Goal: Task Accomplishment & Management: Manage account settings

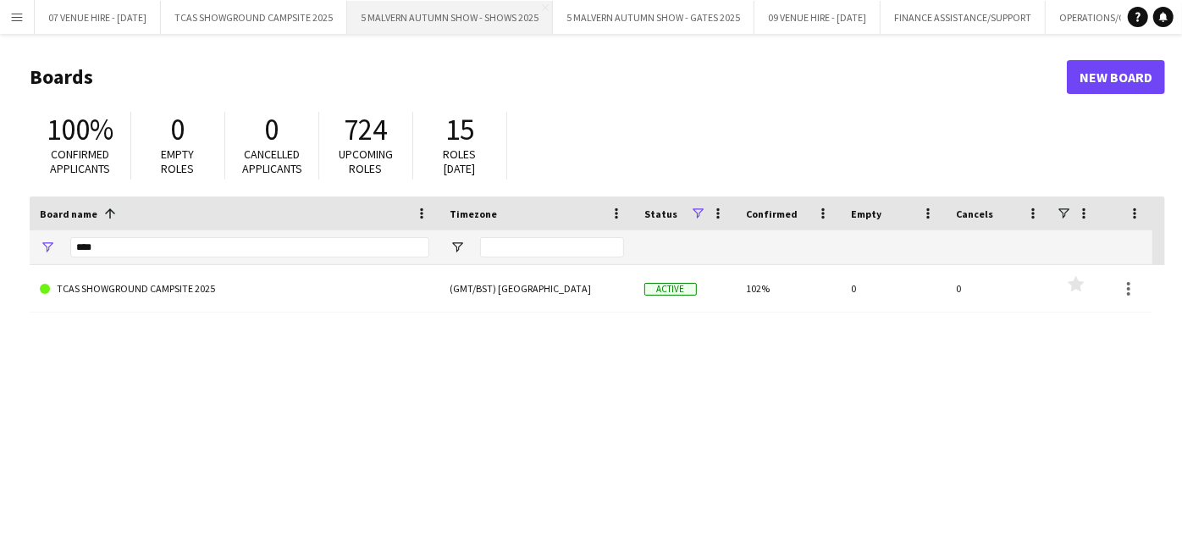
click at [425, 14] on button "5 MALVERN AUTUMN SHOW - SHOWS 2025 Close" at bounding box center [450, 17] width 206 height 33
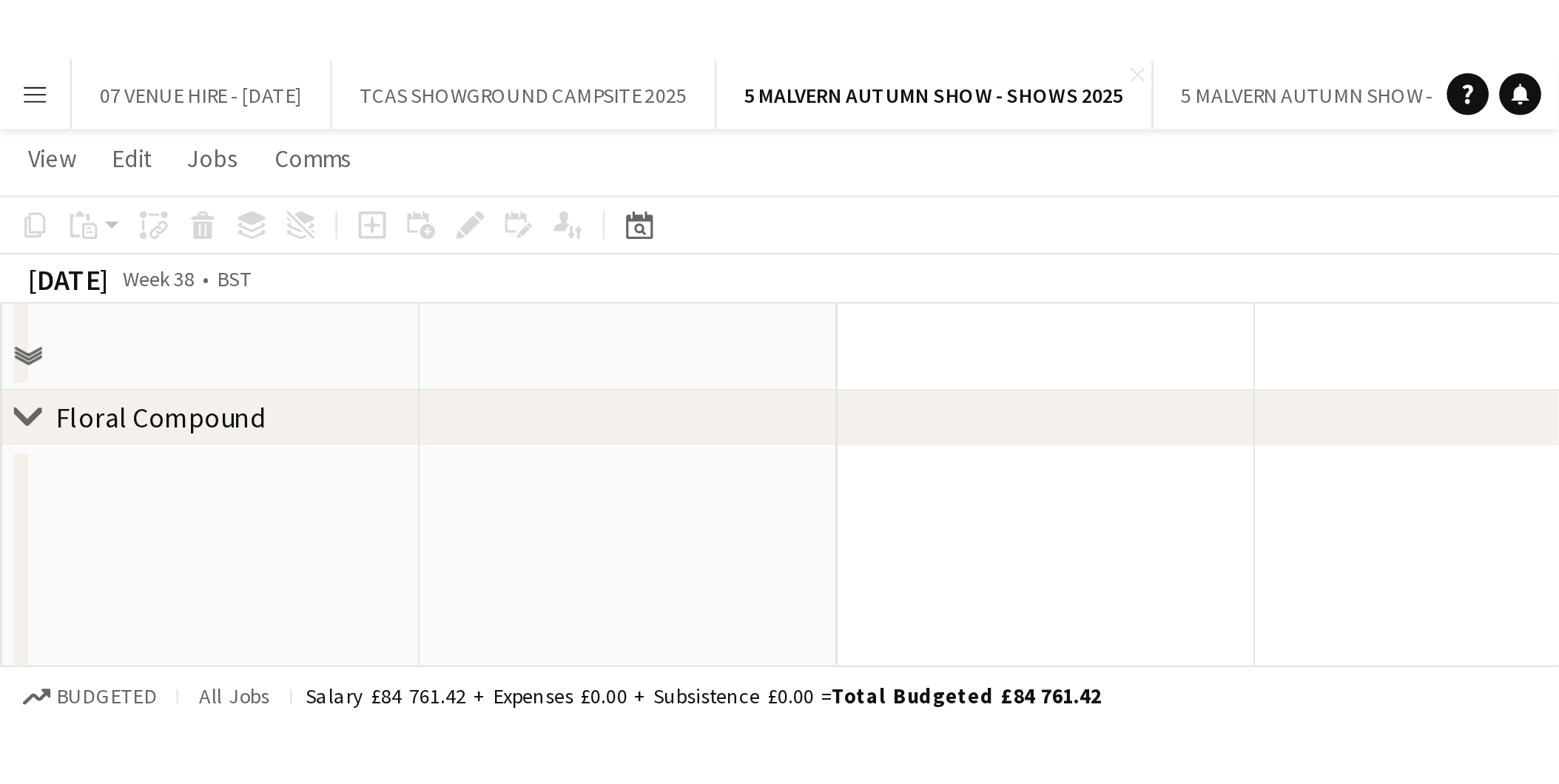
scroll to position [6944, 0]
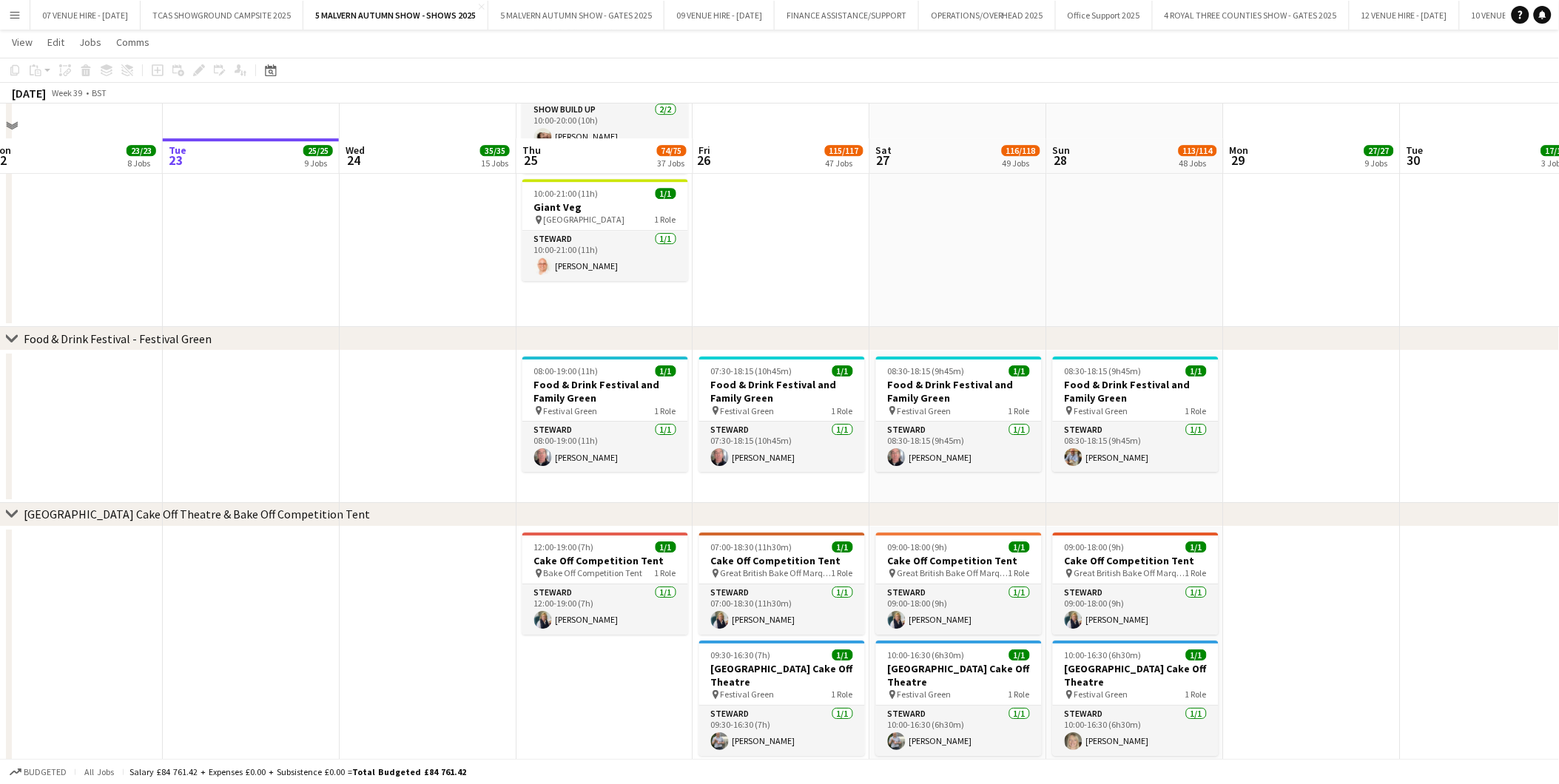
scroll to position [3739, 0]
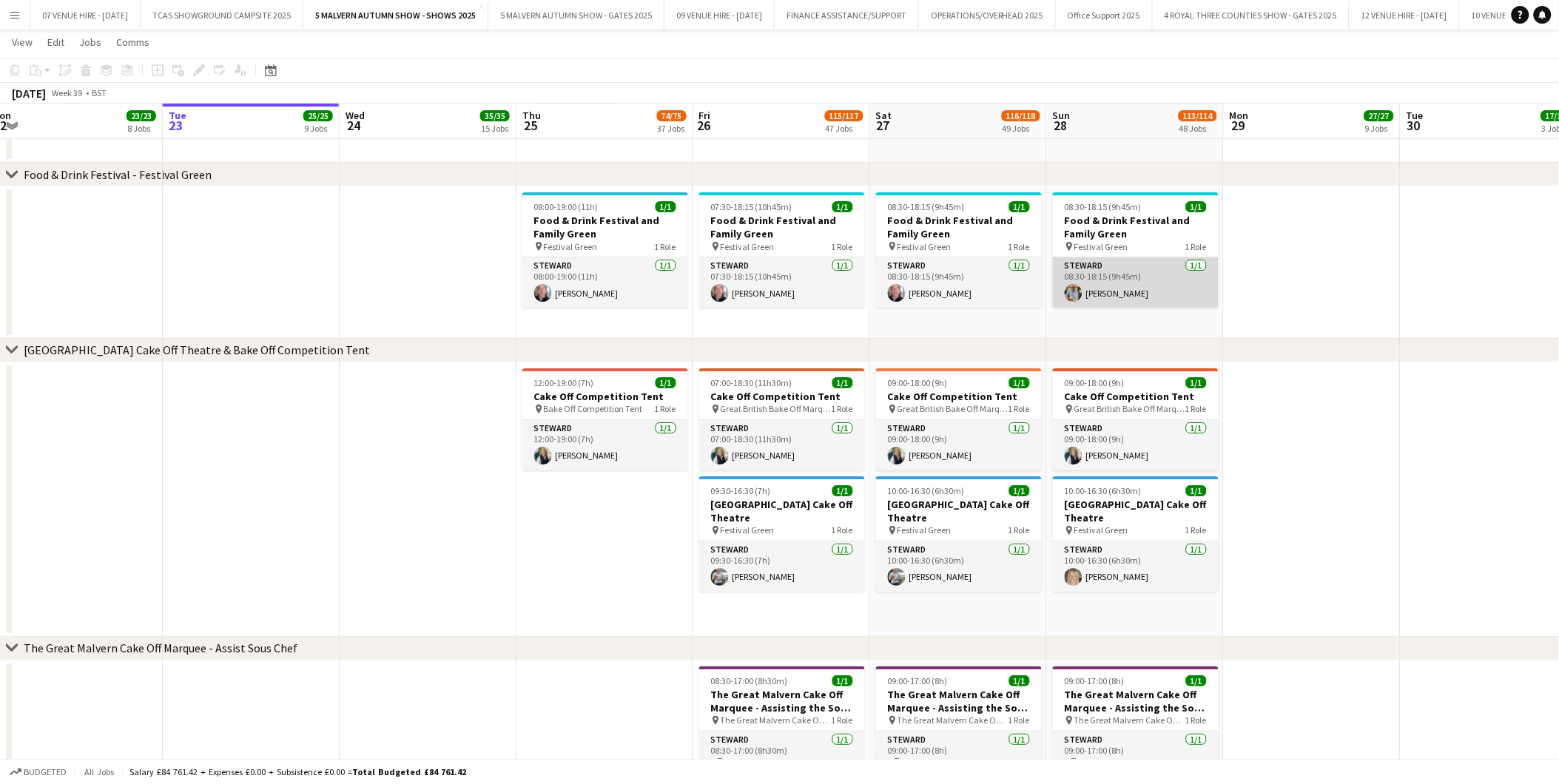
click at [1045, 295] on app-user-avatar at bounding box center [1074, 293] width 17 height 17
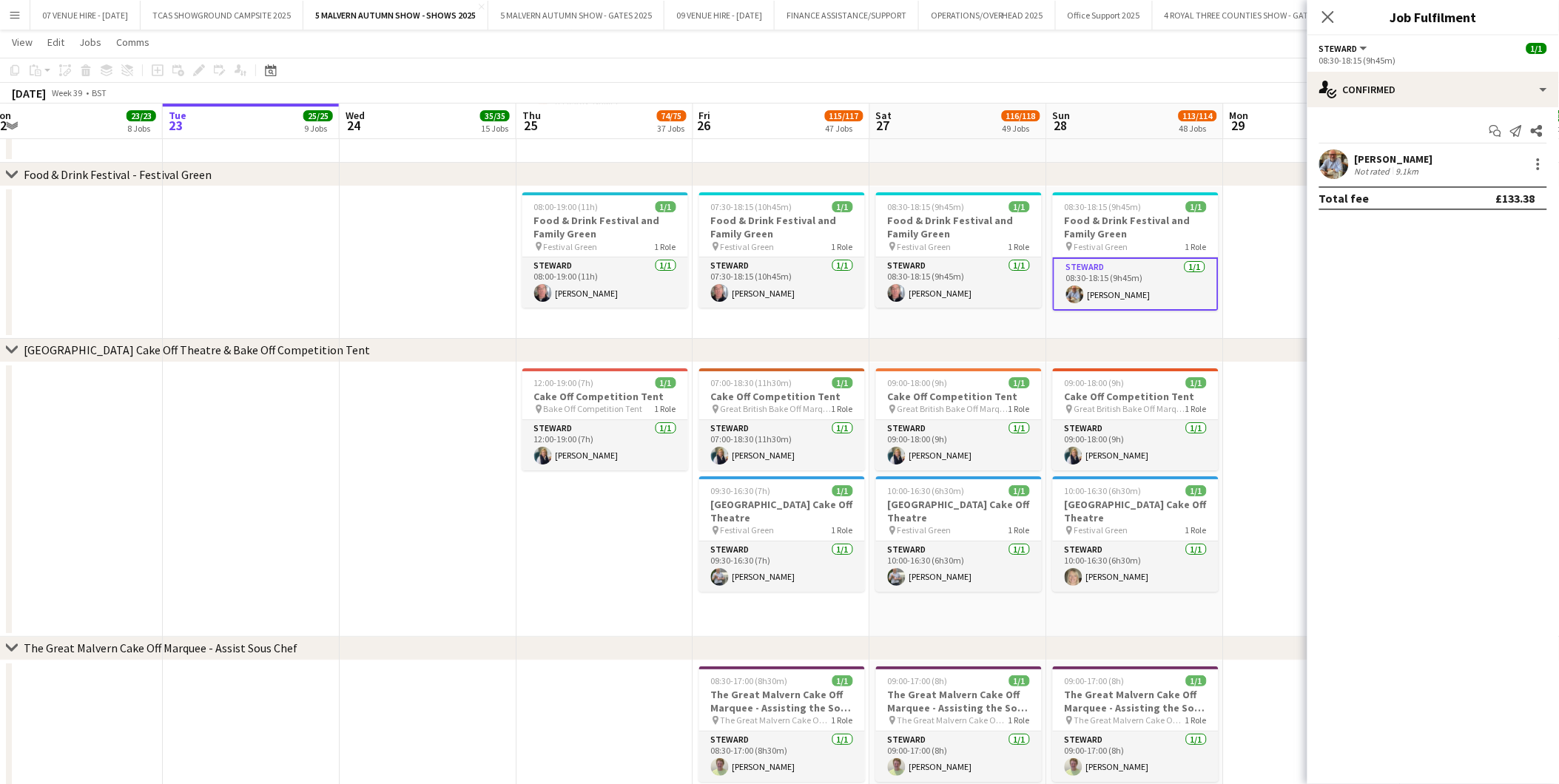
click at [1045, 164] on app-user-avatar at bounding box center [1334, 164] width 30 height 30
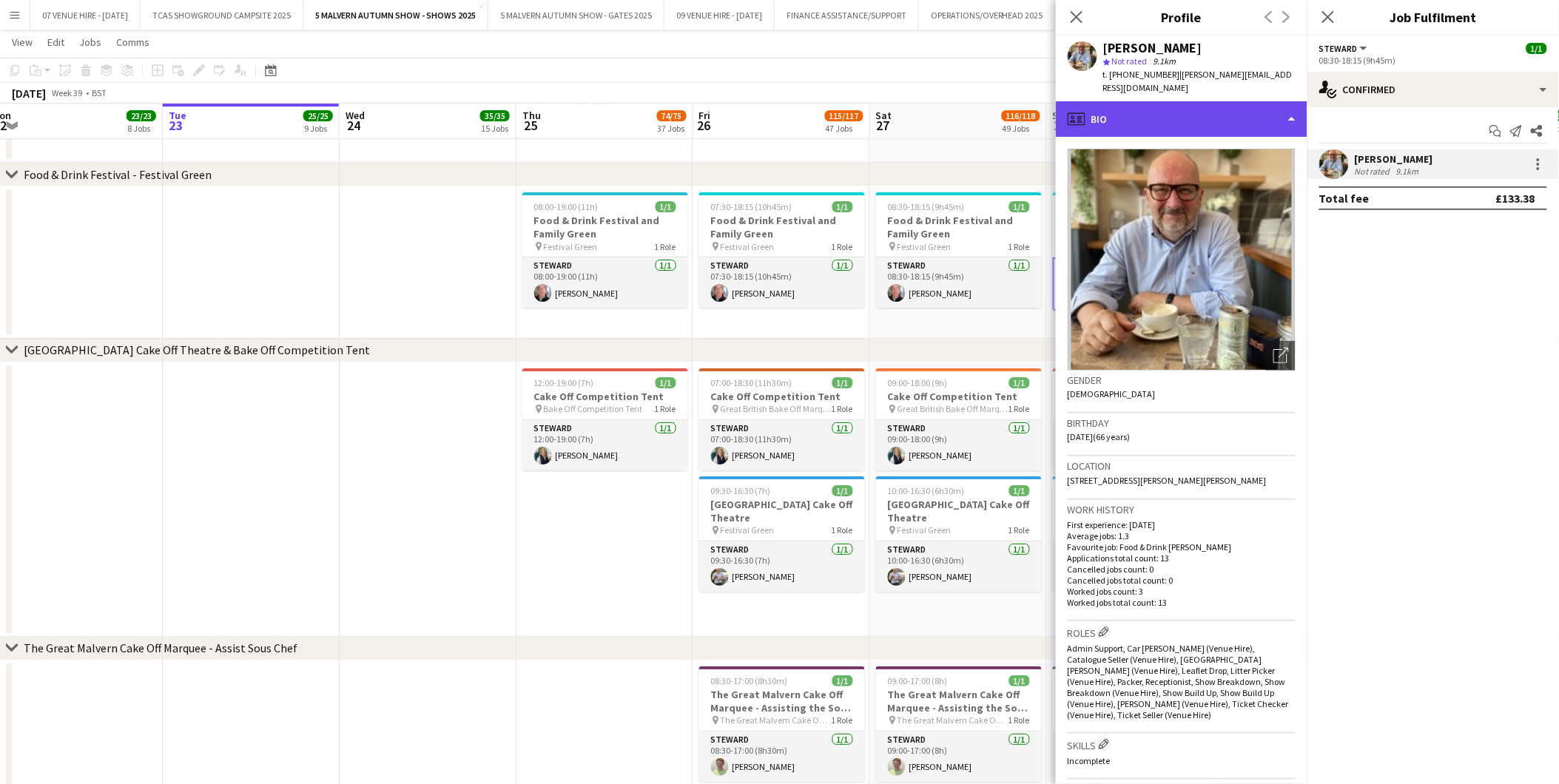
click at [1045, 114] on div "profile Bio" at bounding box center [1182, 119] width 252 height 36
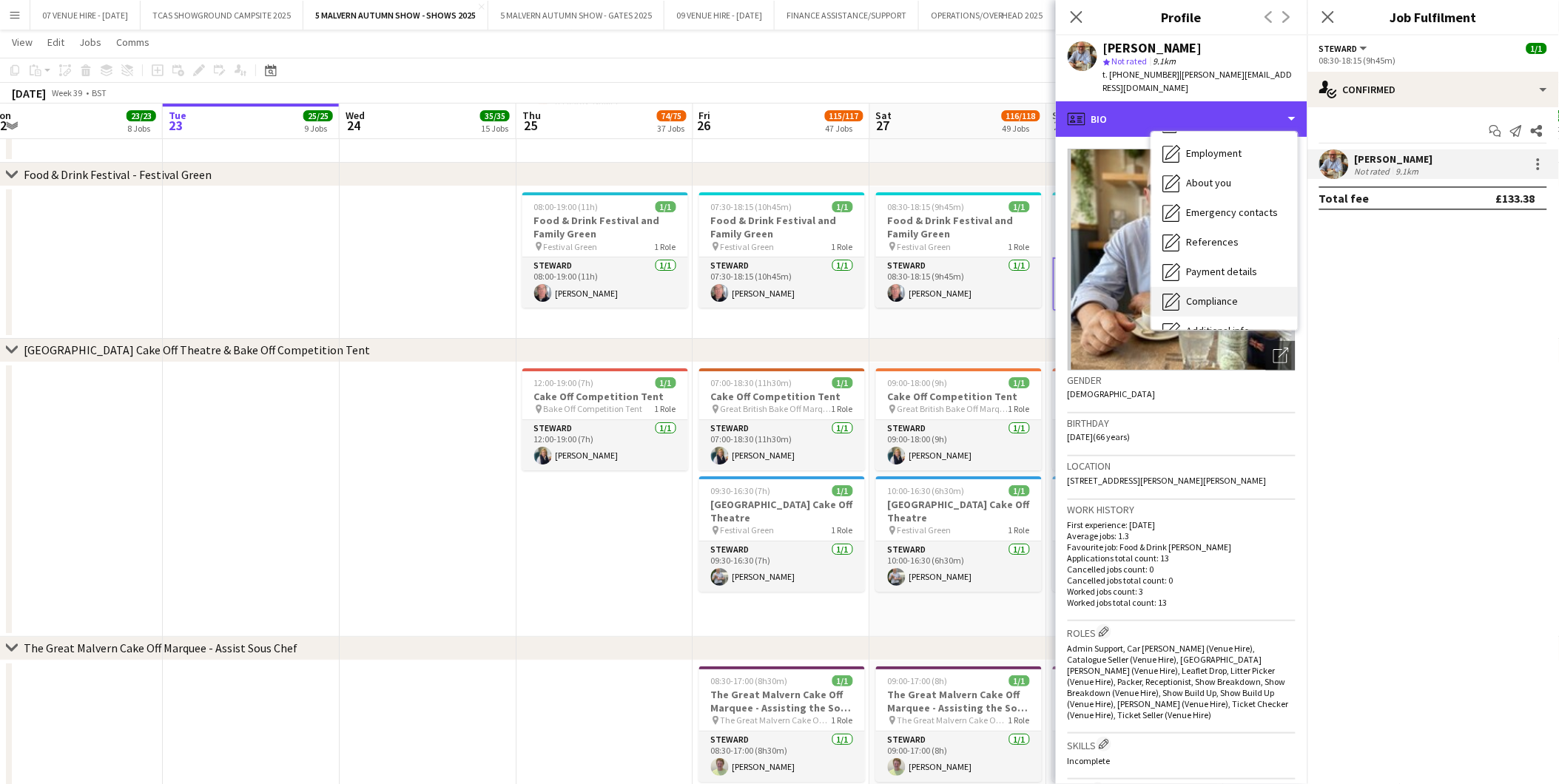
scroll to position [138, 0]
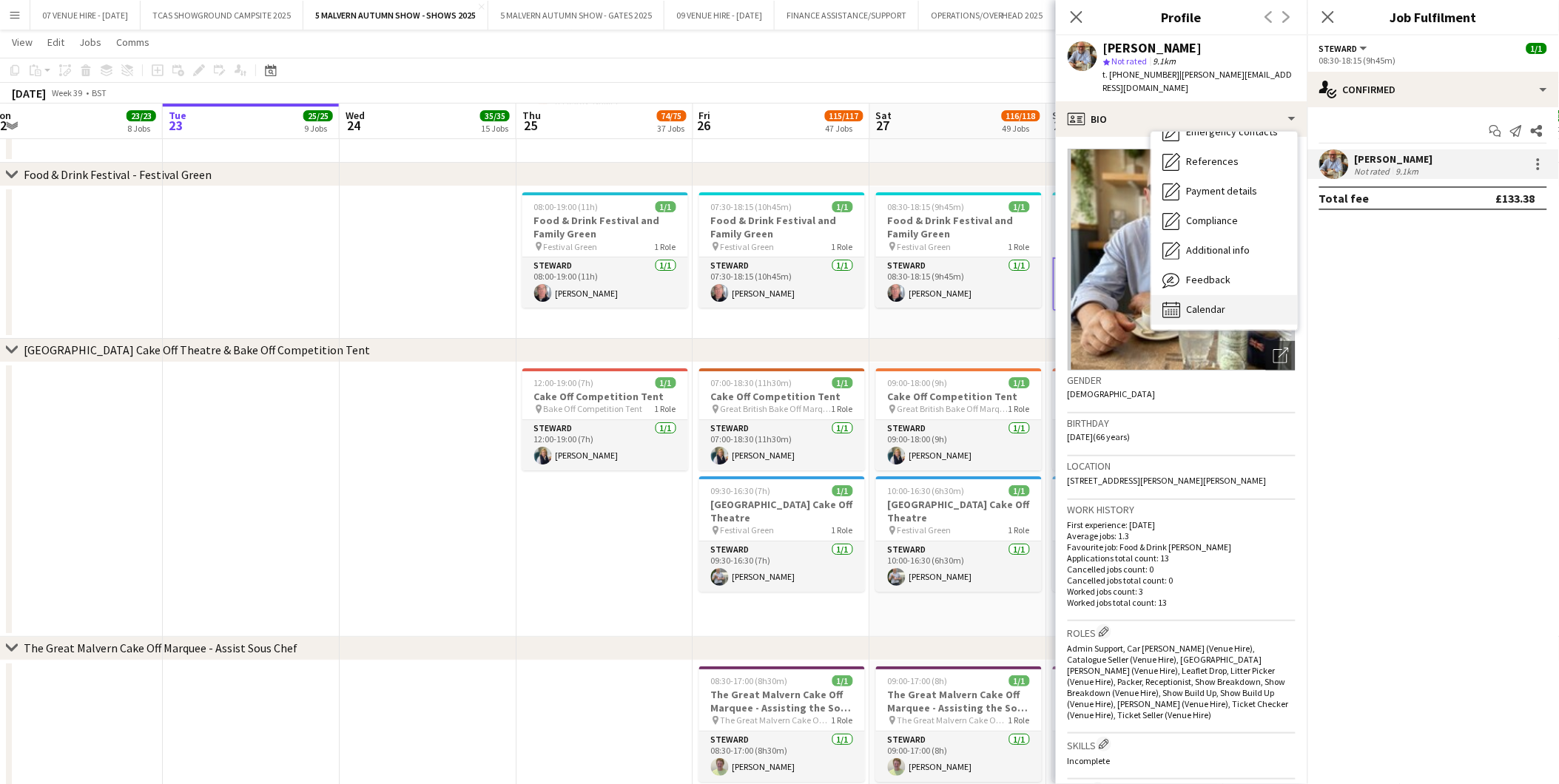
click at [1045, 301] on div "Calendar Calendar" at bounding box center [1225, 310] width 147 height 30
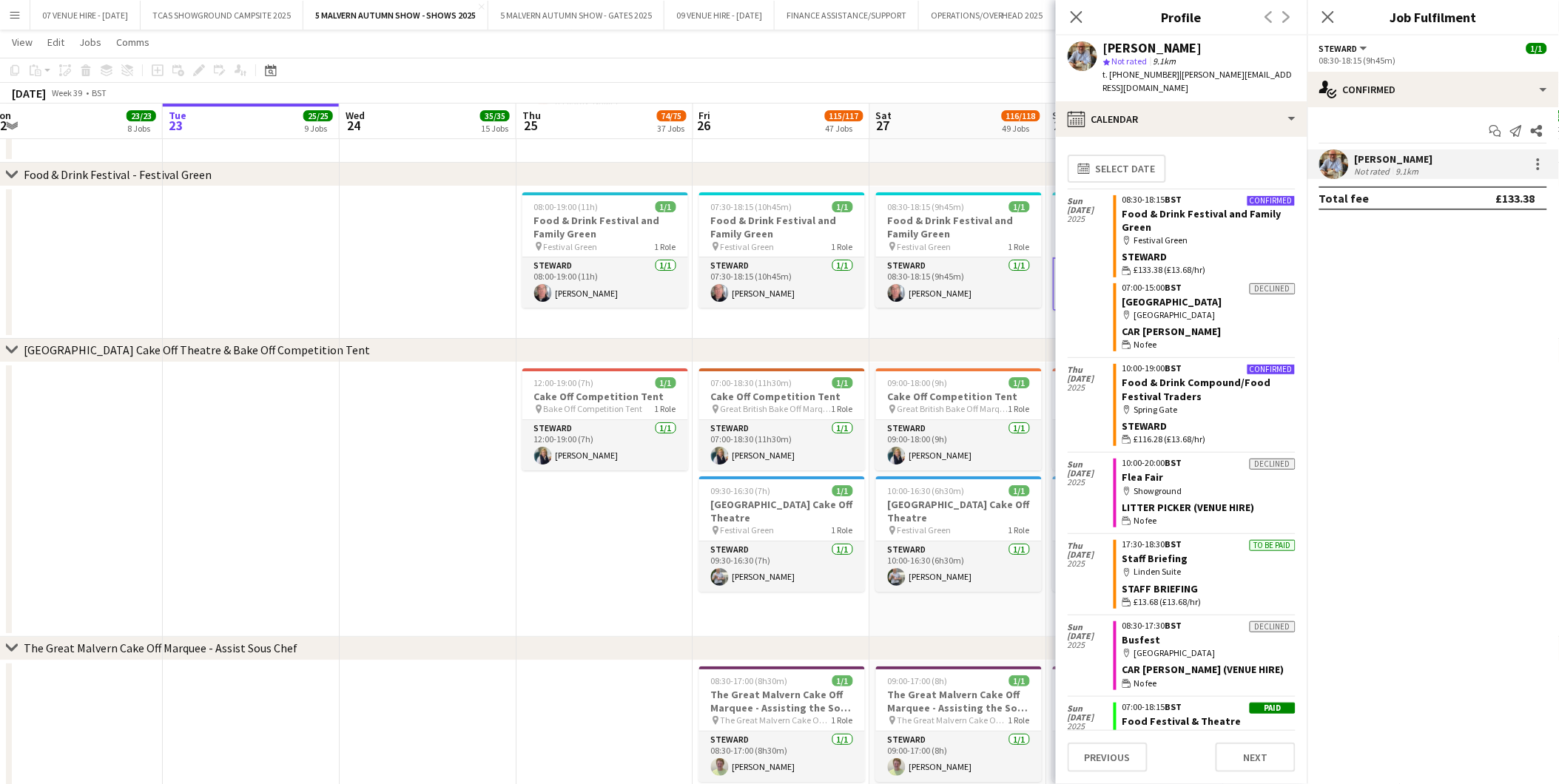
click at [435, 253] on app-date-cell at bounding box center [428, 262] width 177 height 152
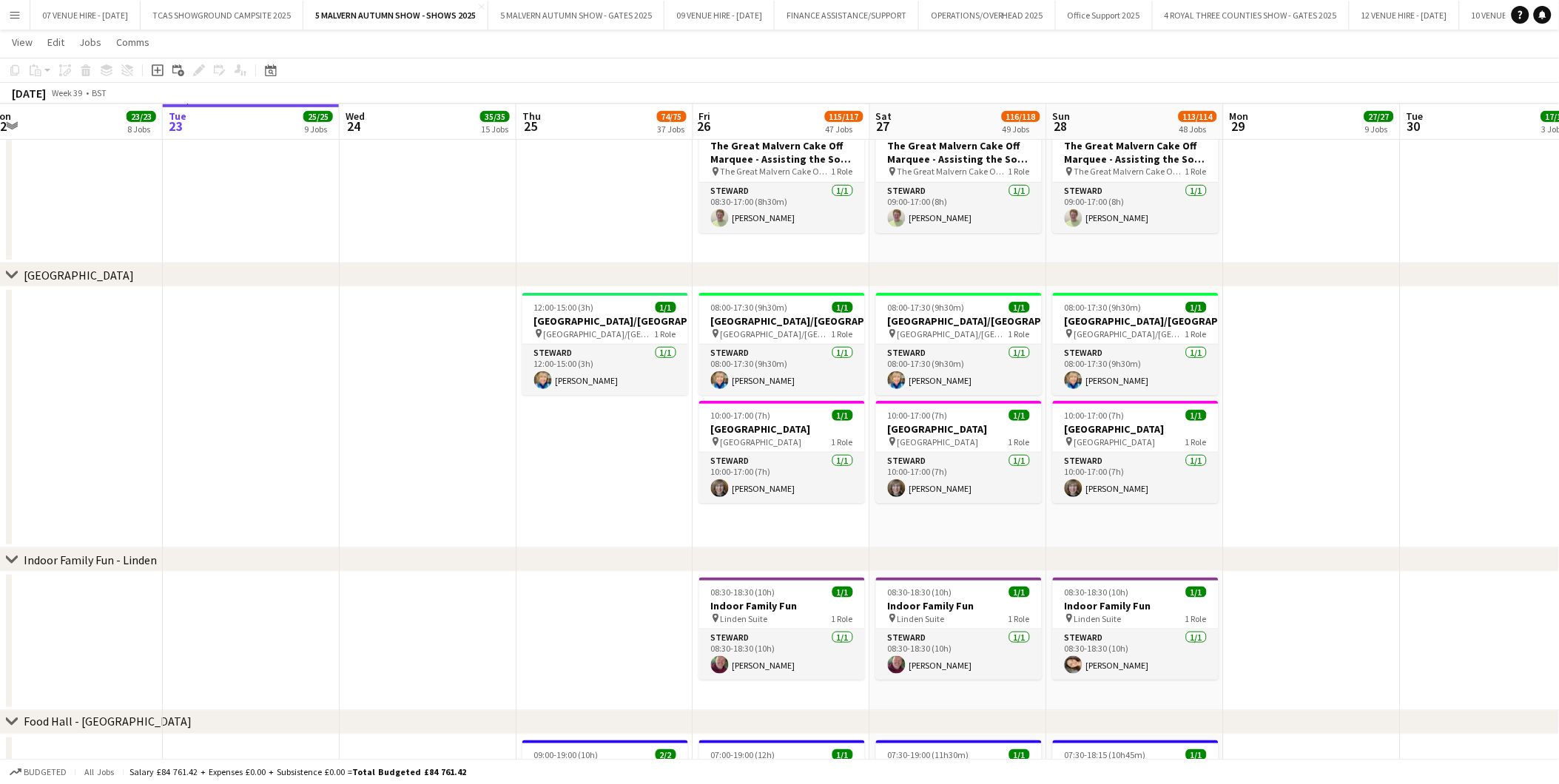
scroll to position [4396, 0]
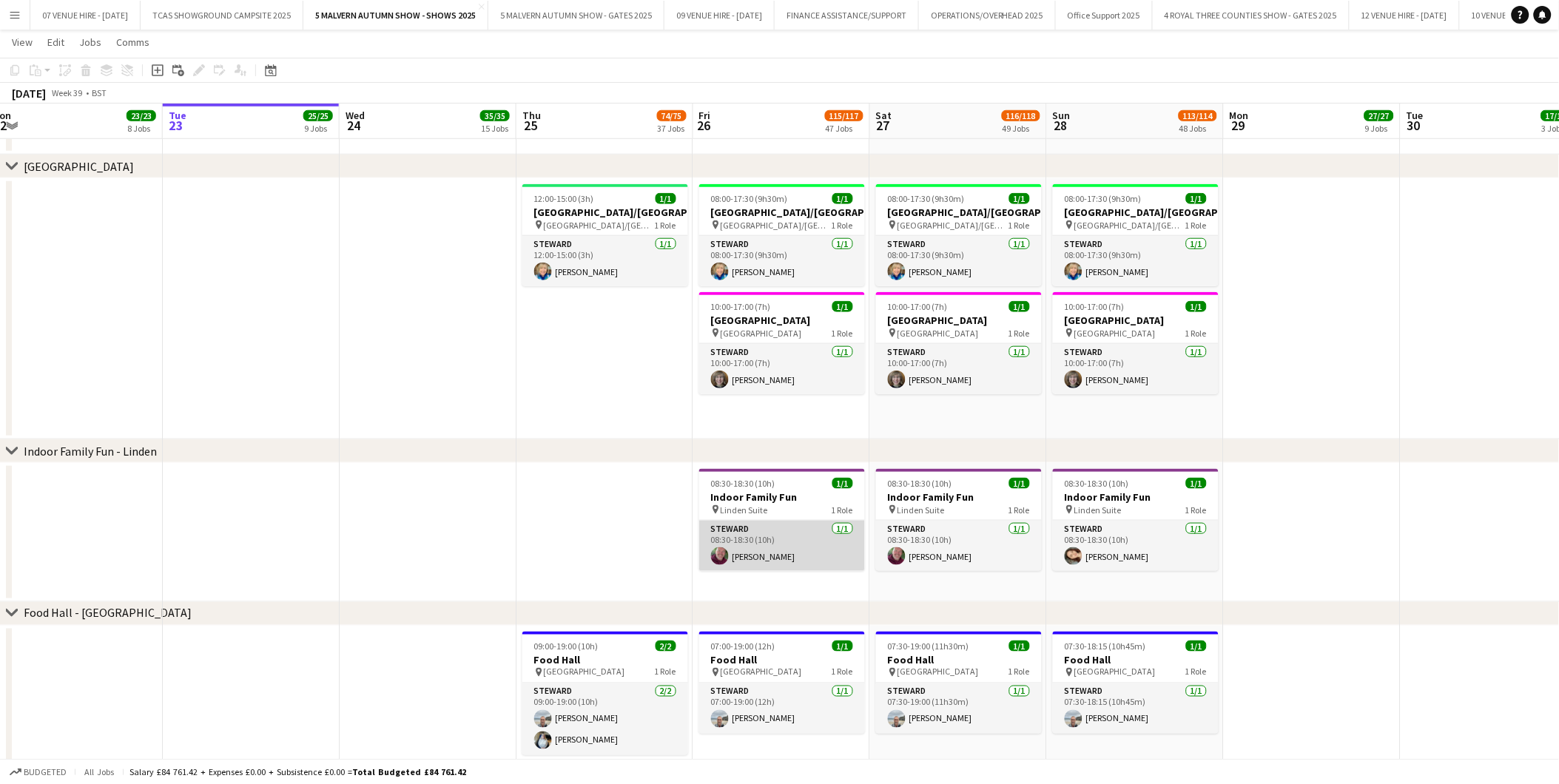
click at [720, 488] on app-user-avatar at bounding box center [720, 556] width 17 height 17
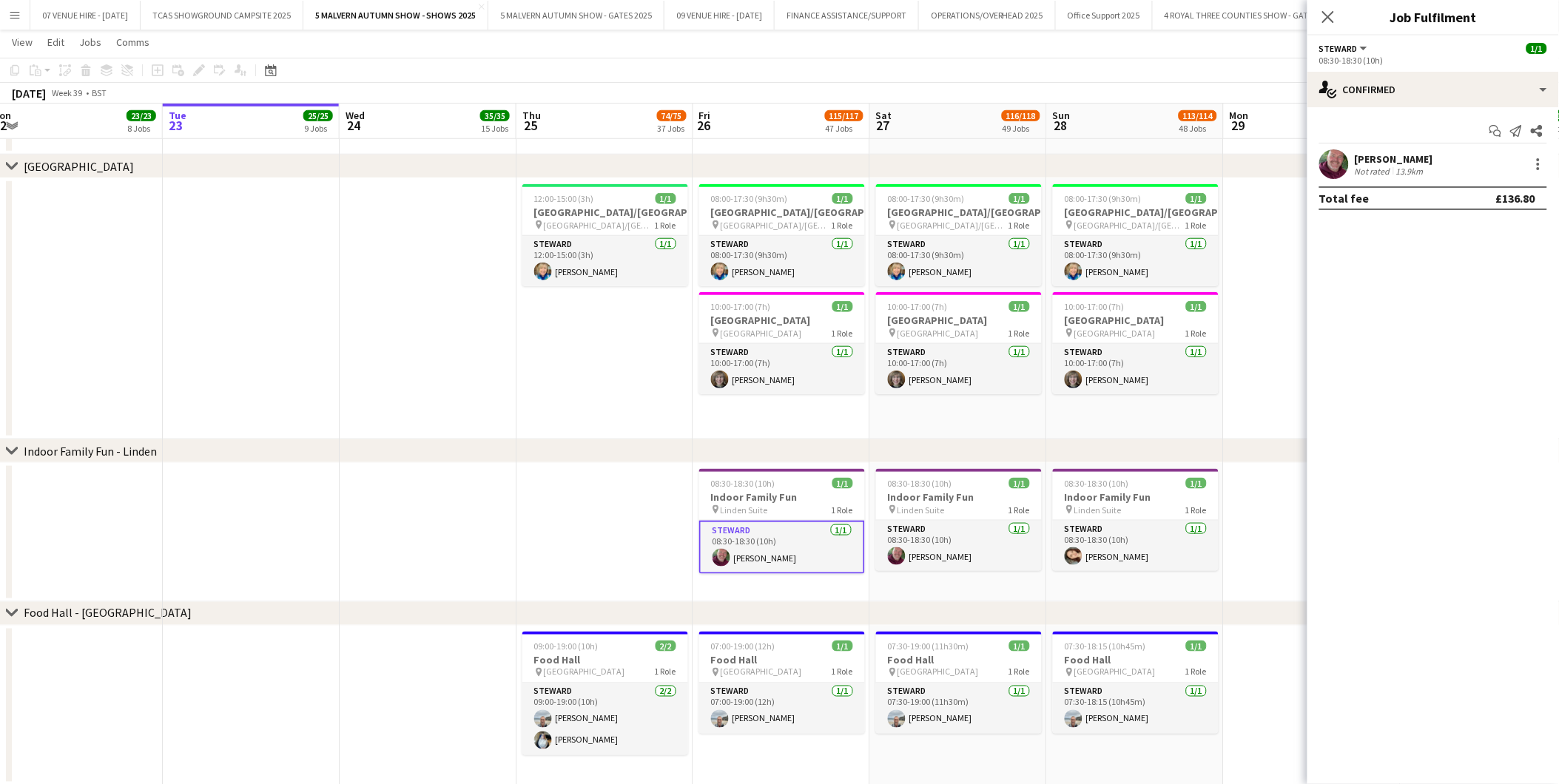
click at [1045, 168] on app-user-avatar at bounding box center [1334, 164] width 30 height 30
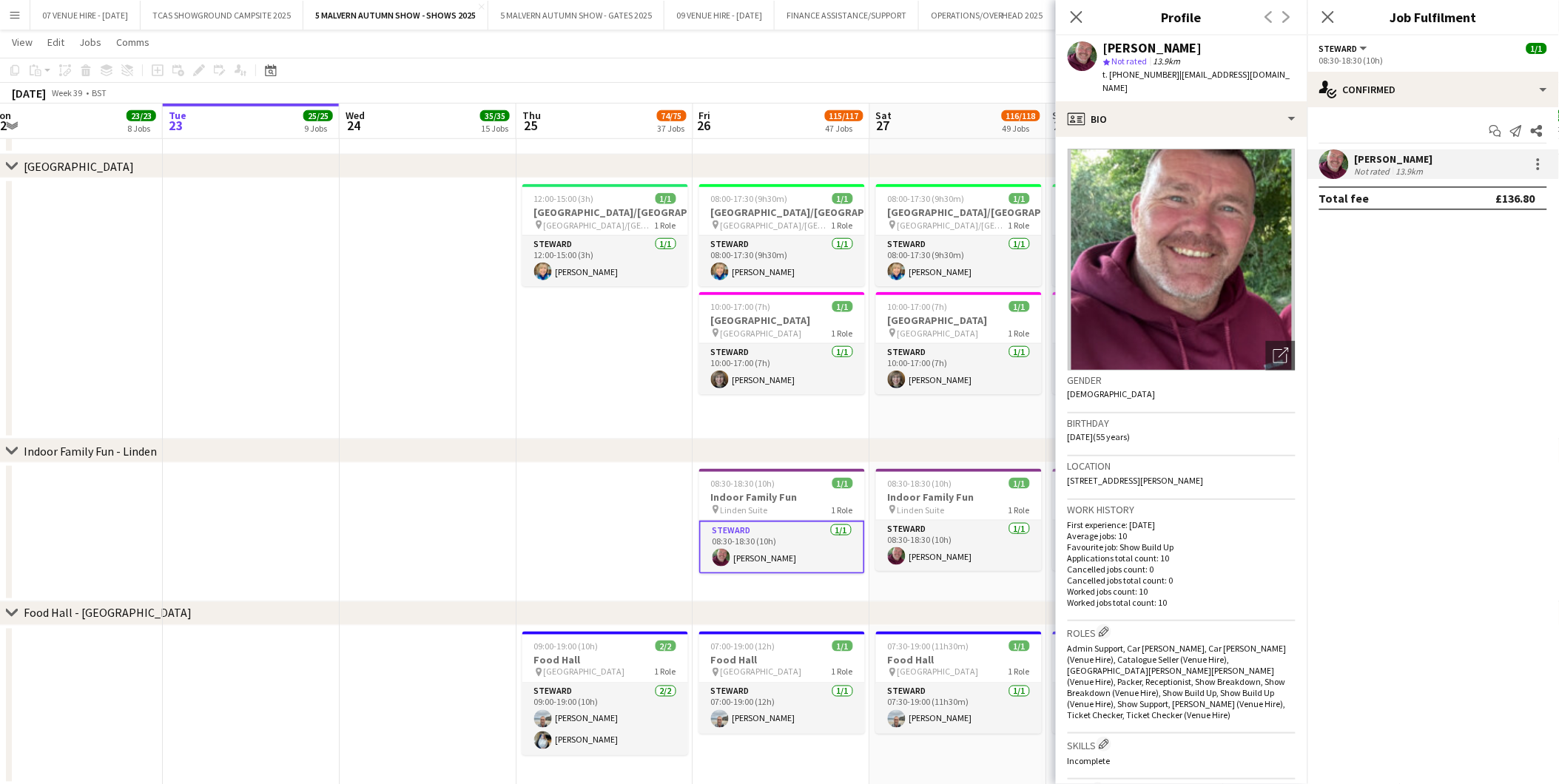
click at [590, 488] on app-date-cell at bounding box center [605, 532] width 177 height 139
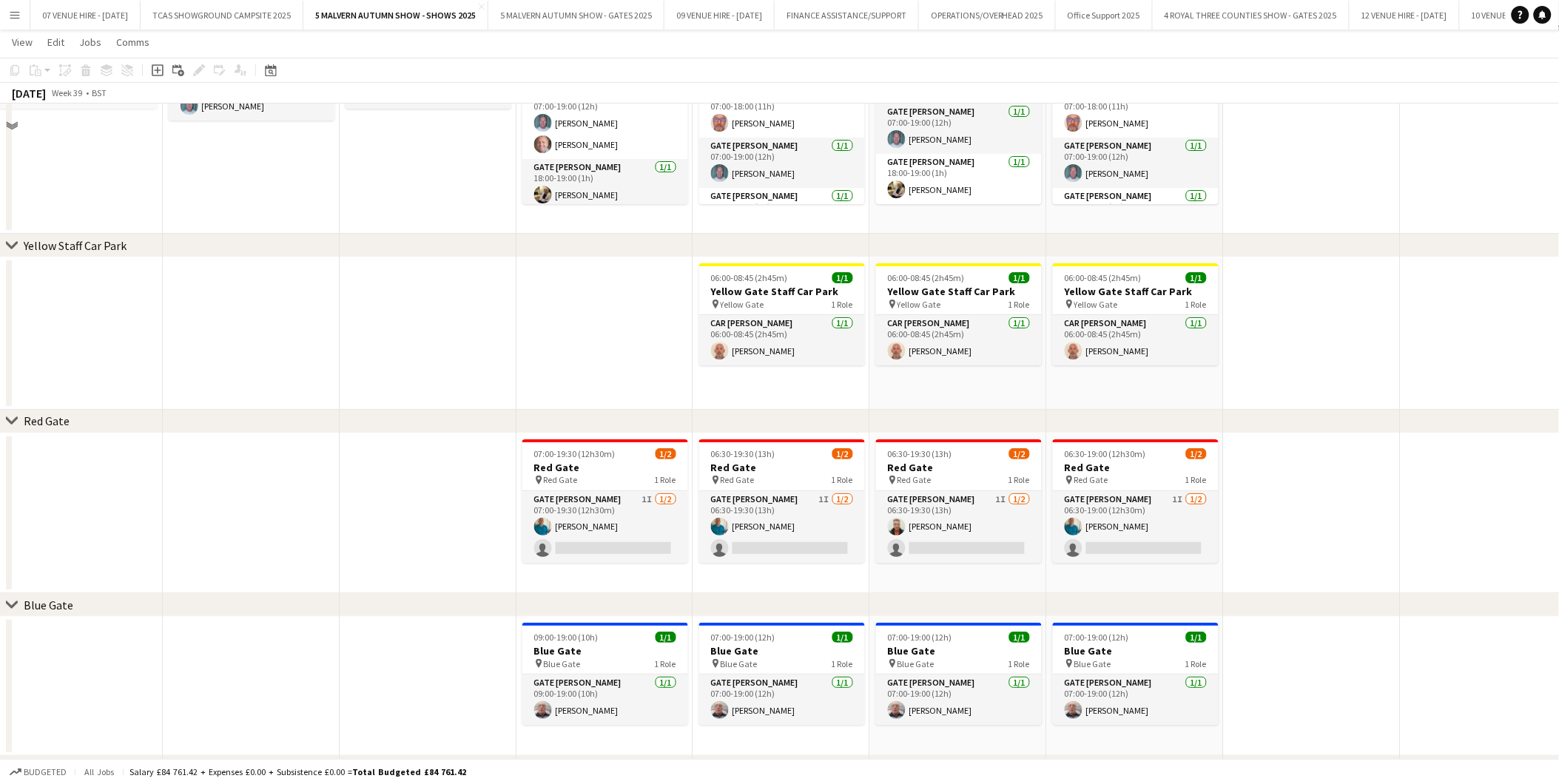
scroll to position [2013, 0]
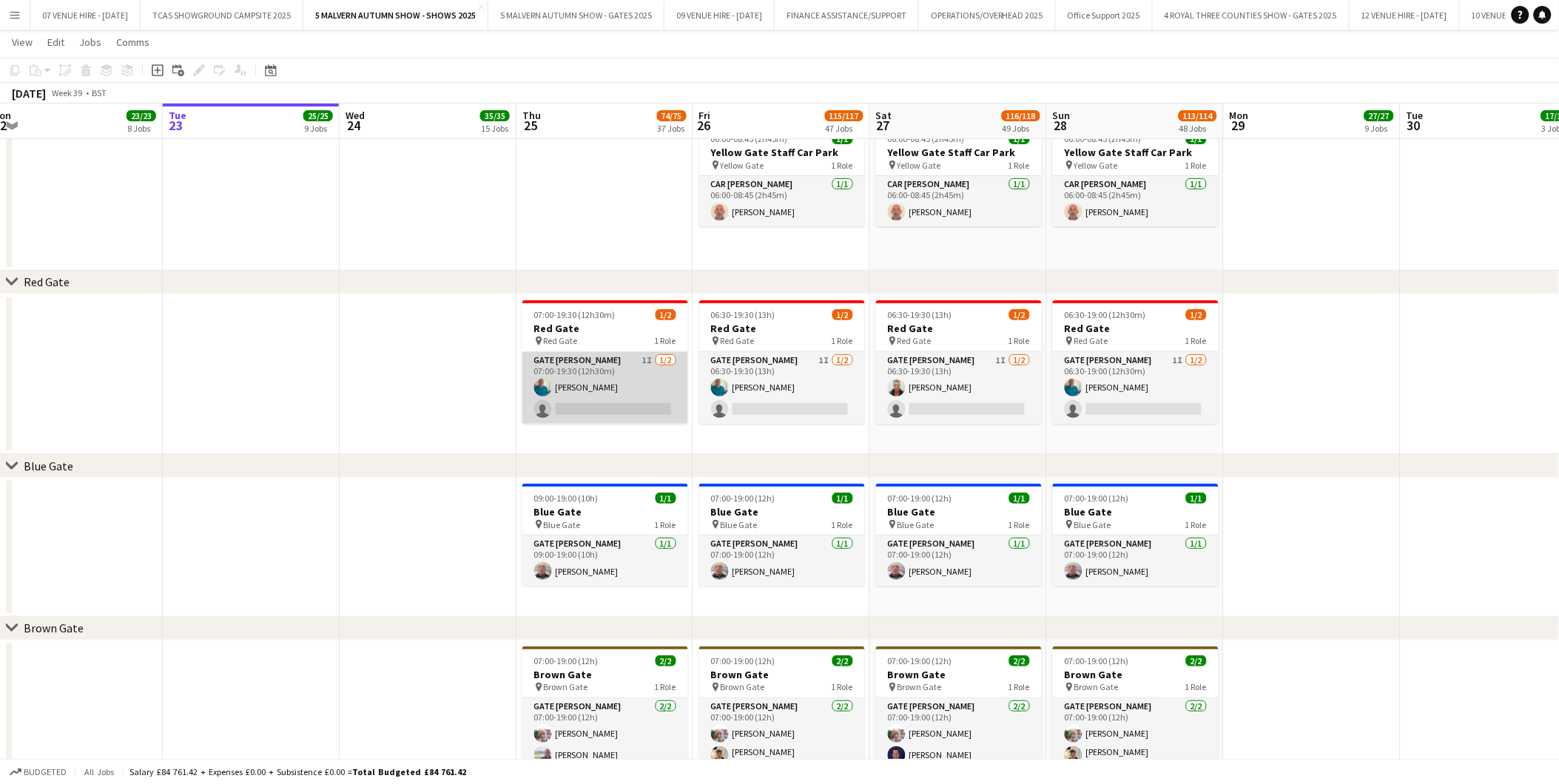
click at [632, 406] on app-card-role "Gate Steward 1I 1/2 07:00-19:30 (12h30m) Philip Haste single-neutral-actions" at bounding box center [606, 388] width 166 height 72
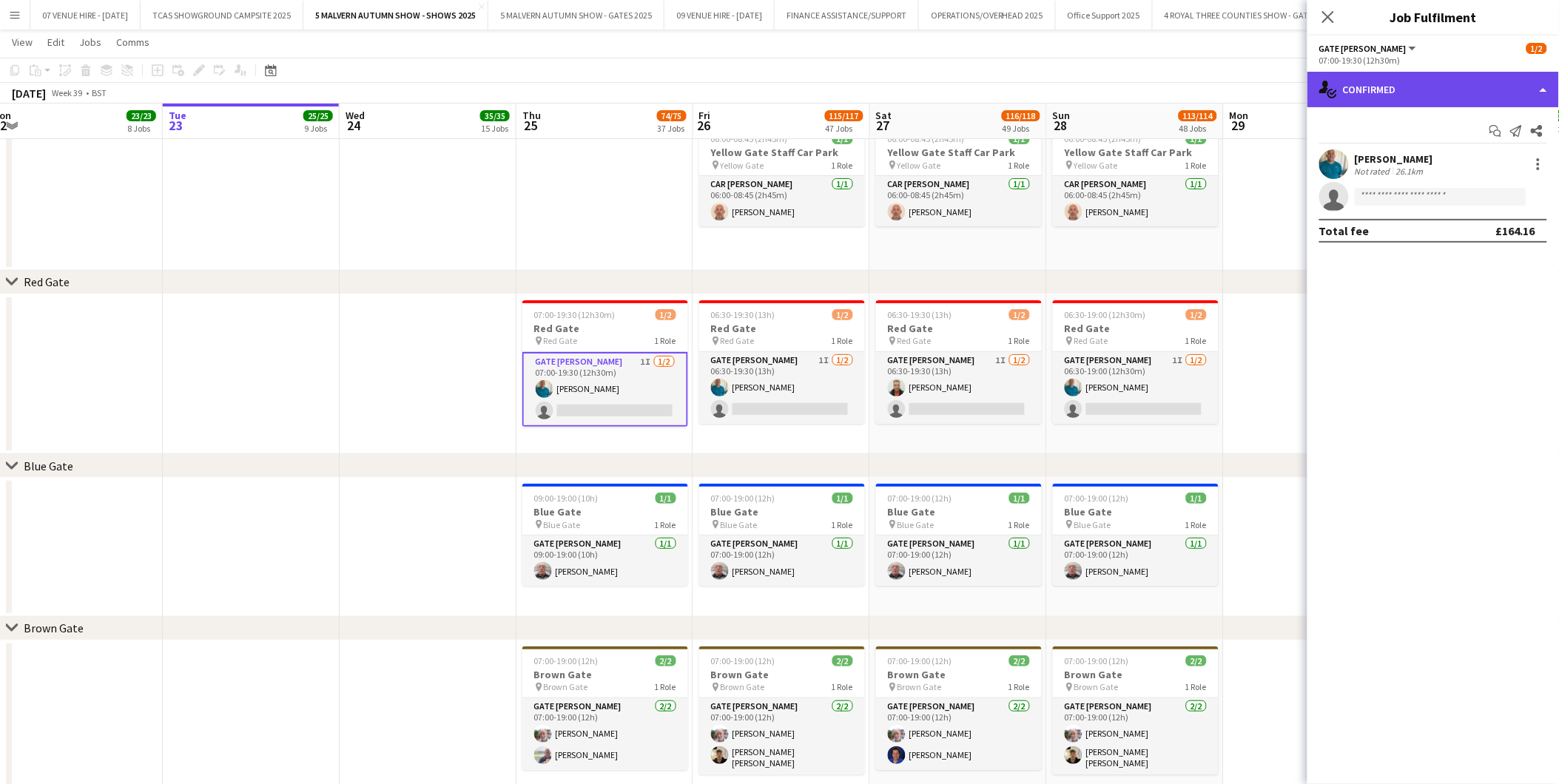
click at [1045, 89] on div "single-neutral-actions-check-2 Confirmed" at bounding box center [1434, 89] width 252 height 36
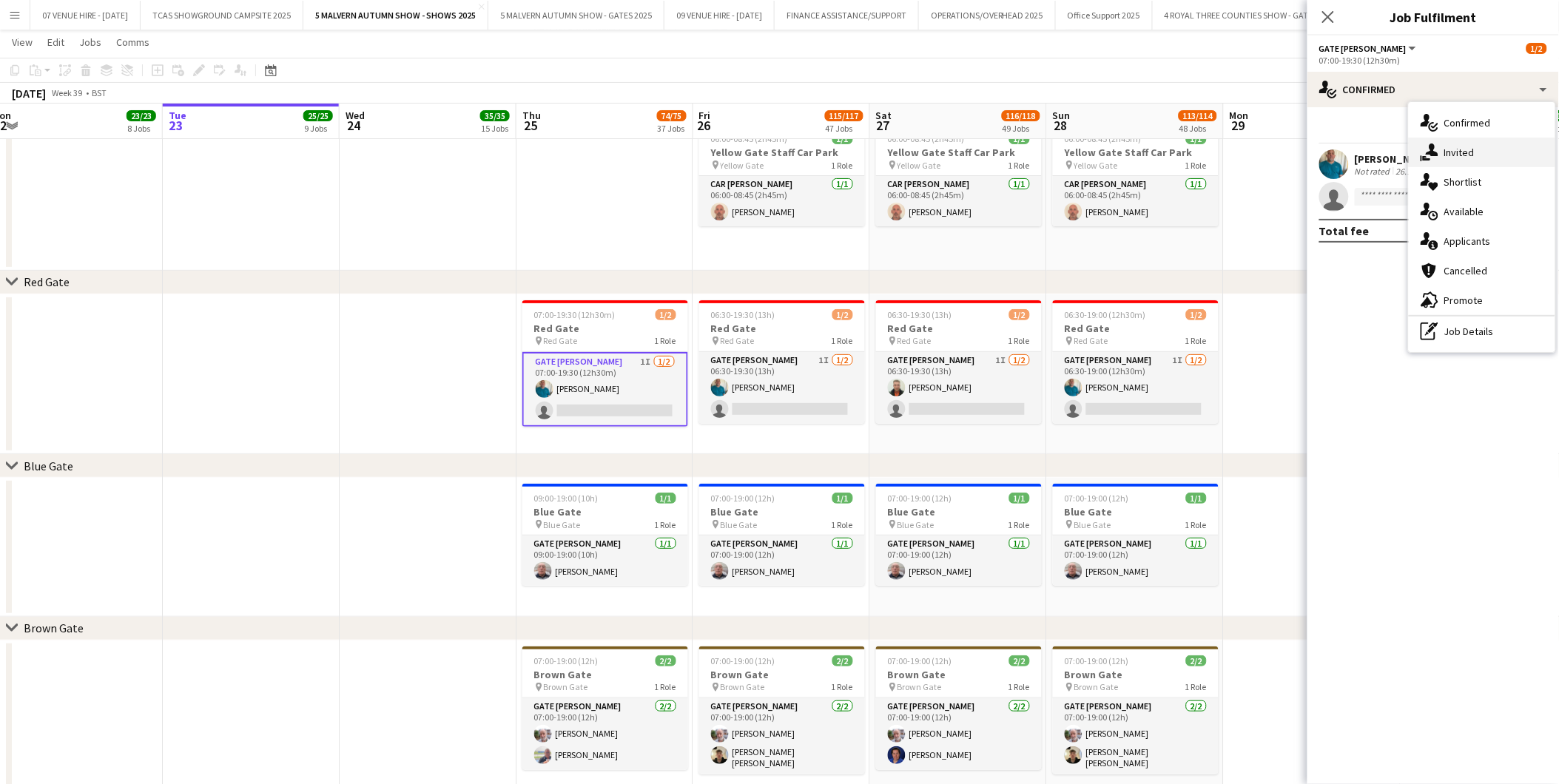
click at [1045, 147] on span "Invited" at bounding box center [1459, 152] width 31 height 13
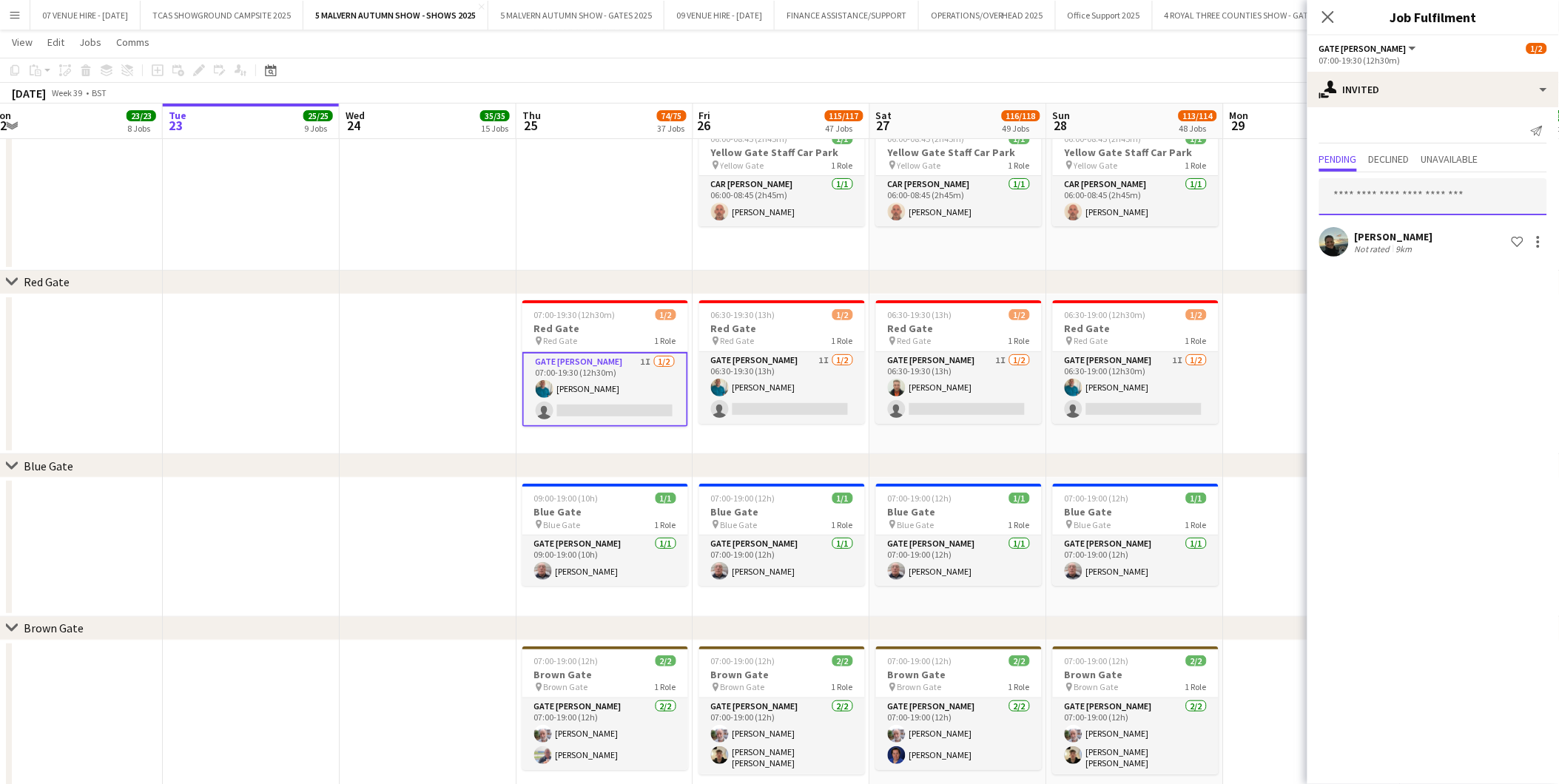
click at [1045, 191] on input "text" at bounding box center [1433, 197] width 228 height 37
type input "****"
click at [1045, 235] on span "[PERSON_NAME]" at bounding box center [1374, 232] width 85 height 12
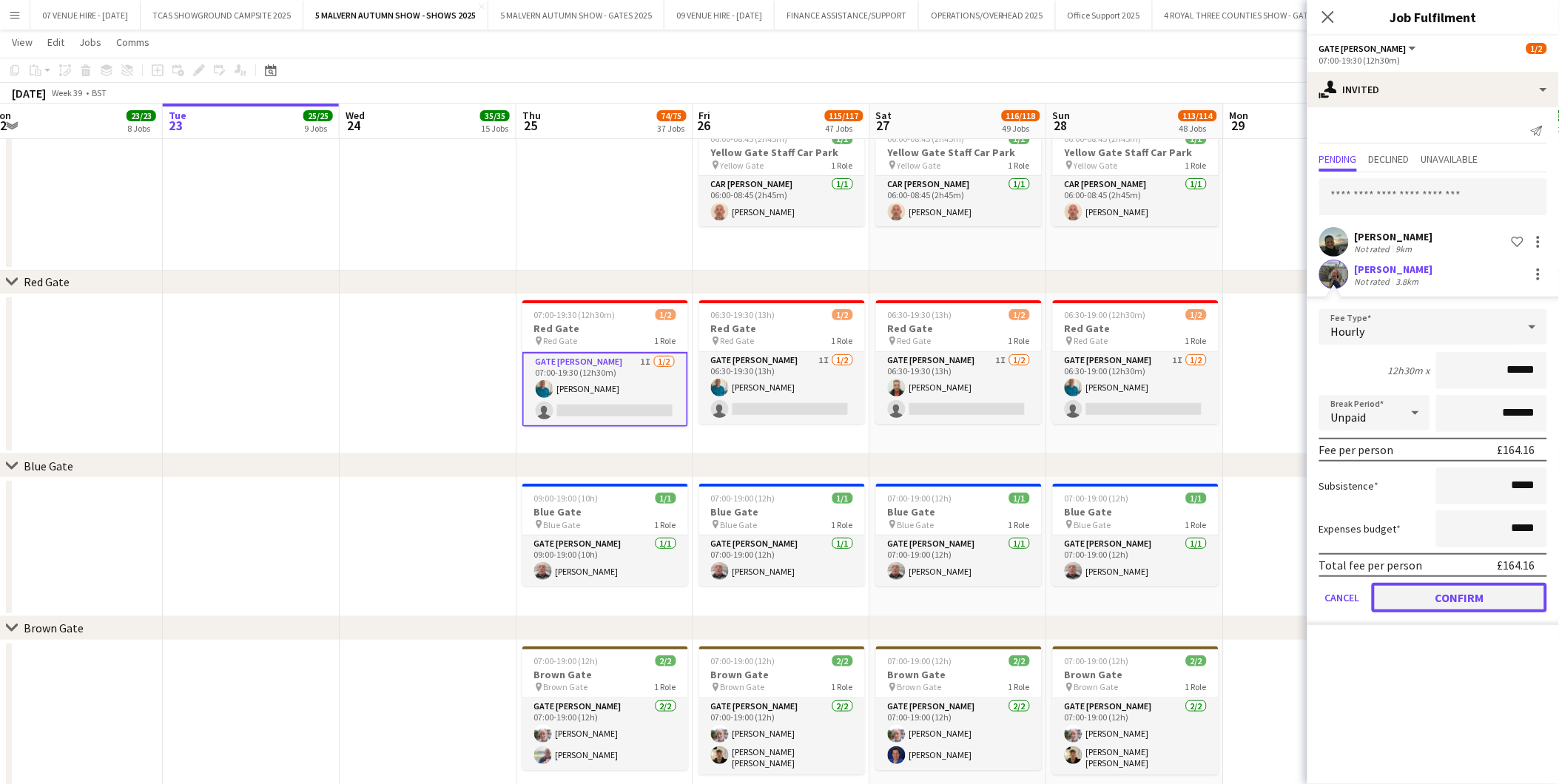
click at [1045, 488] on button "Confirm" at bounding box center [1459, 598] width 176 height 30
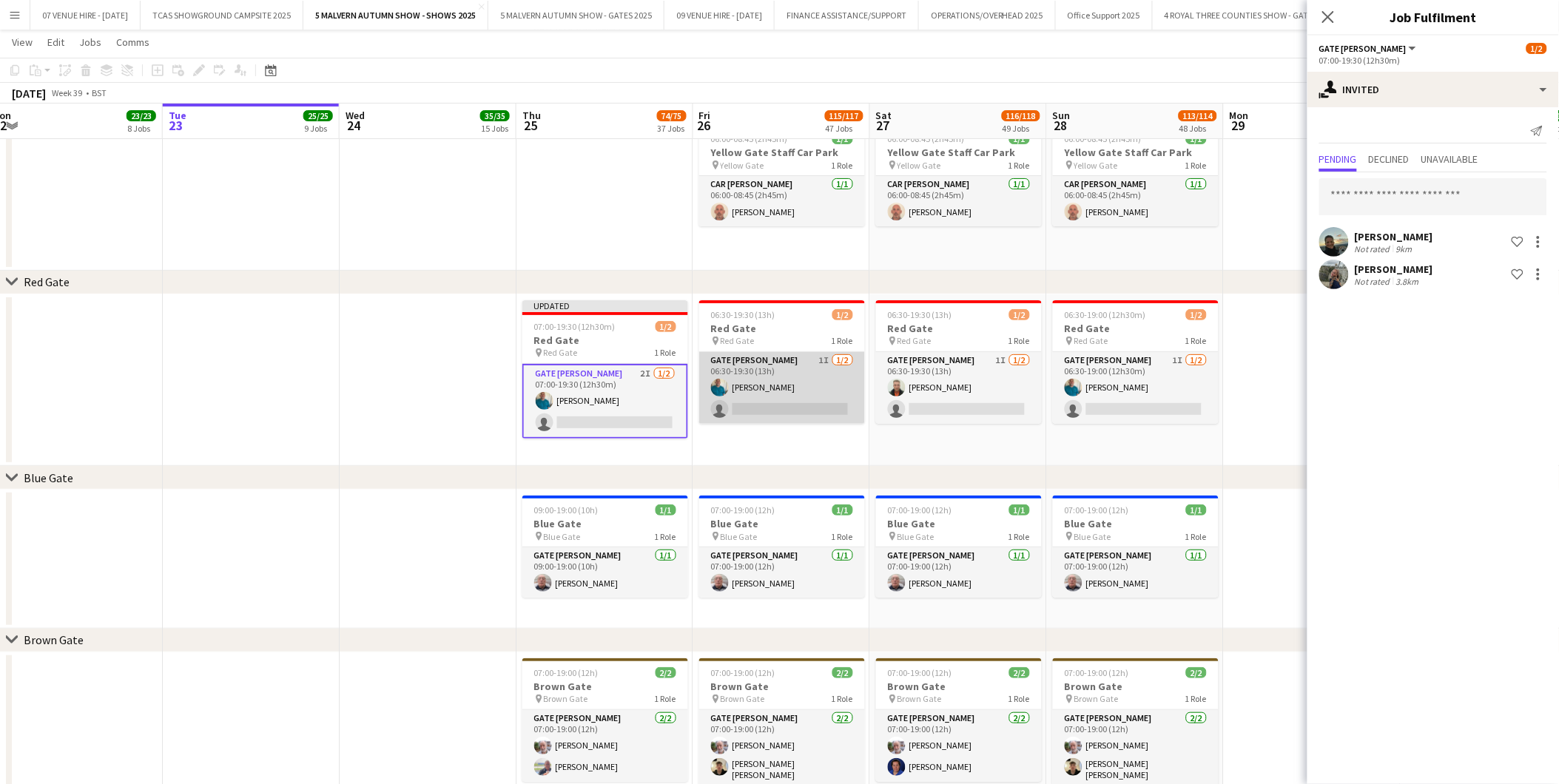
click at [761, 403] on app-card-role "Gate Steward 1I 1/2 06:30-19:30 (13h) Philip Haste single-neutral-actions" at bounding box center [783, 388] width 166 height 72
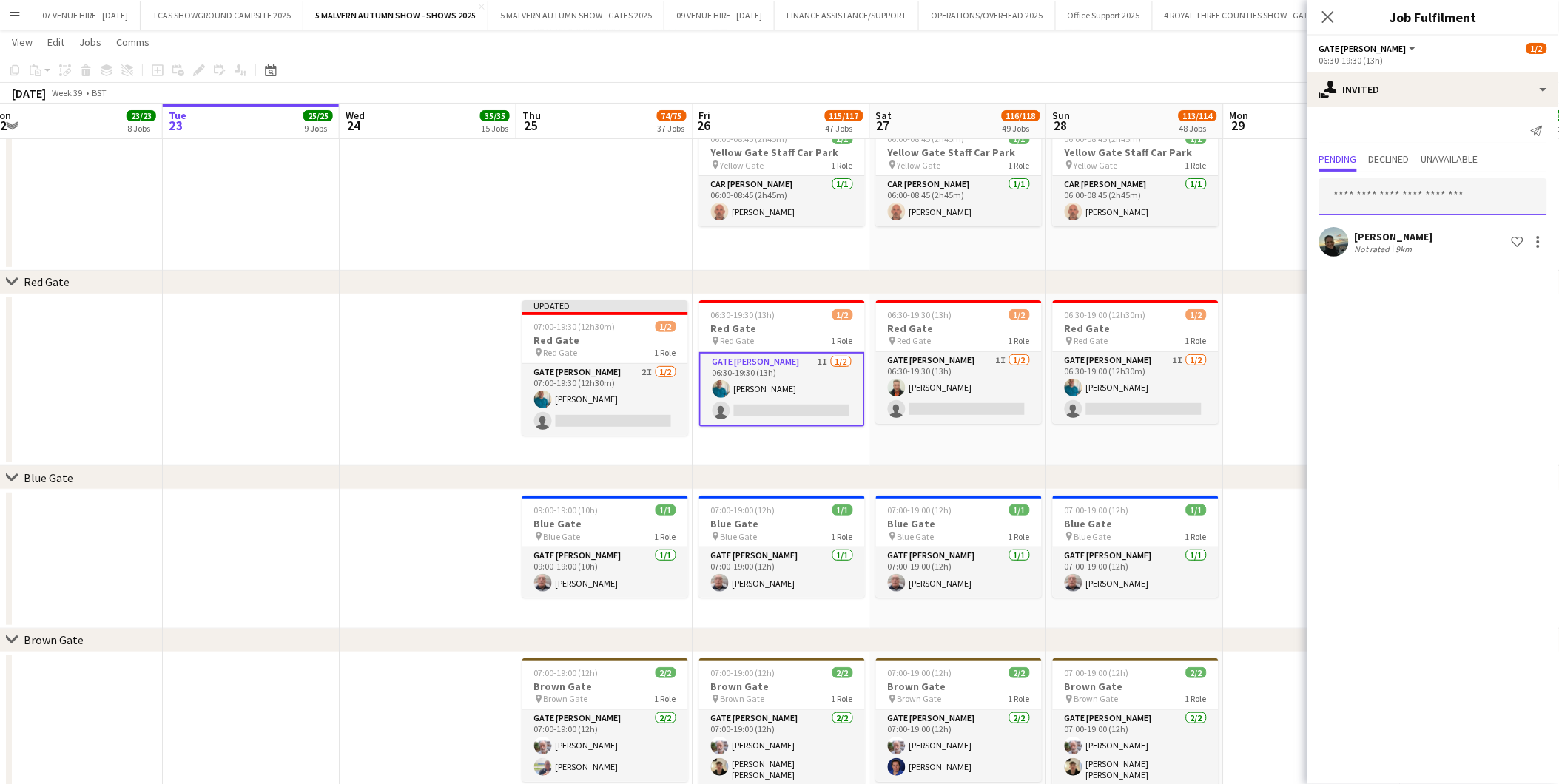
click at [1045, 195] on input "text" at bounding box center [1433, 197] width 228 height 37
type input "****"
click at [1045, 246] on span "[EMAIL_ADDRESS][DOMAIN_NAME]" at bounding box center [1434, 245] width 205 height 12
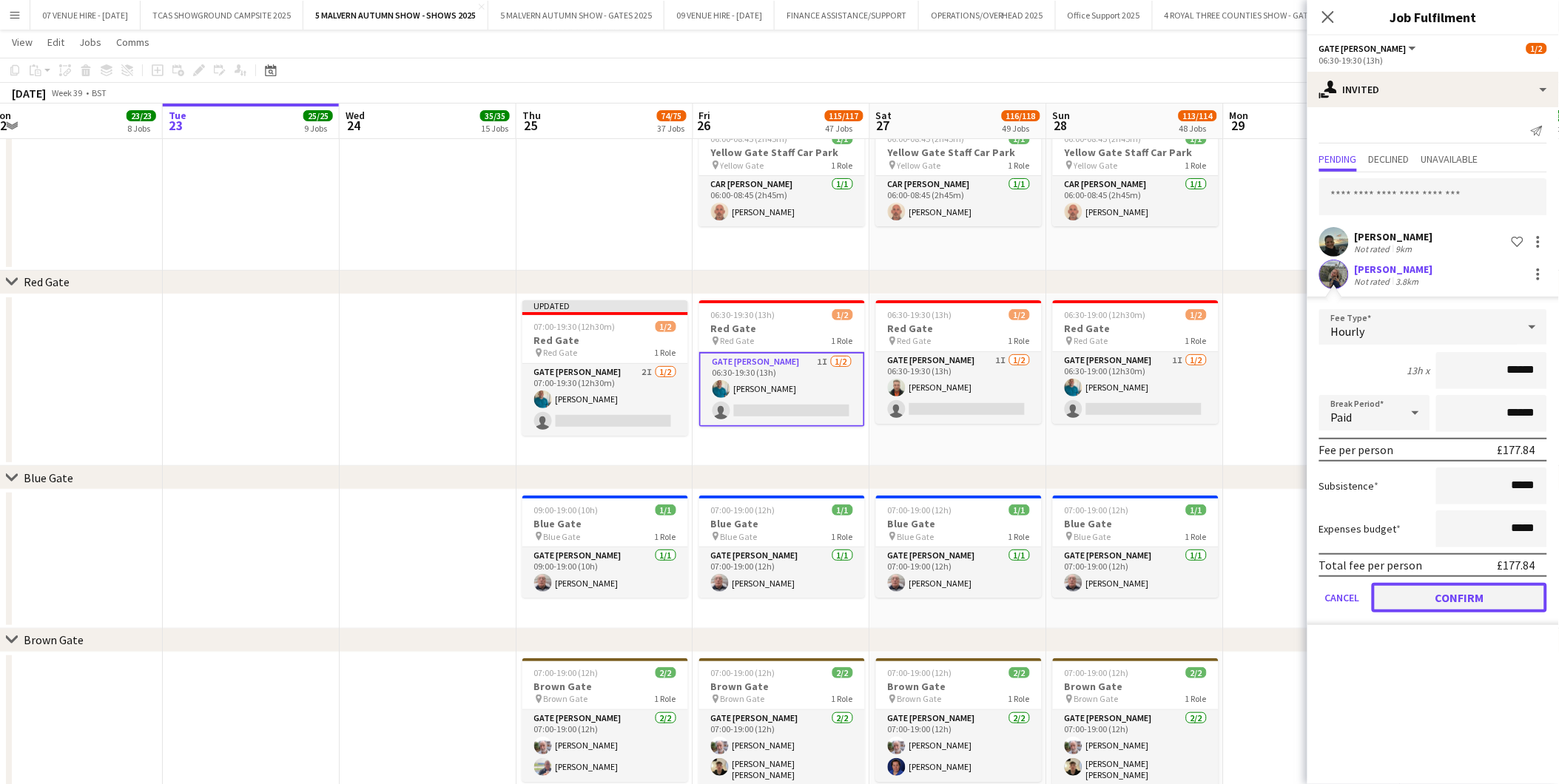
click at [1045, 488] on button "Confirm" at bounding box center [1459, 598] width 176 height 30
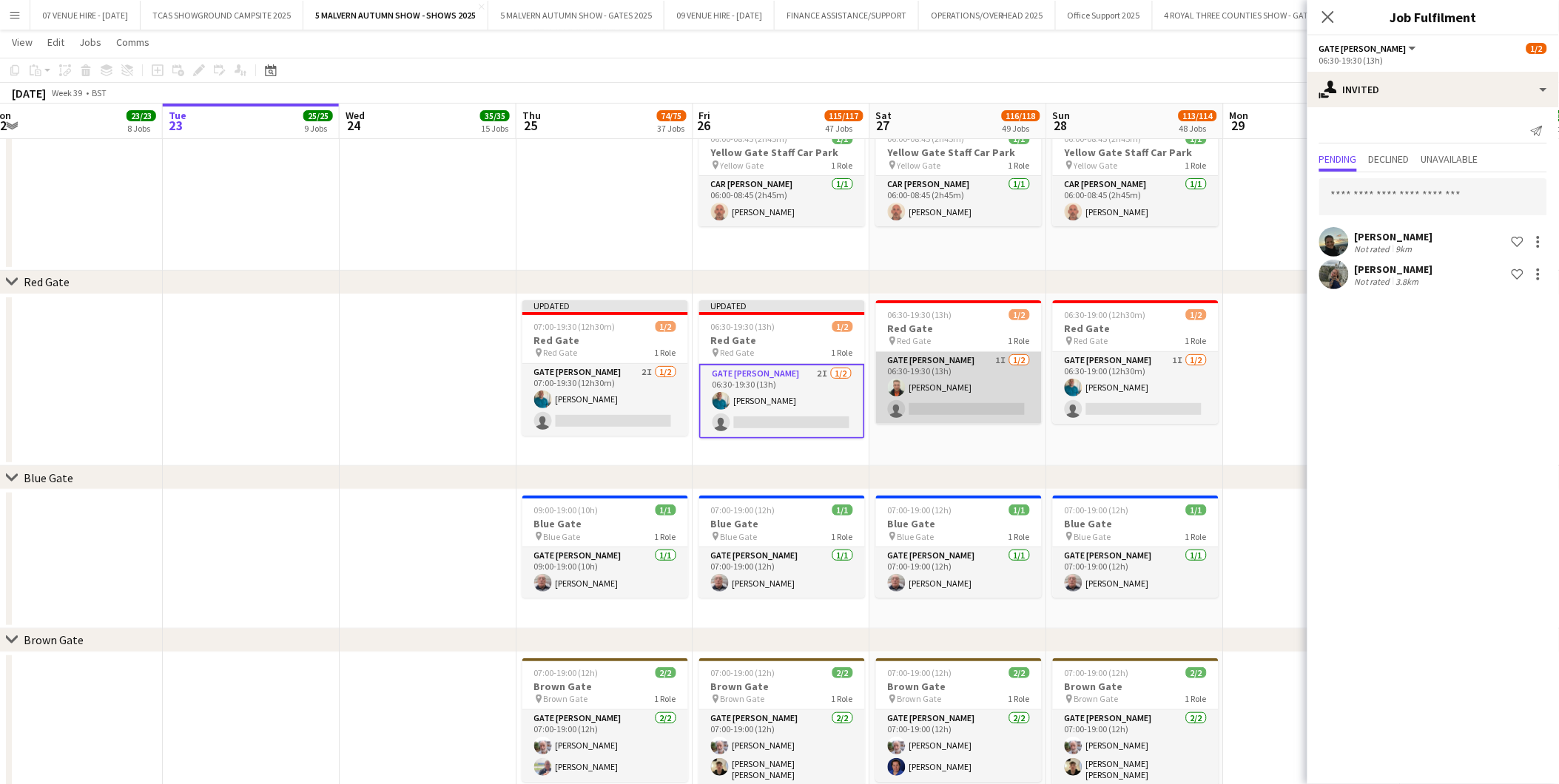
click at [960, 417] on app-card-role "Gate Steward 1I 1/2 06:30-19:30 (13h) Paul Lowry single-neutral-actions" at bounding box center [959, 388] width 166 height 72
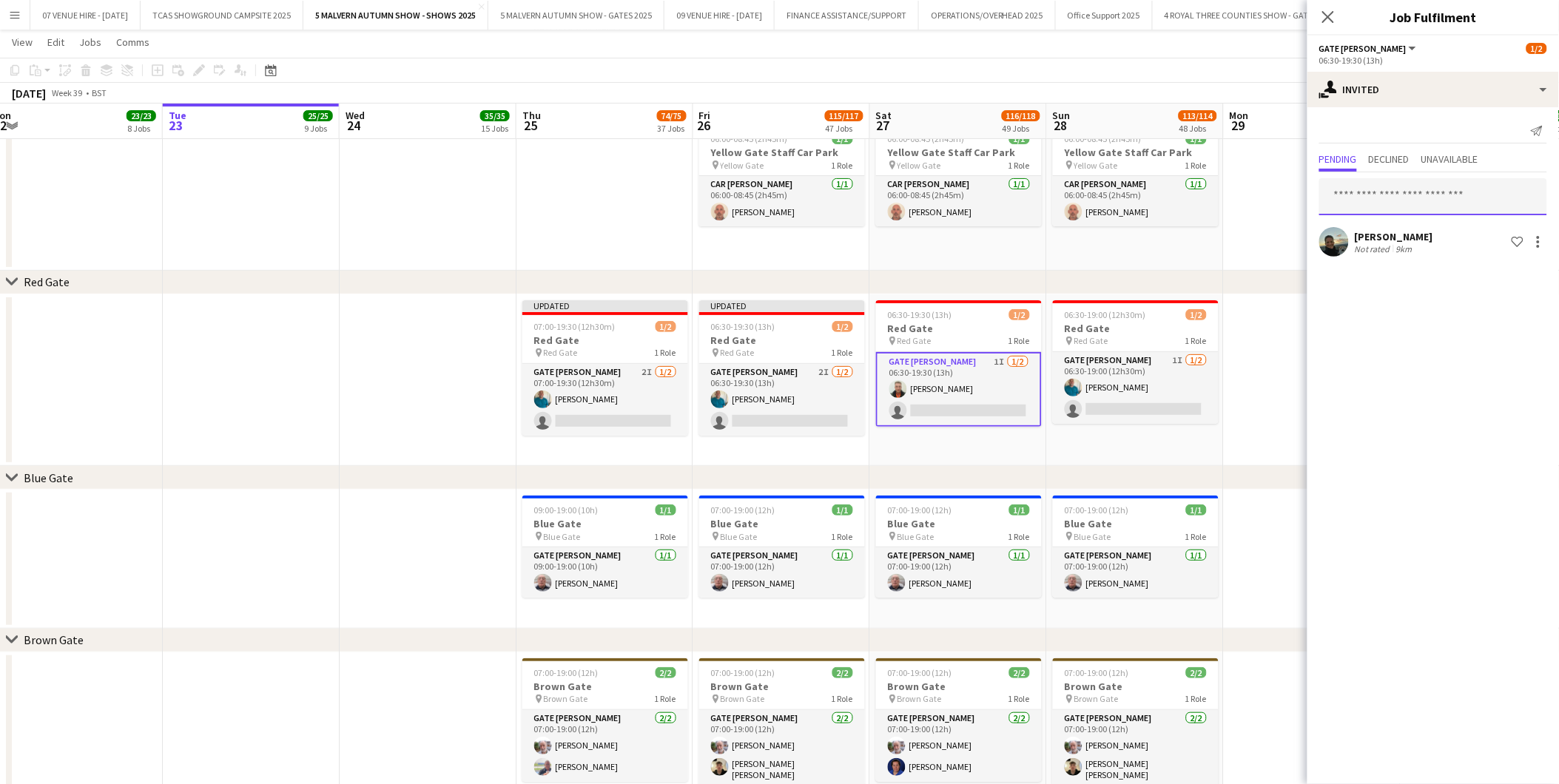
click at [1045, 202] on input "text" at bounding box center [1433, 197] width 228 height 37
type input "****"
click at [1045, 232] on span "[PERSON_NAME]" at bounding box center [1374, 232] width 85 height 12
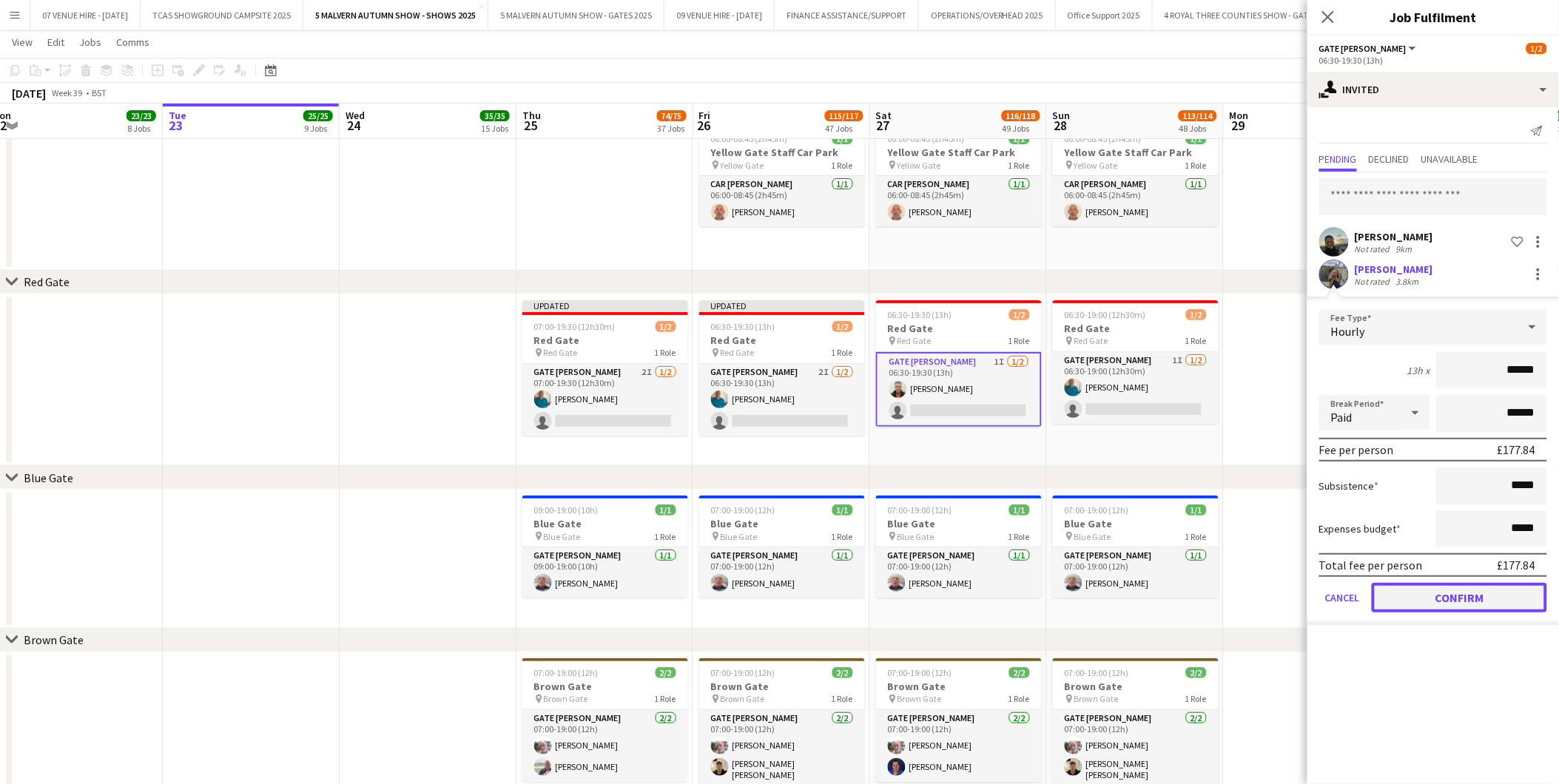
click at [1045, 488] on button "Confirm" at bounding box center [1459, 598] width 176 height 30
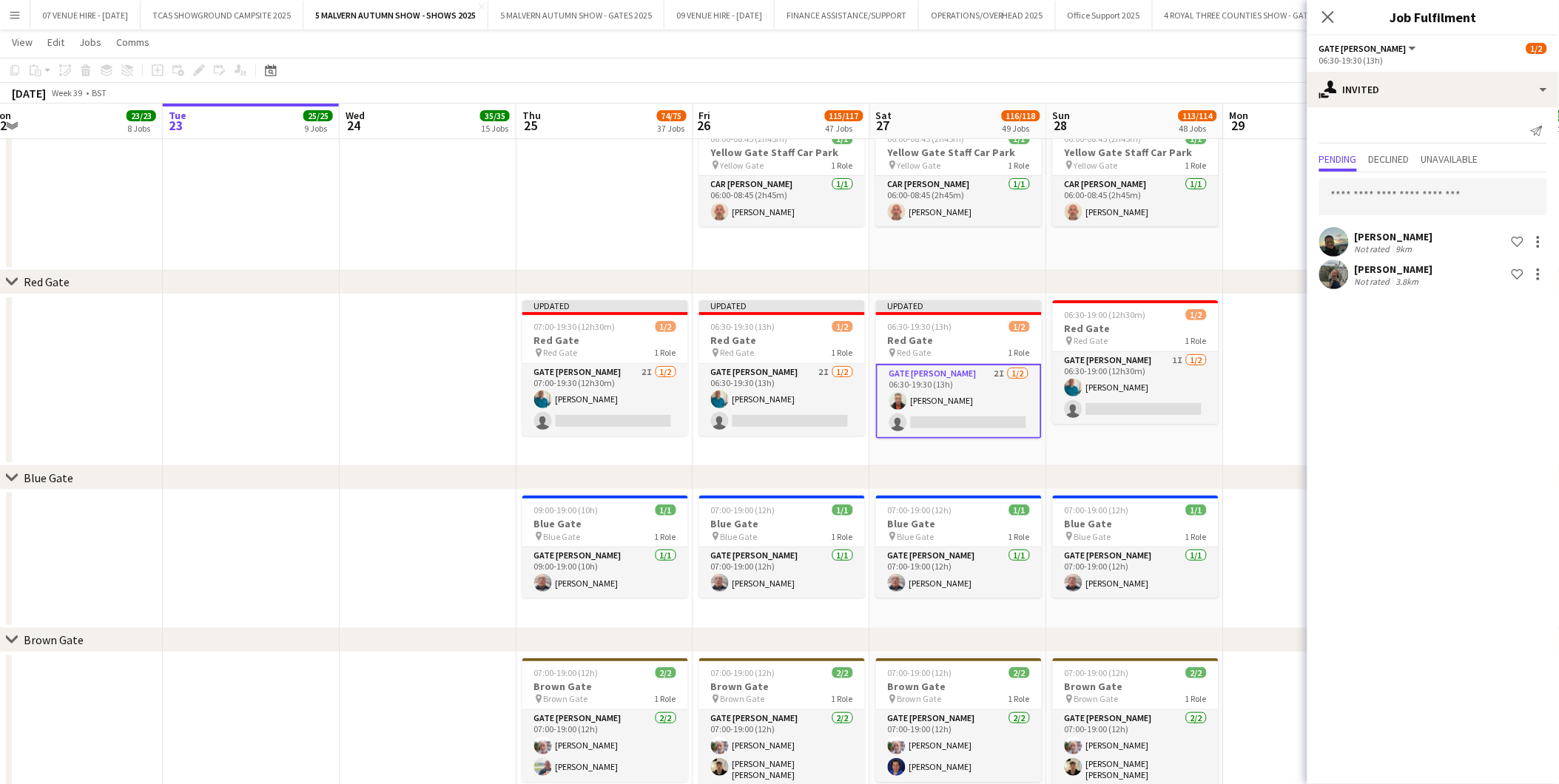
click at [1045, 427] on app-date-cell "06:30-19:00 (12h30m) 1/2 Red Gate pin Red Gate 1 Role Gate Steward 1I 1/2 06:30…" at bounding box center [1136, 380] width 177 height 172
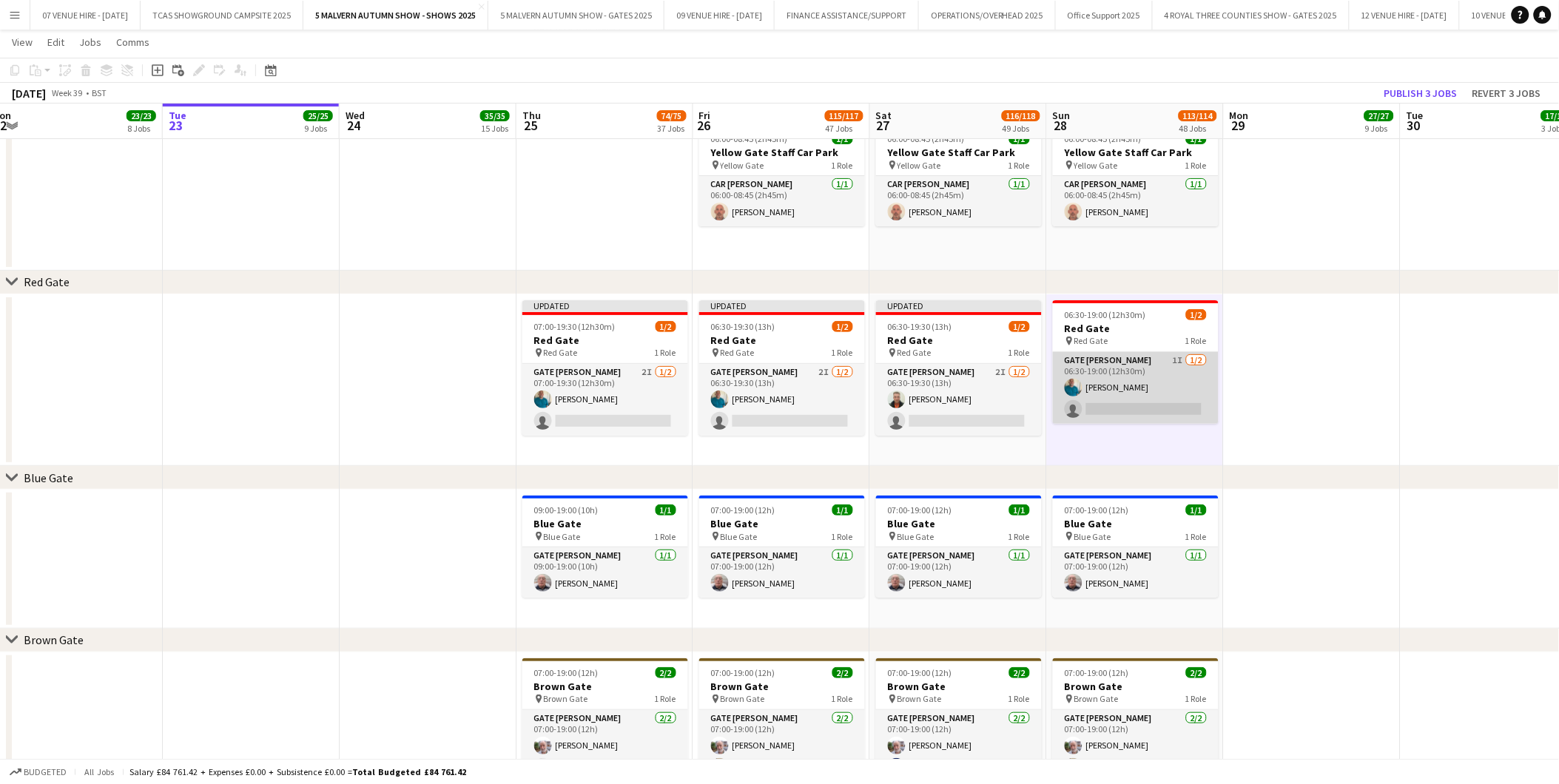
click at [1045, 406] on app-card-role "Gate Steward 1I 1/2 06:30-19:00 (12h30m) Philip Haste single-neutral-actions" at bounding box center [1136, 388] width 166 height 72
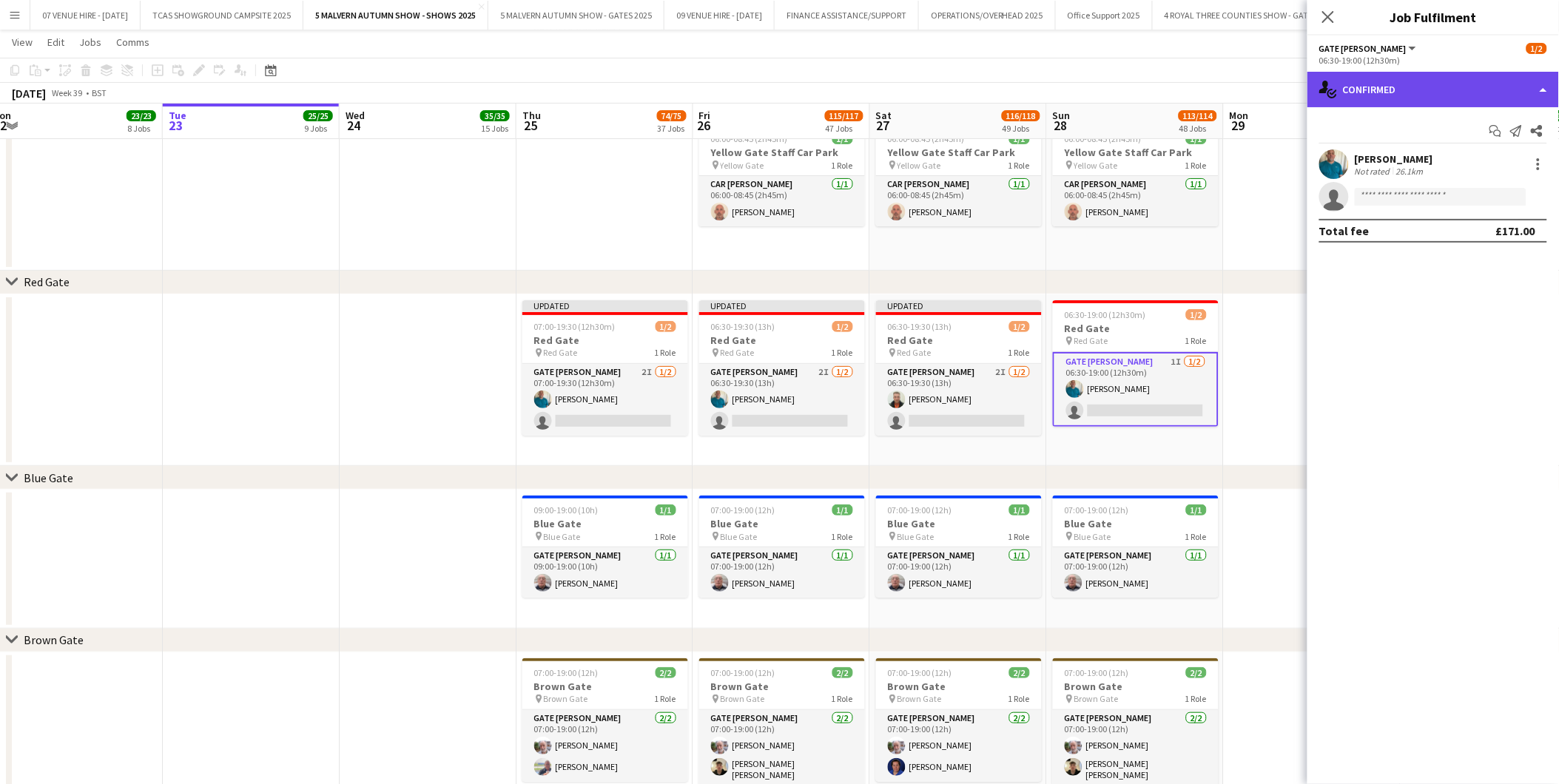
click at [1045, 77] on div "single-neutral-actions-check-2 Confirmed" at bounding box center [1434, 89] width 252 height 36
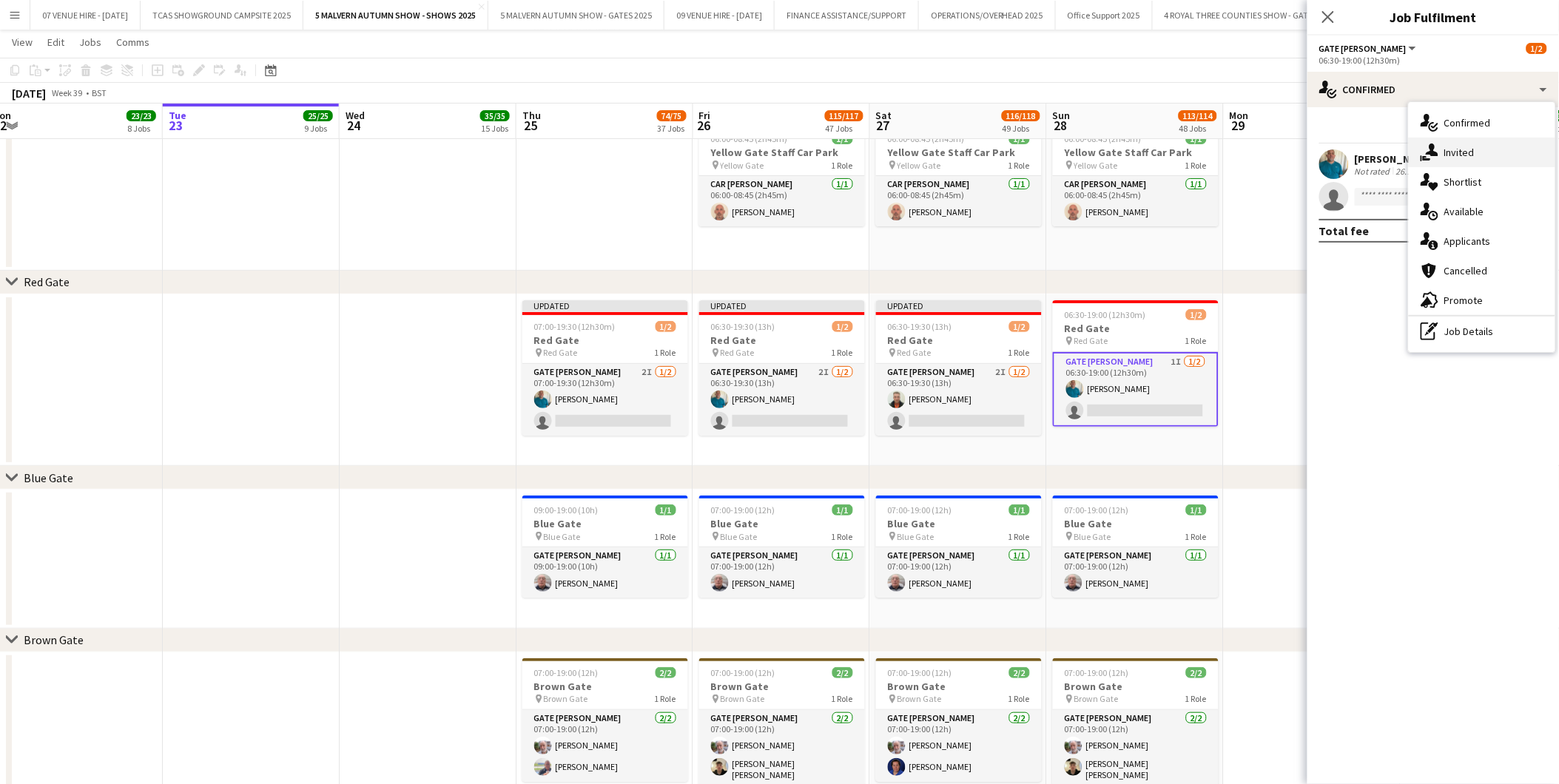
click at [1045, 151] on span "Invited" at bounding box center [1459, 152] width 31 height 13
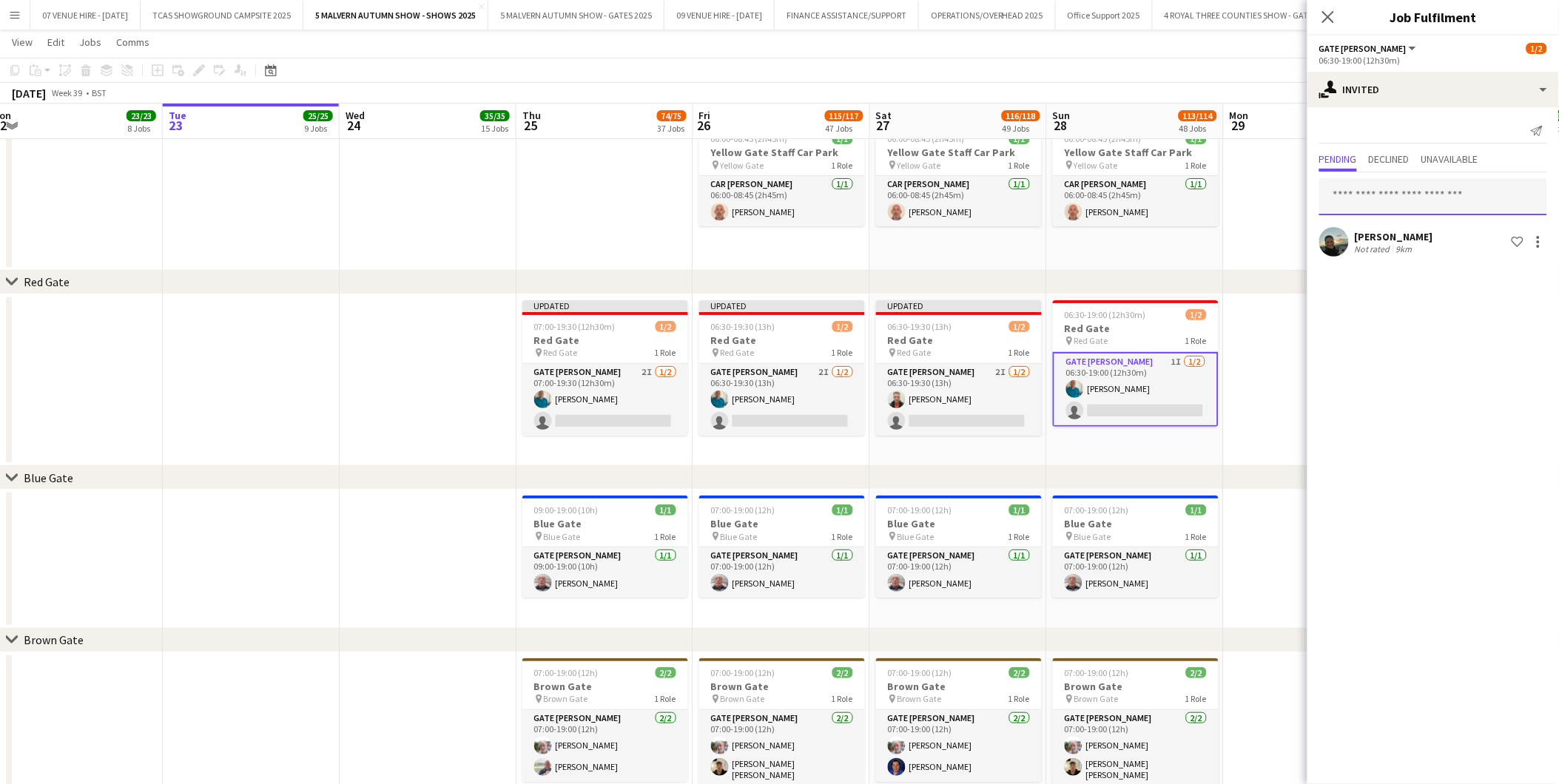
click at [1045, 198] on input "text" at bounding box center [1433, 197] width 228 height 37
type input "****"
click at [1045, 352] on app-date-cell at bounding box center [1312, 380] width 177 height 172
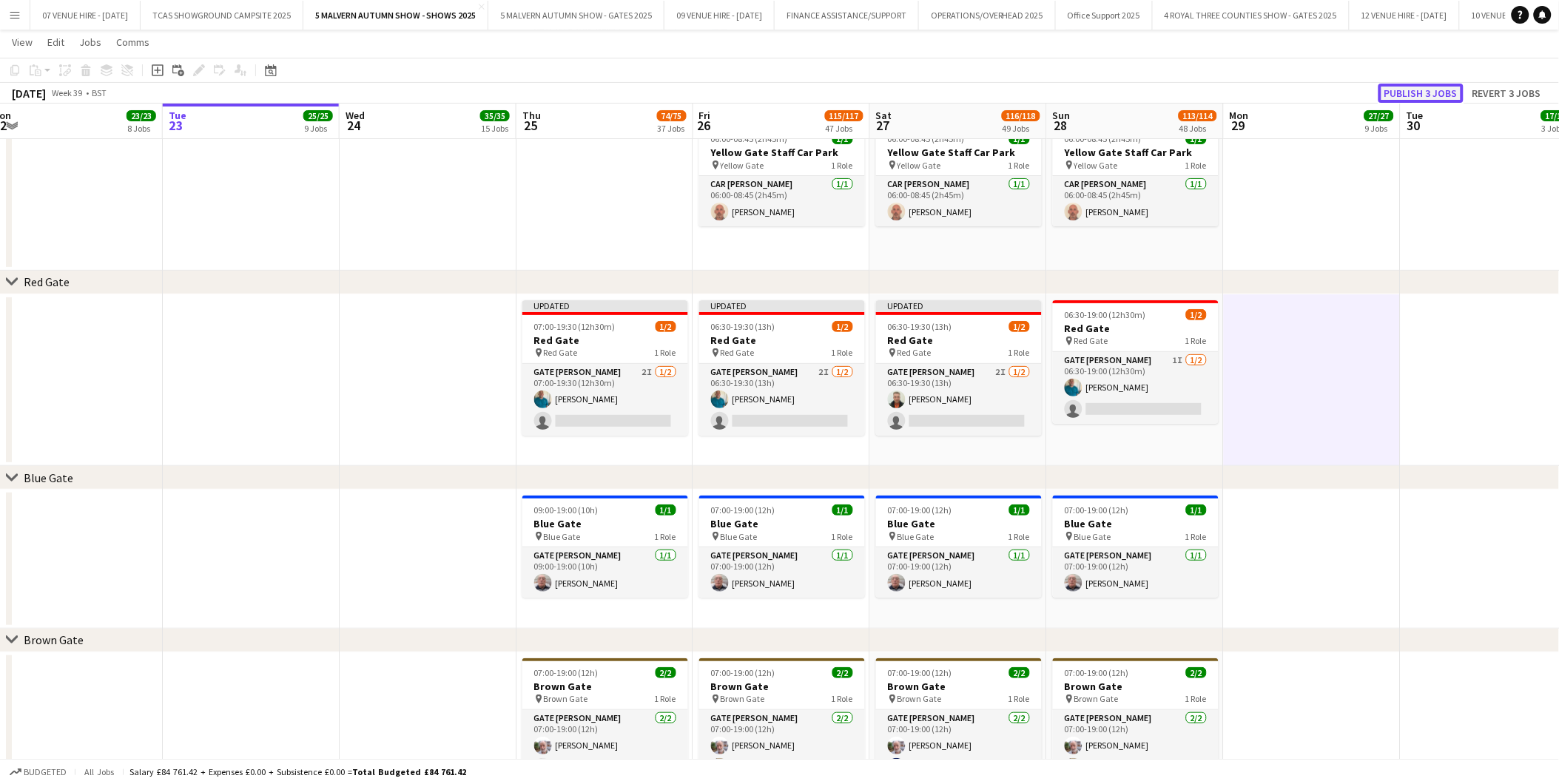
click at [1045, 90] on button "Publish 3 jobs" at bounding box center [1421, 94] width 85 height 19
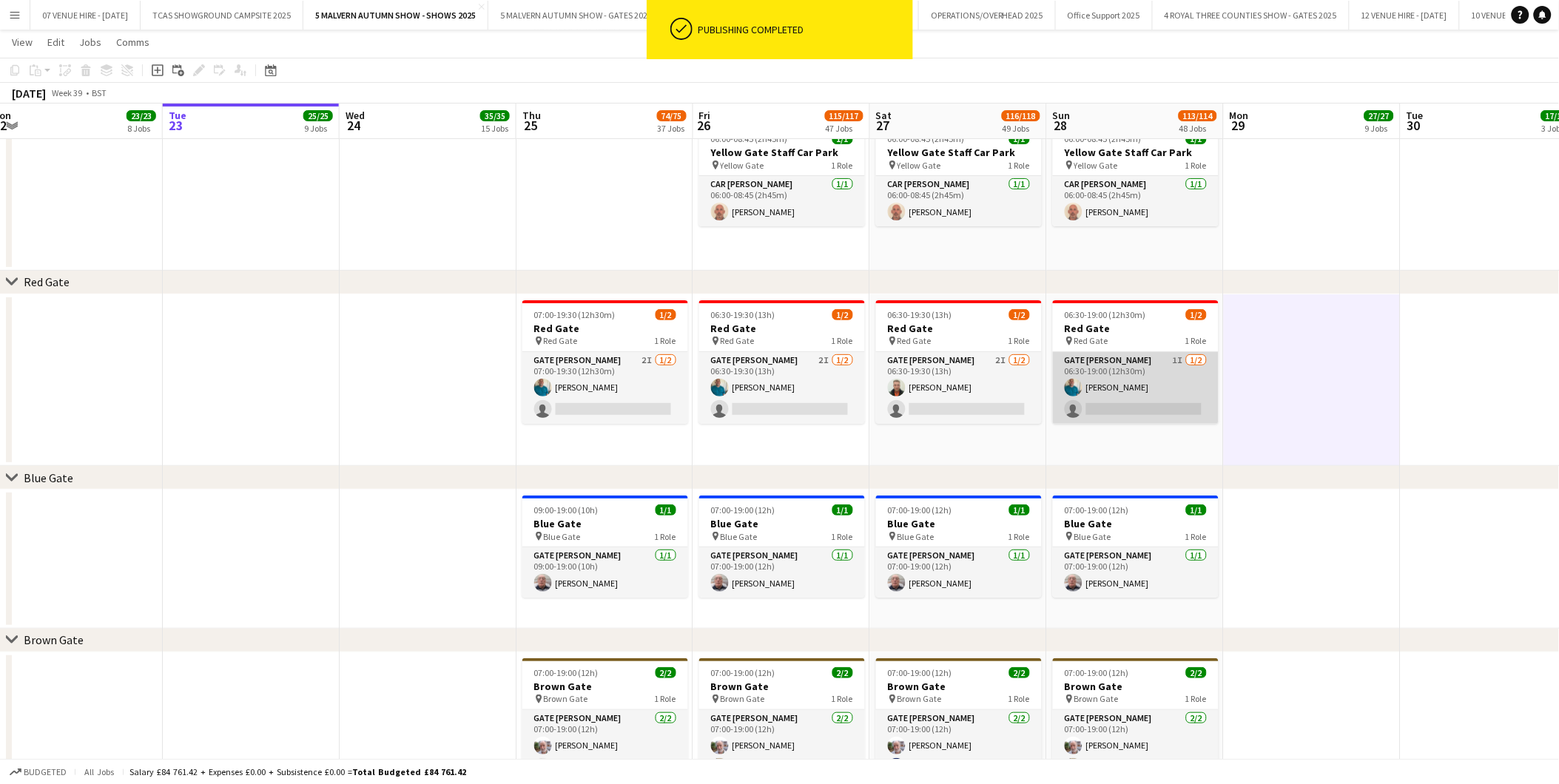
click at [1045, 402] on app-card-role "Gate Steward 1I 1/2 06:30-19:00 (12h30m) Philip Haste single-neutral-actions" at bounding box center [1136, 388] width 166 height 72
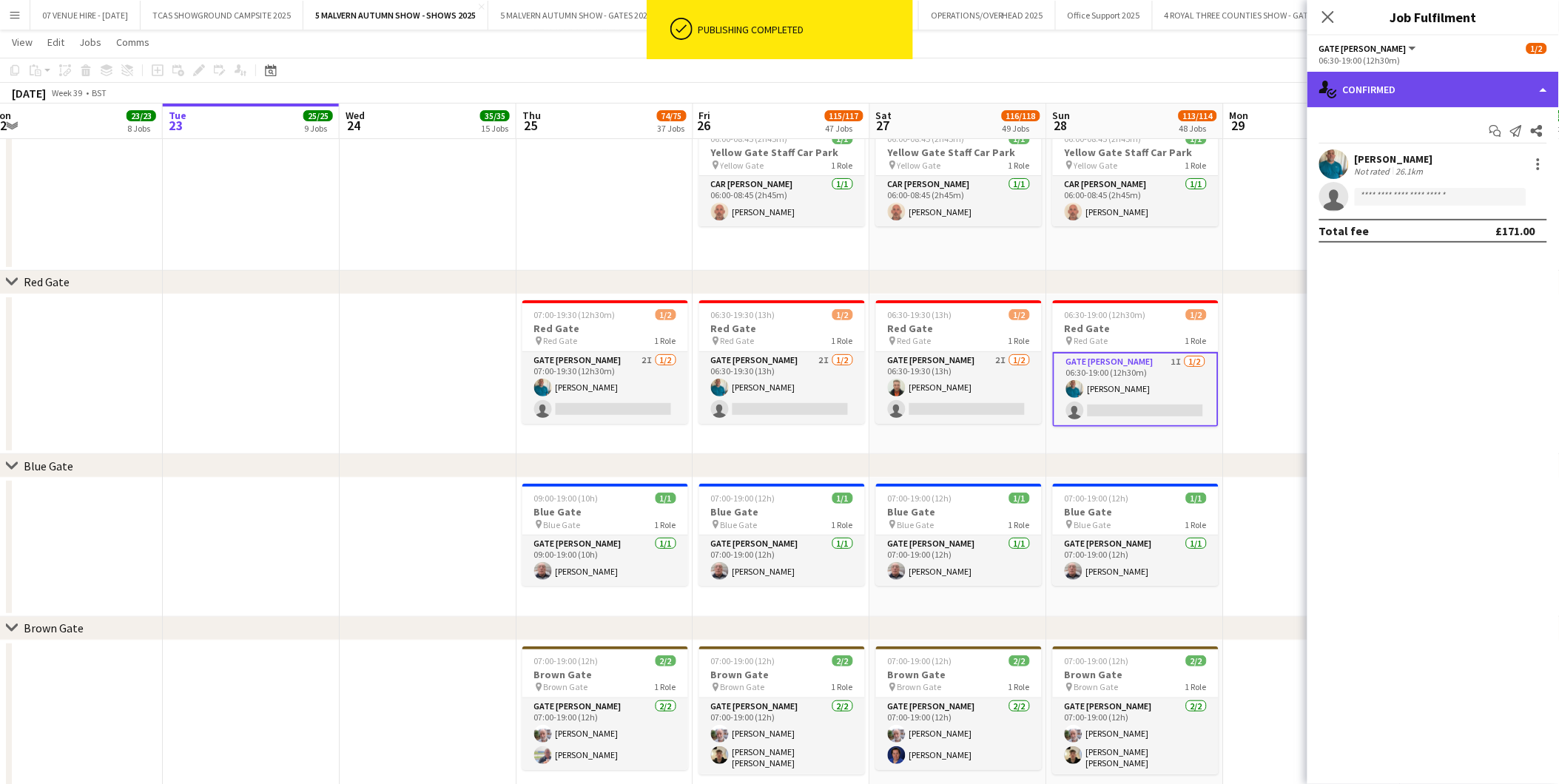
click at [1045, 90] on div "single-neutral-actions-check-2 Confirmed" at bounding box center [1434, 89] width 252 height 36
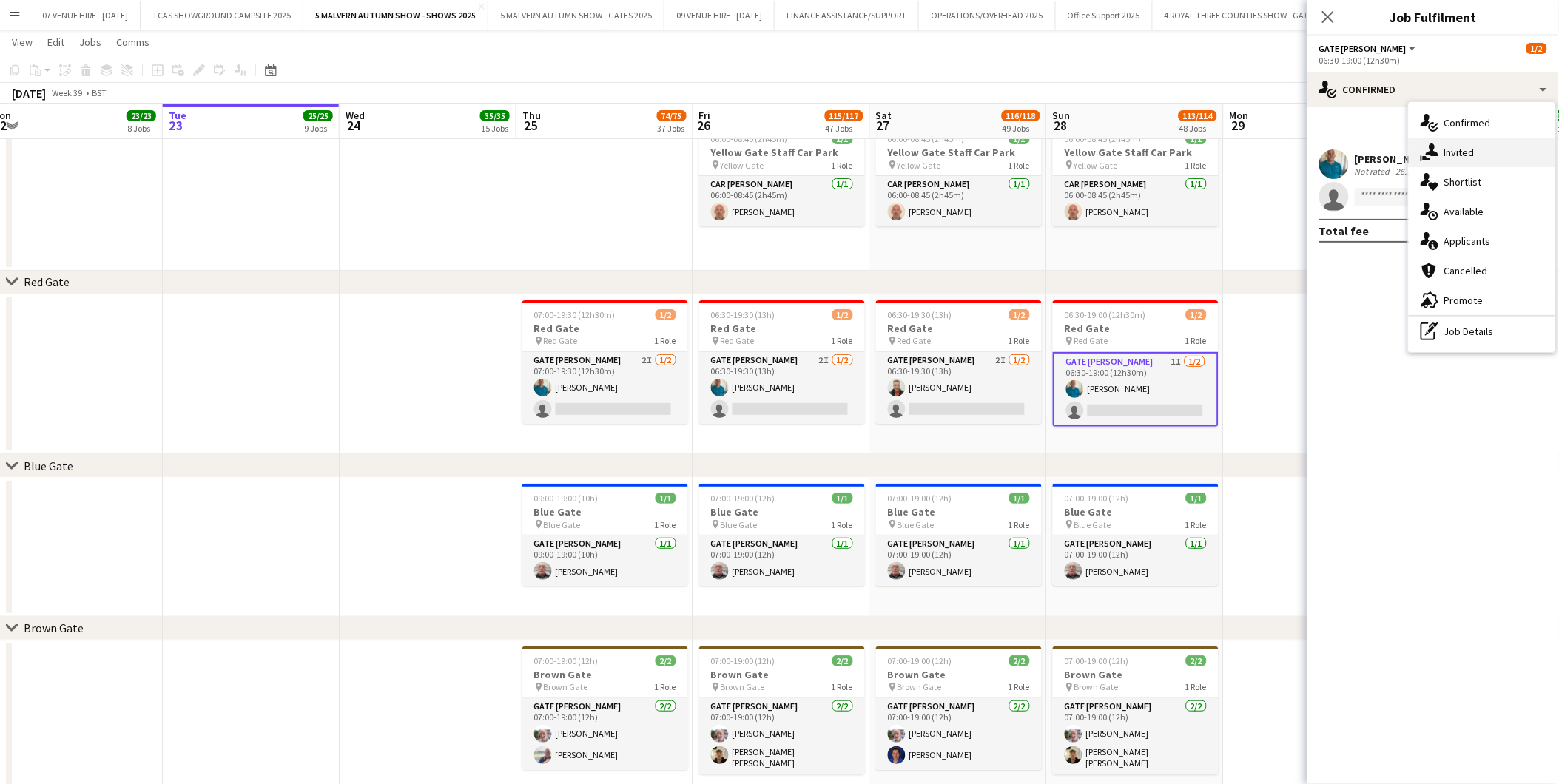
click at [1045, 152] on span "Invited" at bounding box center [1459, 152] width 31 height 13
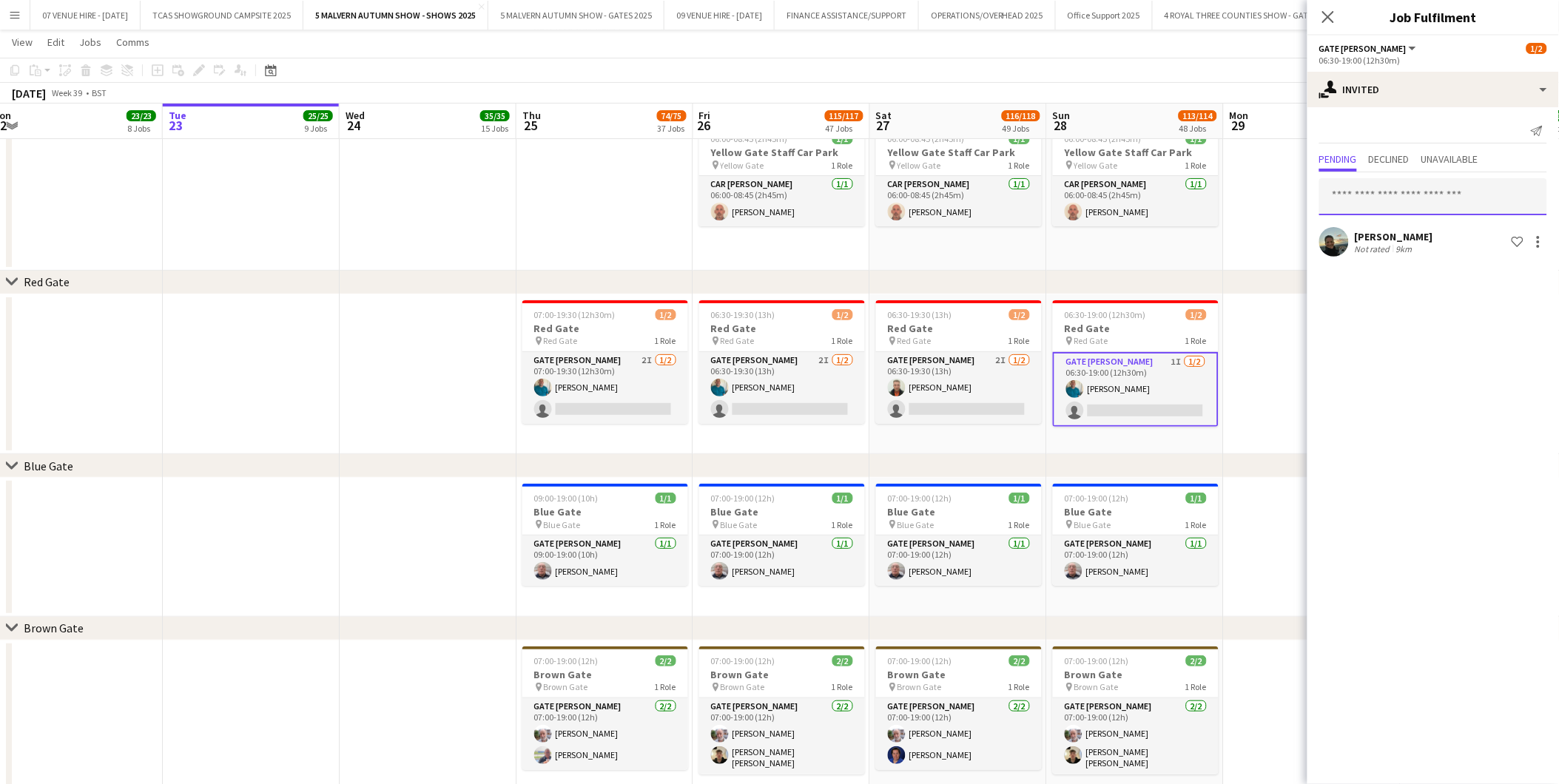
click at [1045, 195] on input "text" at bounding box center [1433, 197] width 228 height 37
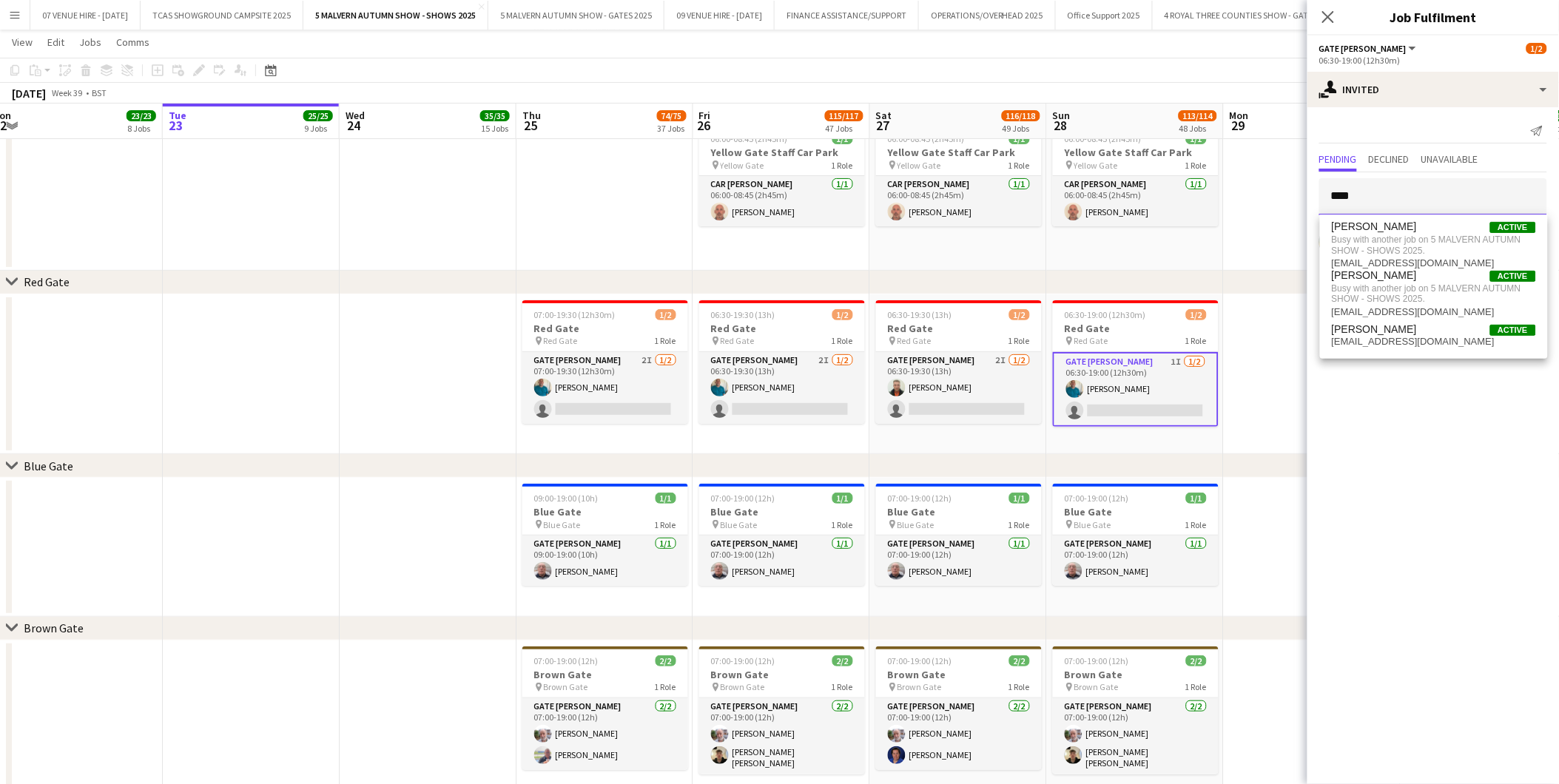
type input "****"
click at [1045, 363] on app-date-cell at bounding box center [1312, 375] width 177 height 161
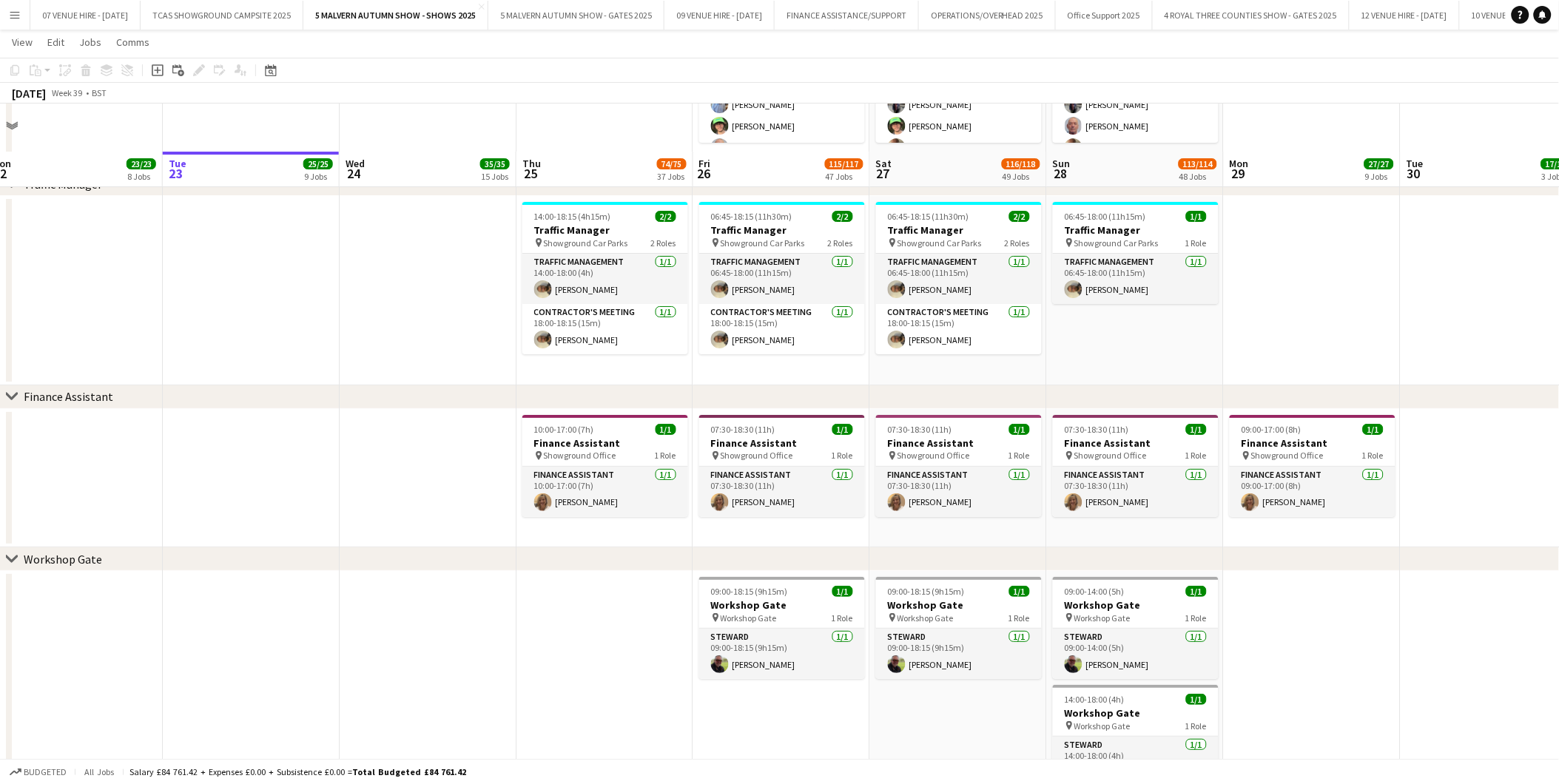
scroll to position [9961, 0]
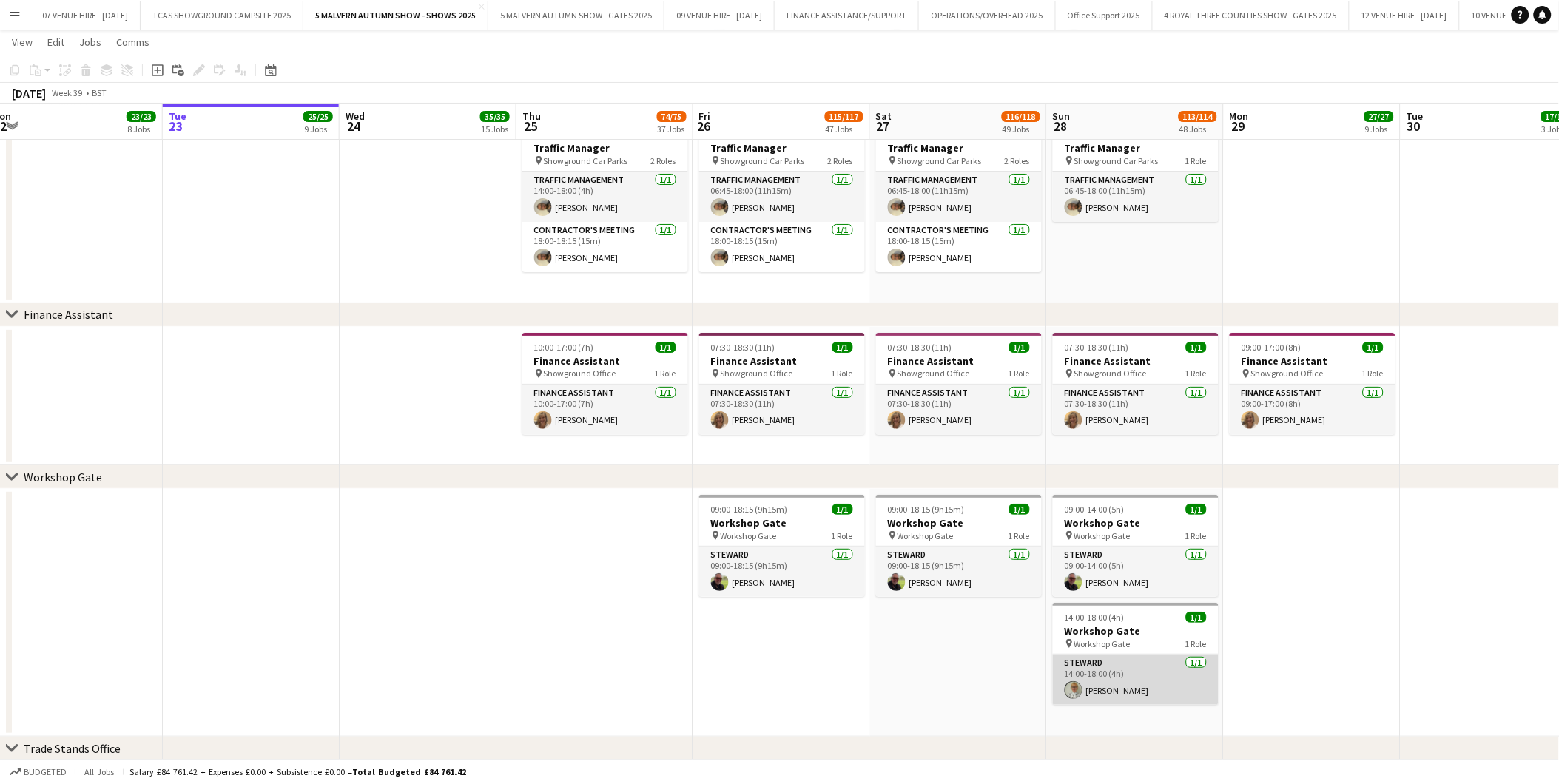
click at [1045, 488] on app-user-avatar at bounding box center [1074, 690] width 17 height 17
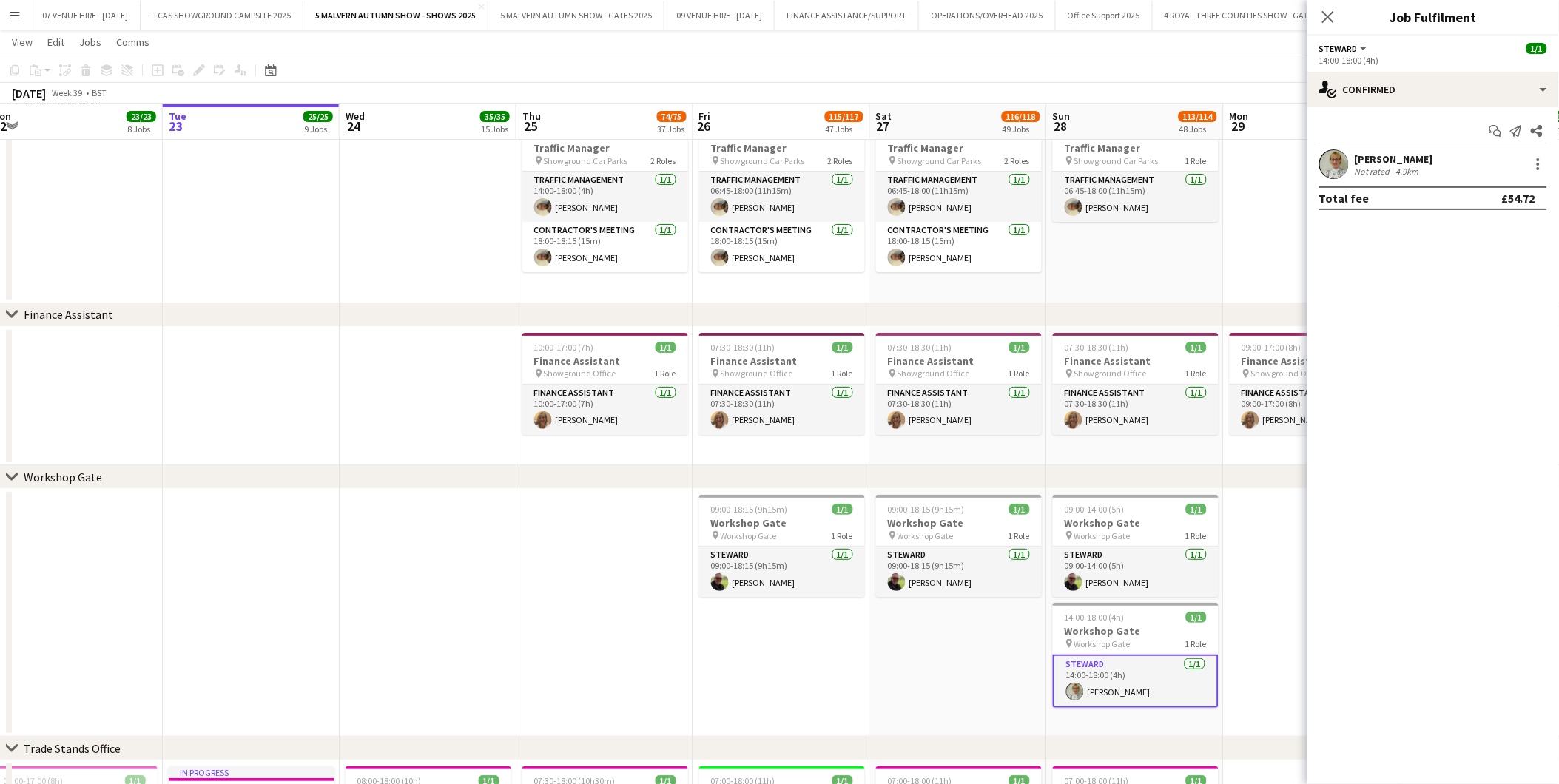
click at [1045, 173] on app-user-avatar at bounding box center [1334, 164] width 30 height 30
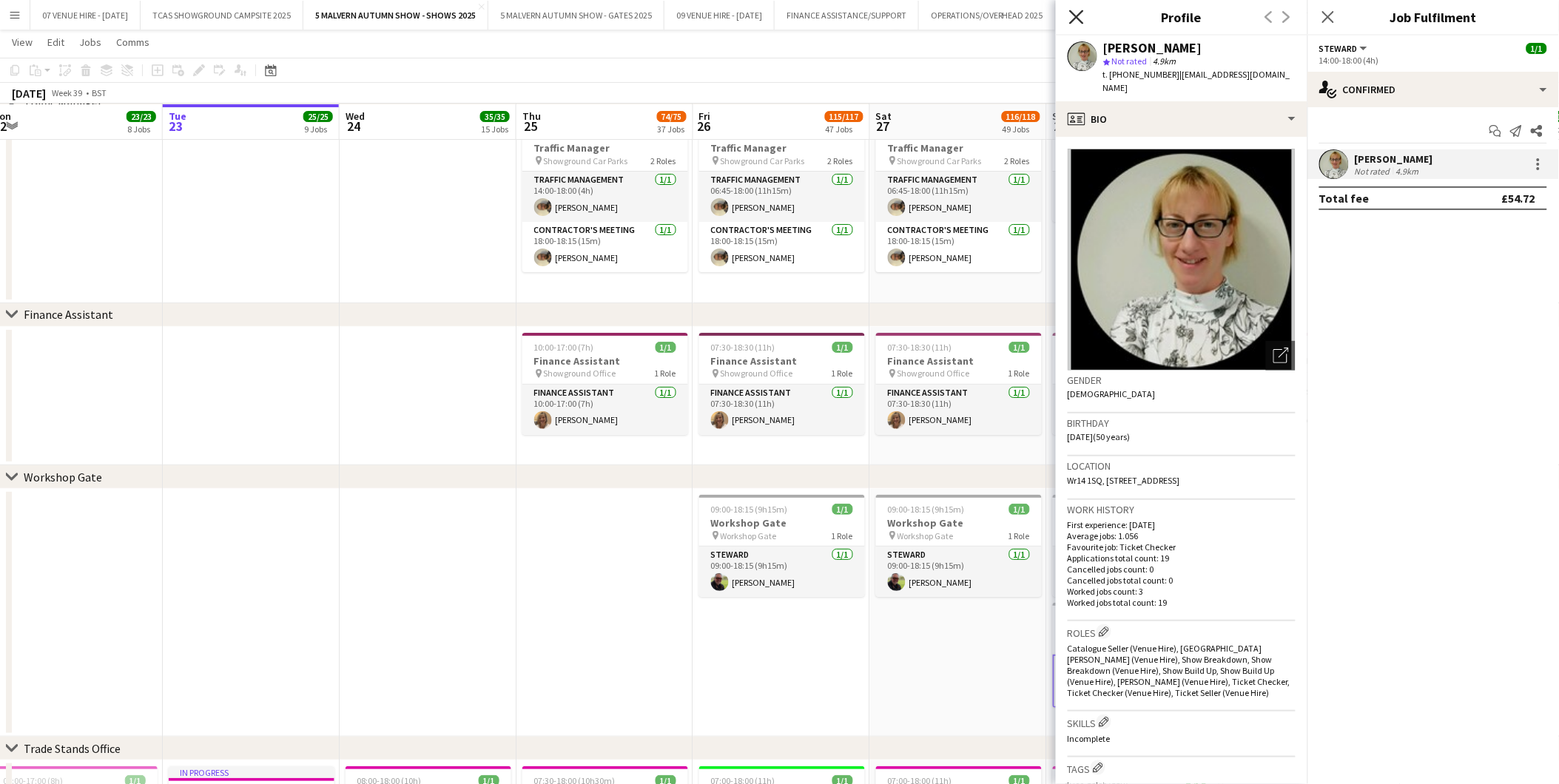
click at [1045, 20] on icon "Close pop-in" at bounding box center [1076, 17] width 14 height 14
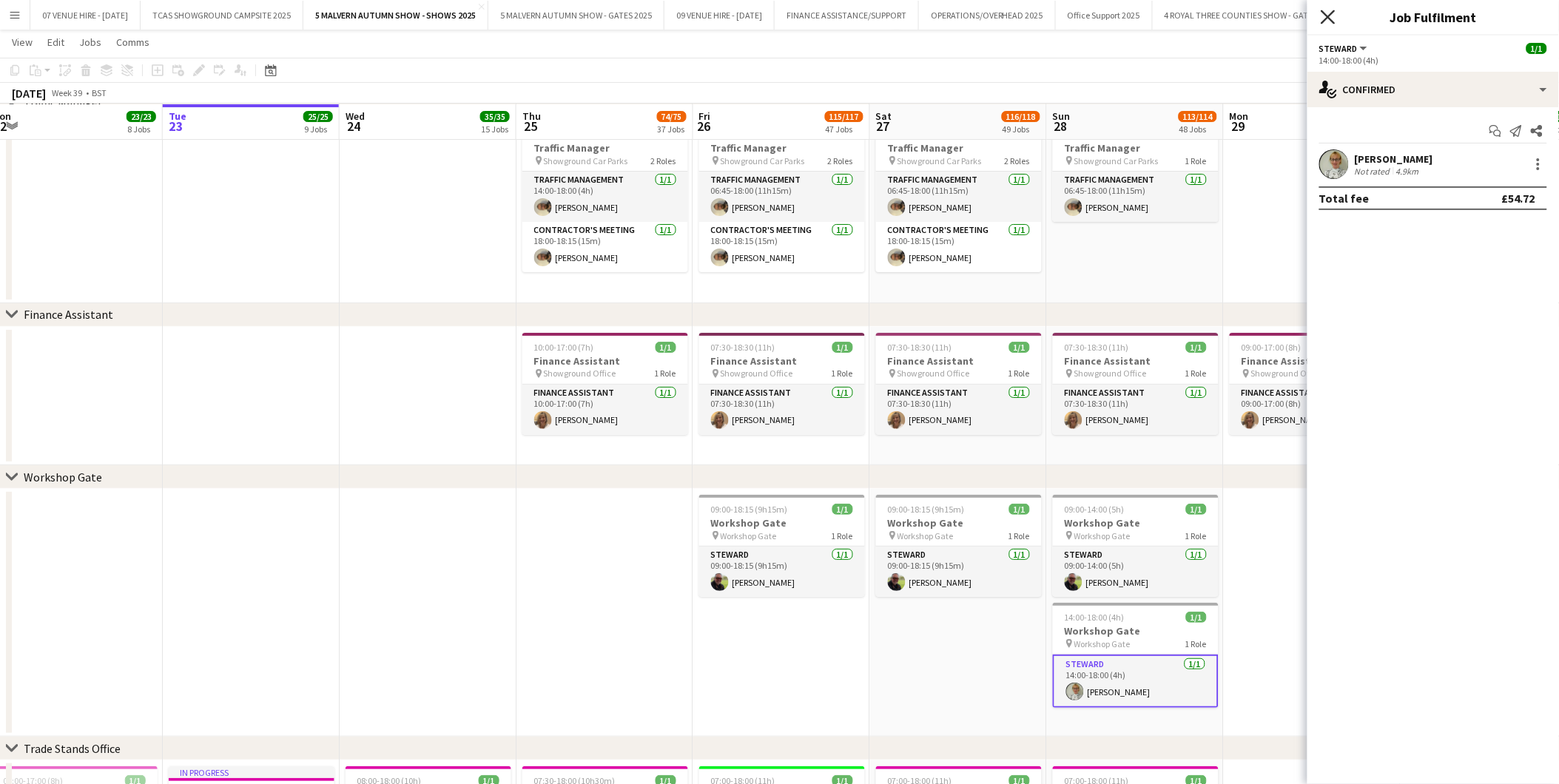
click at [1045, 17] on icon "Close pop-in" at bounding box center [1328, 17] width 14 height 14
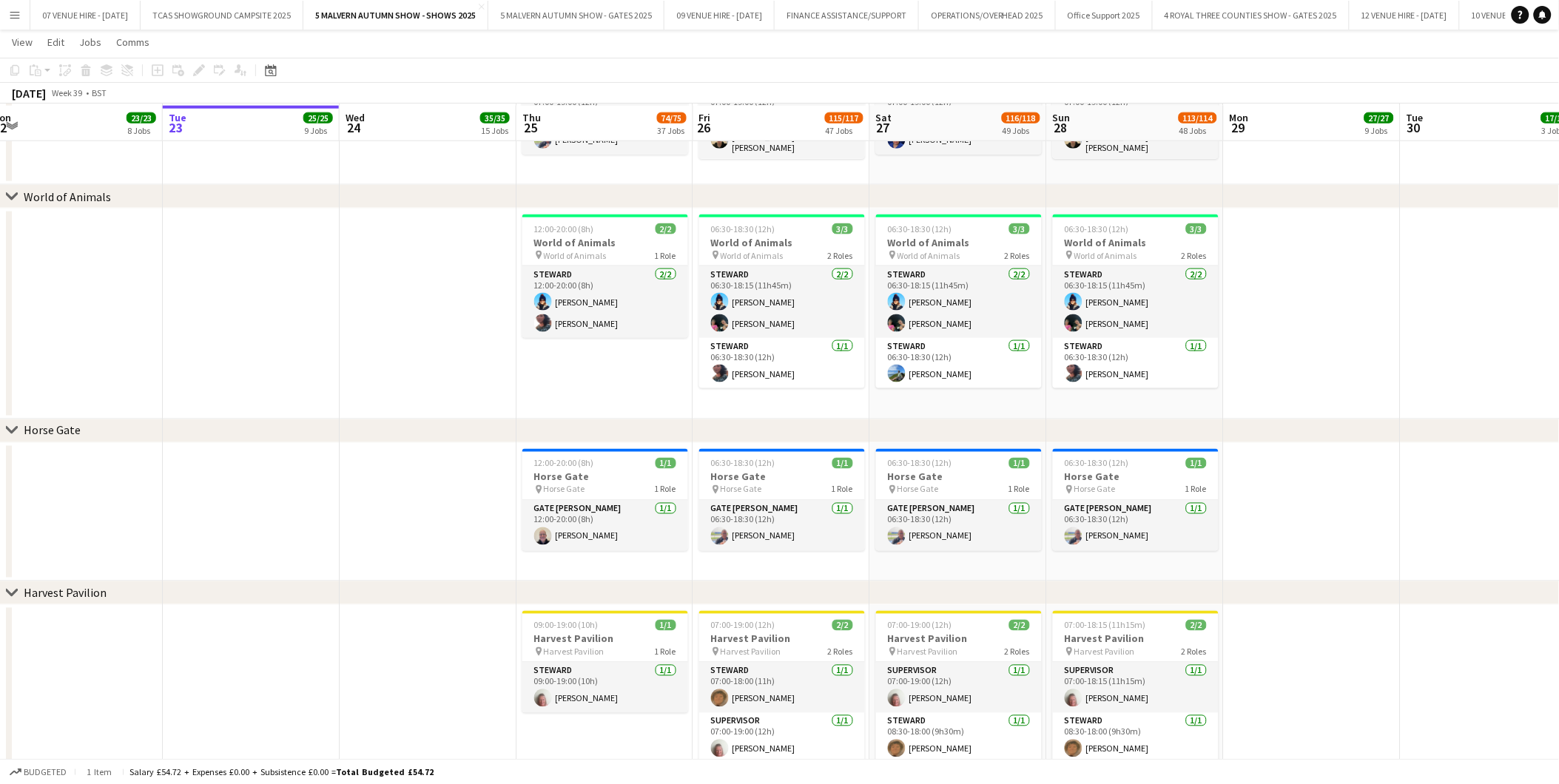
scroll to position [2630, 0]
click at [9, 13] on app-icon "Menu" at bounding box center [15, 15] width 12 height 12
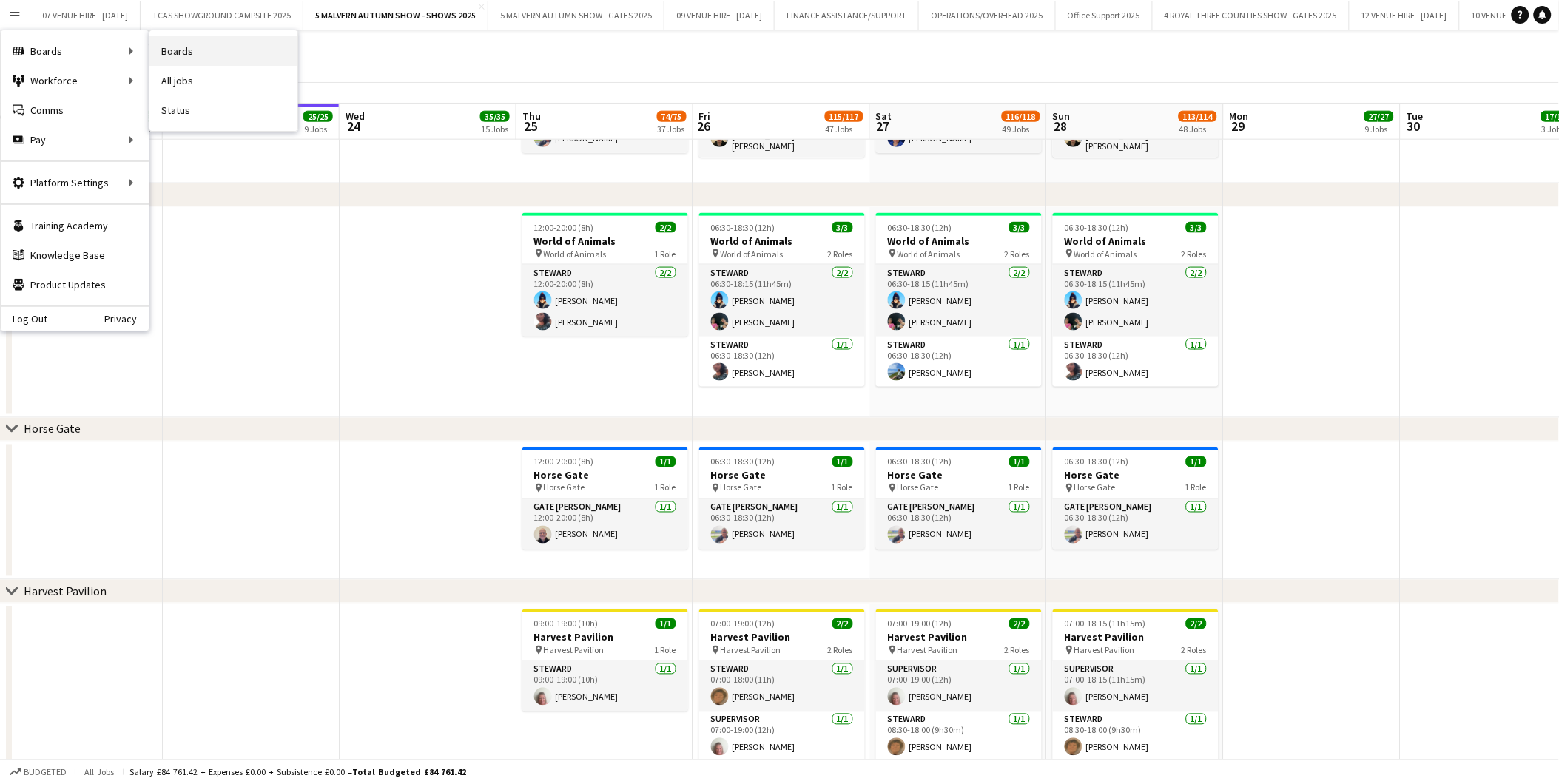
click at [191, 55] on link "Boards" at bounding box center [223, 51] width 148 height 30
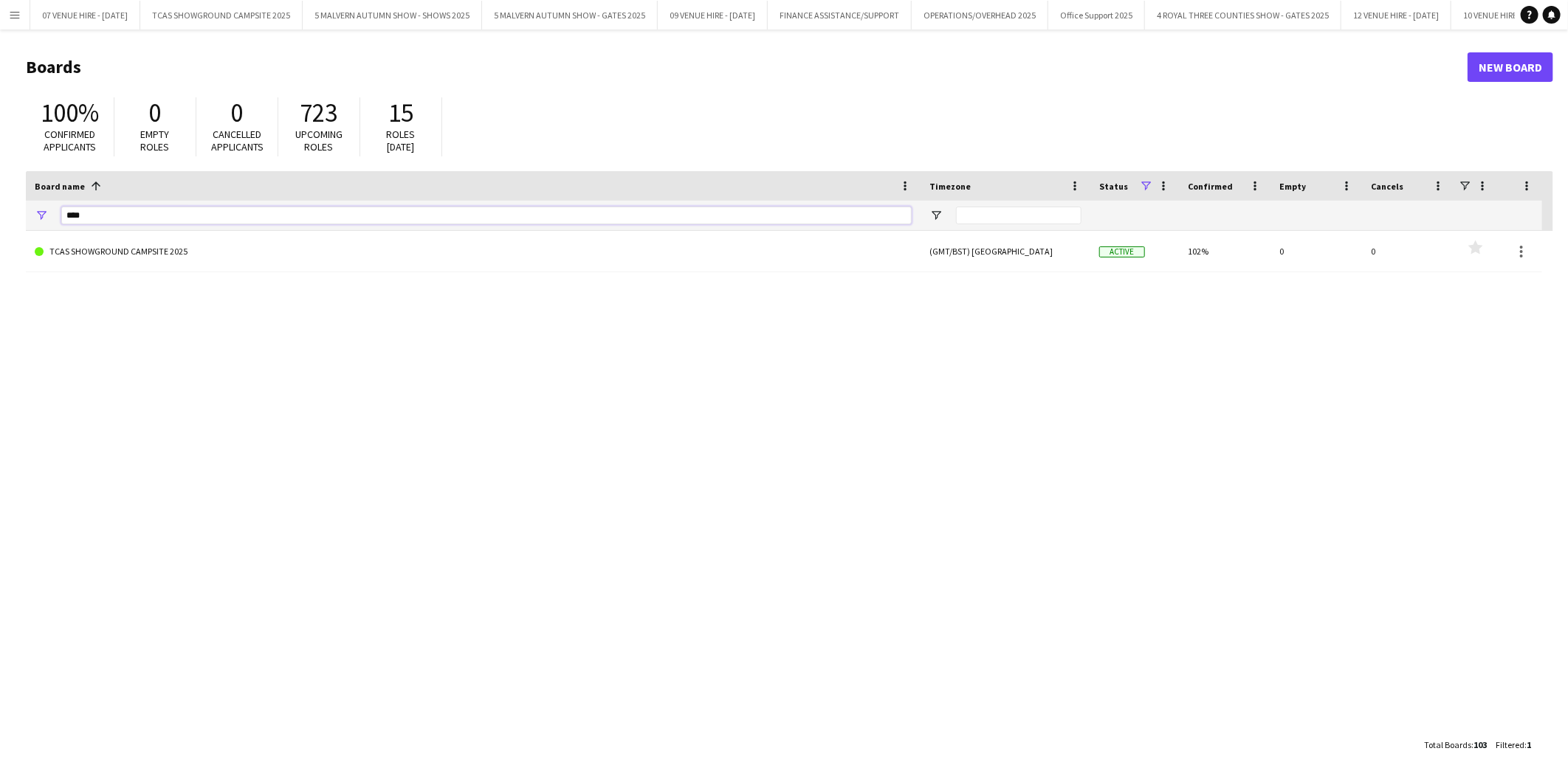
drag, startPoint x: 122, startPoint y: 223, endPoint x: 10, endPoint y: 209, distance: 112.9
click at [10, 209] on main "Boards New Board 100% Confirmed applicants 0 Empty roles 0 Cancelled applicants…" at bounding box center [784, 405] width 1568 height 751
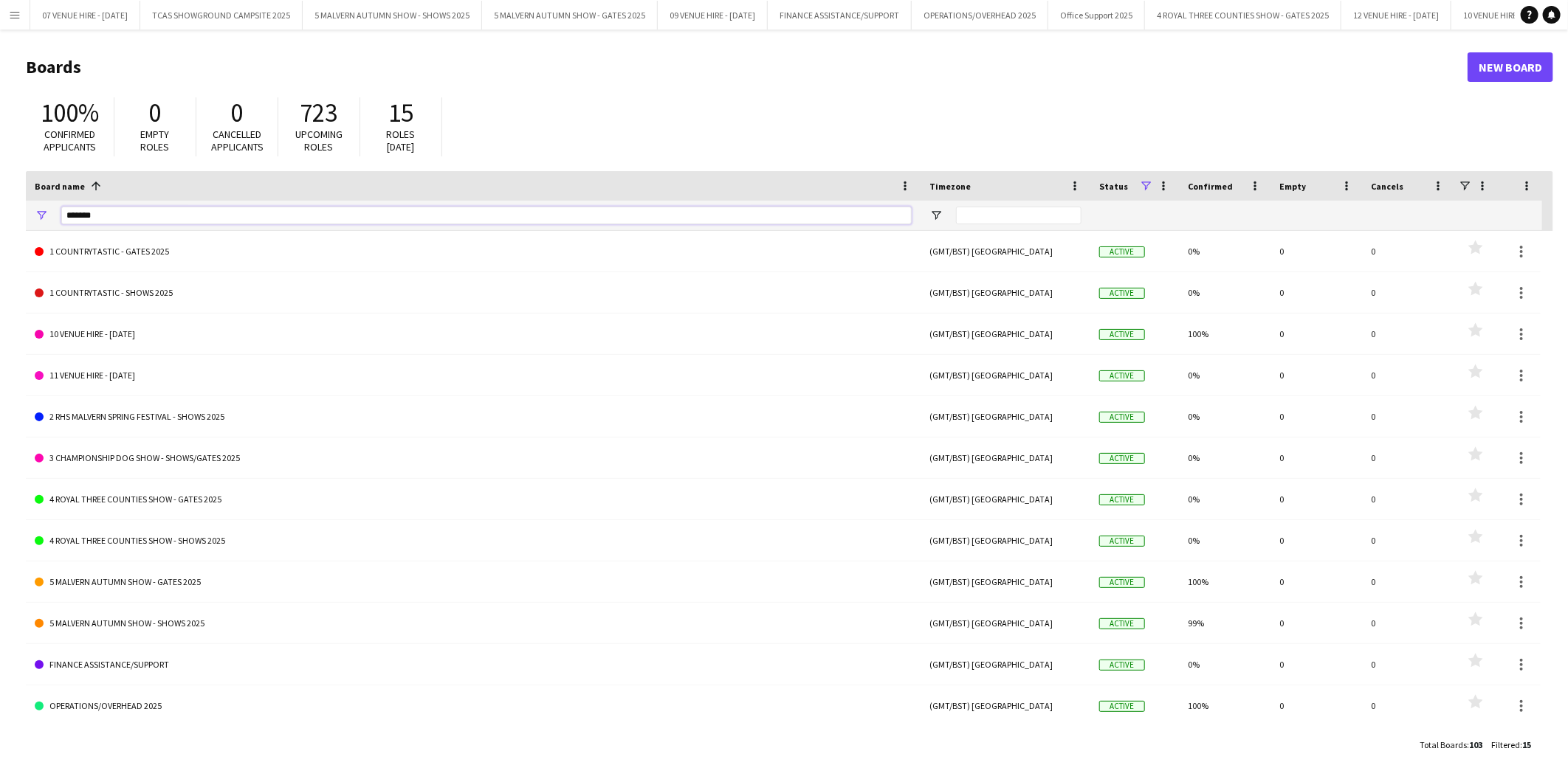
type input "*******"
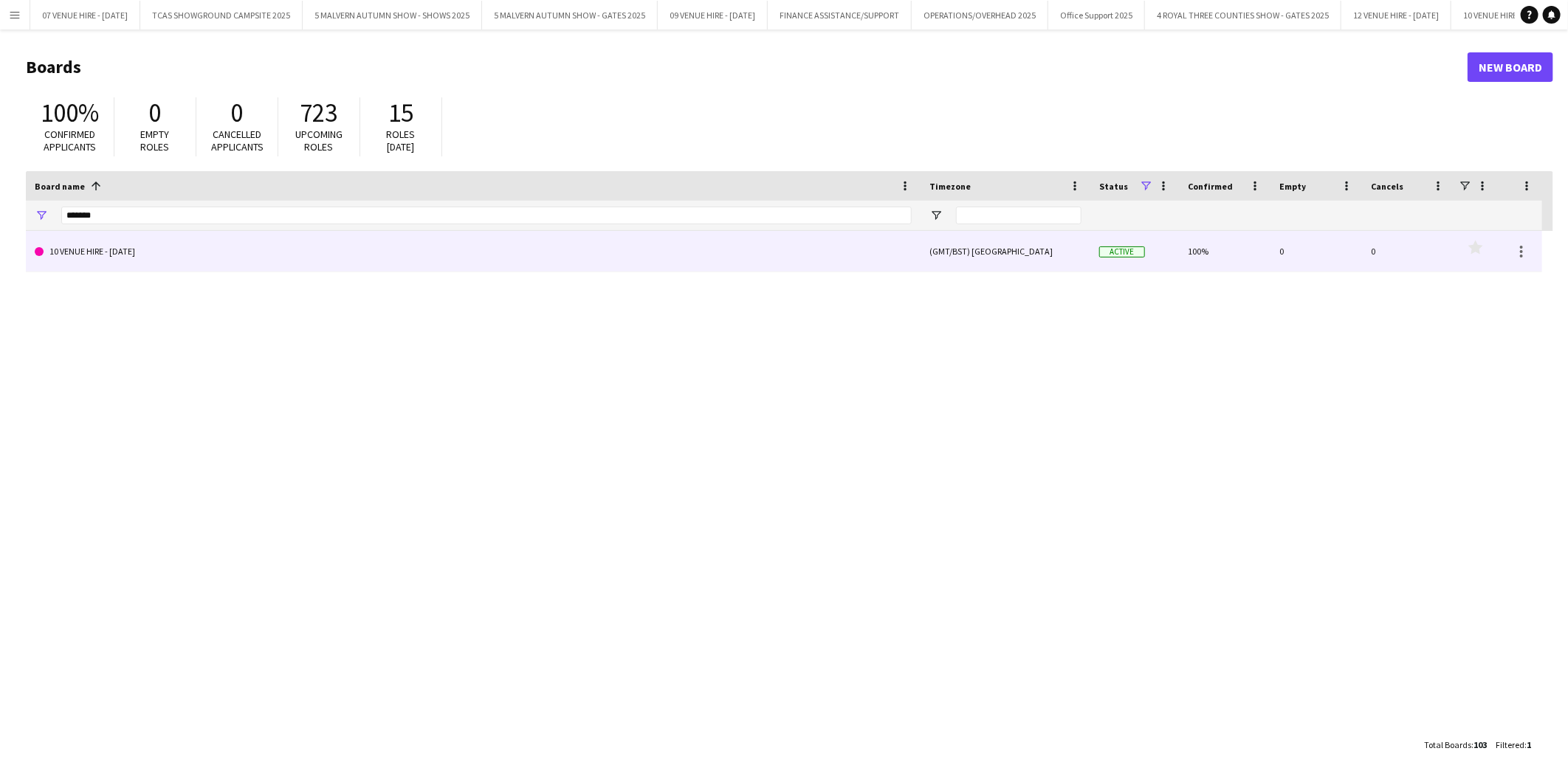
click at [97, 248] on link "10 VENUE HIRE - [DATE]" at bounding box center [473, 251] width 876 height 41
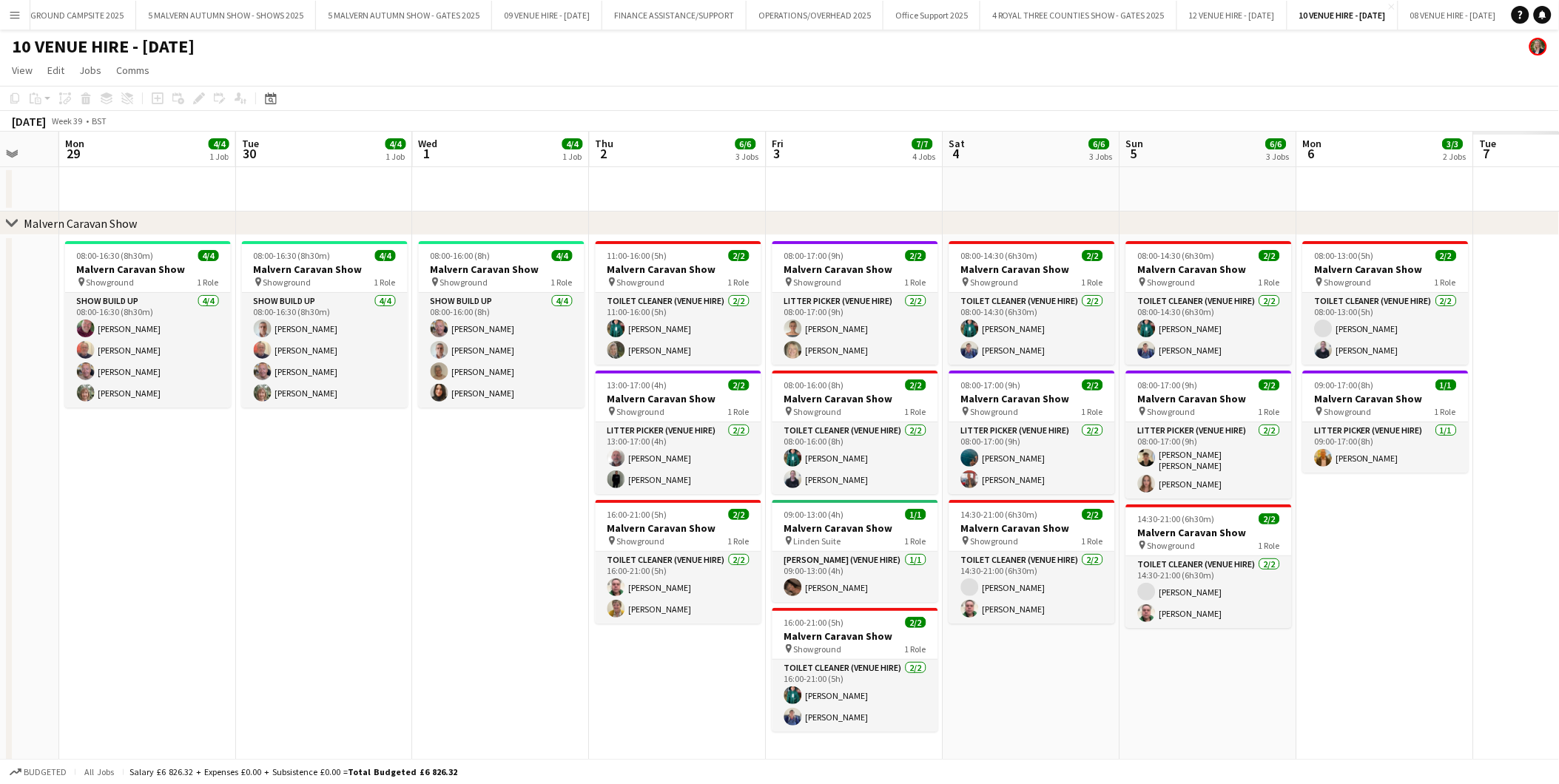
scroll to position [0, 427]
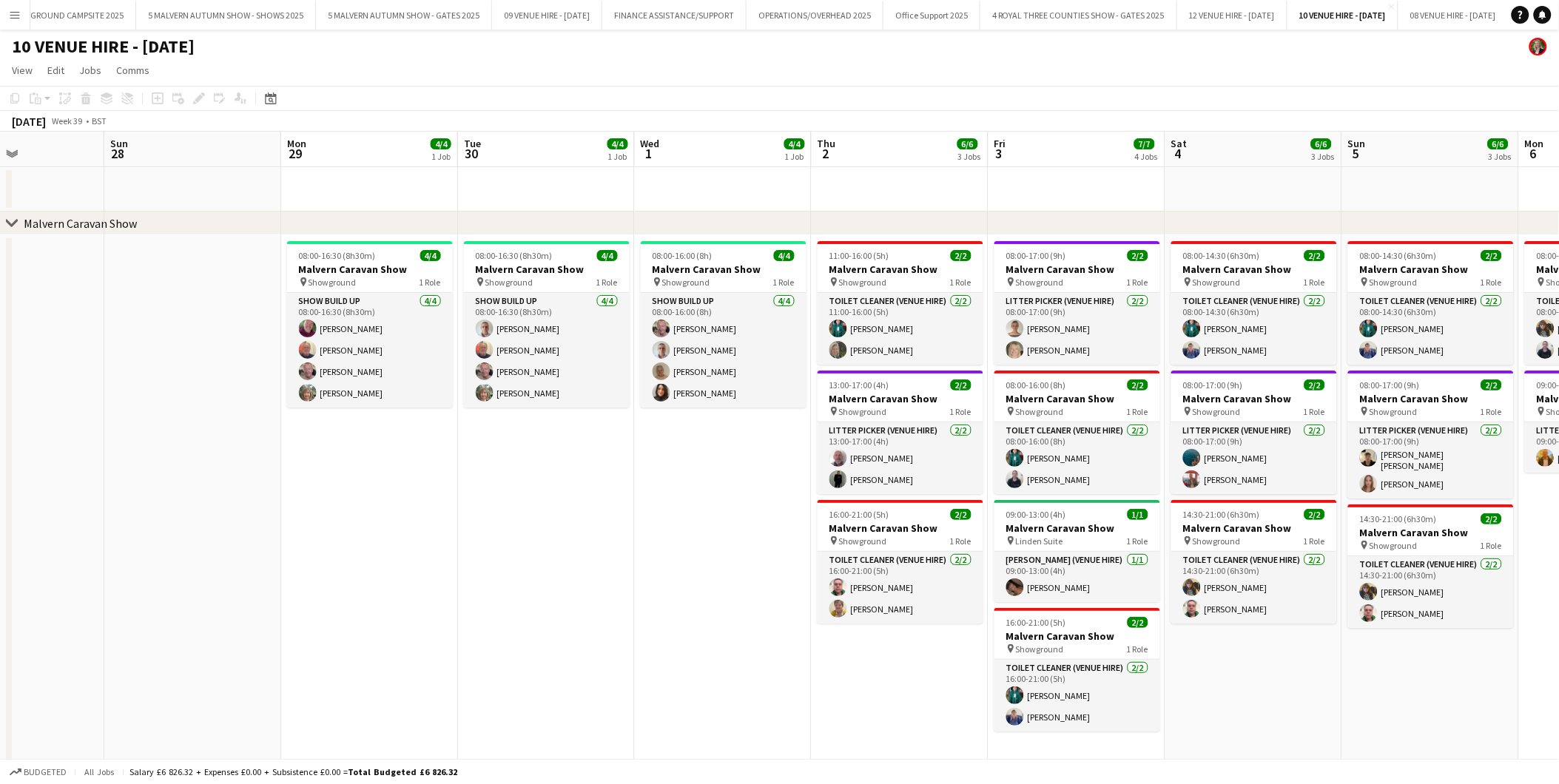
drag, startPoint x: 1296, startPoint y: 269, endPoint x: 338, endPoint y: 209, distance: 959.9
click at [338, 209] on app-calendar-viewport "Thu 25 Fri 26 Sat 27 Sun 28 Mon 29 4/4 1 Job Tue 30 4/4 1 Job Wed 1 4/4 1 Job T…" at bounding box center [779, 653] width 1559 height 1043
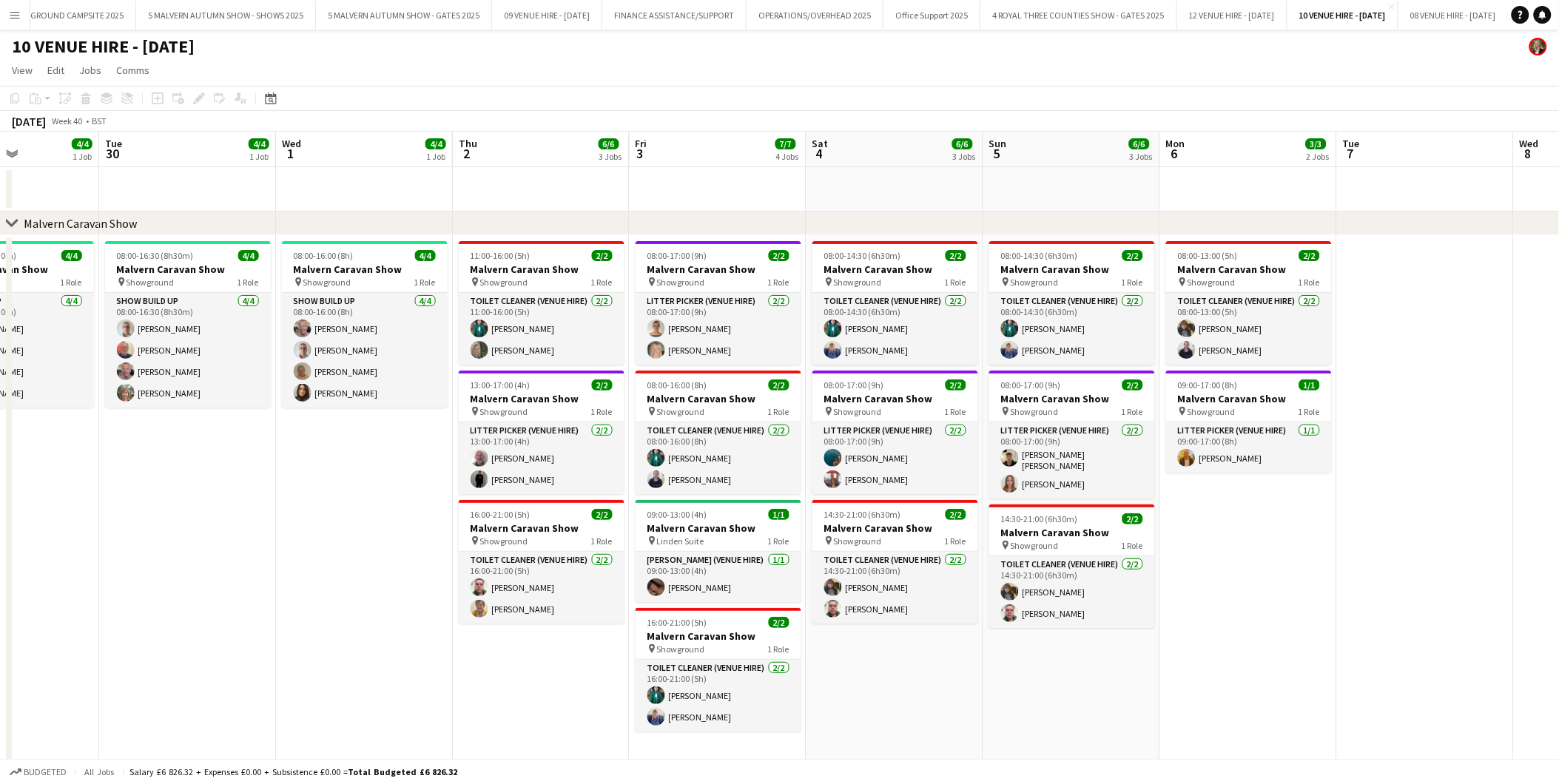
drag, startPoint x: 1263, startPoint y: 257, endPoint x: 905, endPoint y: 264, distance: 358.1
click at [903, 264] on app-calendar-viewport "Sat 27 Sun 28 Mon 29 4/4 1 Job Tue 30 4/4 1 Job Wed 1 4/4 1 Job Thu 2 6/6 3 Job…" at bounding box center [779, 653] width 1559 height 1043
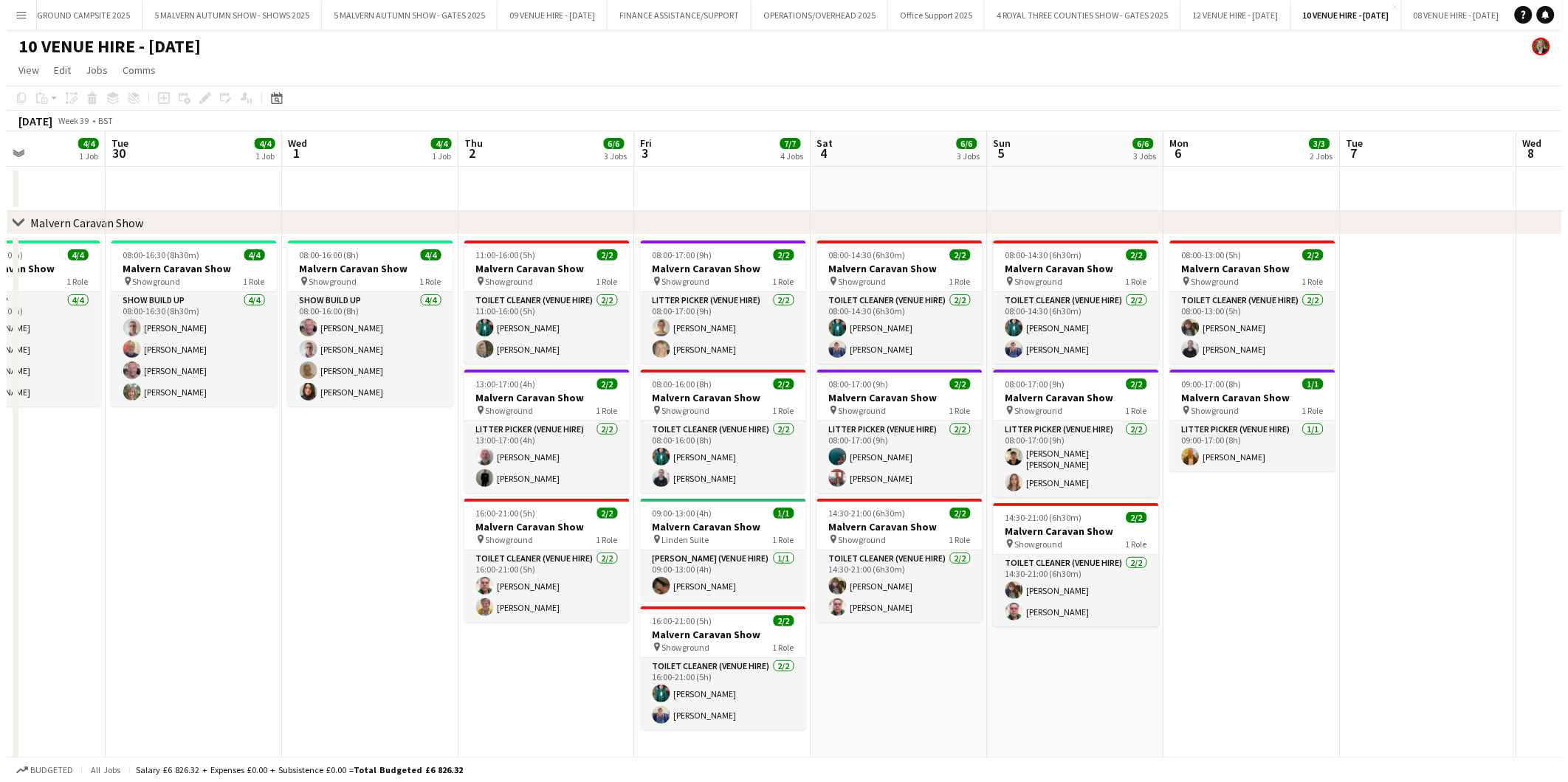
scroll to position [0, 431]
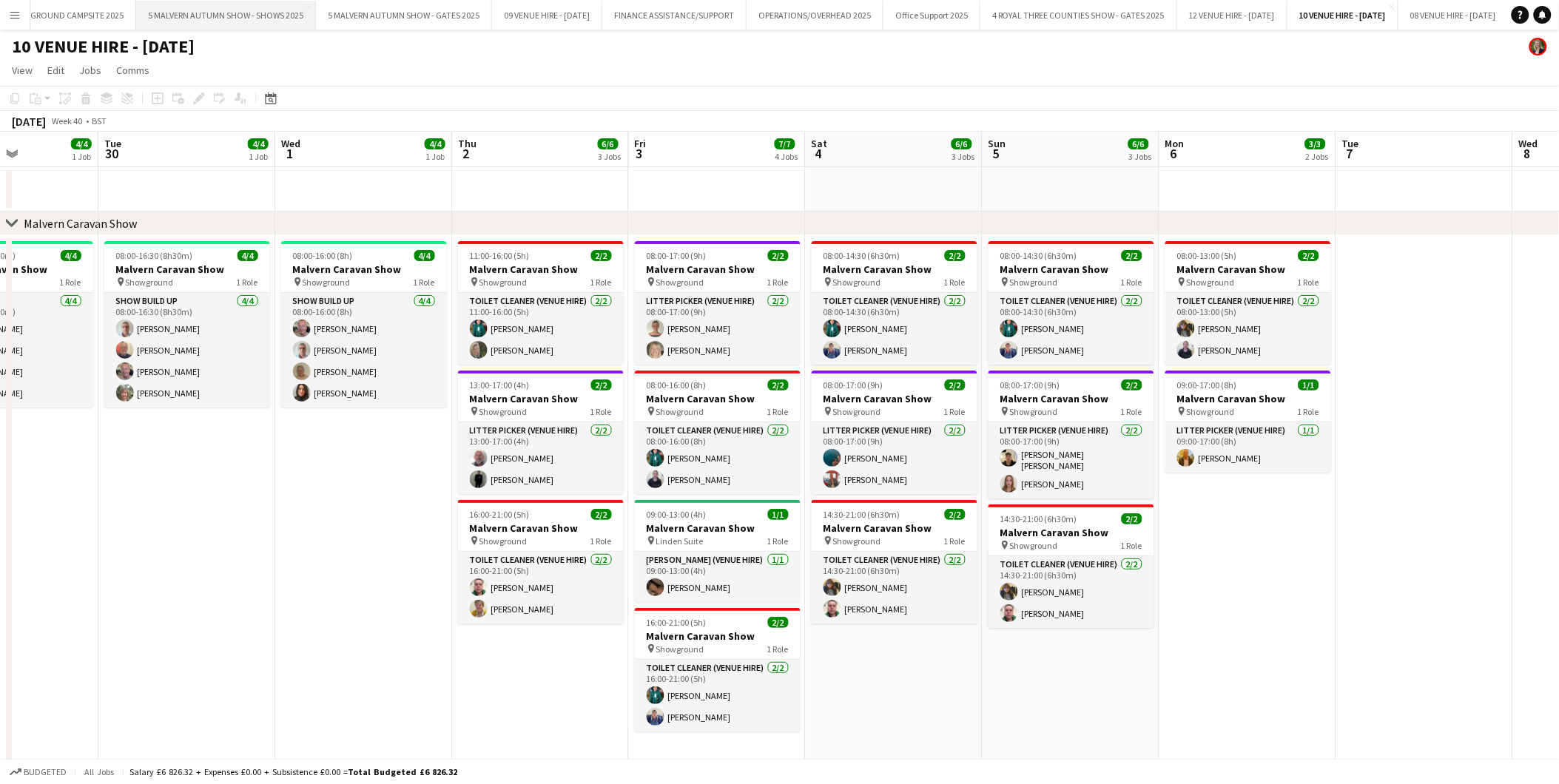
click at [181, 12] on button "5 MALVERN AUTUMN SHOW - SHOWS 2025 Close" at bounding box center [226, 15] width 180 height 29
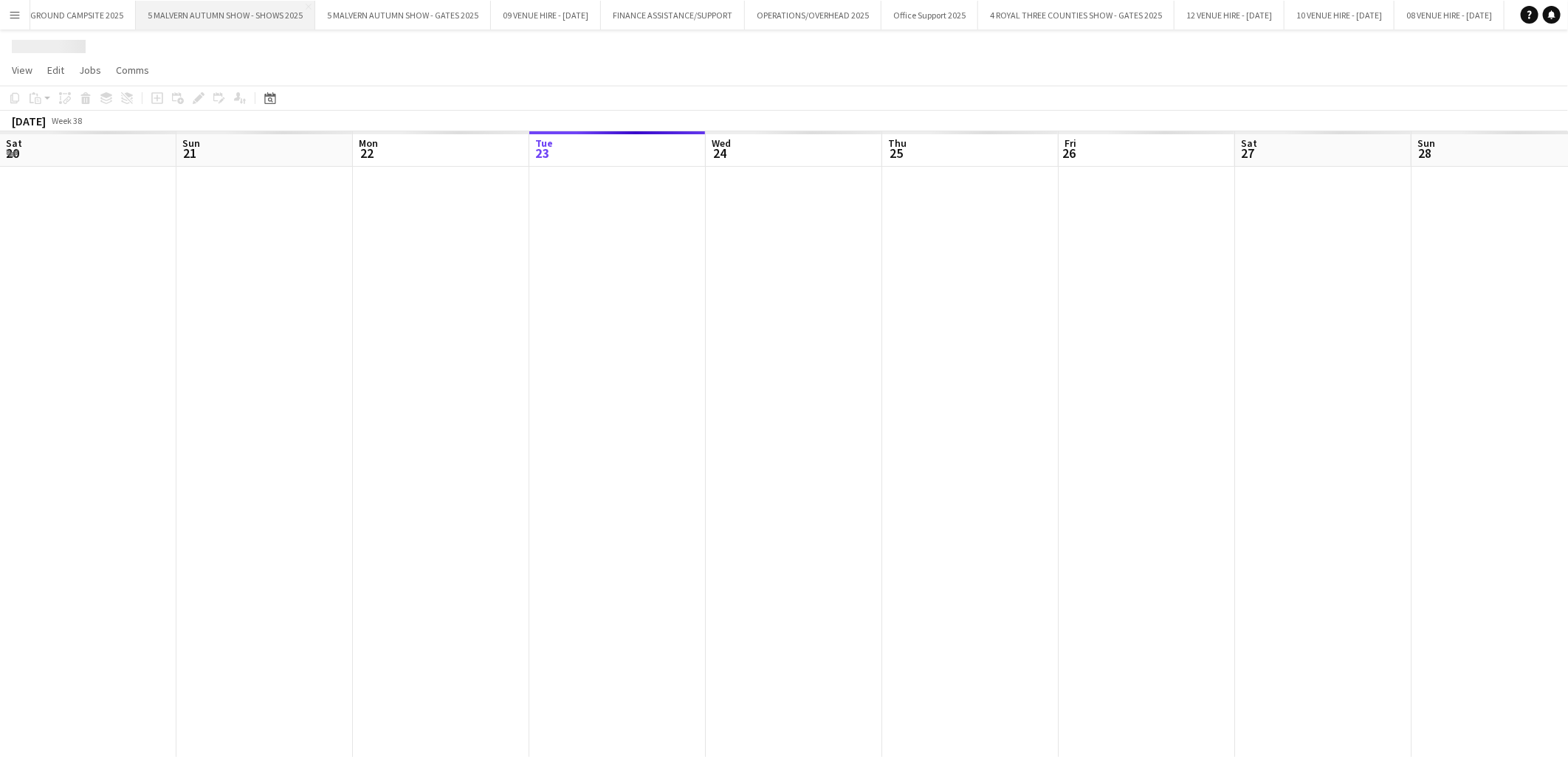
scroll to position [0, 352]
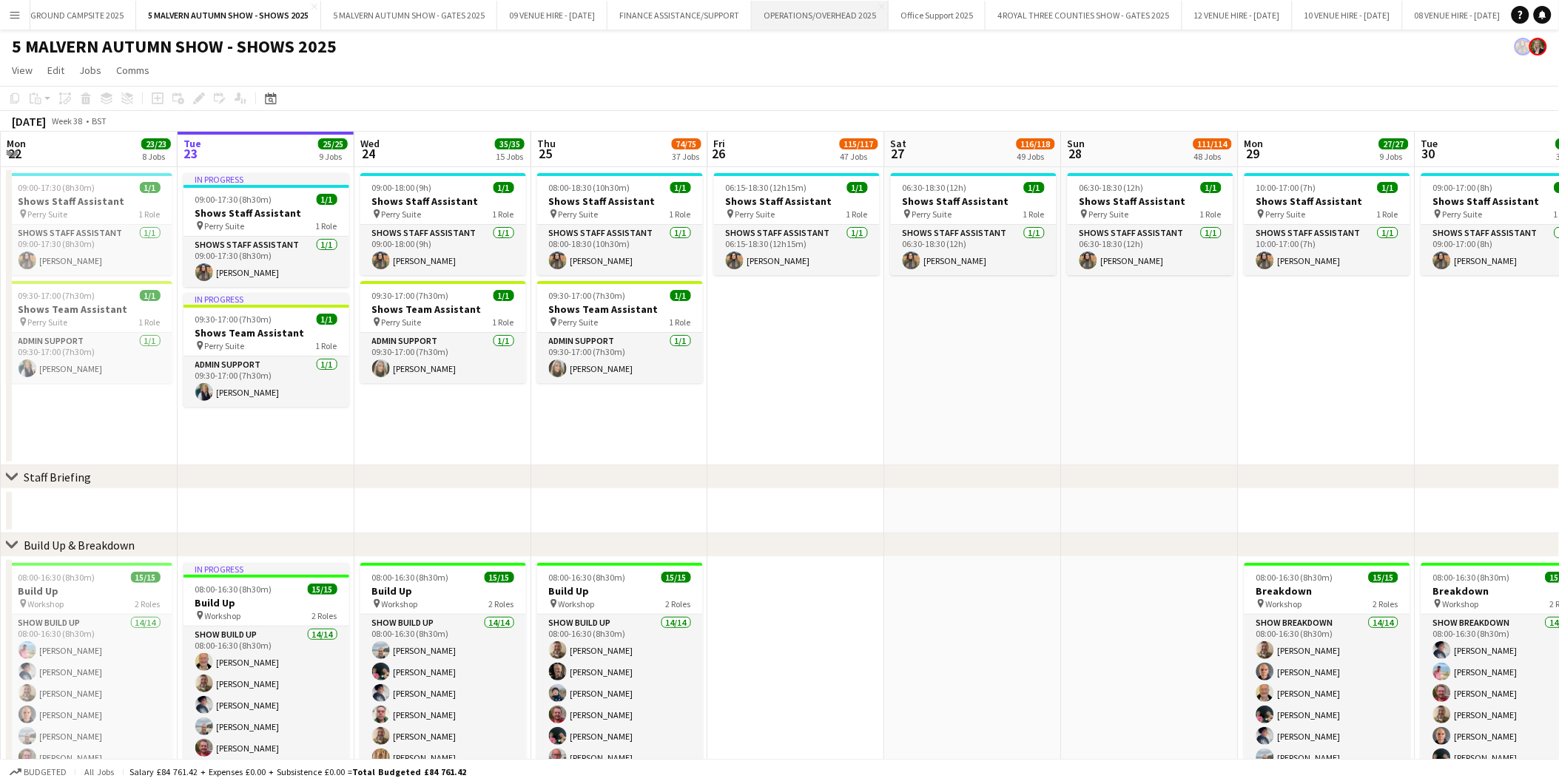
click at [864, 10] on button "OPERATIONS/OVERHEAD 2025 Close" at bounding box center [820, 15] width 137 height 29
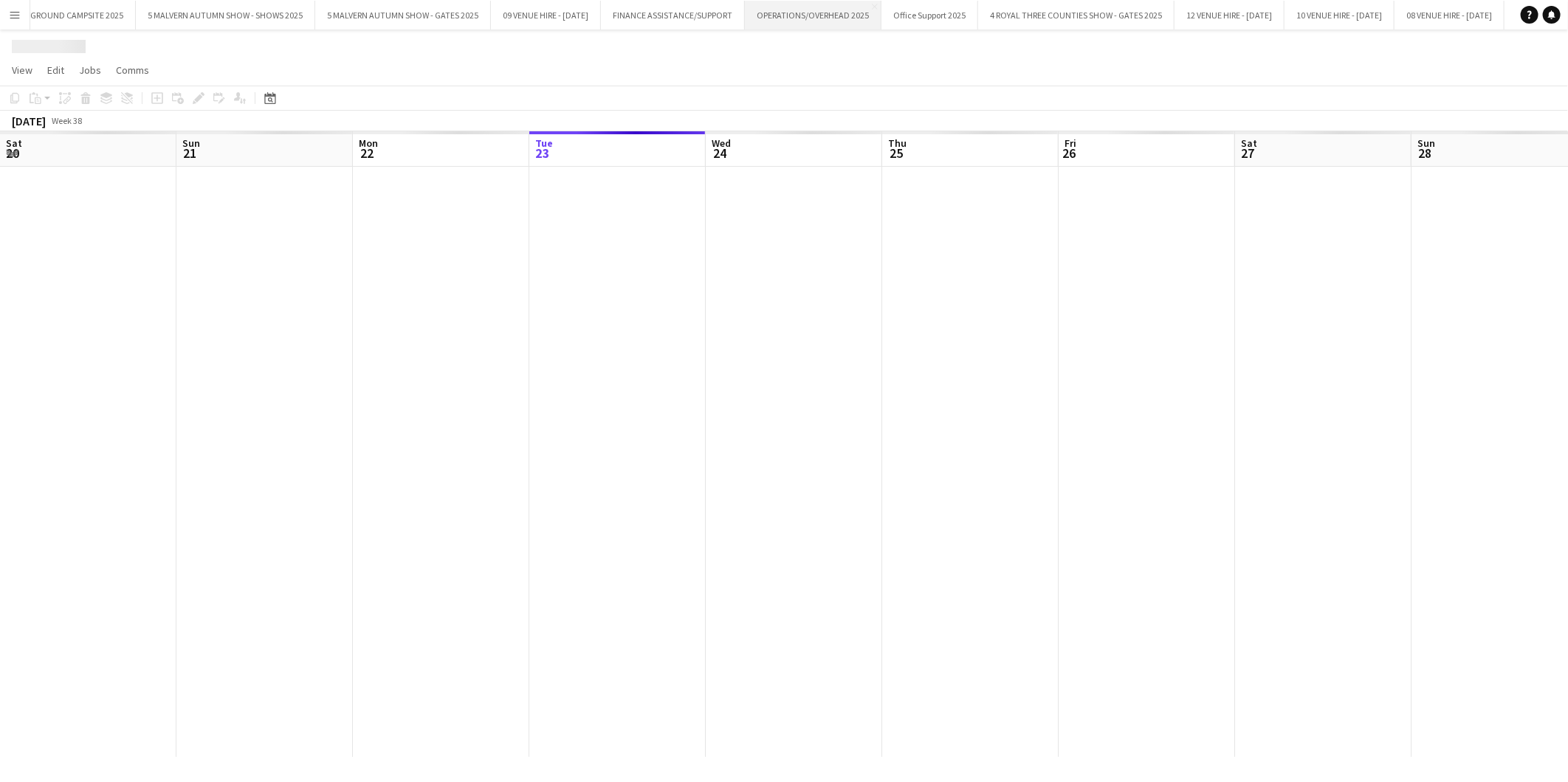
scroll to position [0, 352]
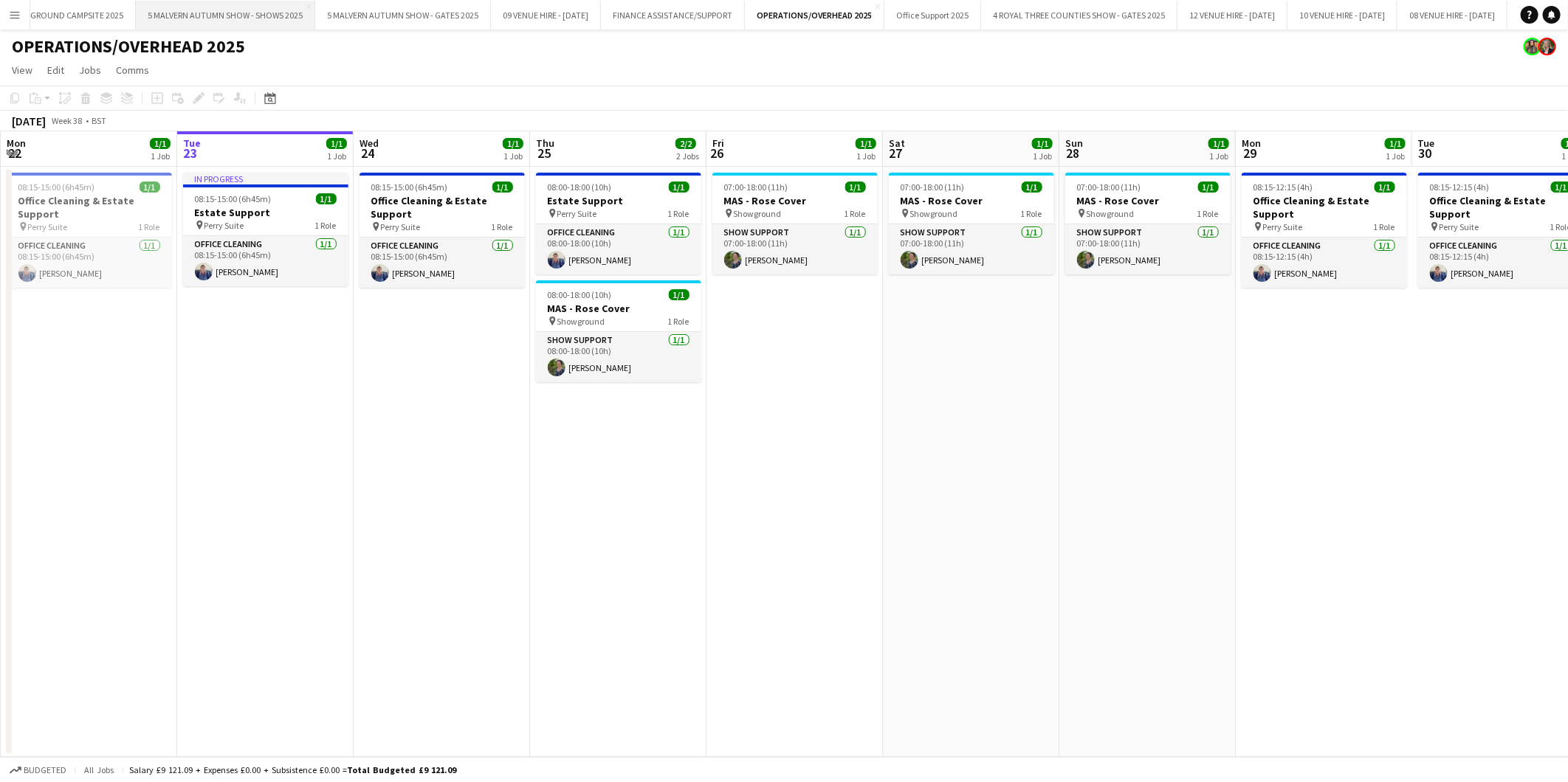
click at [283, 11] on button "5 MALVERN AUTUMN SHOW - SHOWS 2025 Close" at bounding box center [226, 15] width 180 height 29
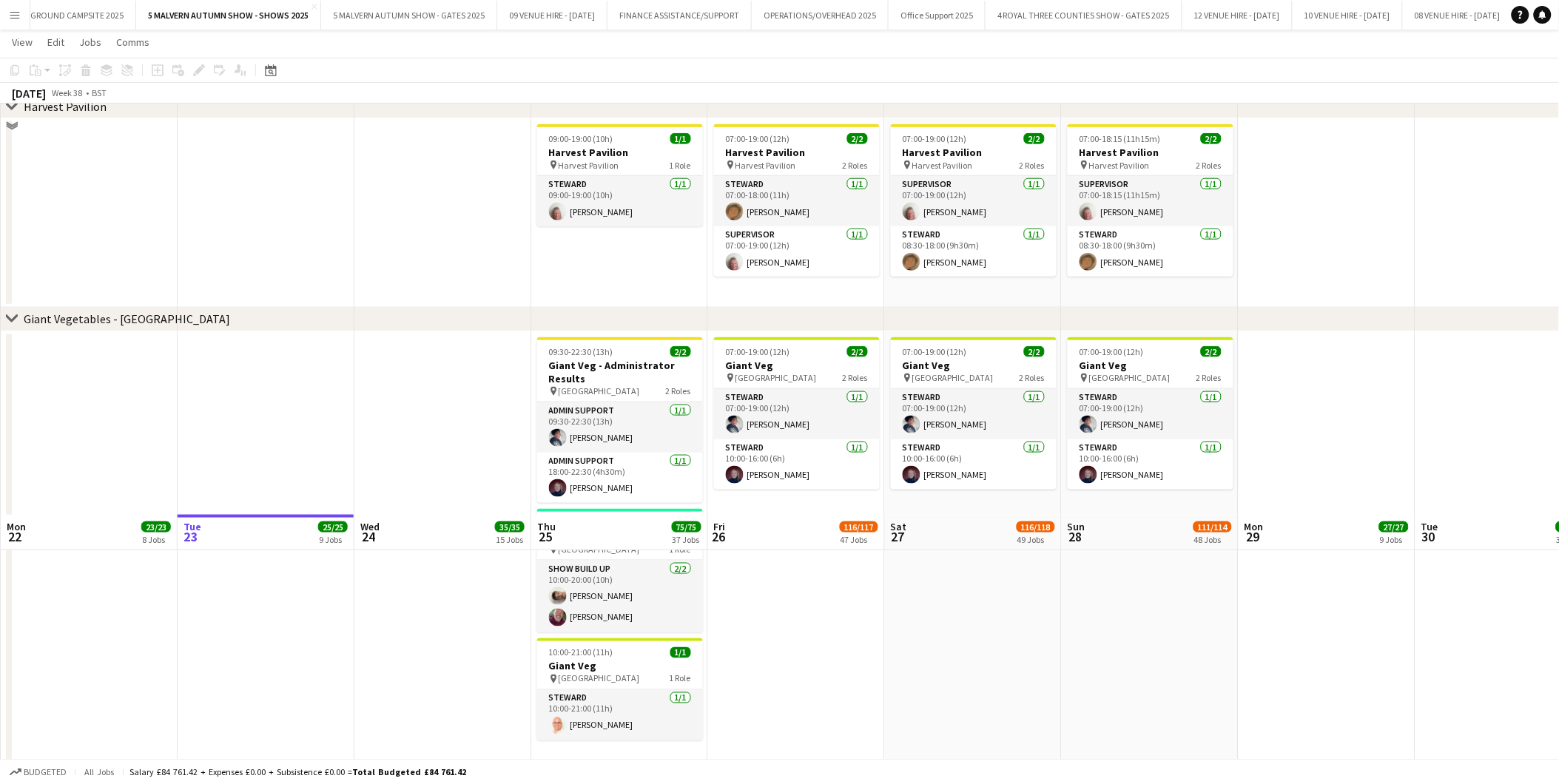
scroll to position [2876, 0]
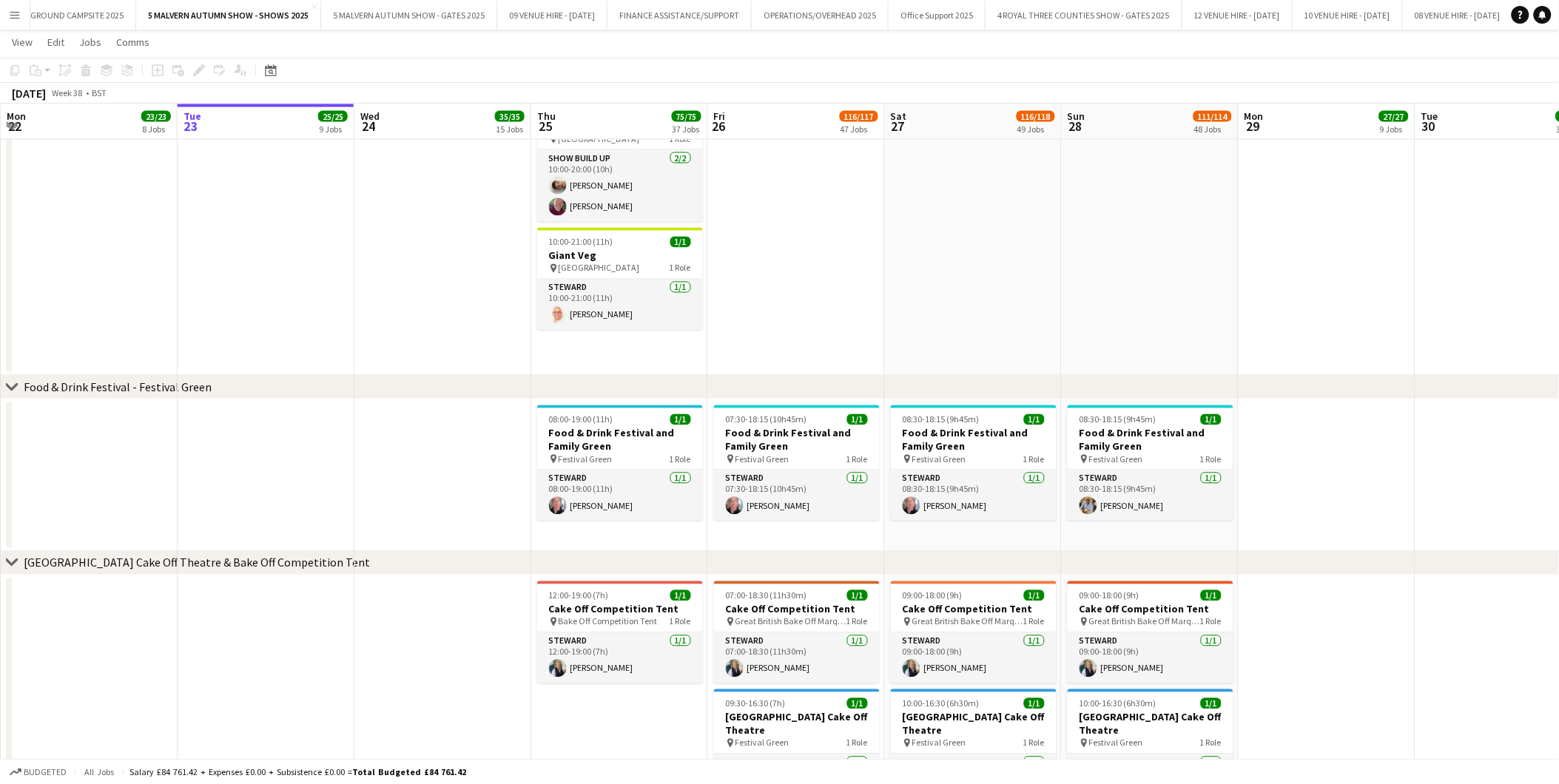
click at [773, 232] on app-date-cell "07:00-19:00 (12h) 2/2 Giant Veg pin Kildare Hall 2 Roles Steward 1/1 07:00-19:0…" at bounding box center [797, 148] width 177 height 455
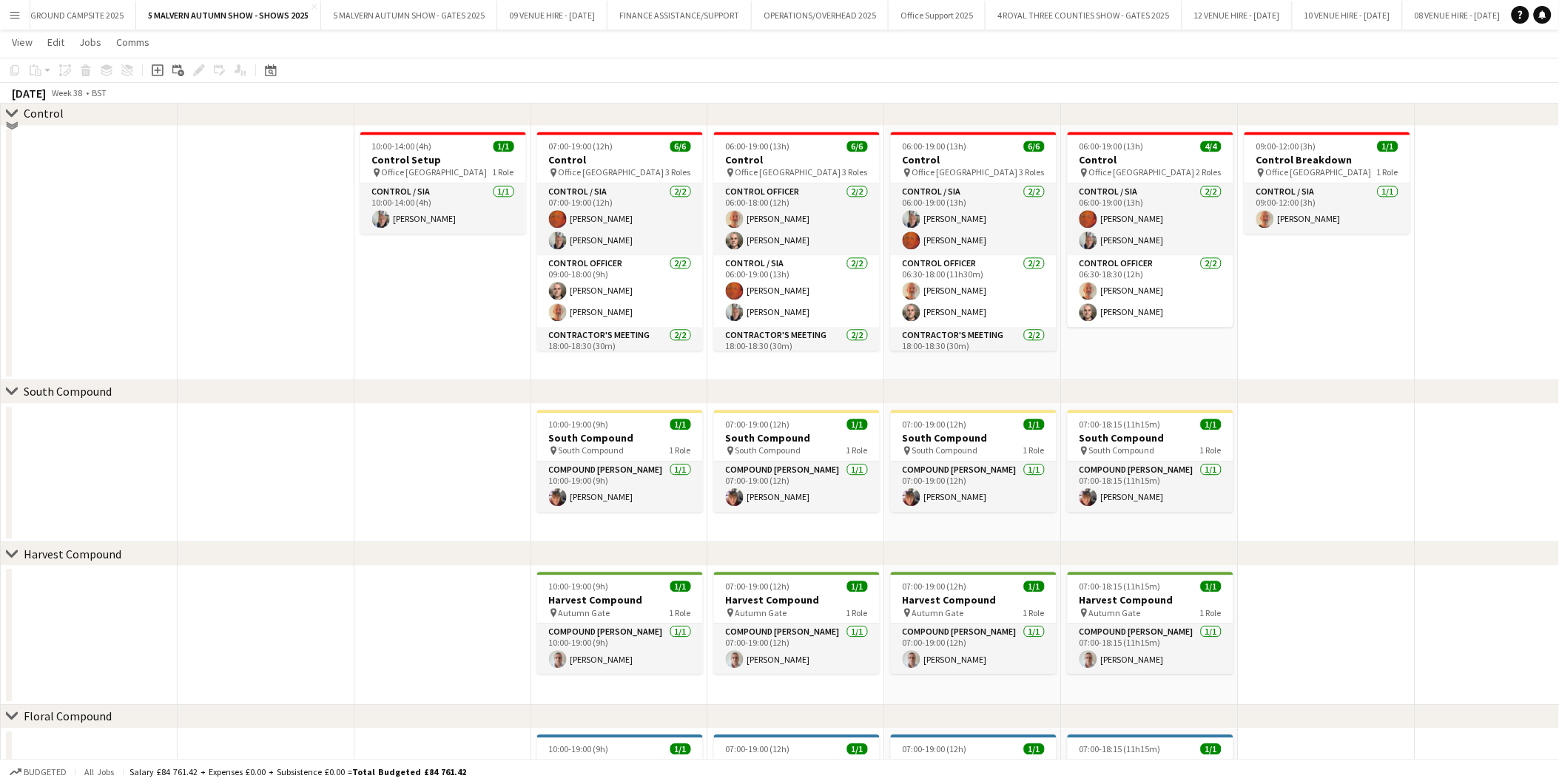
scroll to position [8465, 0]
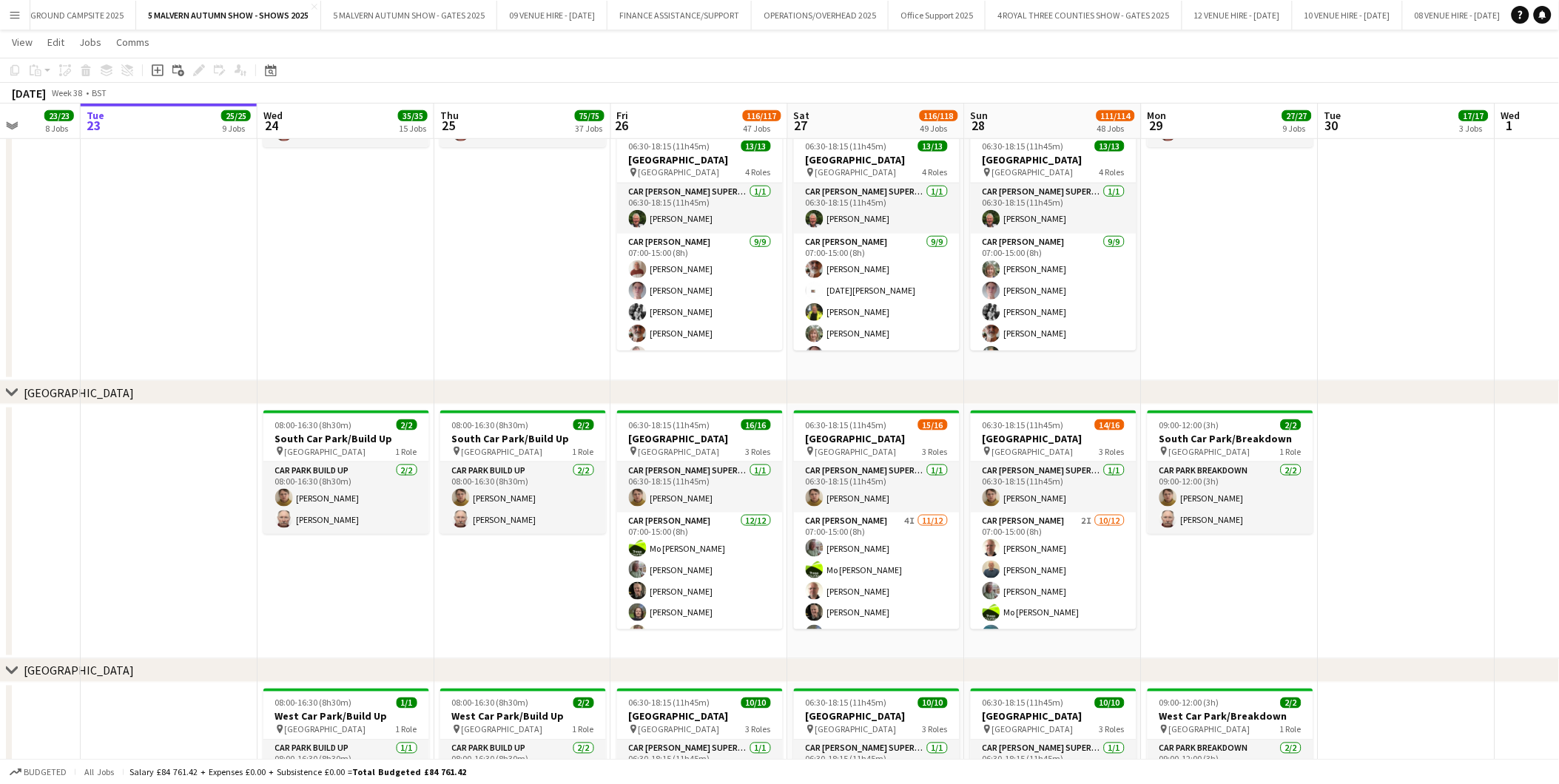
drag, startPoint x: 976, startPoint y: 442, endPoint x: 850, endPoint y: 468, distance: 128.7
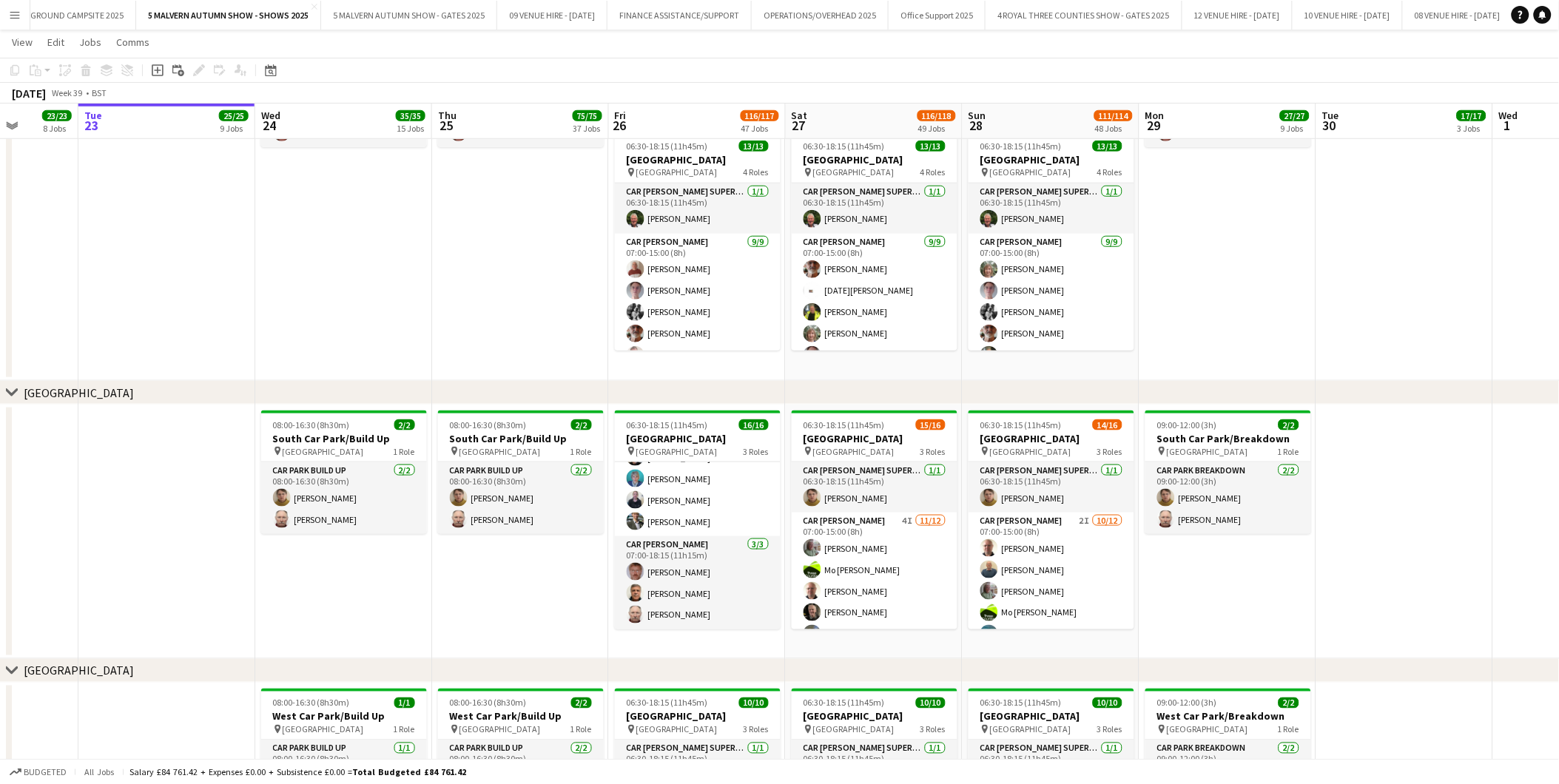
scroll to position [0, 449]
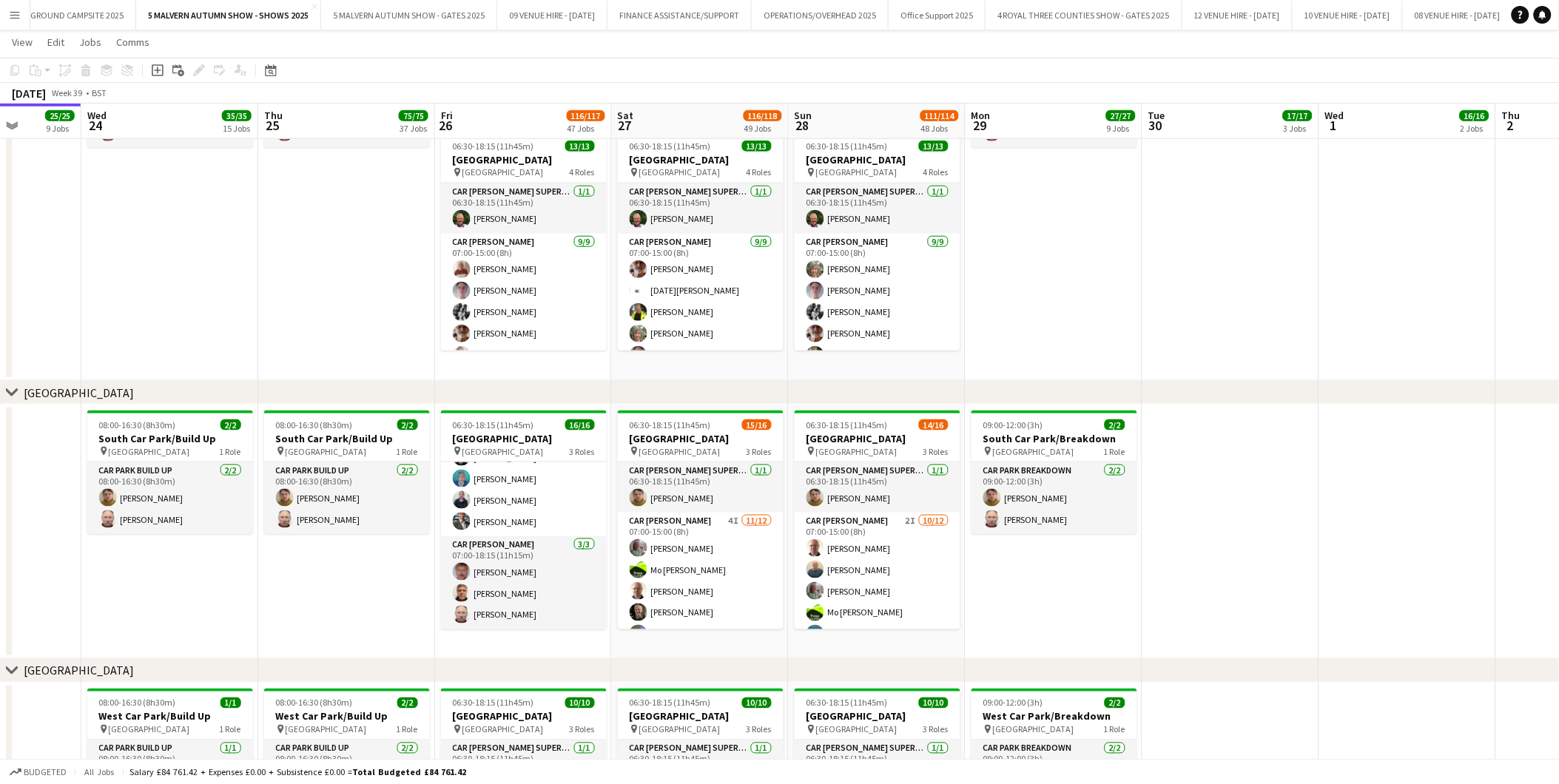
drag, startPoint x: 660, startPoint y: 429, endPoint x: 485, endPoint y: 420, distance: 175.2
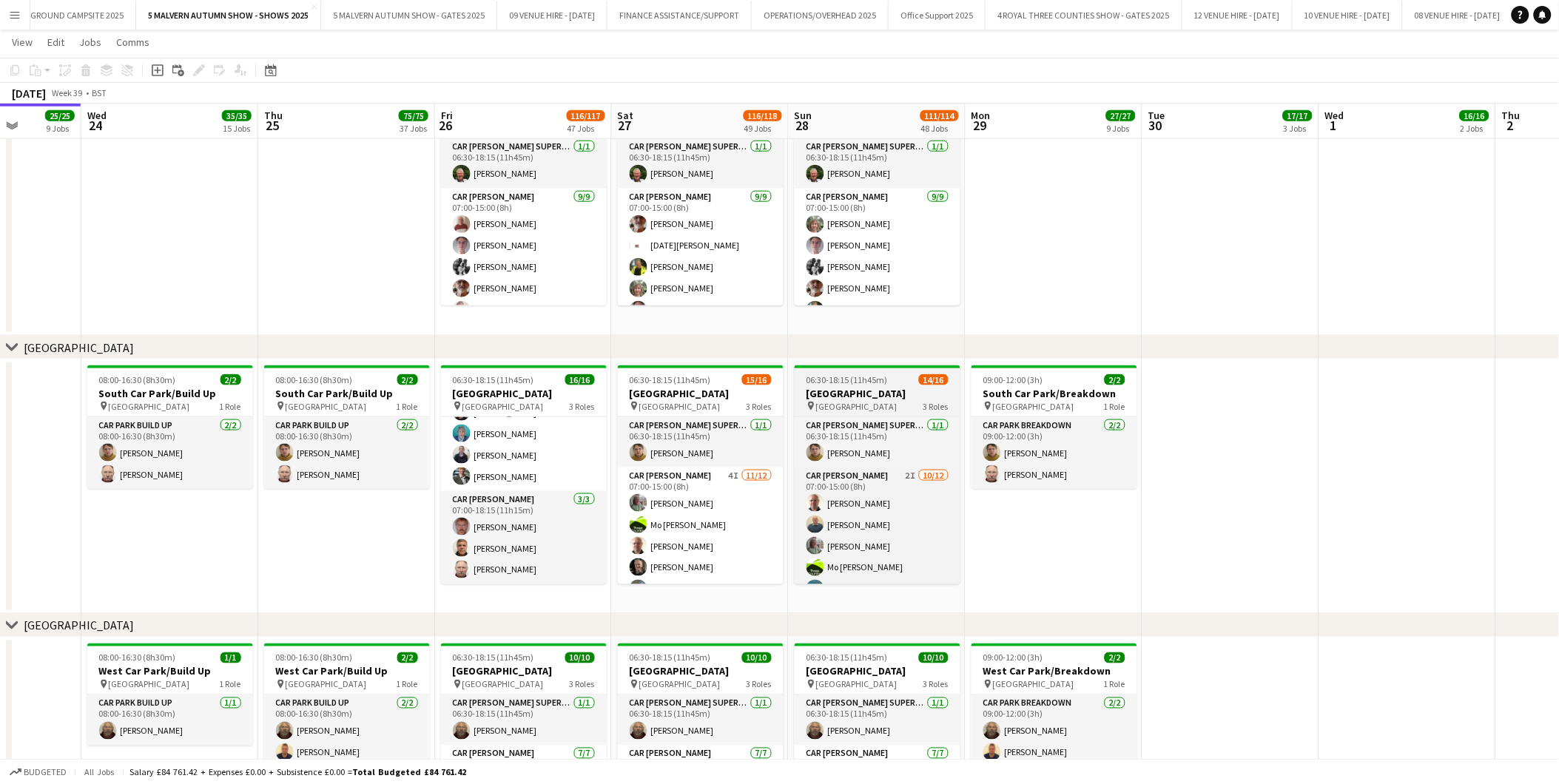
scroll to position [262, 0]
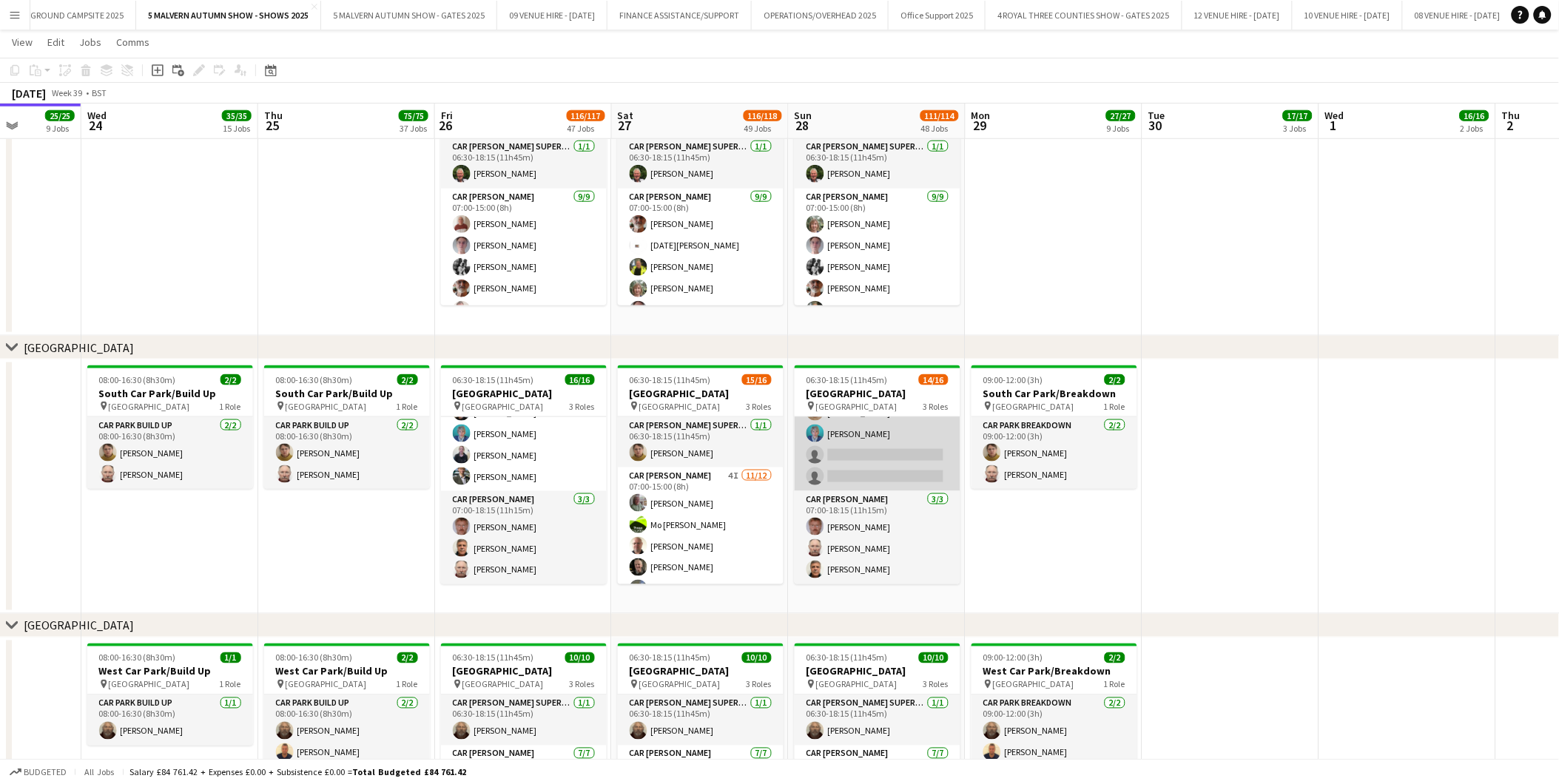
click at [836, 453] on app-card-role "Car Parker 2I 10/12 07:00-15:00 (8h) Andrew Bannister Steven Mavroidi Theresa P…" at bounding box center [878, 348] width 166 height 287
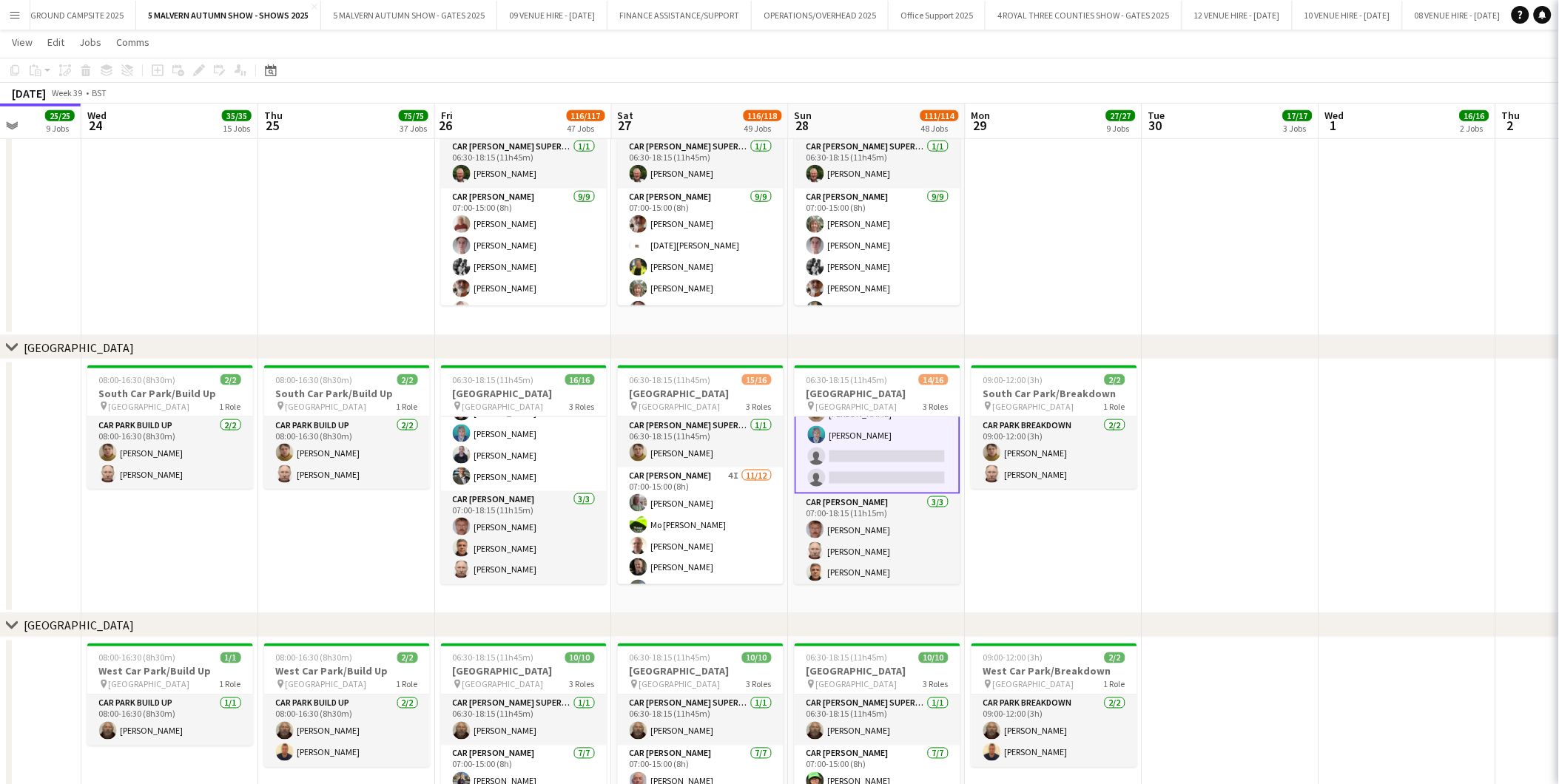
scroll to position [263, 0]
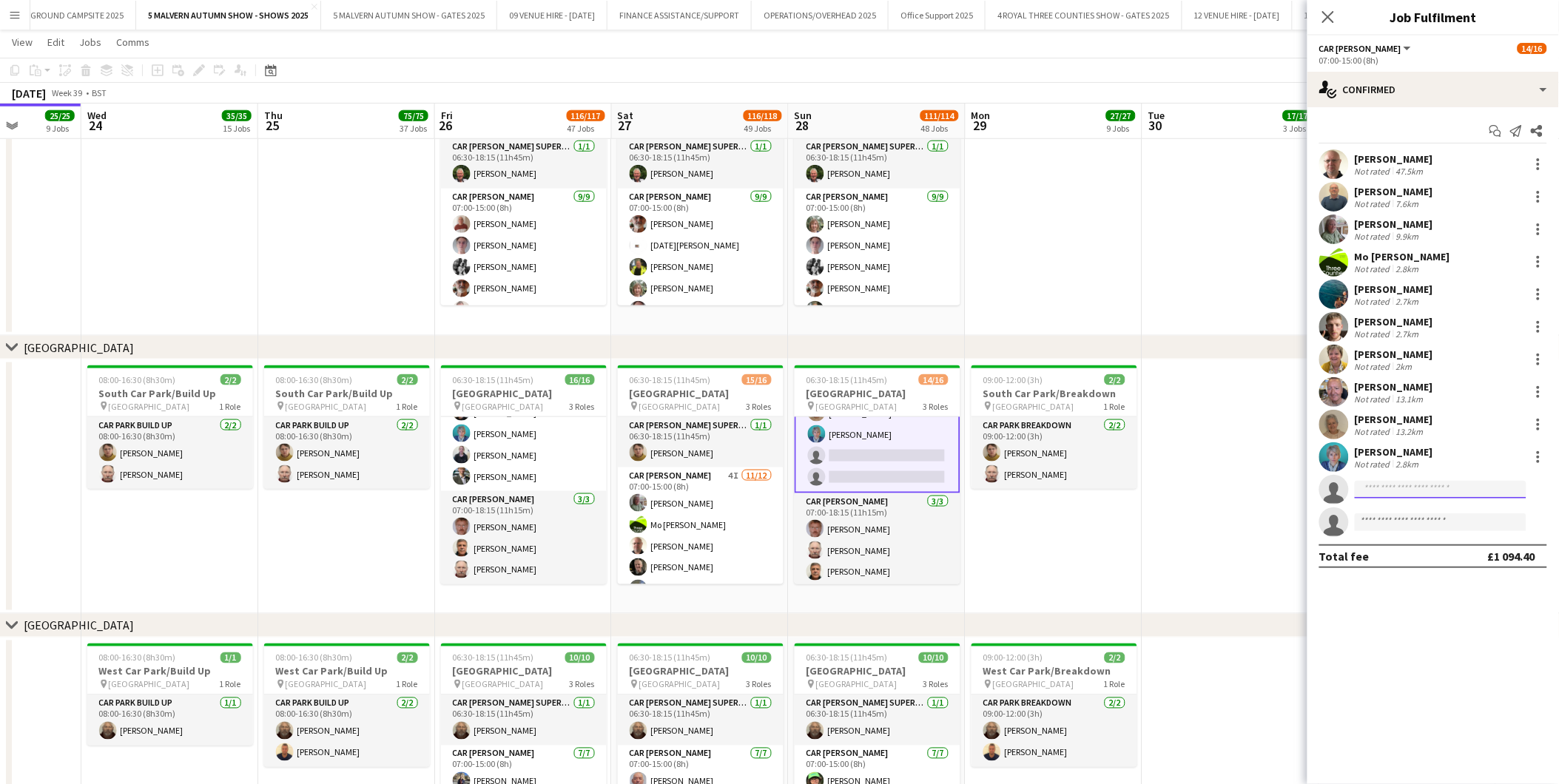
click at [1045, 488] on input at bounding box center [1441, 489] width 171 height 17
type input "***"
click at [1045, 488] on span "[PERSON_NAME]" at bounding box center [1409, 510] width 85 height 12
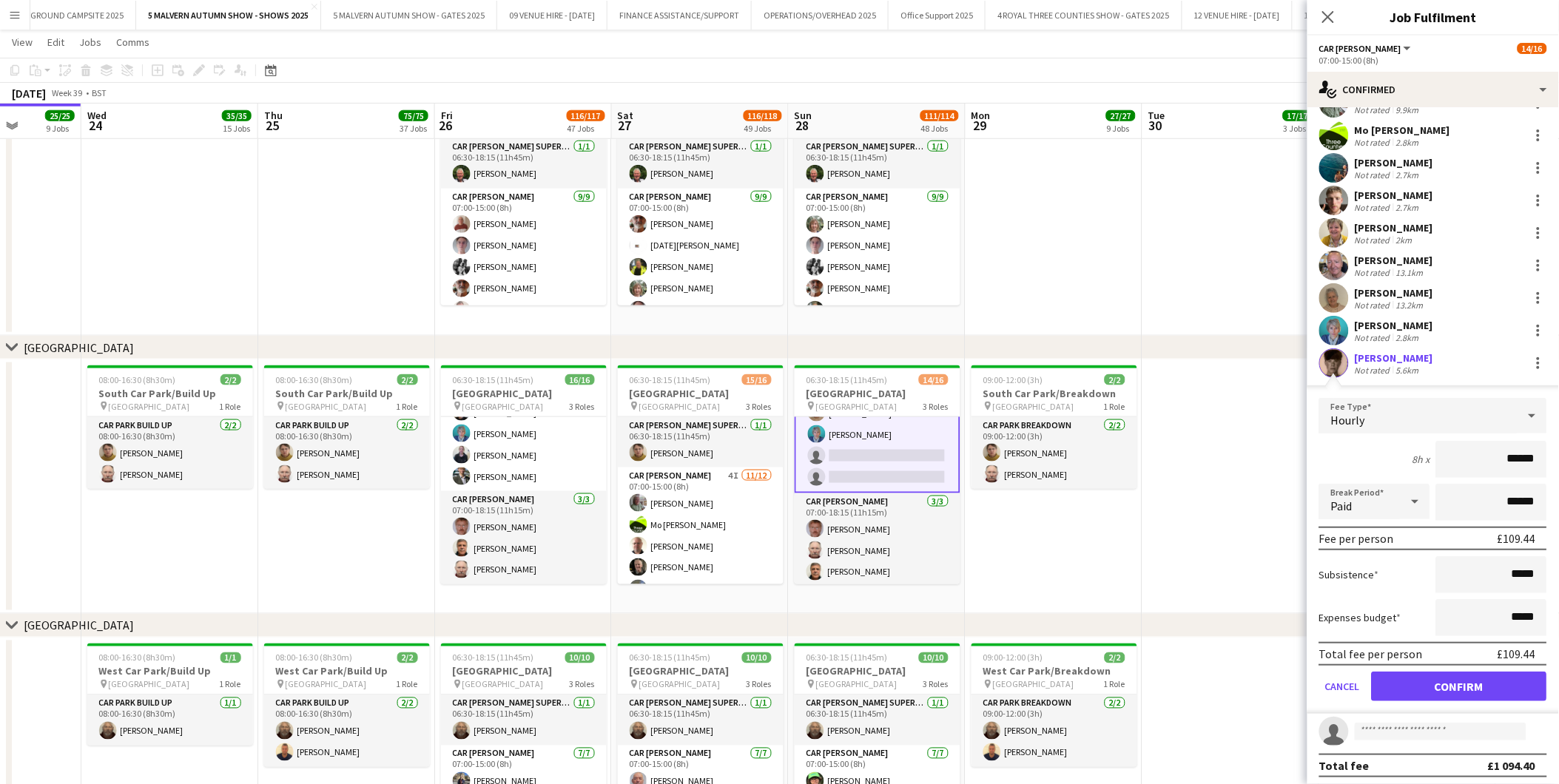
scroll to position [128, 0]
click at [1045, 488] on button "Confirm" at bounding box center [1459, 686] width 176 height 30
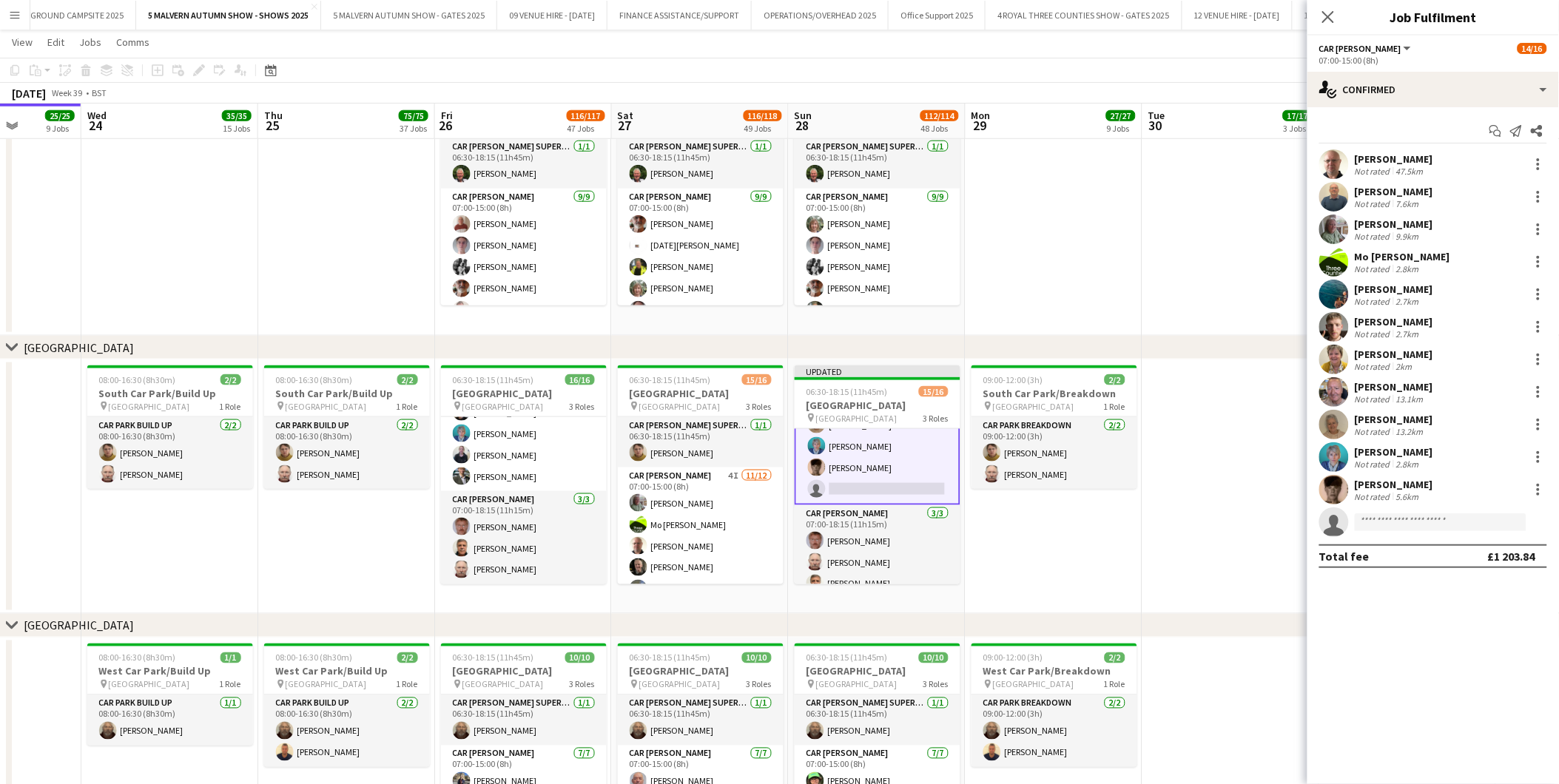
scroll to position [0, 0]
click at [1045, 488] on input at bounding box center [1441, 522] width 171 height 17
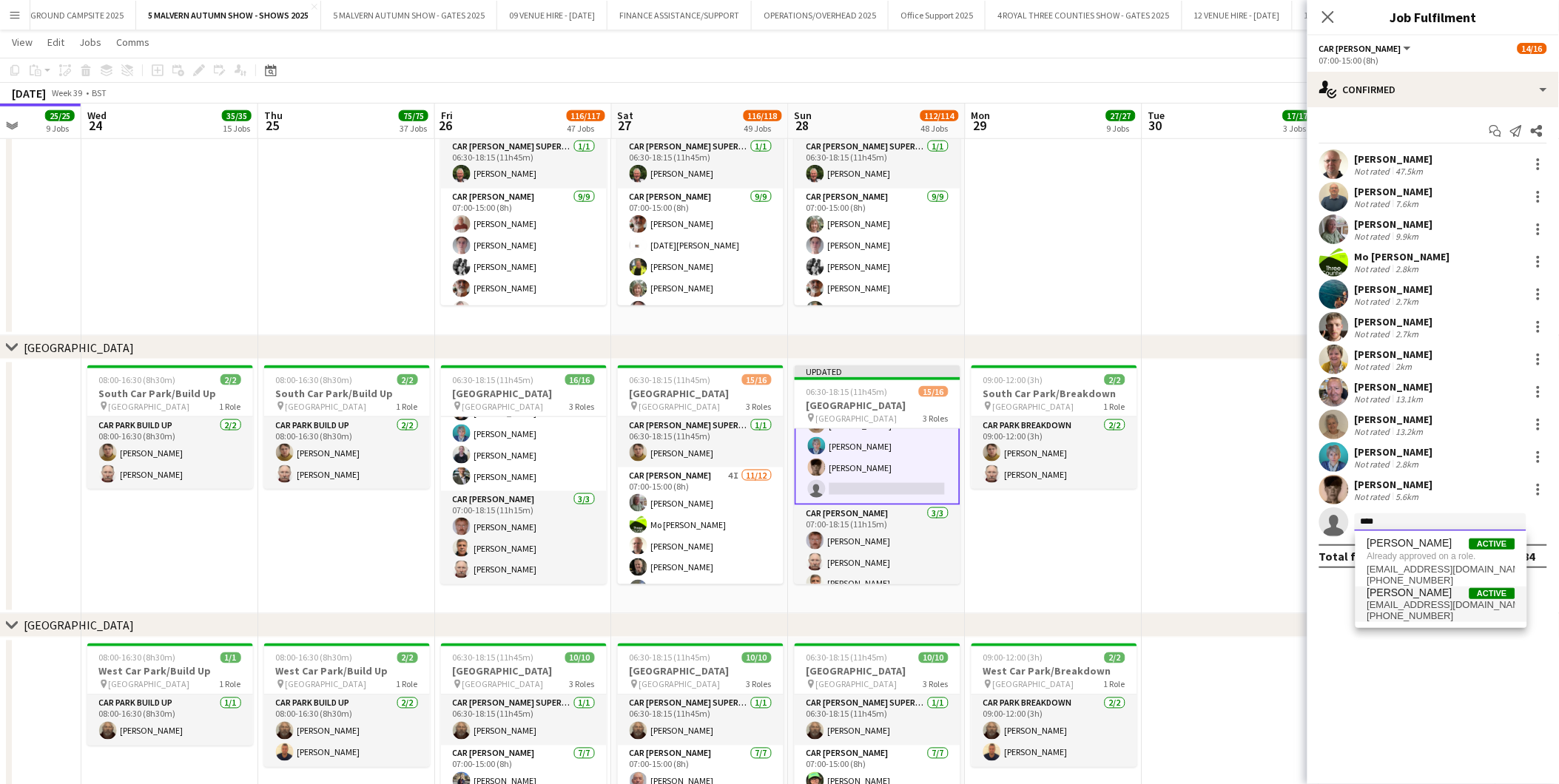
type input "****"
click at [1045, 488] on span "+447712869339" at bounding box center [1441, 616] width 148 height 12
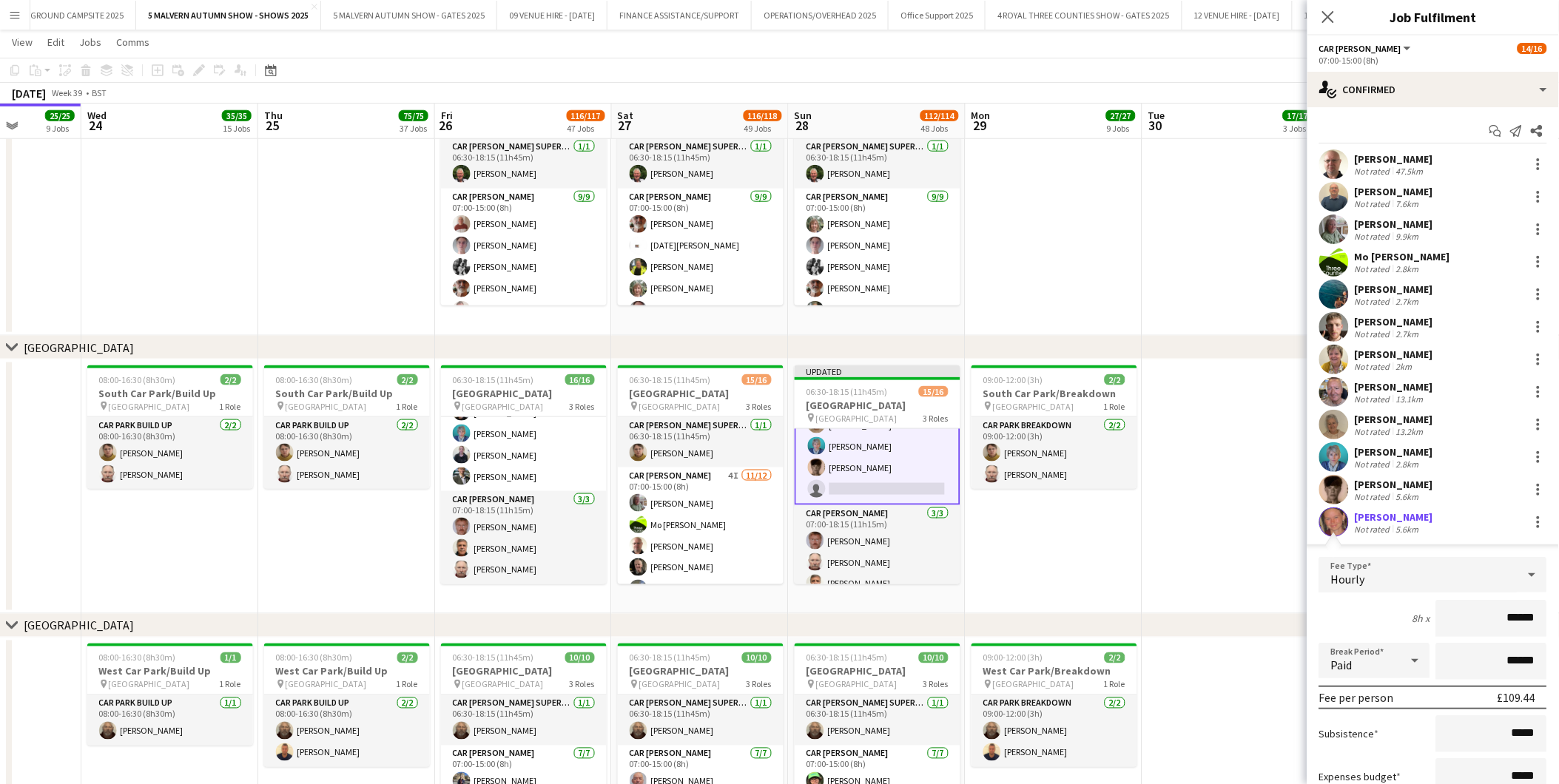
scroll to position [128, 0]
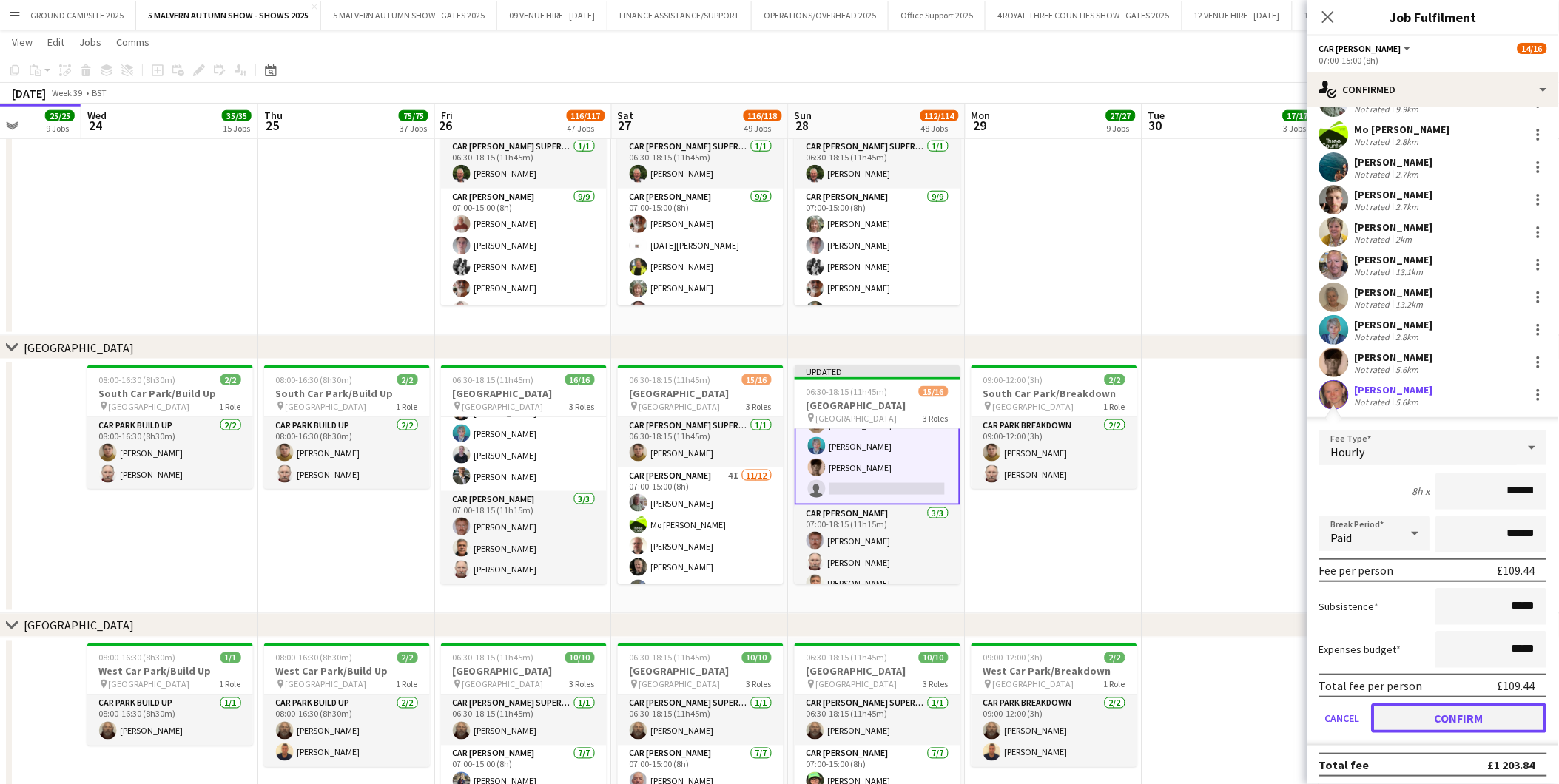
click at [1045, 488] on button "Confirm" at bounding box center [1459, 718] width 176 height 30
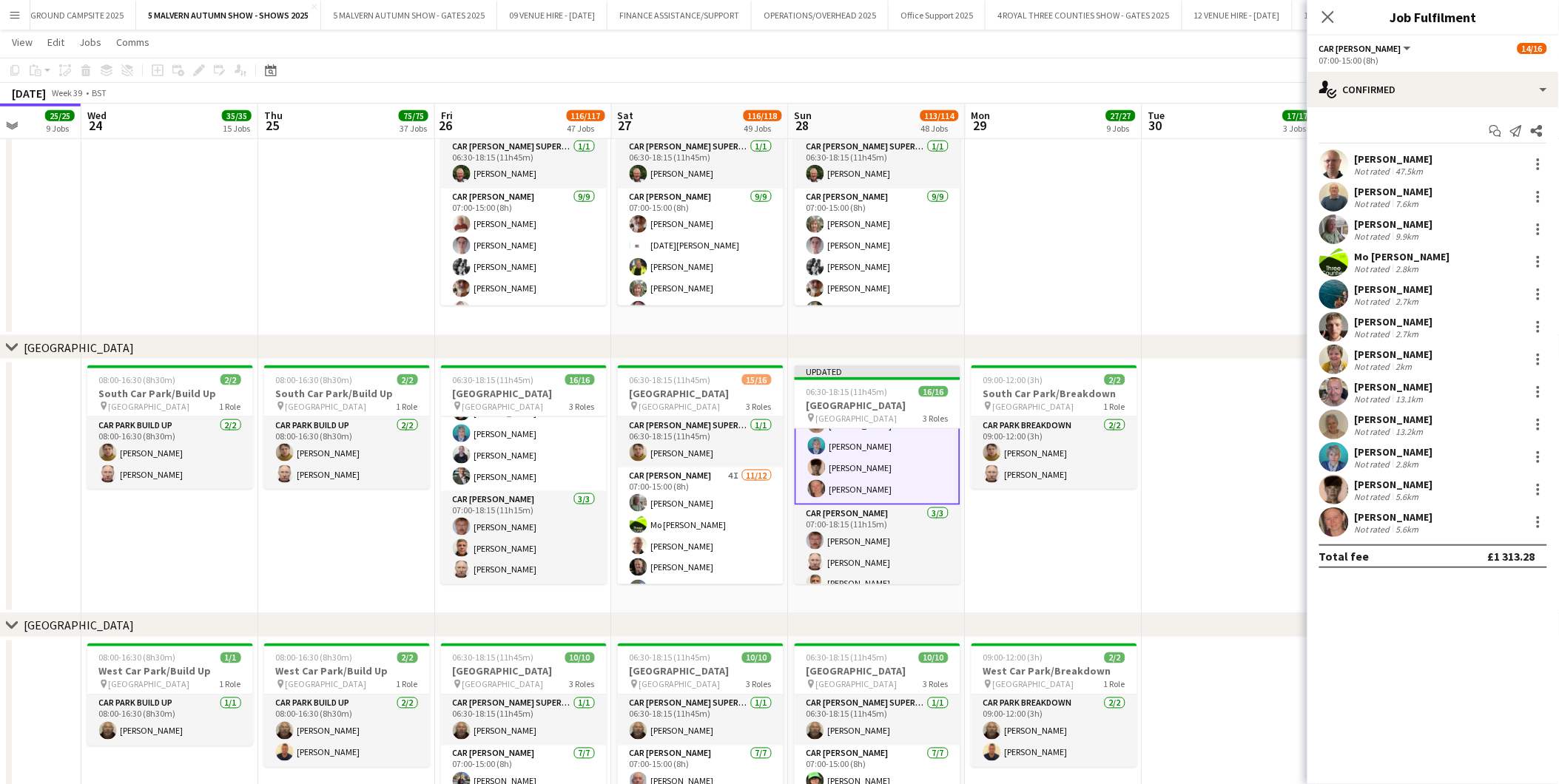
scroll to position [0, 0]
click at [1045, 488] on app-date-cell at bounding box center [1231, 486] width 177 height 254
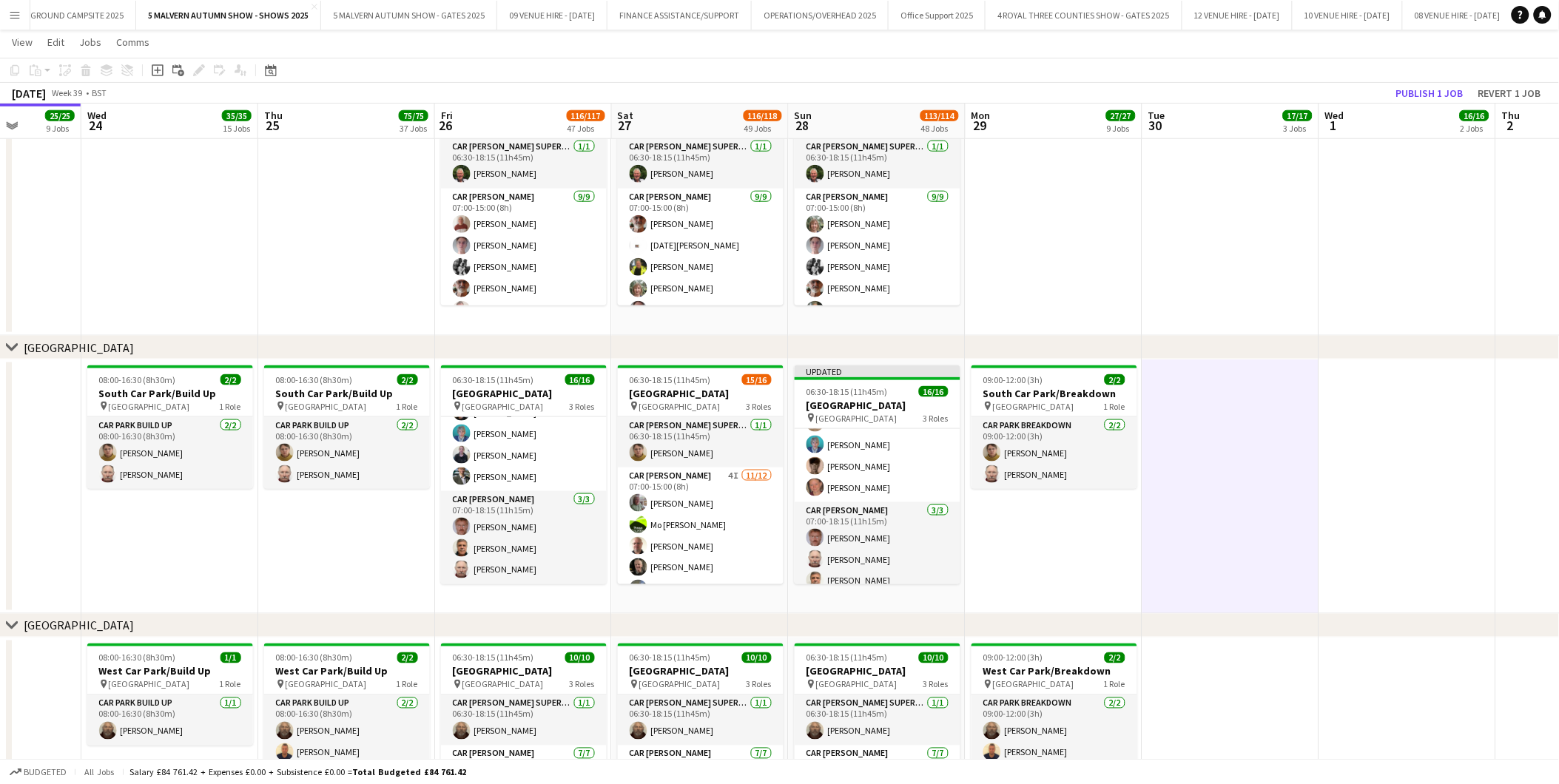
scroll to position [262, 0]
click at [1045, 94] on button "Publish 1 job" at bounding box center [1430, 94] width 80 height 19
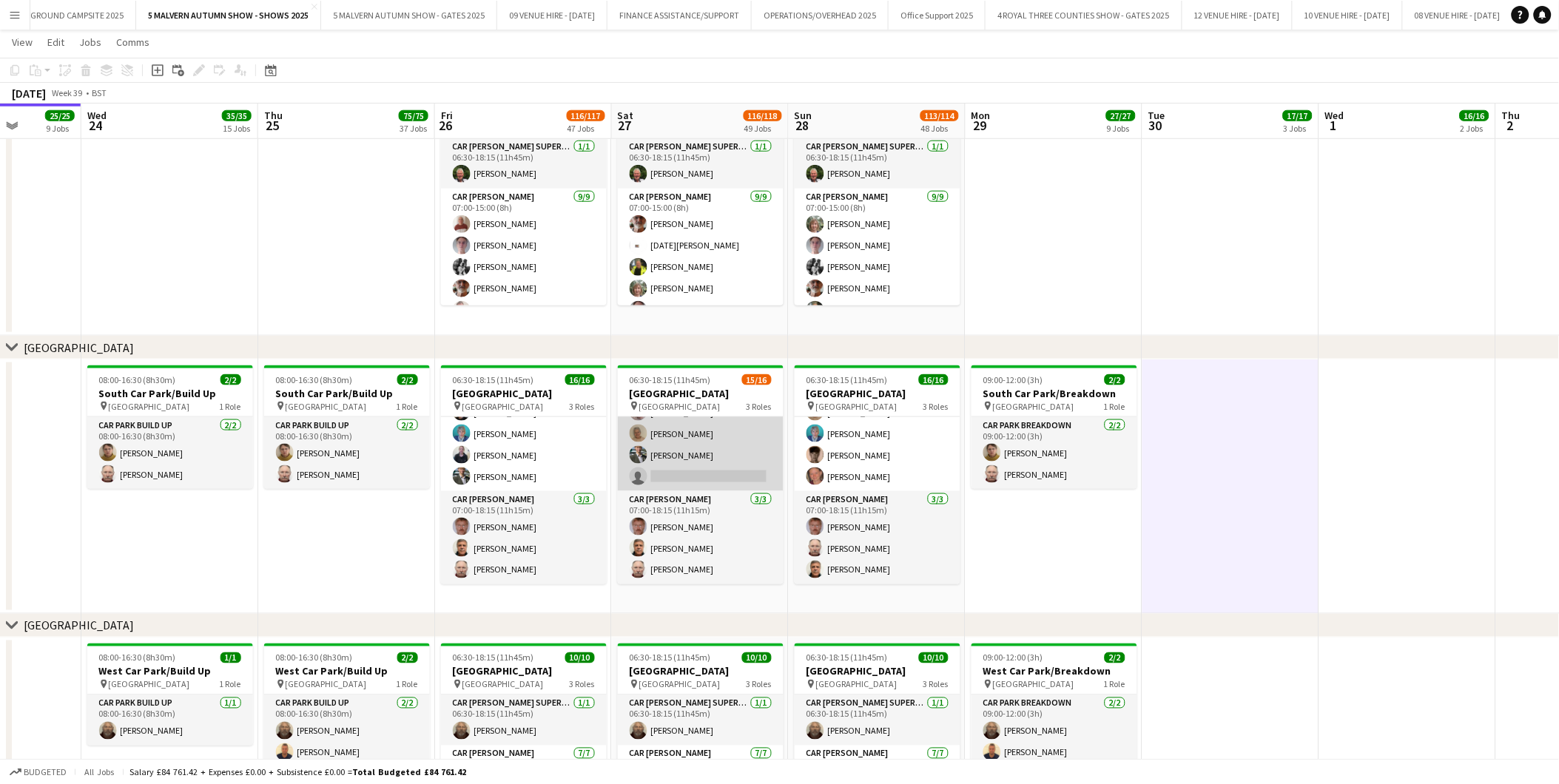
click at [706, 470] on app-card-role "Car Parker 4I 11/12 07:00-15:00 (8h) Theresa Pace-Bardon Mo Cossali-Francis And…" at bounding box center [701, 348] width 166 height 287
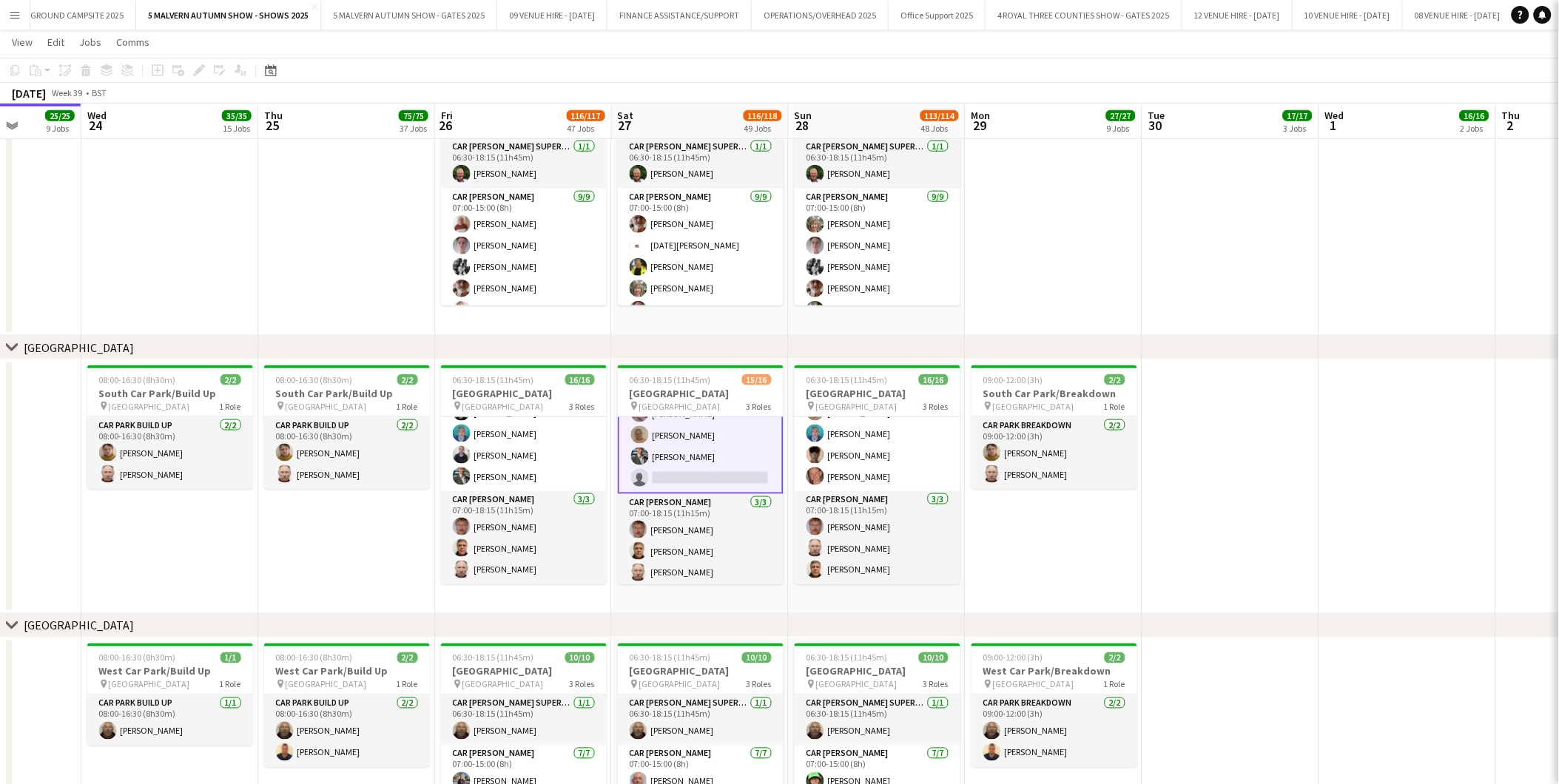
scroll to position [263, 0]
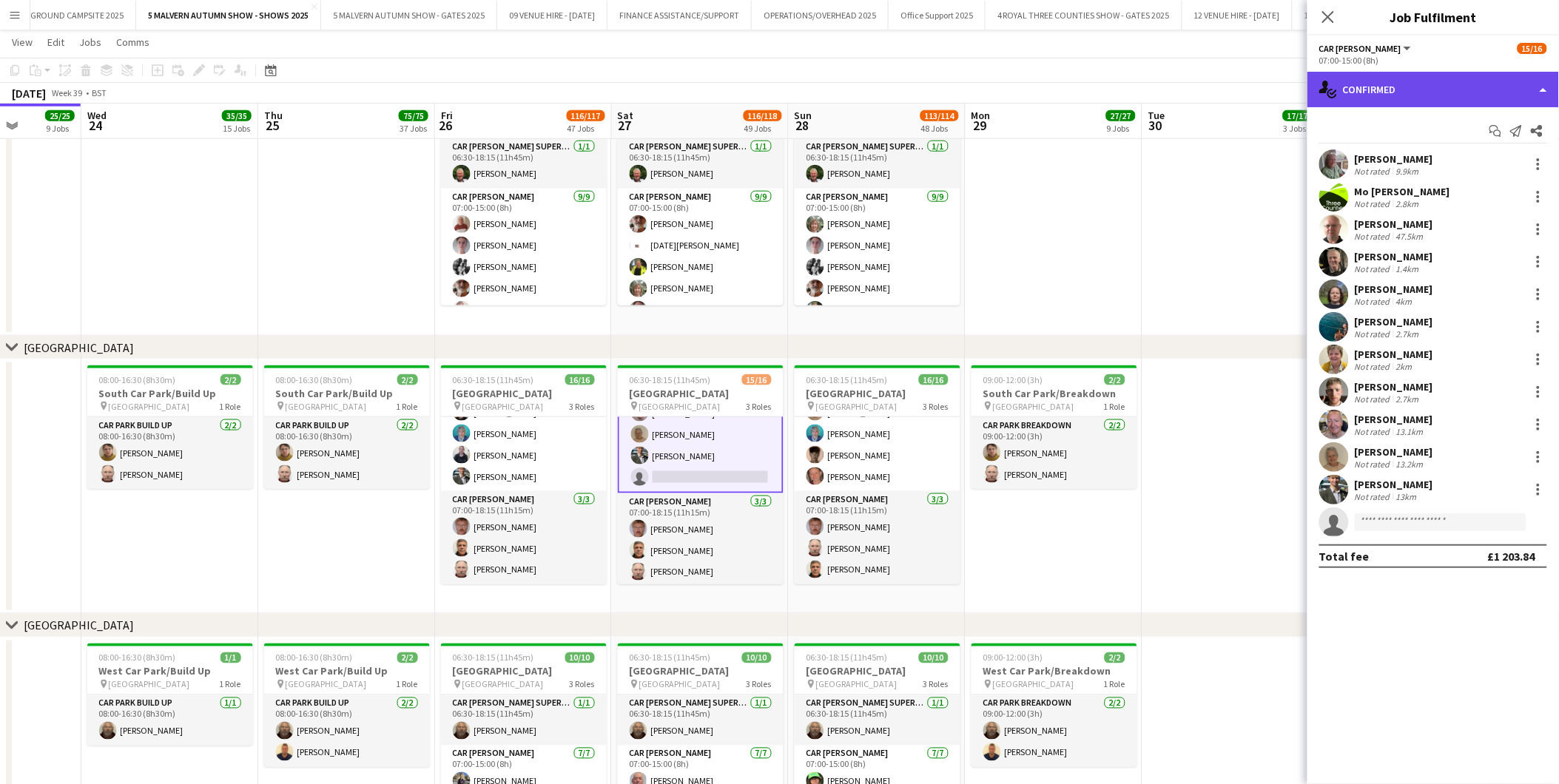
click at [1045, 94] on div "single-neutral-actions-check-2 Confirmed" at bounding box center [1434, 89] width 252 height 36
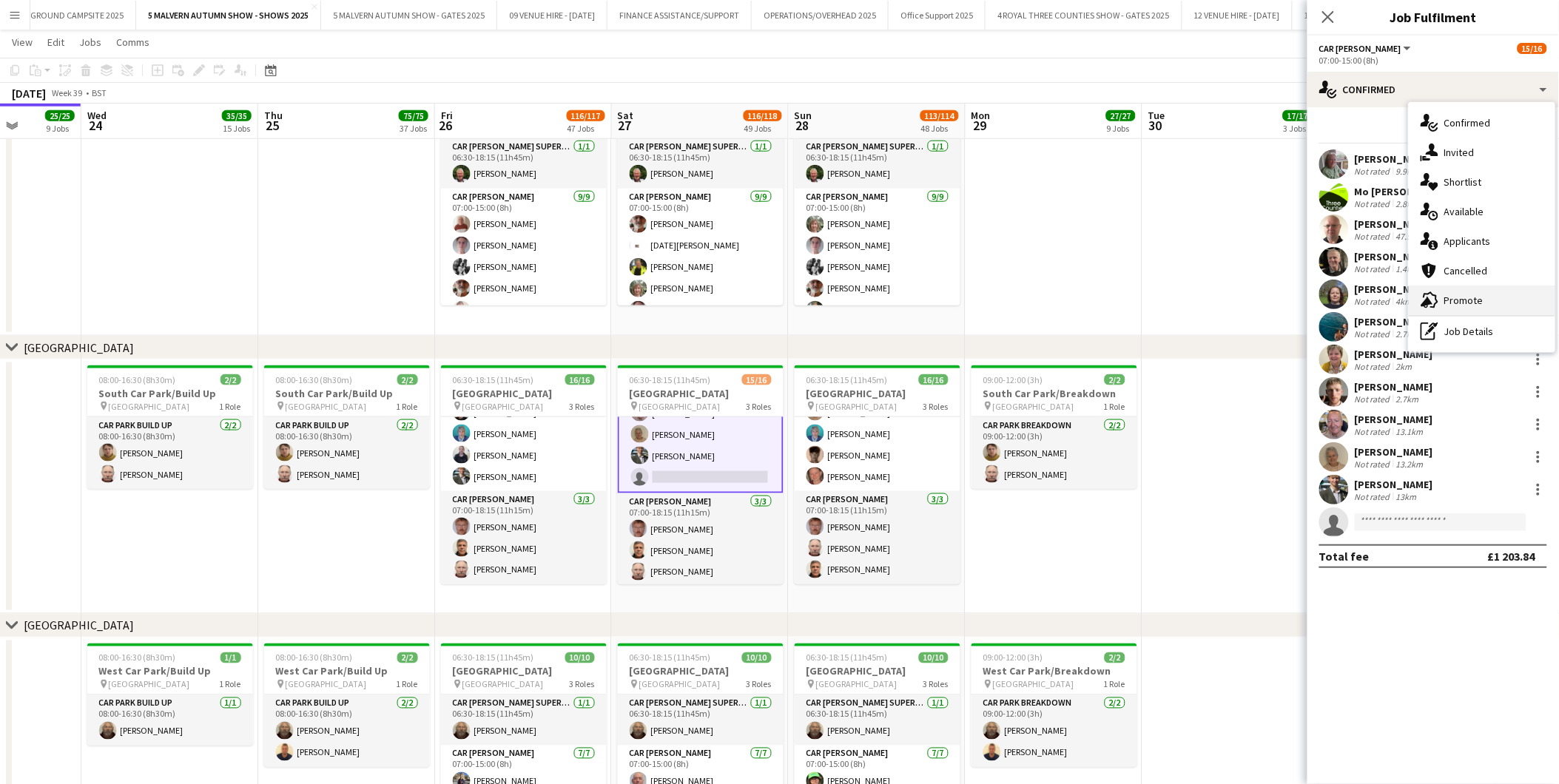
click at [1045, 297] on span "Promote" at bounding box center [1464, 300] width 39 height 13
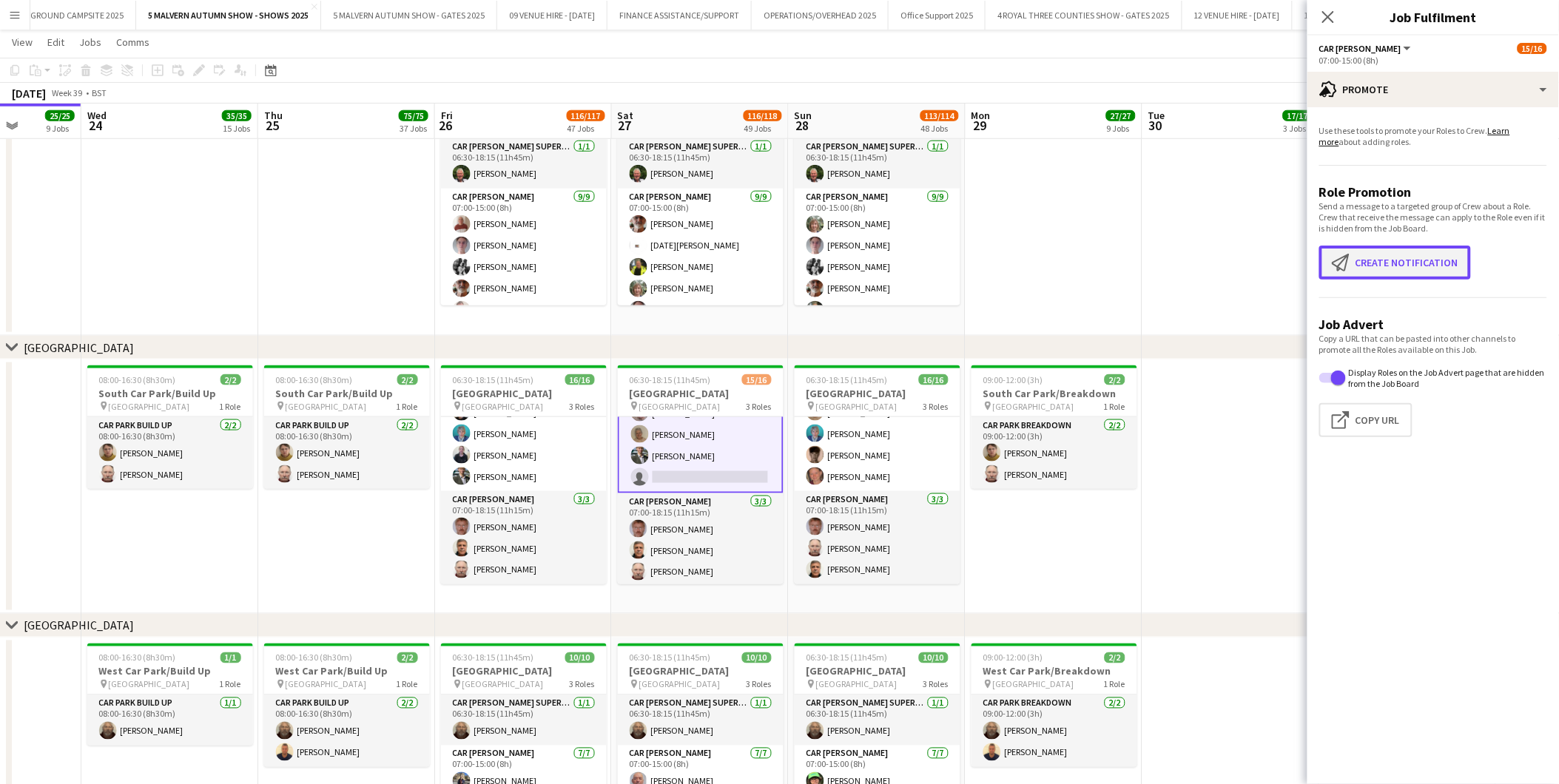
click at [1045, 272] on button "Create notification Create notification" at bounding box center [1395, 262] width 152 height 34
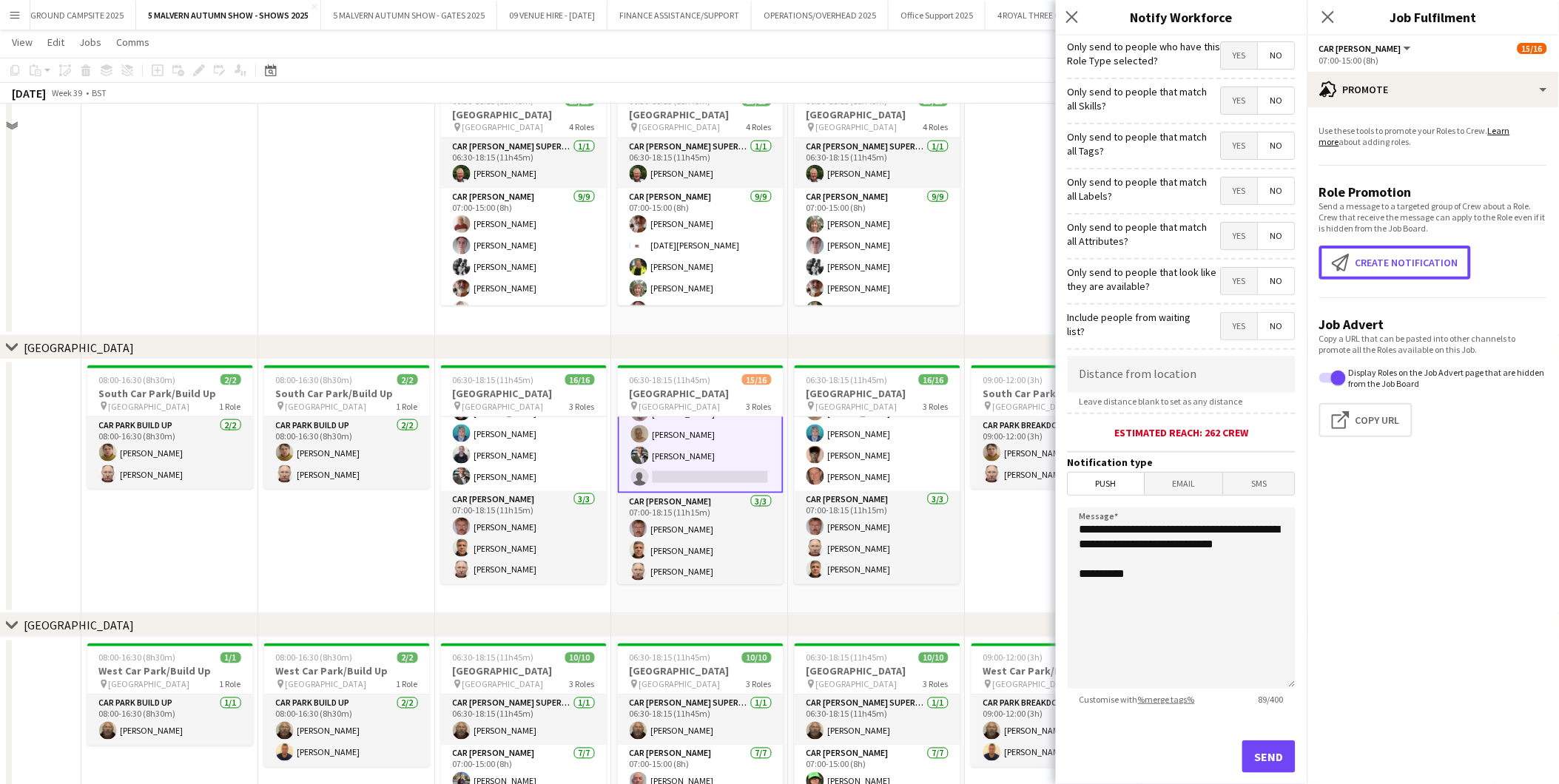
scroll to position [8264, 0]
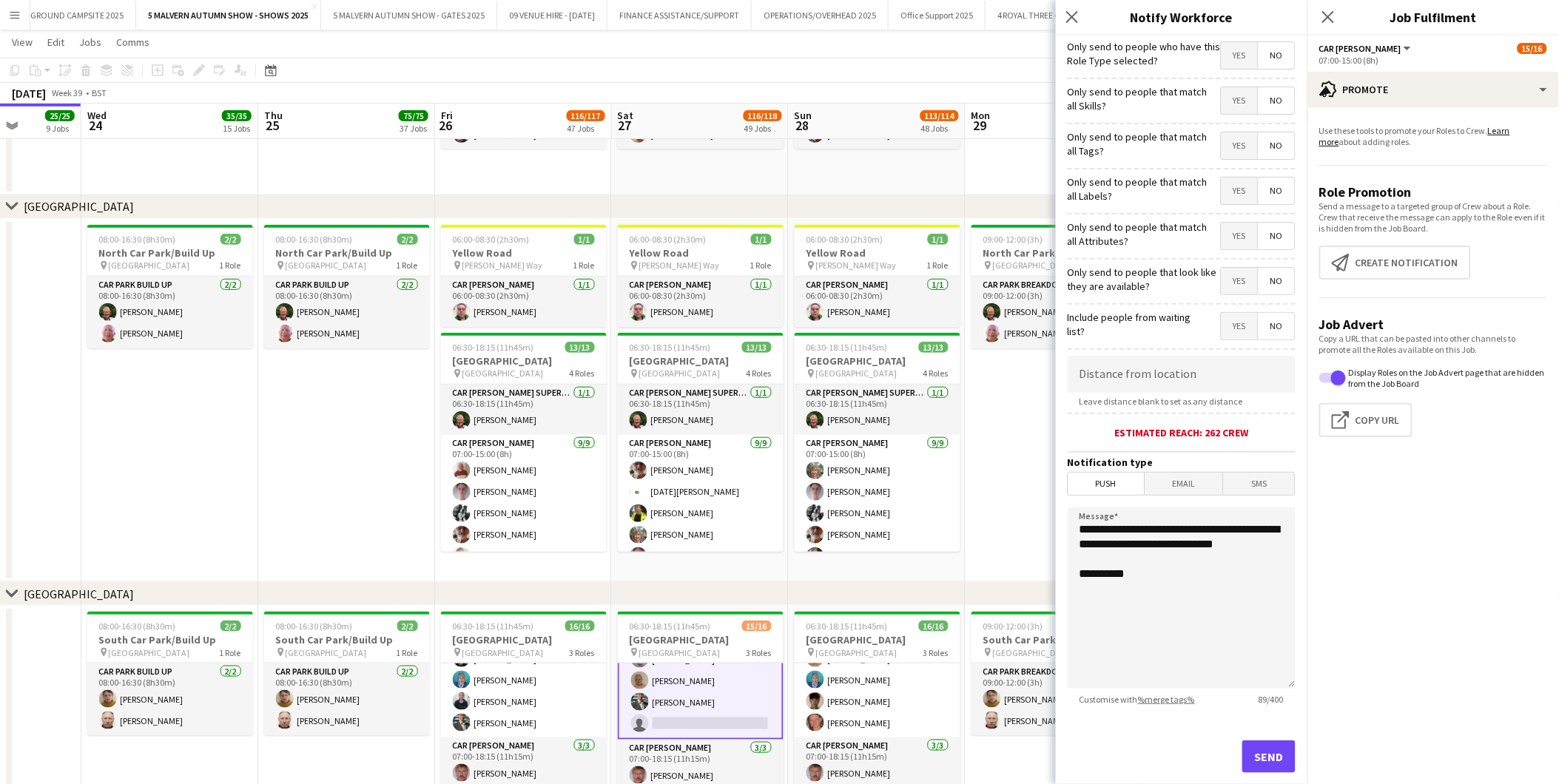
click at [1045, 484] on span "Push" at bounding box center [1106, 483] width 76 height 22
click at [1045, 488] on button "Send" at bounding box center [1269, 756] width 53 height 32
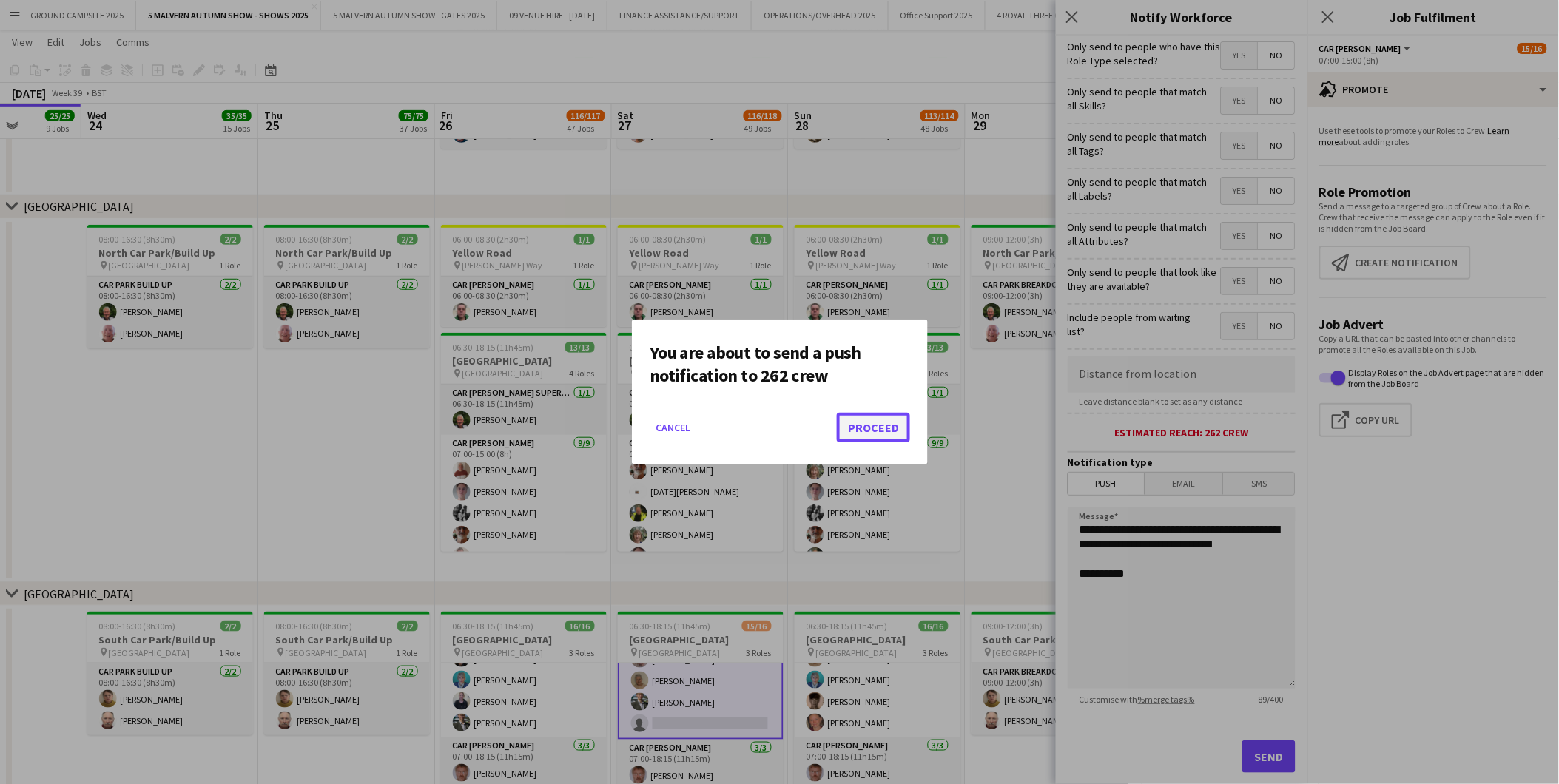
click at [881, 433] on button "Proceed" at bounding box center [873, 427] width 73 height 30
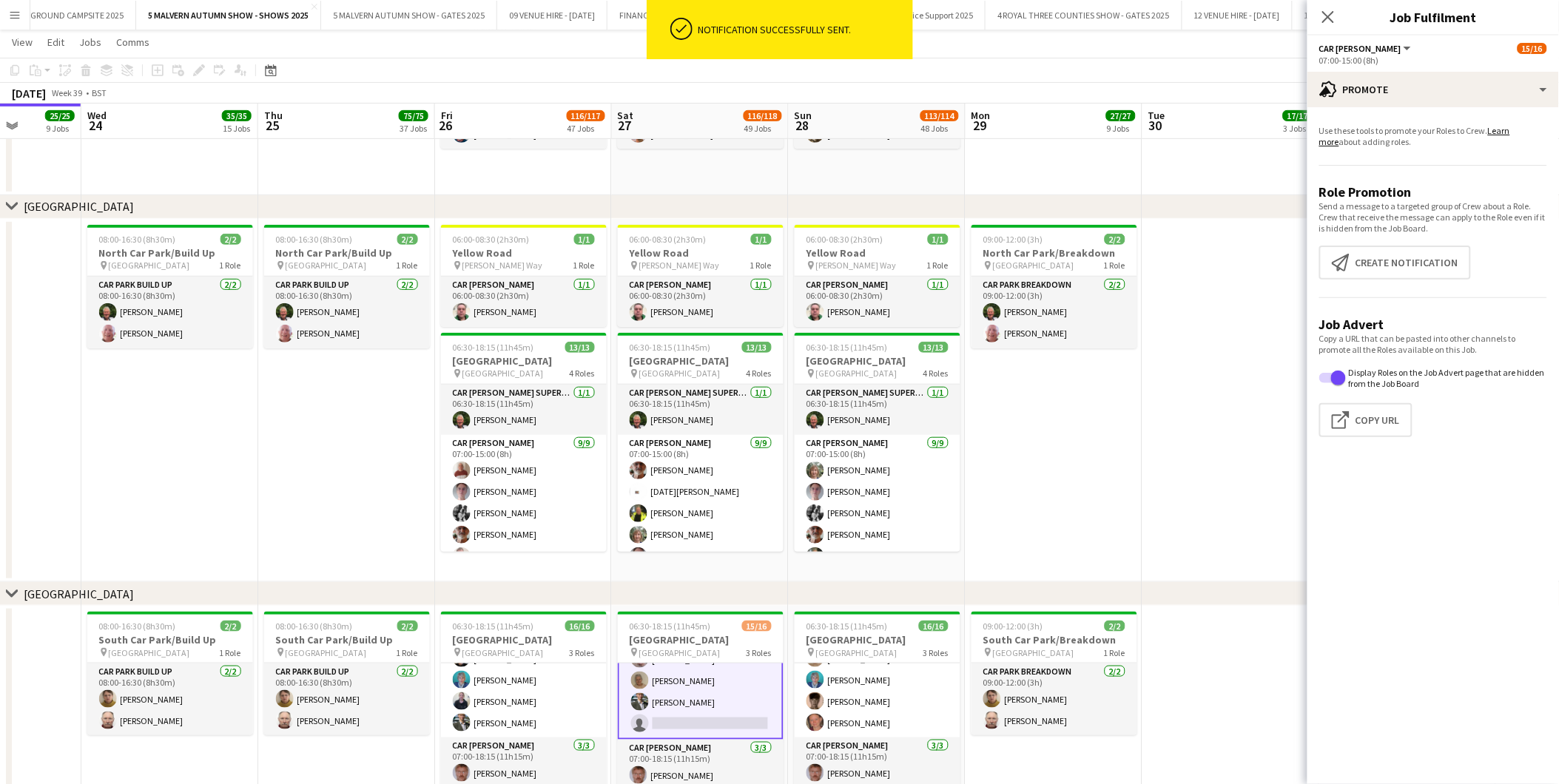
scroll to position [17, 0]
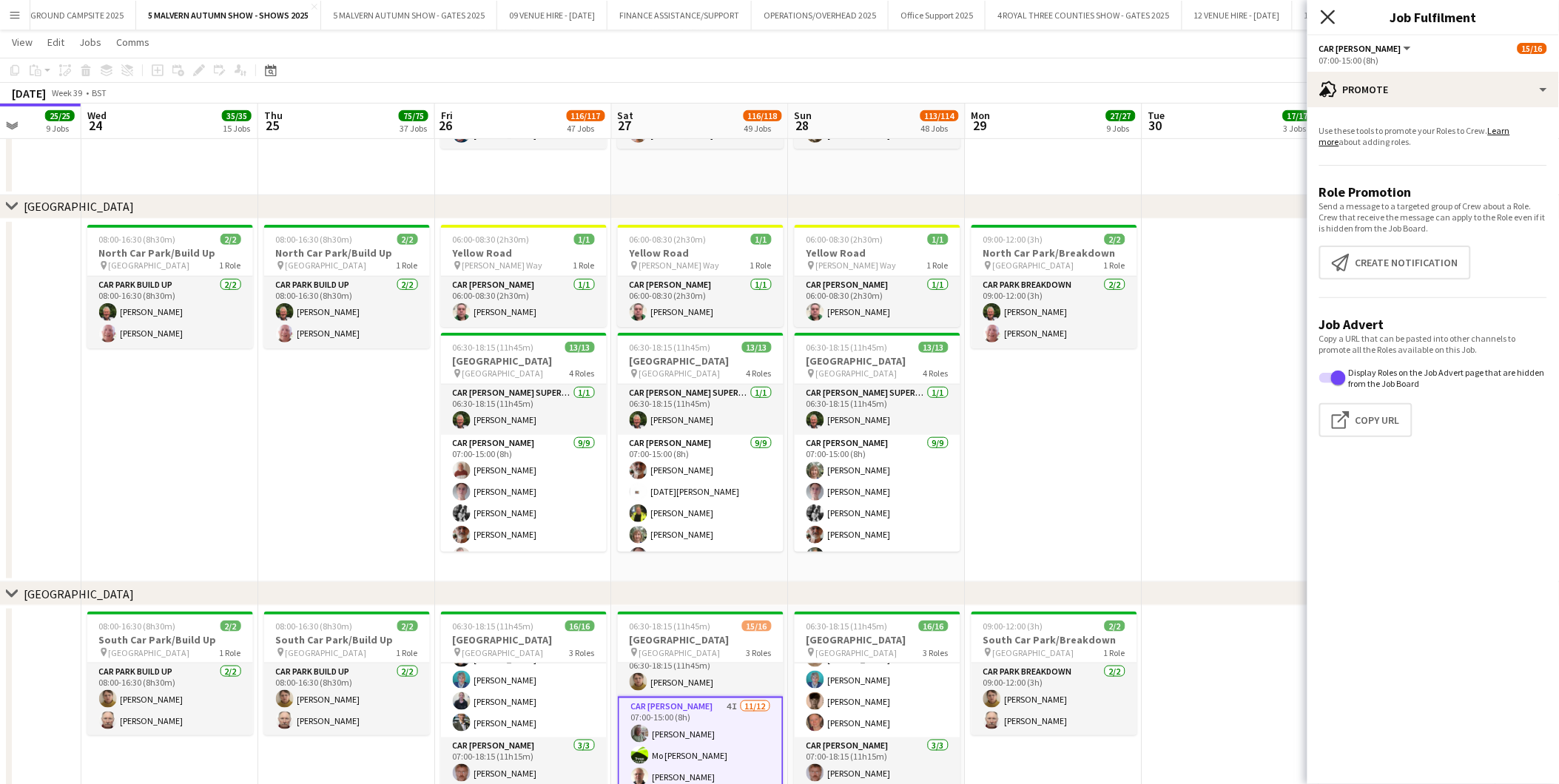
click at [1045, 12] on icon at bounding box center [1328, 17] width 14 height 14
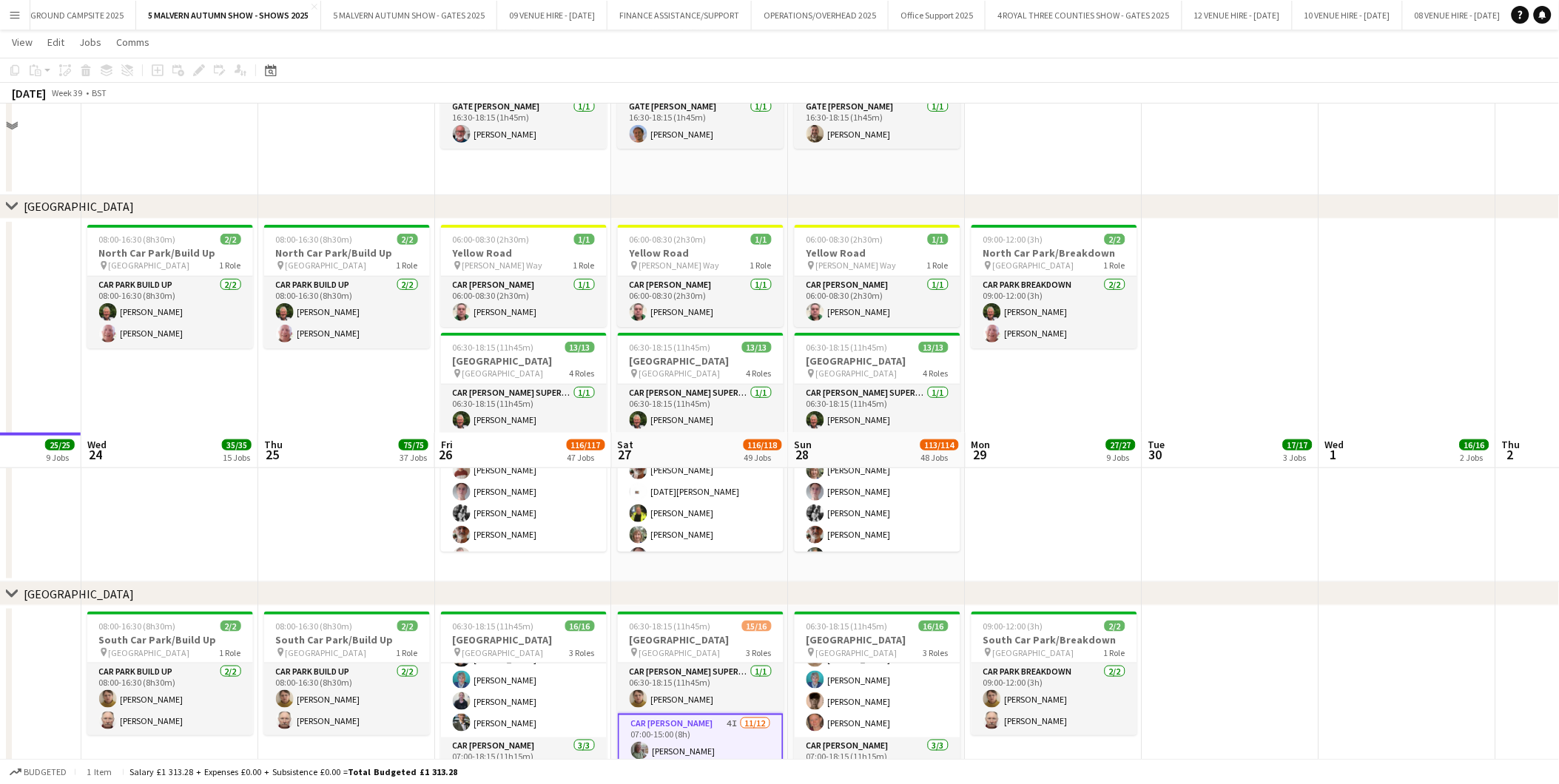
scroll to position [8593, 0]
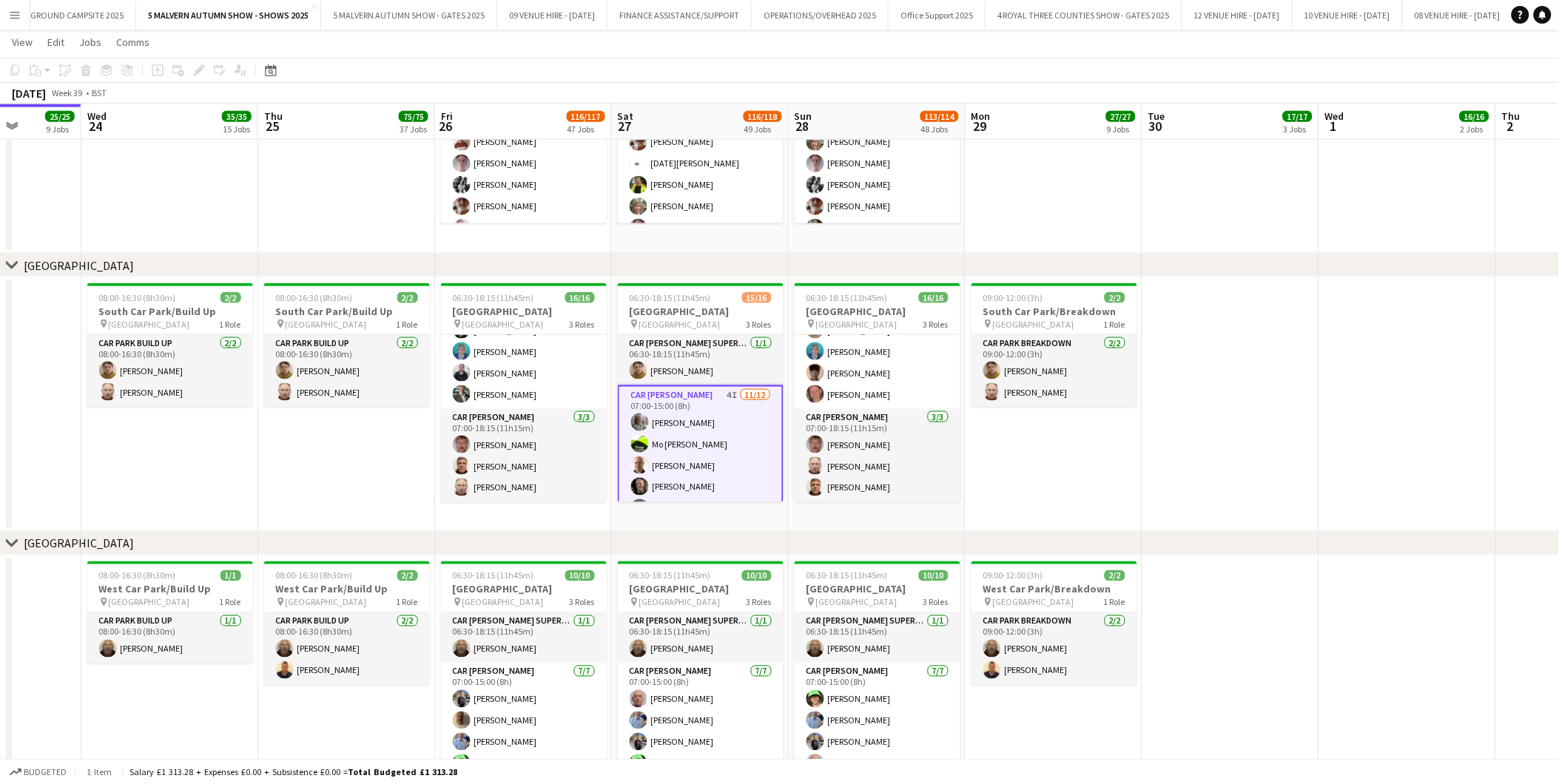
click at [668, 441] on app-card-role "Car Parker 4I 11/12 07:00-15:00 (8h) Theresa Pace-Bardon Mo Cossali-Francis And…" at bounding box center [701, 530] width 166 height 289
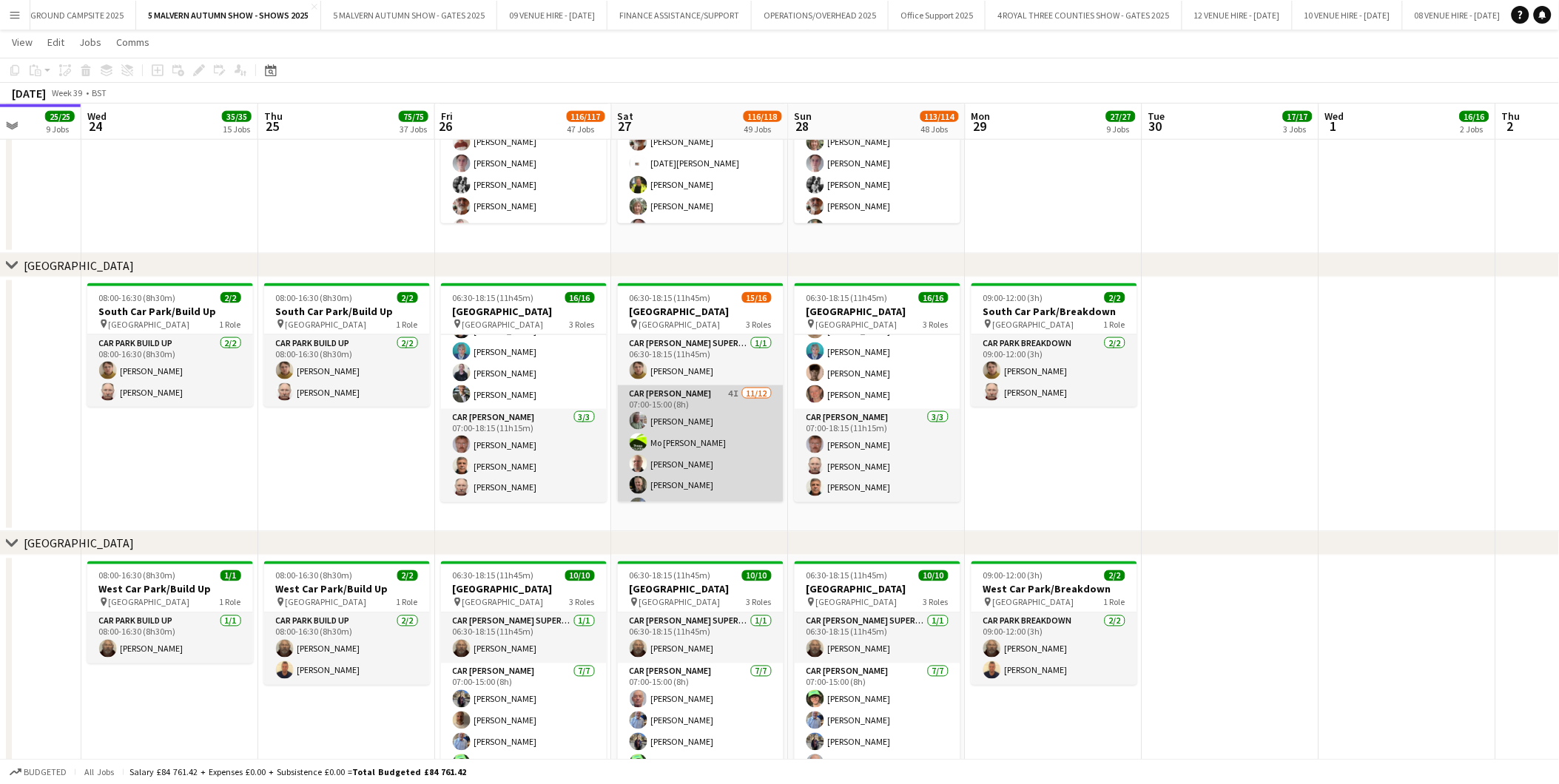
click at [714, 439] on app-card-role "Car Parker 4I 11/12 07:00-15:00 (8h) Theresa Pace-Bardon Mo Cossali-Francis And…" at bounding box center [701, 529] width 166 height 287
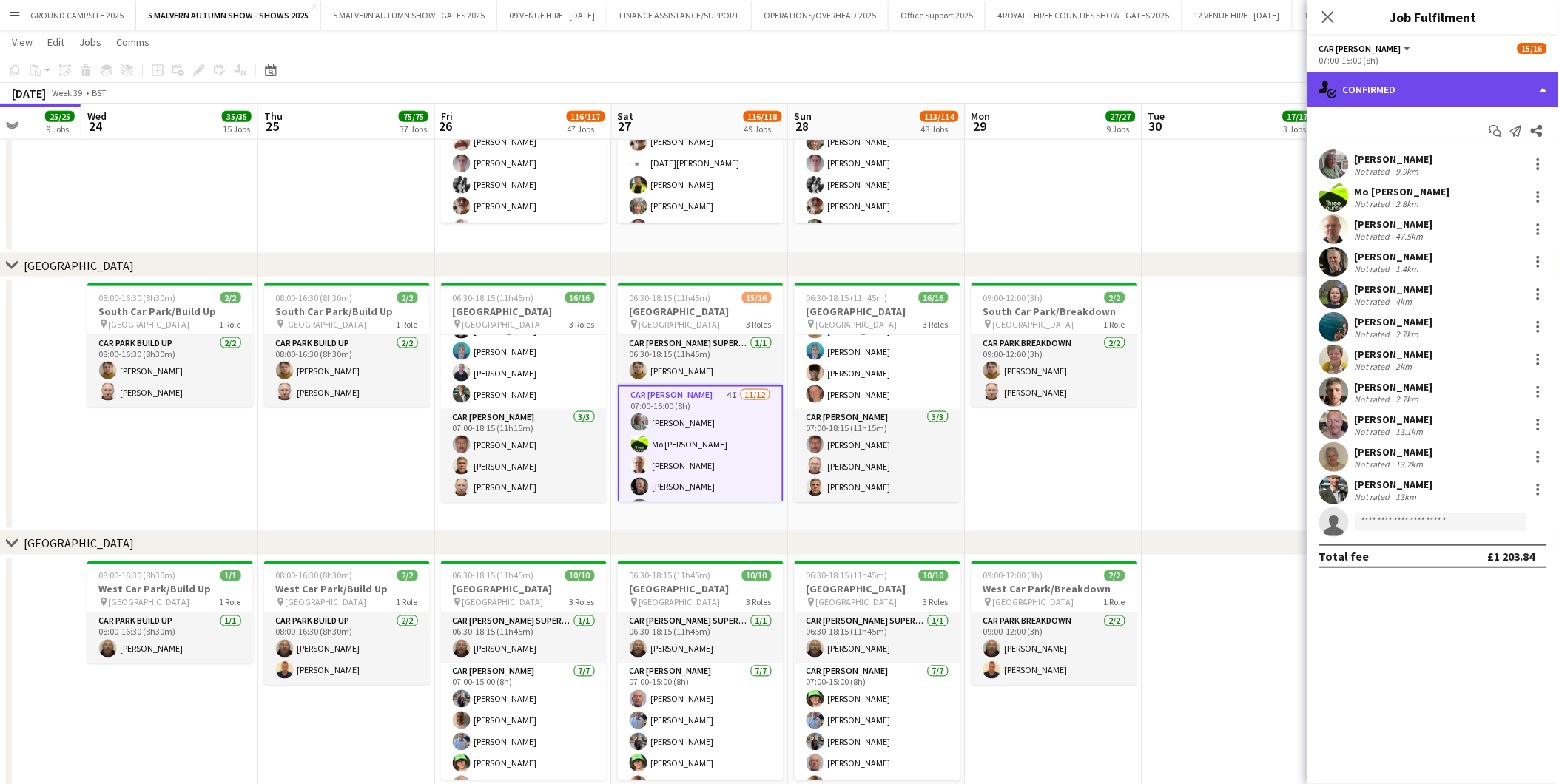
click at [1045, 76] on div "single-neutral-actions-check-2 Confirmed" at bounding box center [1434, 89] width 252 height 36
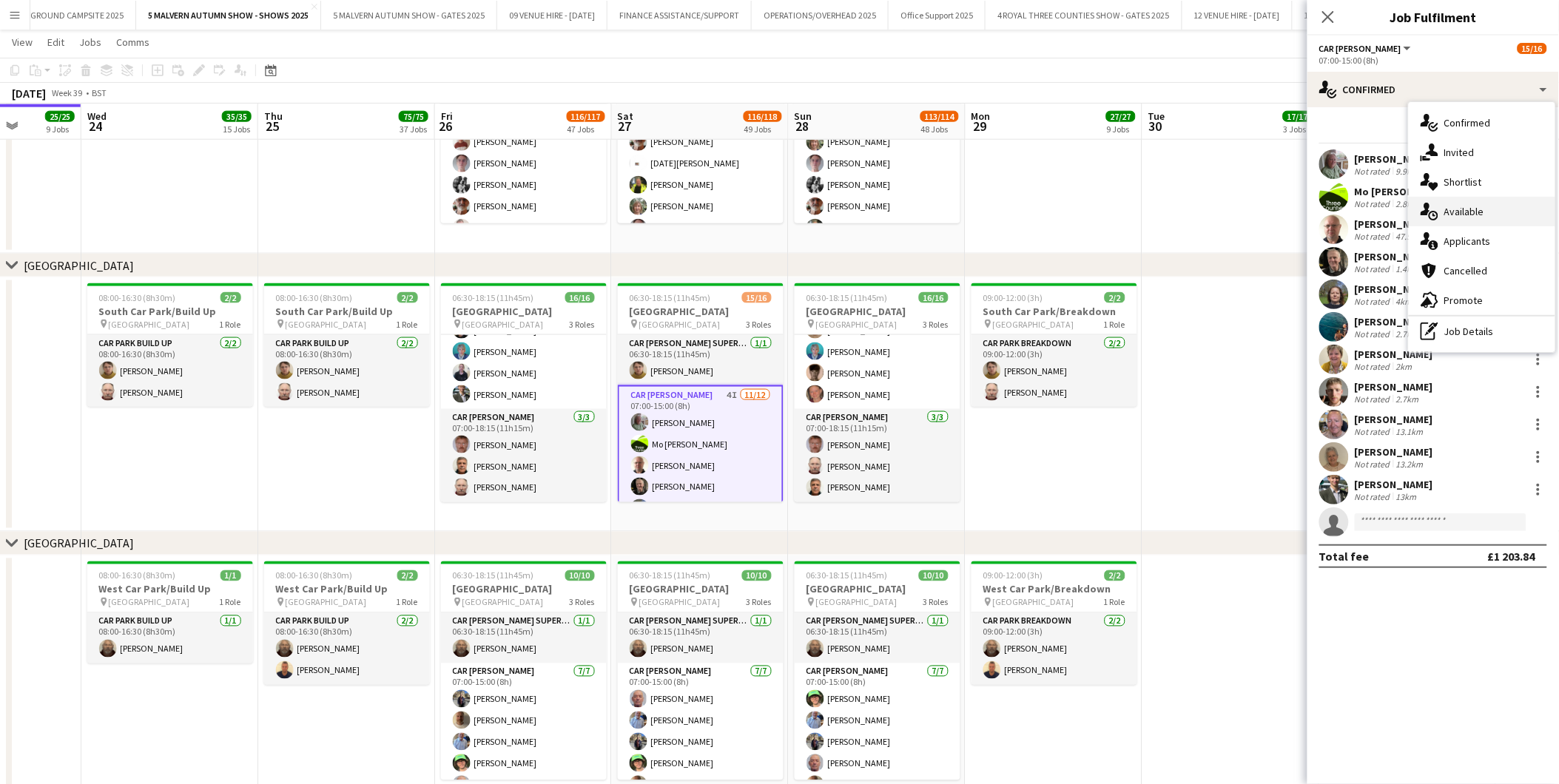
click at [1045, 211] on span "Available" at bounding box center [1465, 211] width 40 height 13
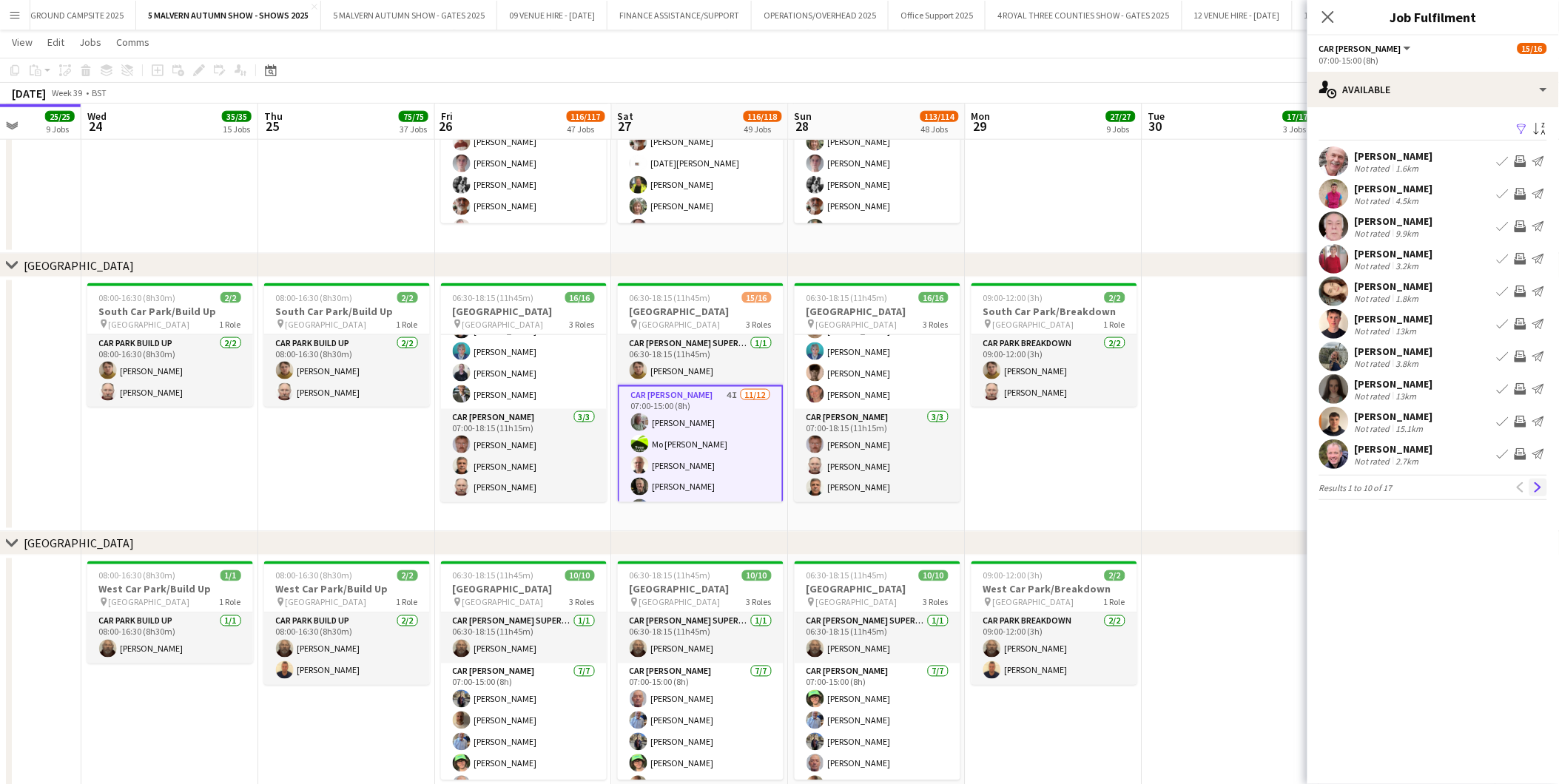
click at [1045, 488] on app-icon "Next" at bounding box center [1539, 488] width 10 height 10
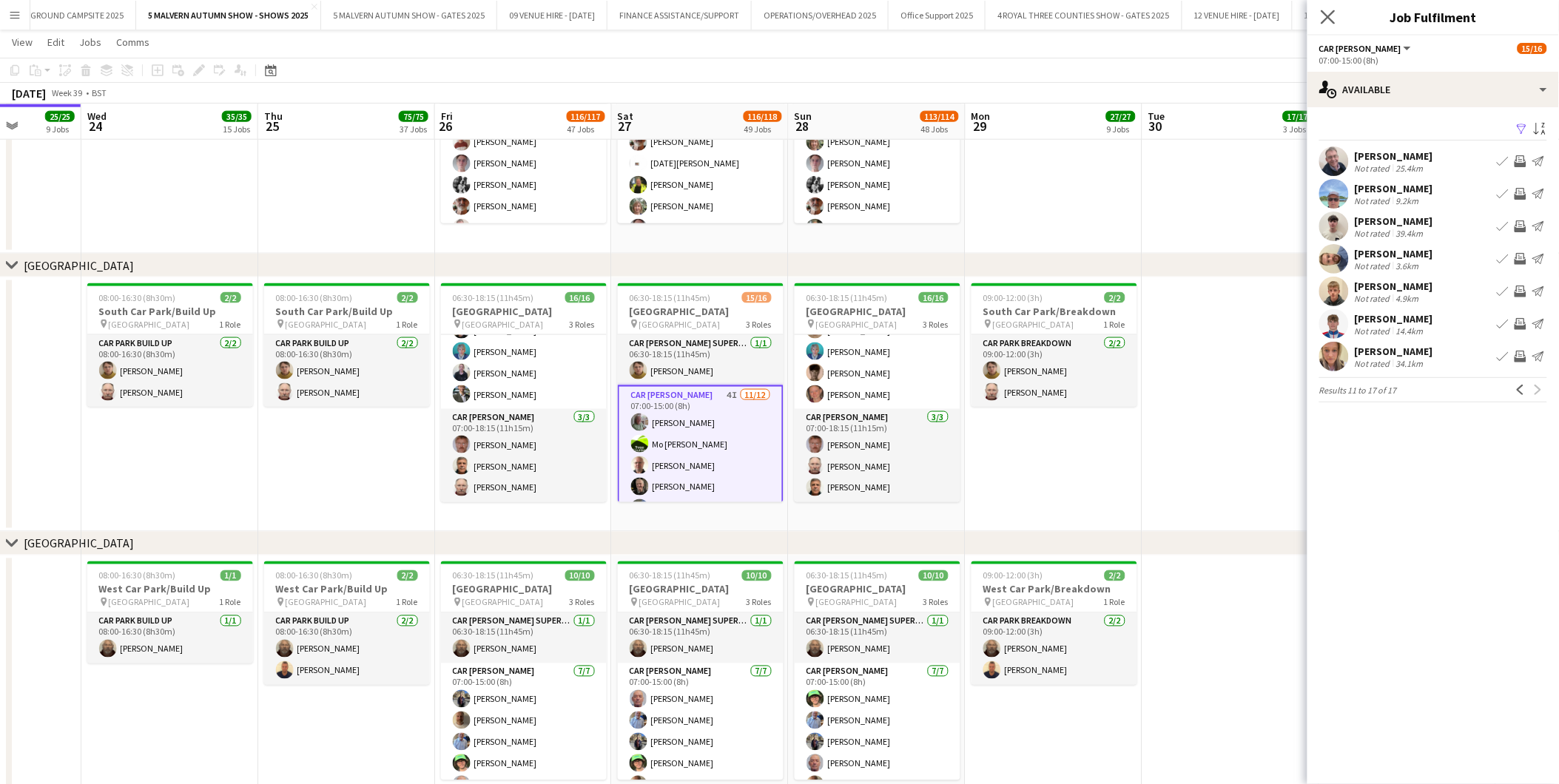
click at [1045, 24] on app-icon "Close pop-in" at bounding box center [1328, 17] width 22 height 22
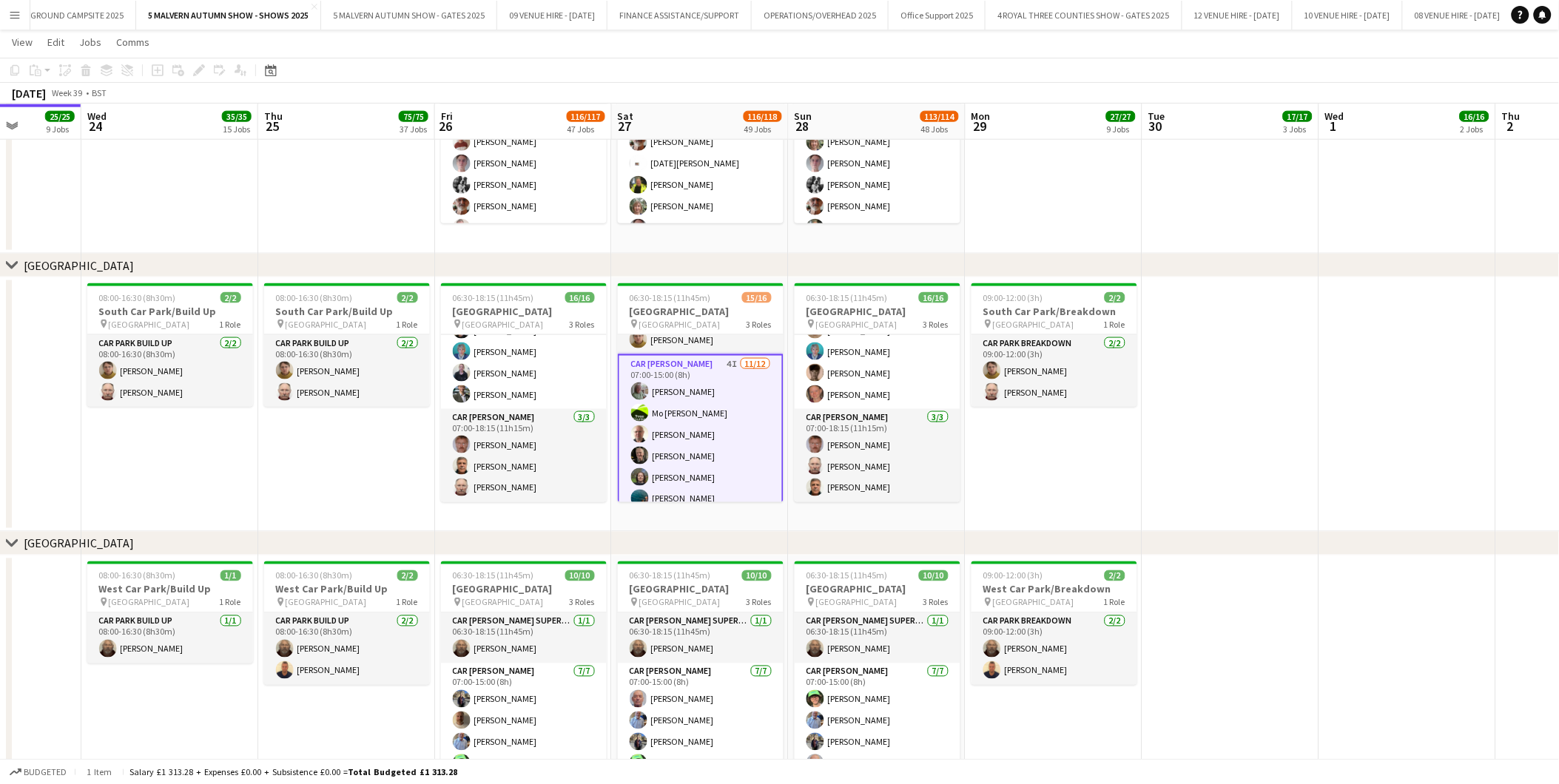
scroll to position [0, 0]
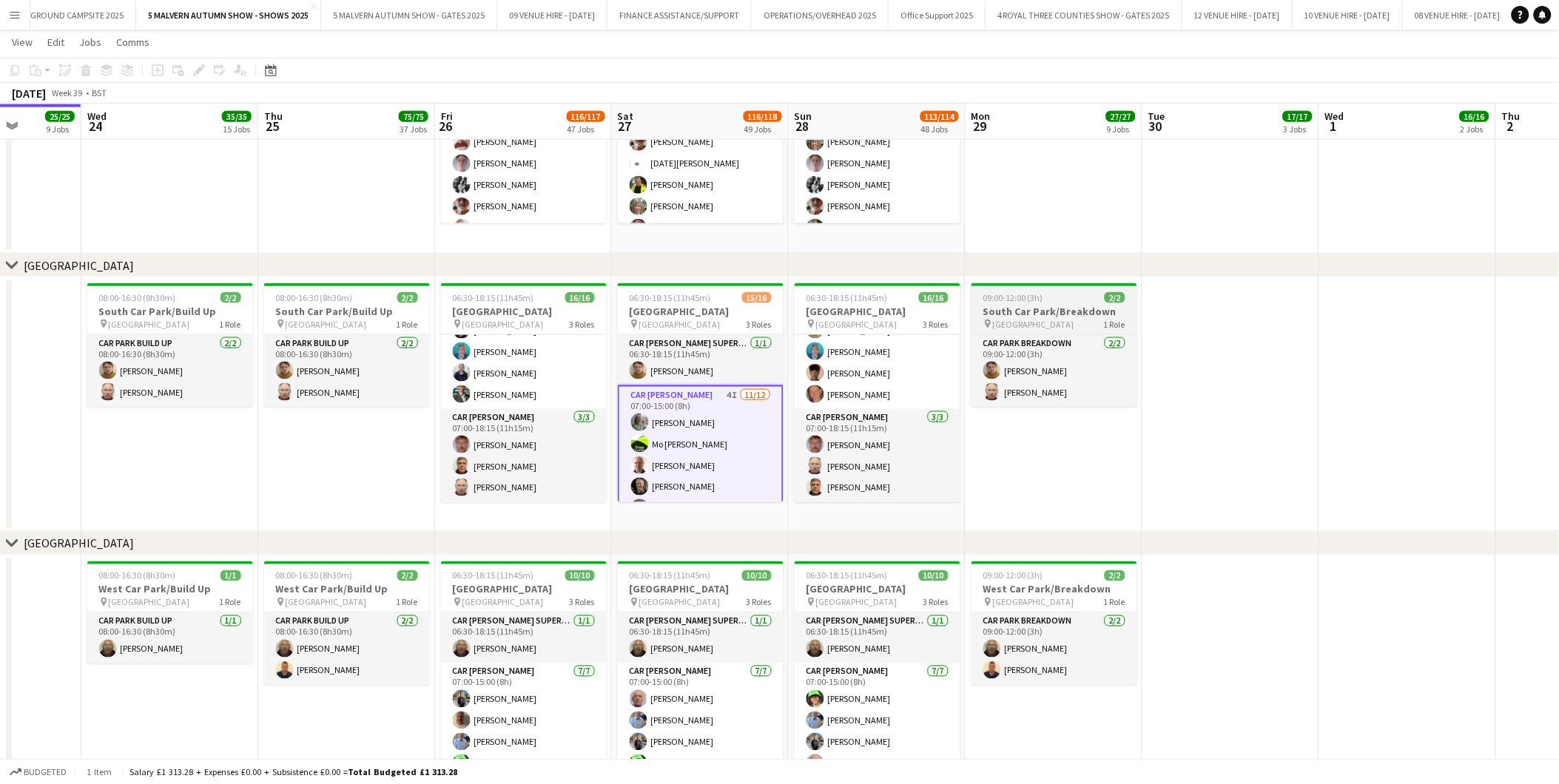
drag, startPoint x: 1221, startPoint y: 310, endPoint x: 1101, endPoint y: 311, distance: 120.0
click at [1045, 310] on app-date-cell at bounding box center [1231, 404] width 177 height 254
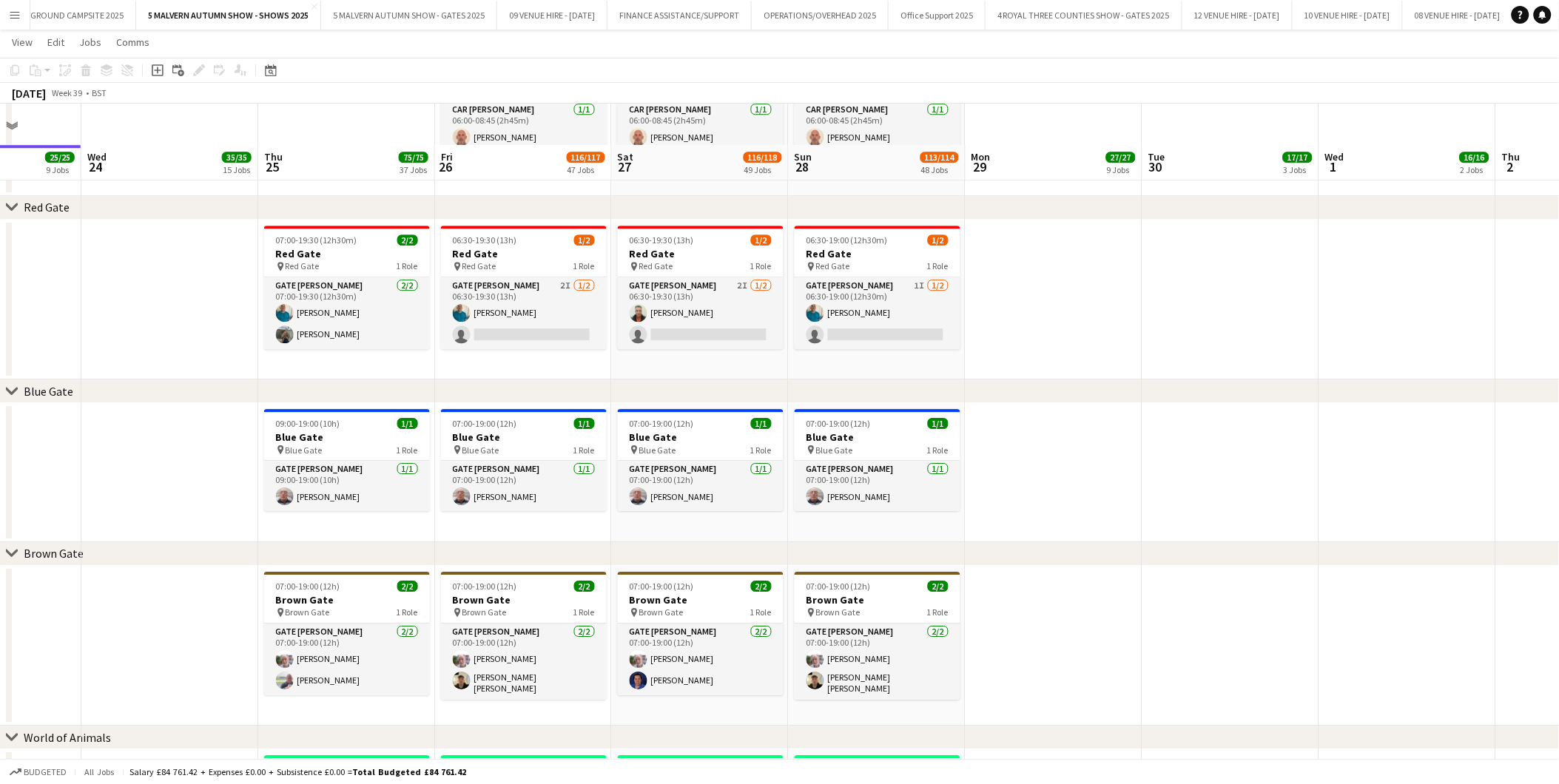
scroll to position [1480, 0]
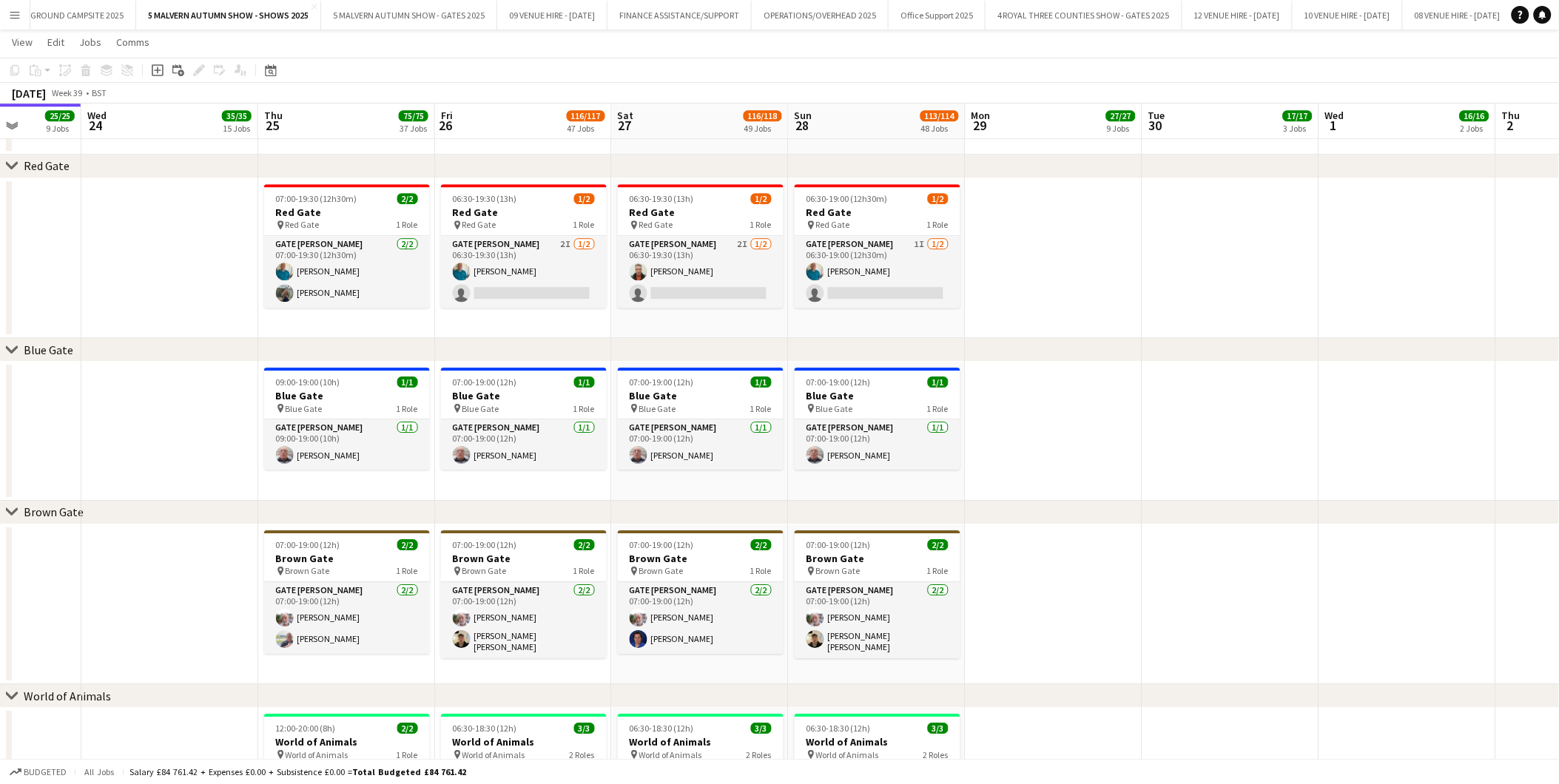
drag, startPoint x: 465, startPoint y: 202, endPoint x: 282, endPoint y: 94, distance: 212.5
click at [465, 202] on span "06:30-19:30 (13h)" at bounding box center [485, 198] width 65 height 11
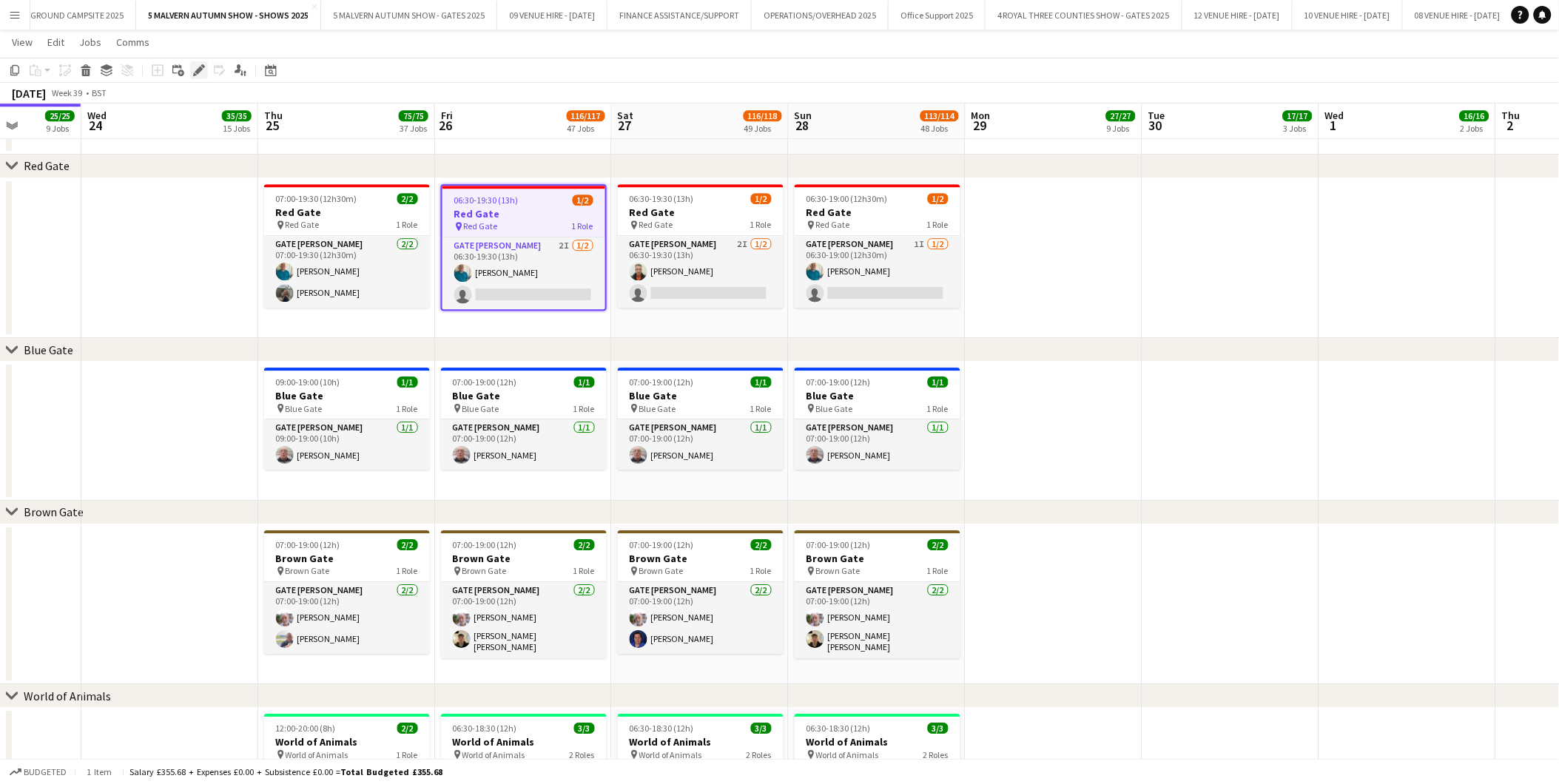
click at [191, 70] on div "Edit" at bounding box center [199, 70] width 17 height 17
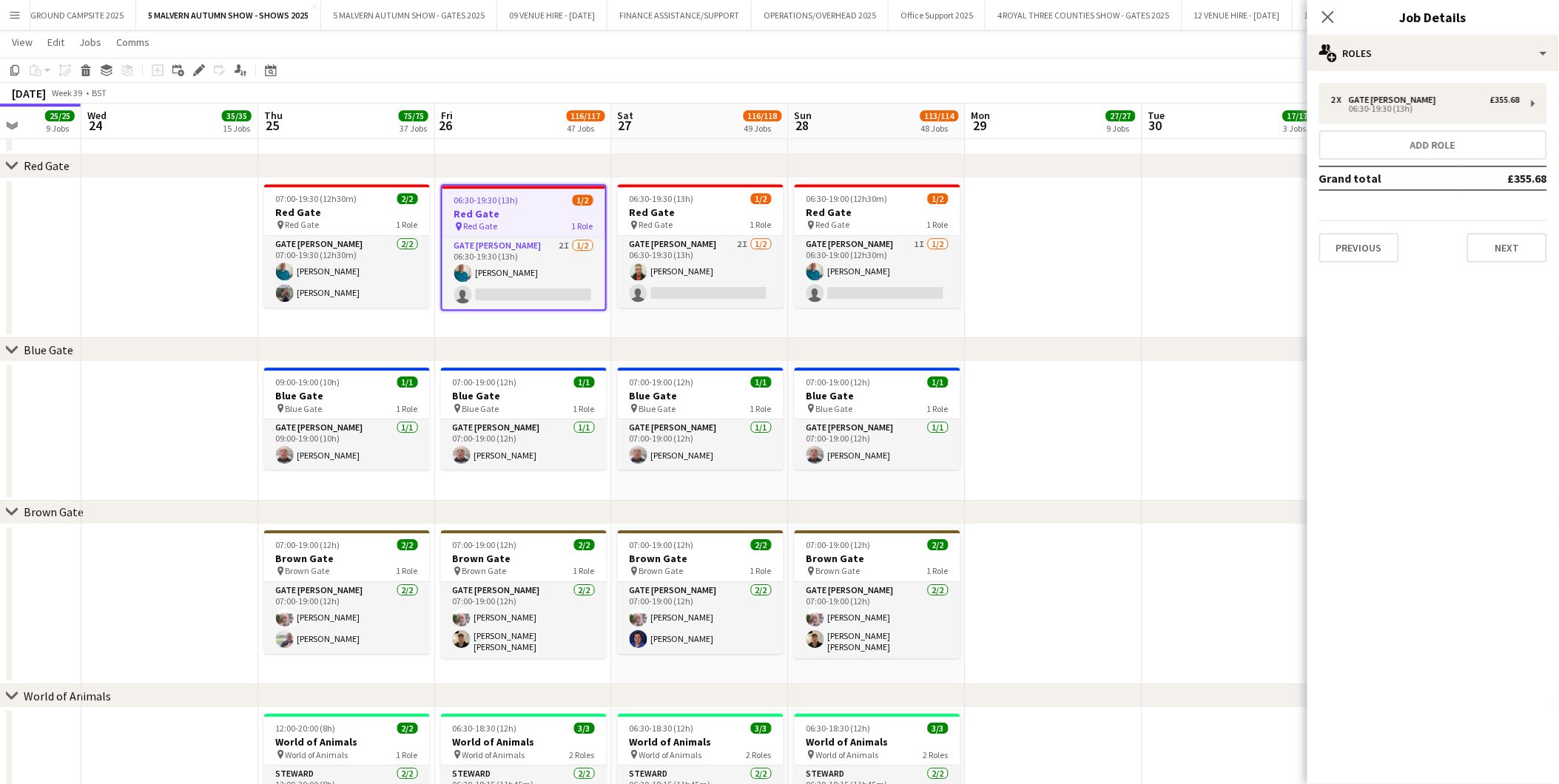
click at [498, 212] on h3 "Red Gate" at bounding box center [524, 213] width 163 height 13
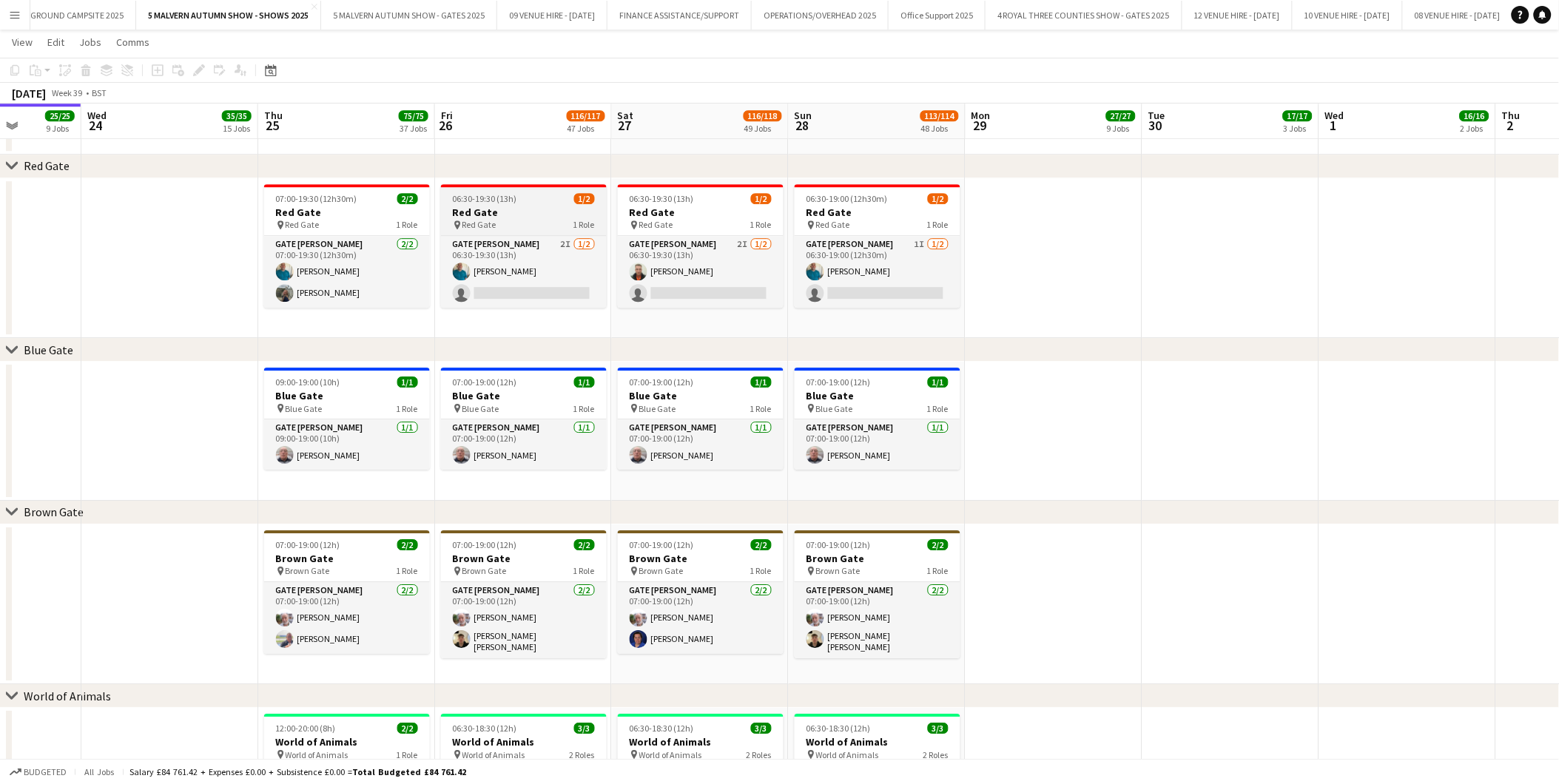
click at [487, 200] on span "06:30-19:30 (13h)" at bounding box center [485, 198] width 65 height 11
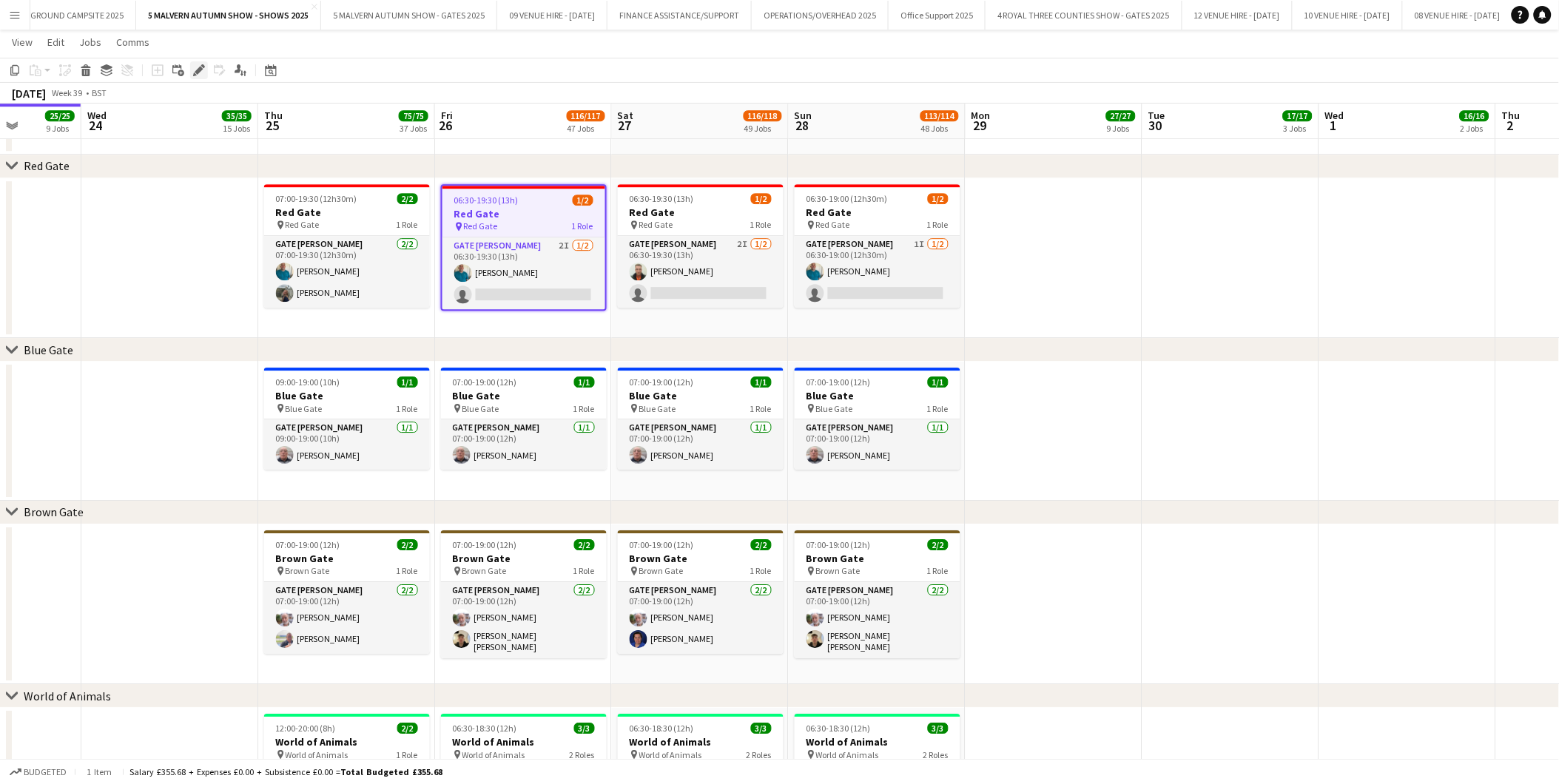
click at [200, 70] on icon at bounding box center [198, 70] width 8 height 8
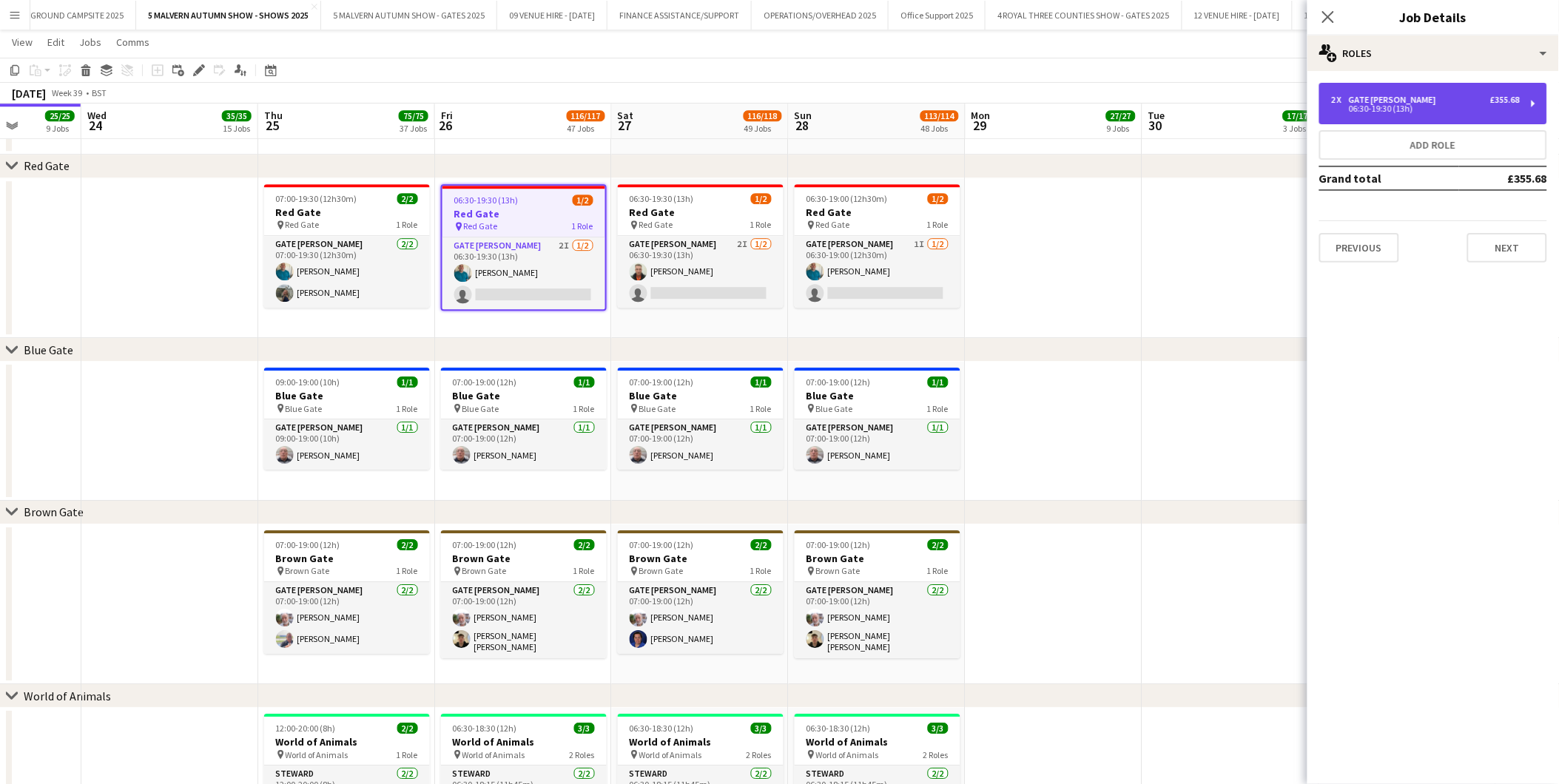
click at [1045, 99] on div "2 x Gate Steward £355.68" at bounding box center [1426, 100] width 189 height 10
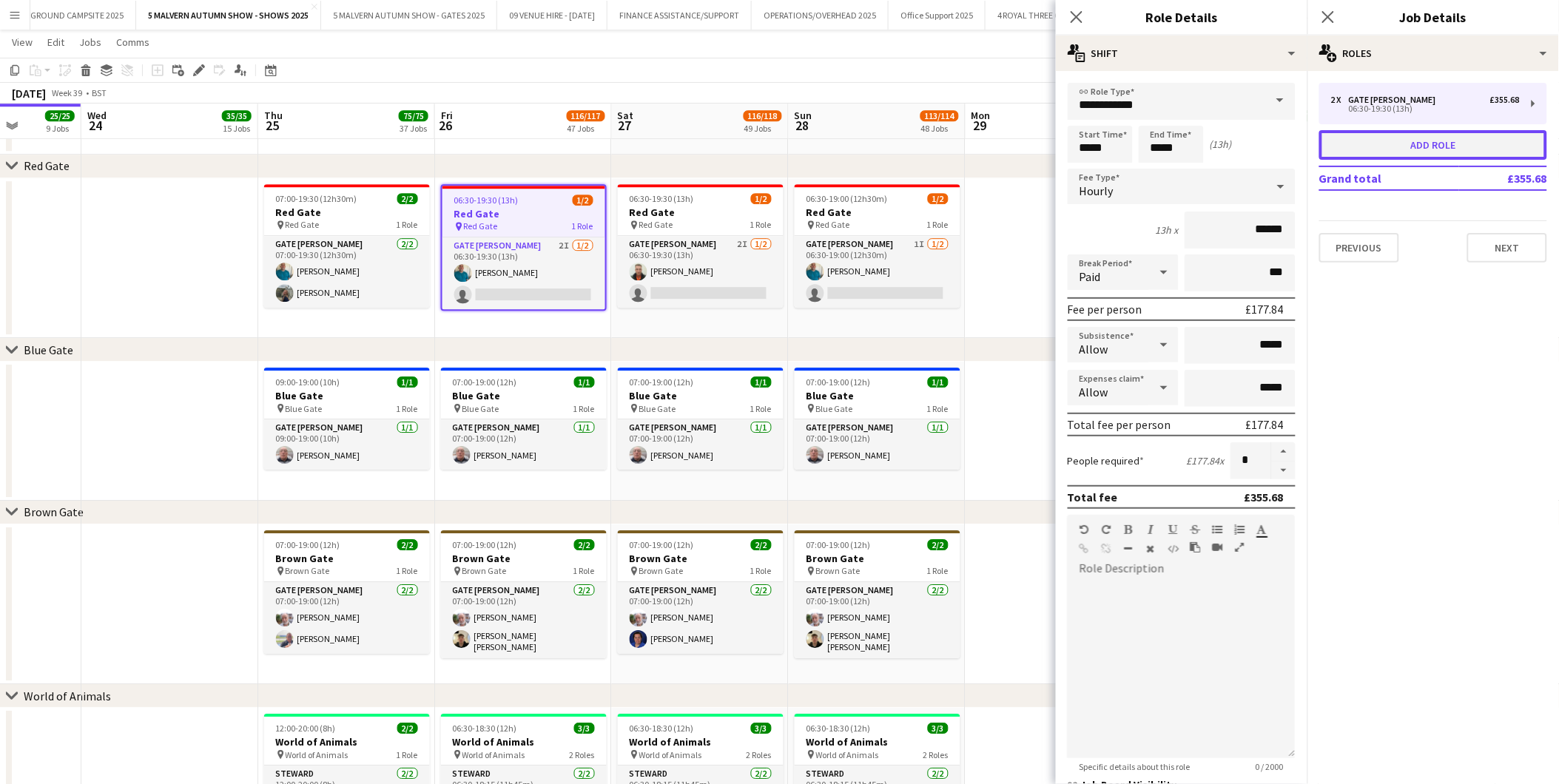
click at [1045, 145] on button "Add role" at bounding box center [1433, 145] width 228 height 30
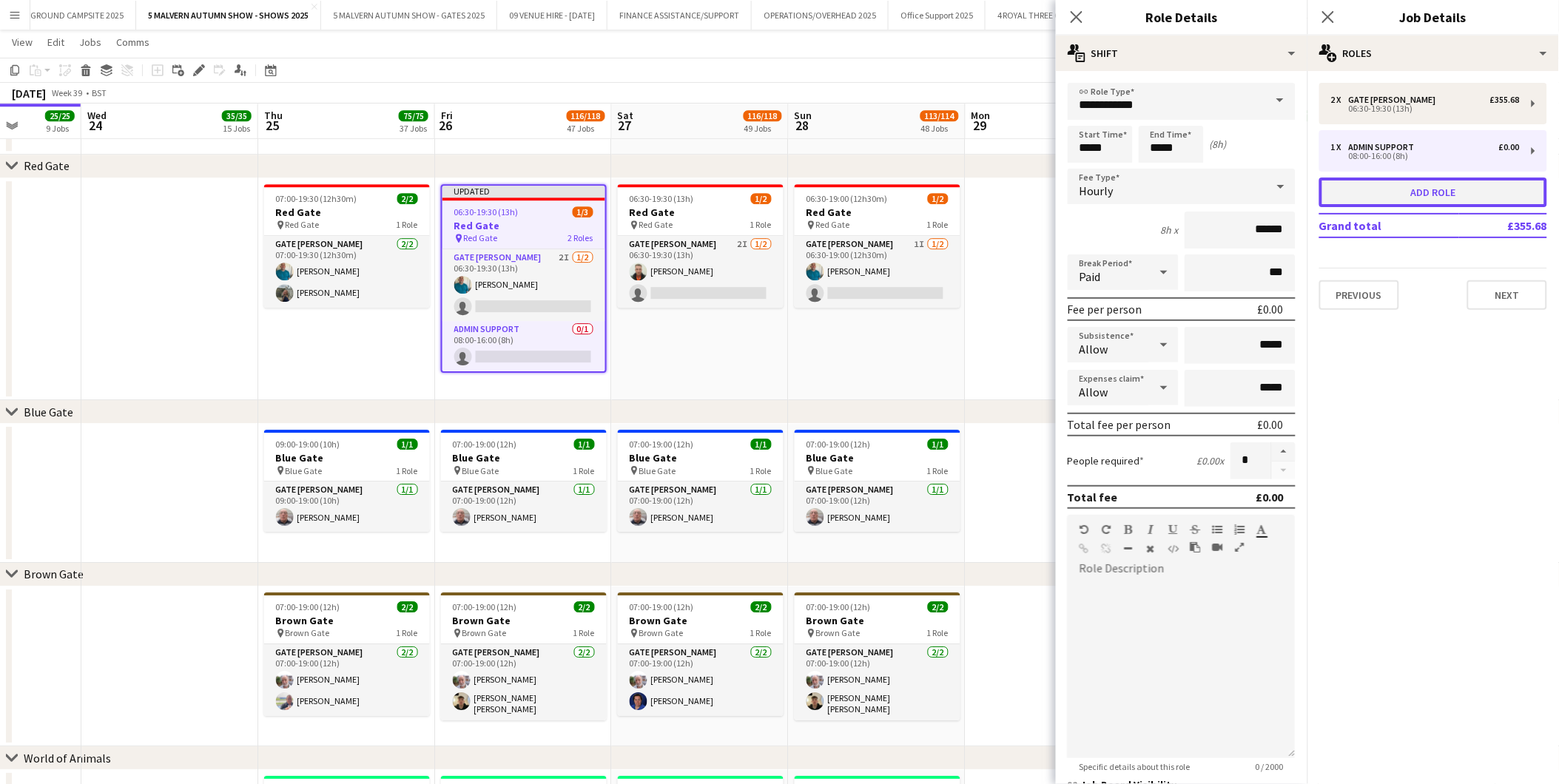
type input "**********"
type input "*****"
type input "*"
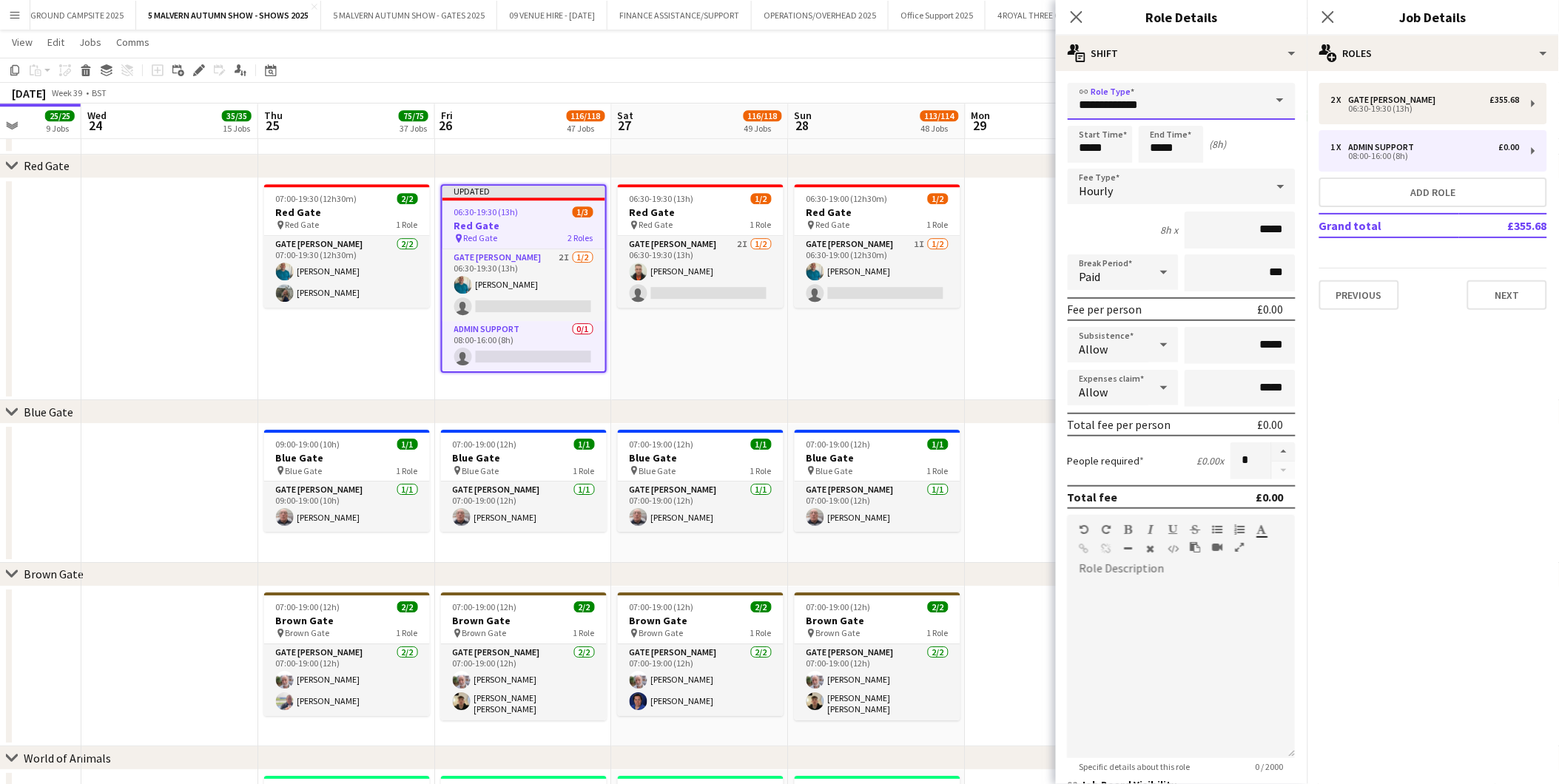
drag, startPoint x: 1193, startPoint y: 107, endPoint x: 882, endPoint y: 89, distance: 311.5
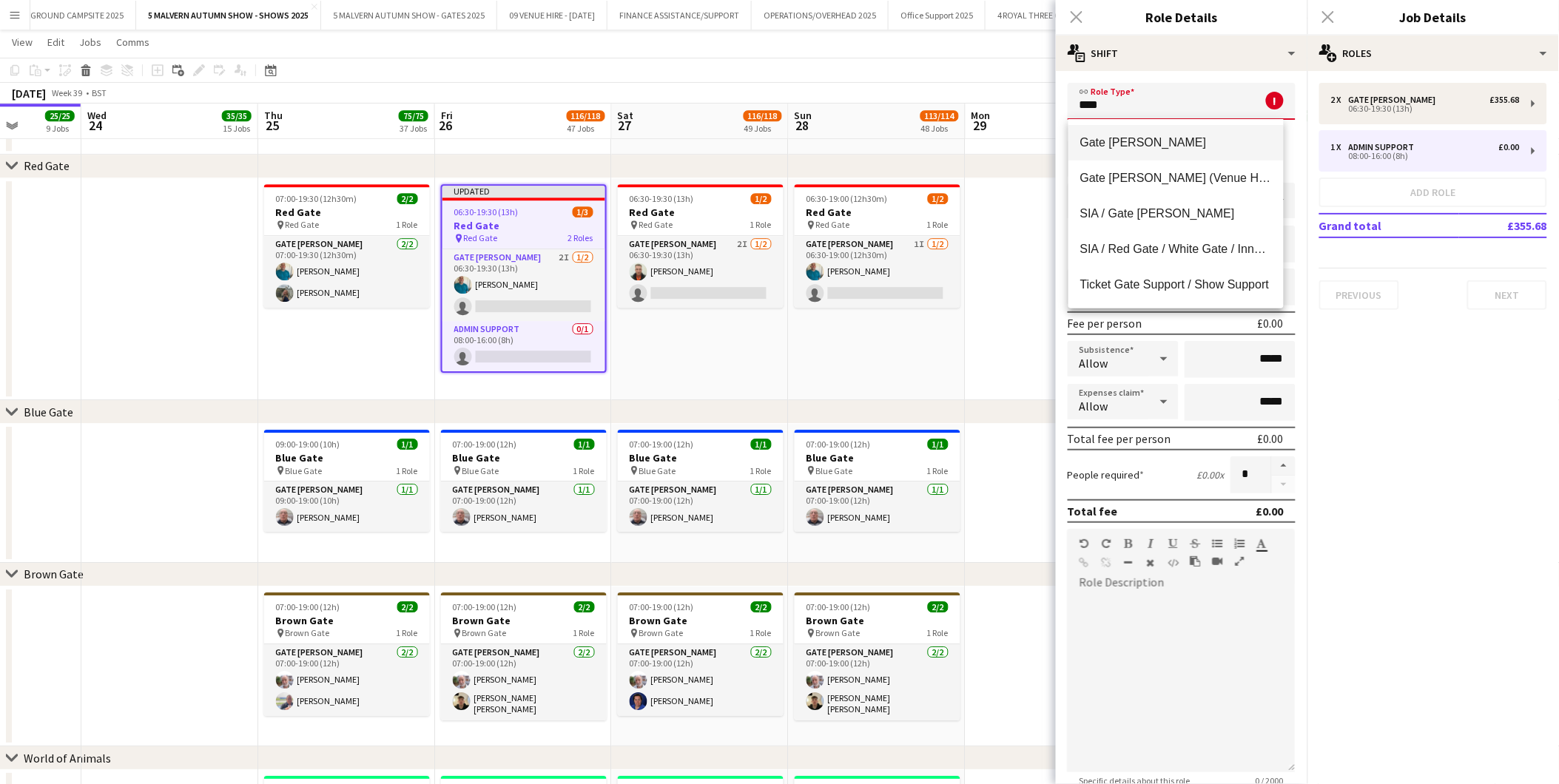
click at [1045, 136] on span "Gate [PERSON_NAME]" at bounding box center [1176, 142] width 191 height 14
type input "**********"
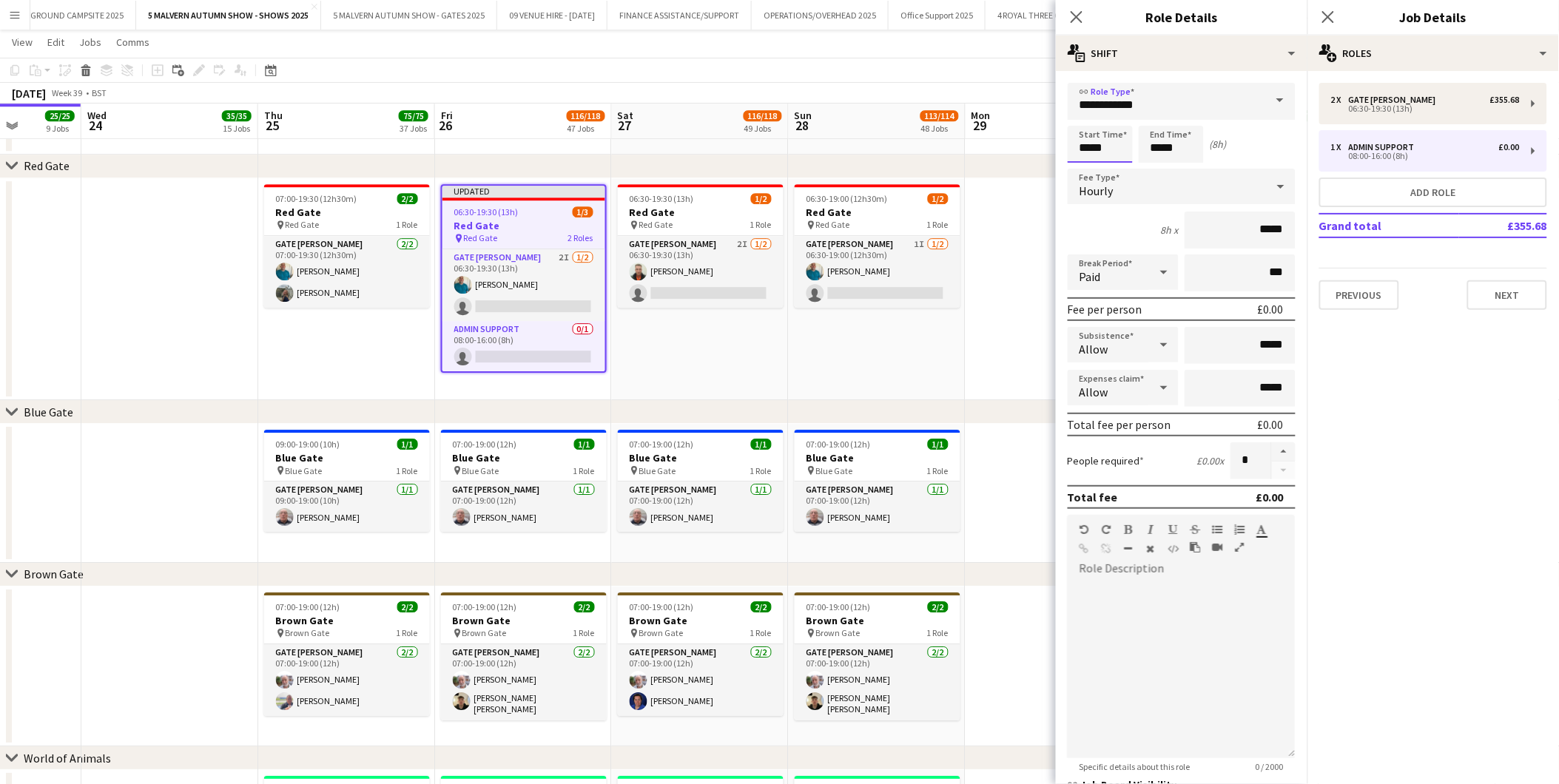
click at [1045, 142] on input "*****" at bounding box center [1100, 144] width 65 height 37
click at [1045, 174] on div at bounding box center [1086, 170] width 30 height 15
click at [1045, 171] on div at bounding box center [1116, 170] width 30 height 15
type input "*****"
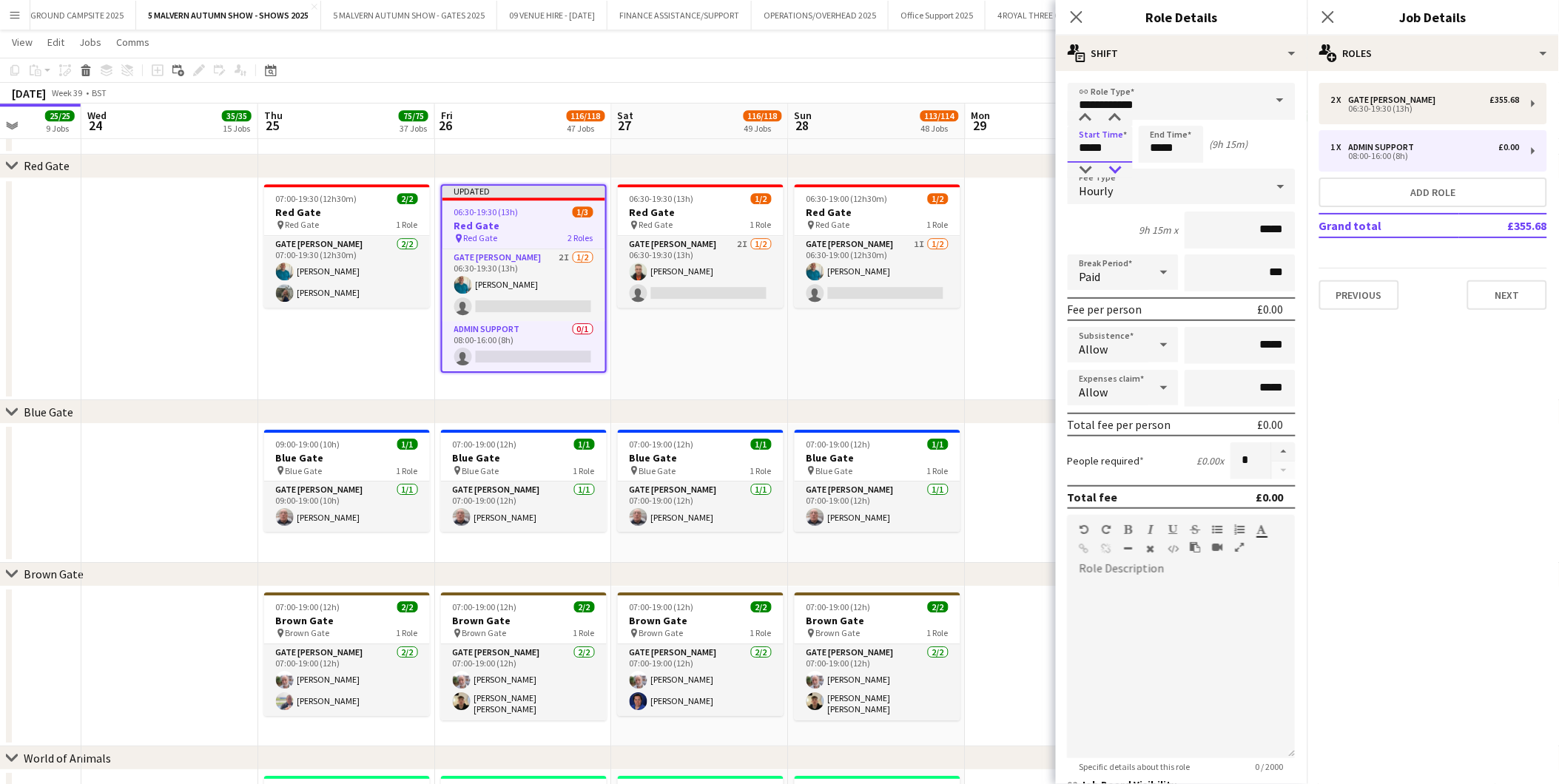
click at [1045, 171] on div at bounding box center [1116, 170] width 30 height 15
click at [1045, 141] on input "*****" at bounding box center [1172, 144] width 65 height 37
drag, startPoint x: 1270, startPoint y: 228, endPoint x: 1226, endPoint y: 233, distance: 44.3
click at [1045, 233] on input "*****" at bounding box center [1240, 230] width 111 height 37
type input "******"
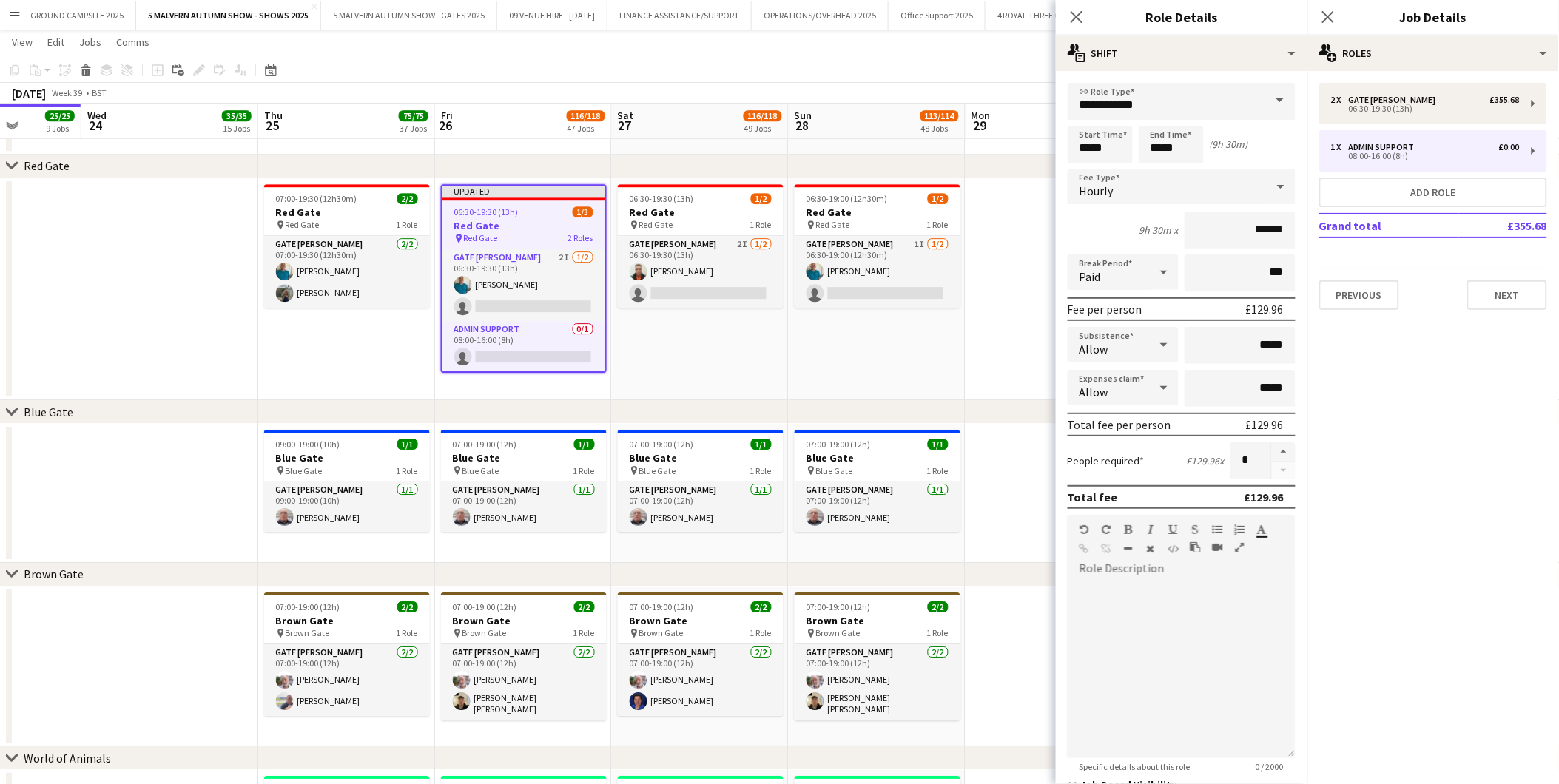
click at [971, 341] on app-date-cell at bounding box center [1054, 289] width 177 height 223
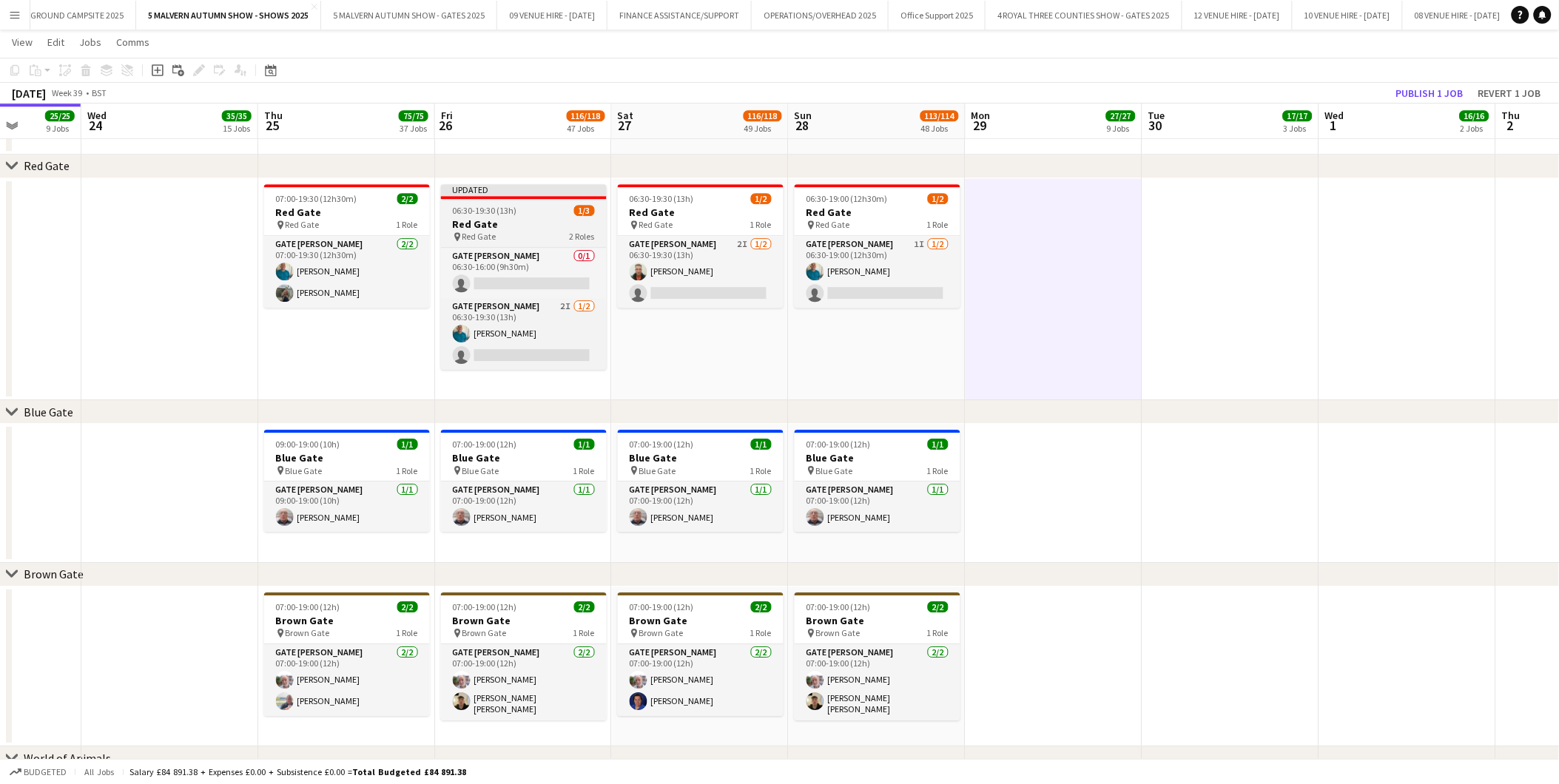
click at [499, 219] on h3 "Red Gate" at bounding box center [524, 224] width 166 height 13
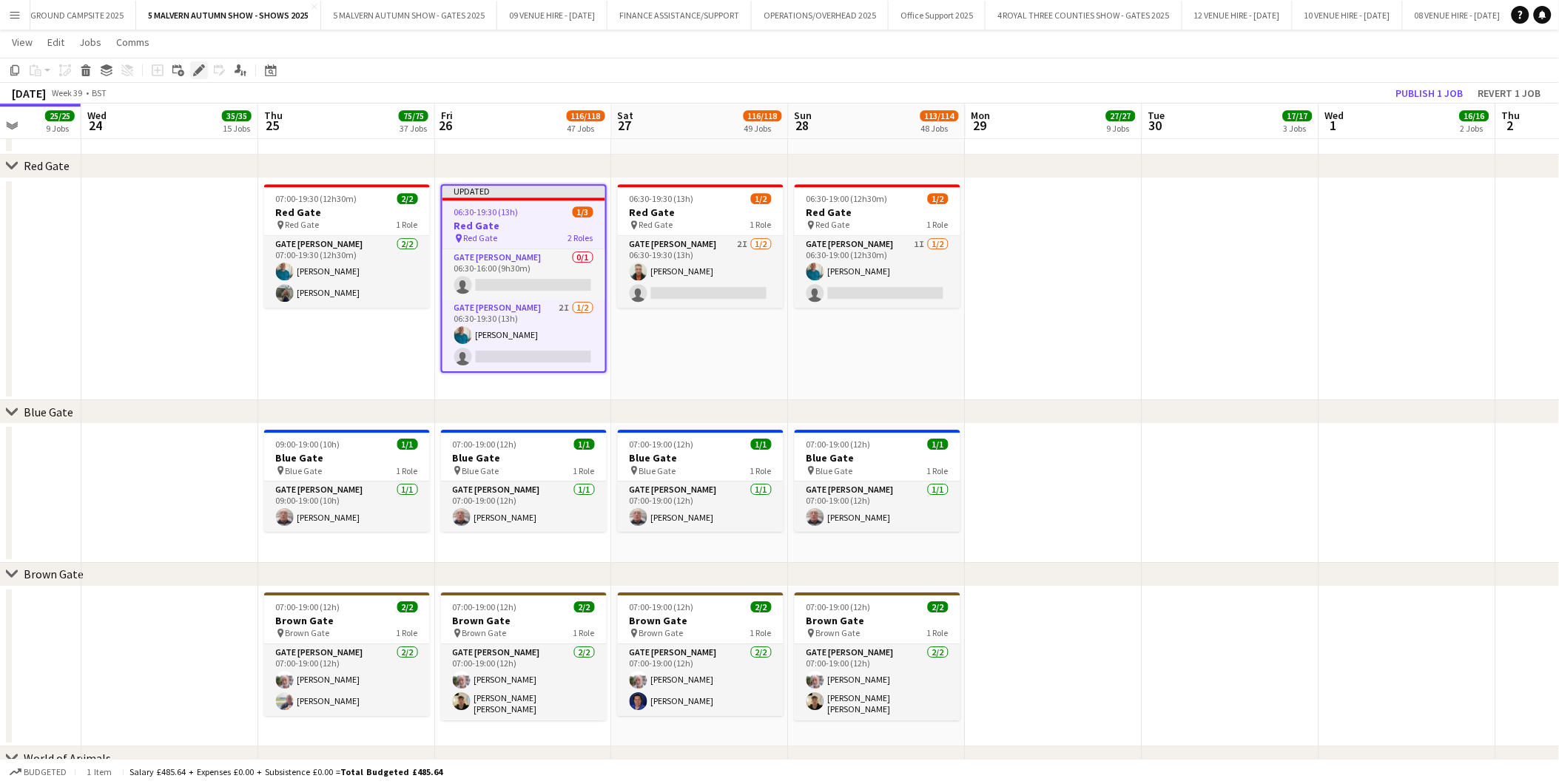
click at [198, 65] on icon "Edit" at bounding box center [199, 71] width 12 height 12
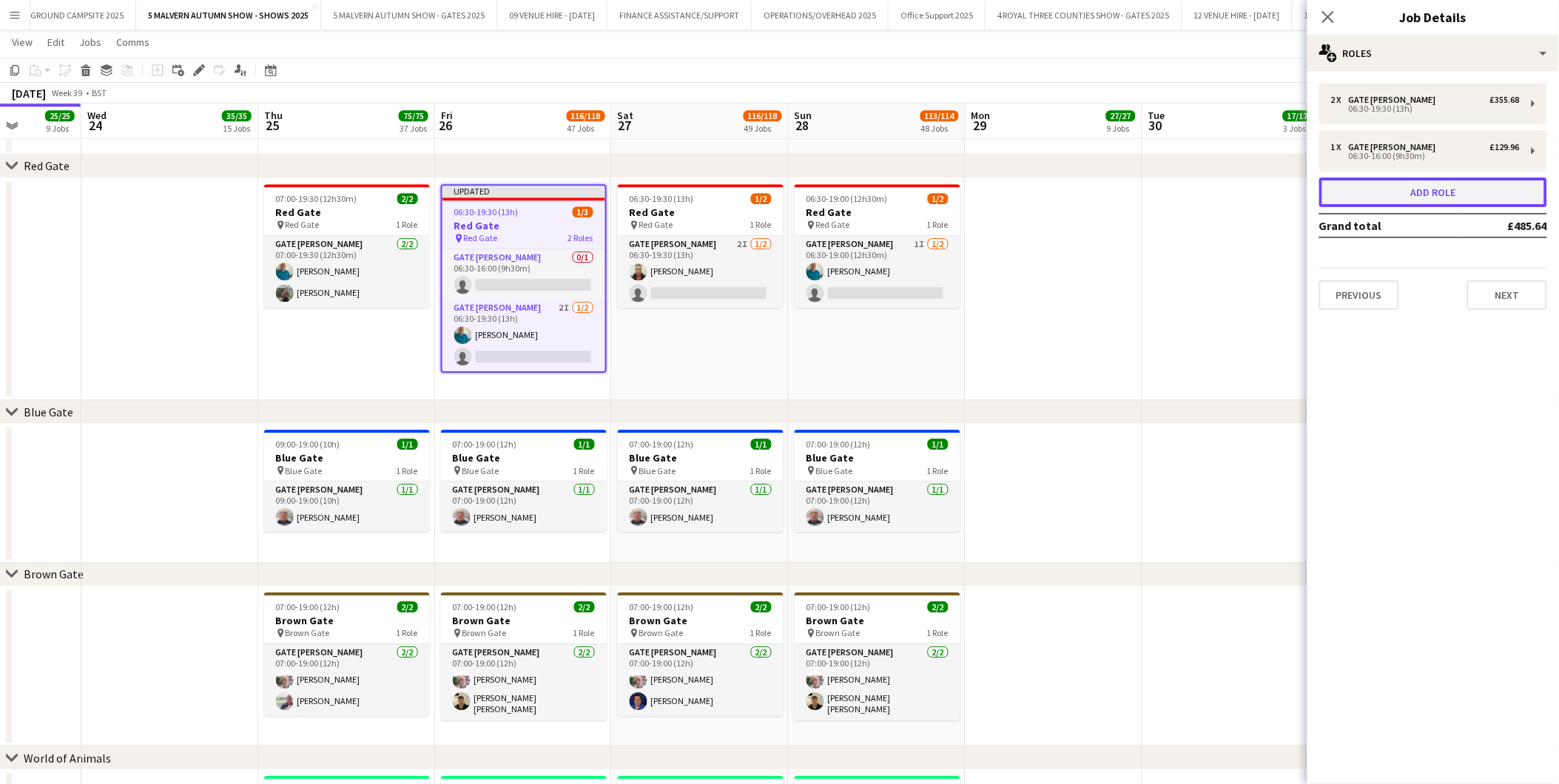
click at [1045, 187] on button "Add role" at bounding box center [1433, 192] width 228 height 30
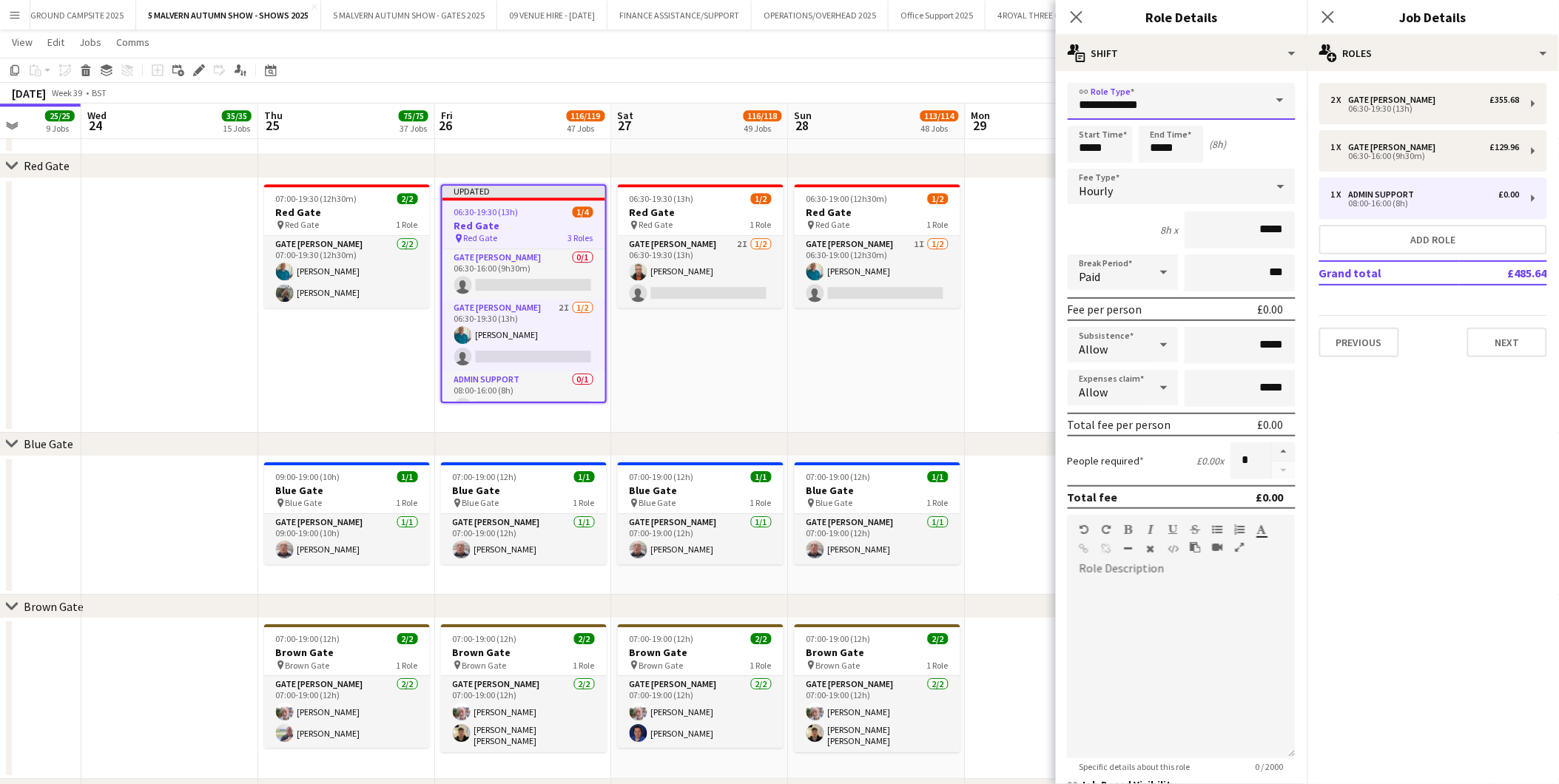
drag, startPoint x: 1207, startPoint y: 108, endPoint x: 874, endPoint y: 113, distance: 333.0
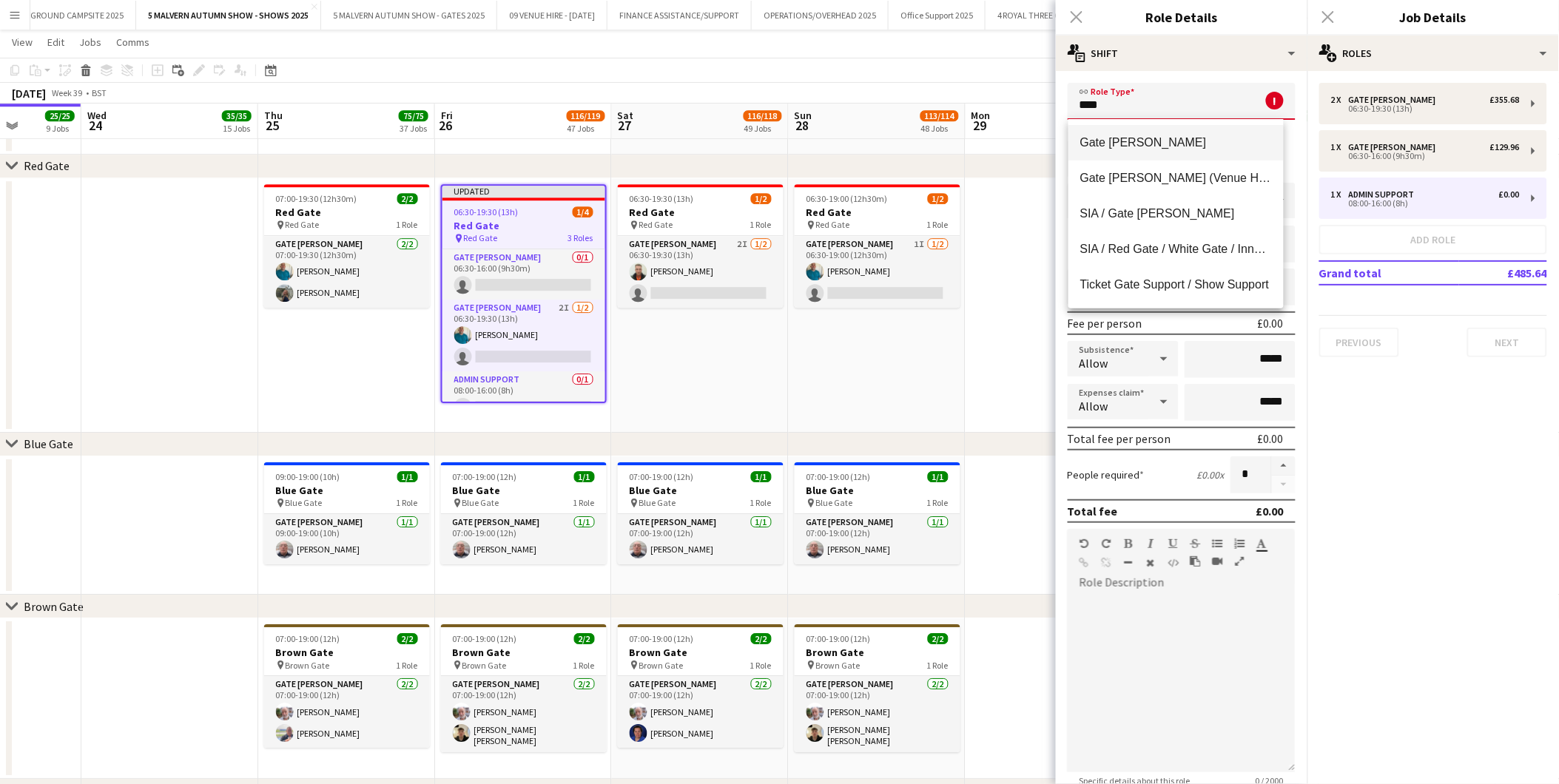
click at [1045, 132] on mat-option "Gate [PERSON_NAME]" at bounding box center [1176, 142] width 215 height 36
type input "**********"
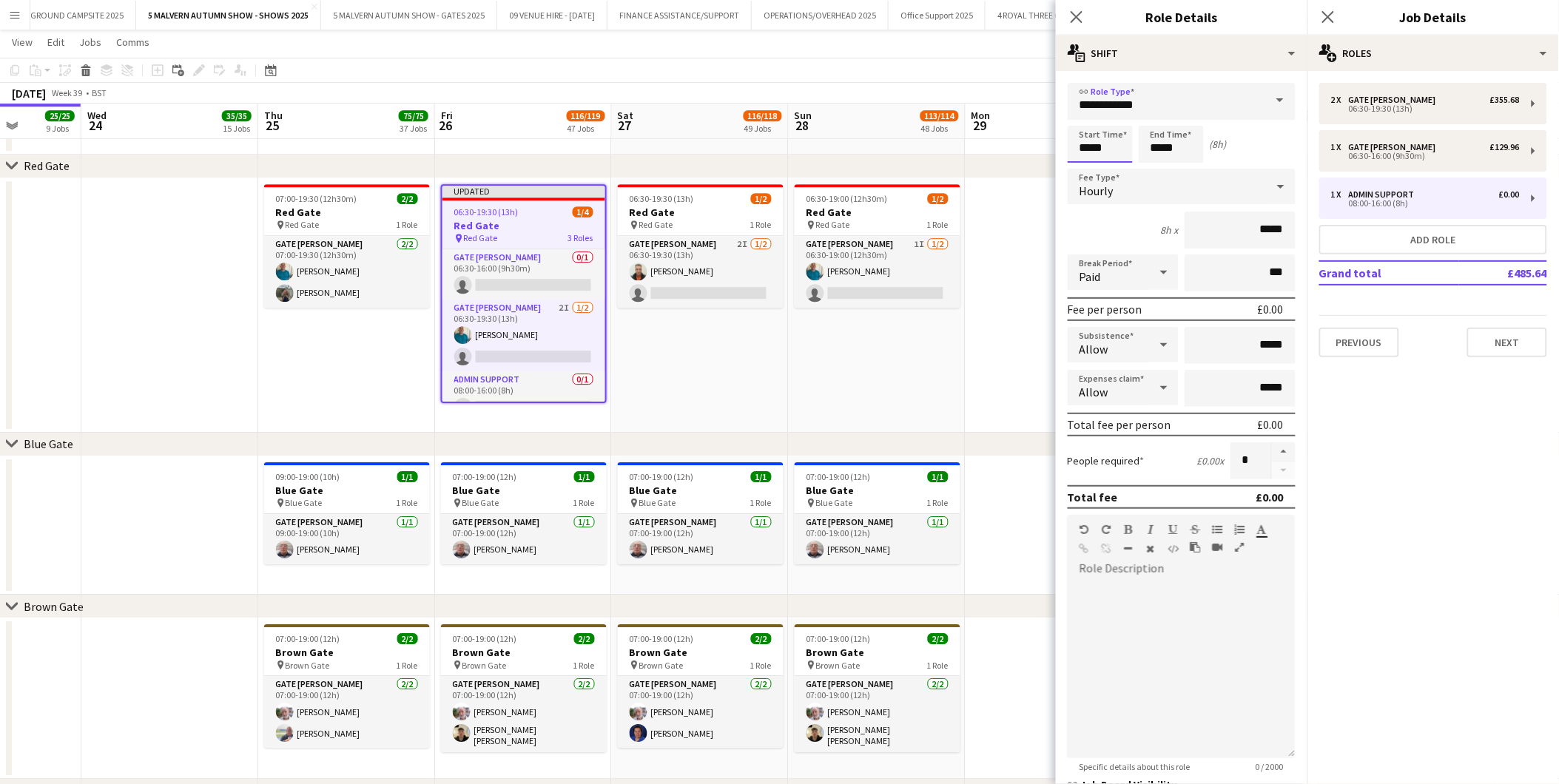
click at [1045, 142] on input "*****" at bounding box center [1100, 144] width 65 height 37
click at [1045, 114] on div at bounding box center [1086, 118] width 30 height 15
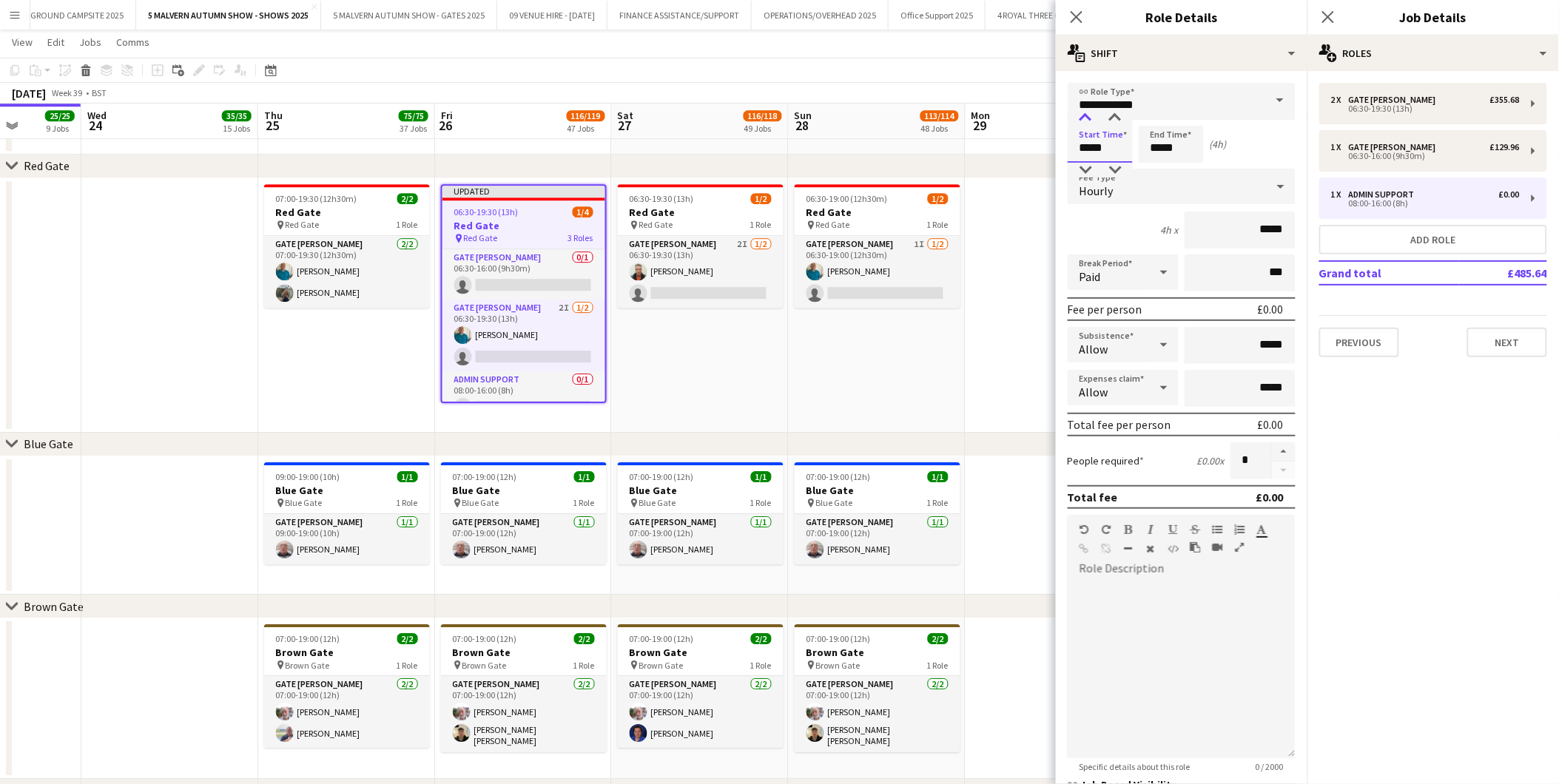
click at [1045, 114] on div at bounding box center [1086, 118] width 30 height 15
type input "*****"
click at [1045, 114] on div at bounding box center [1086, 118] width 30 height 15
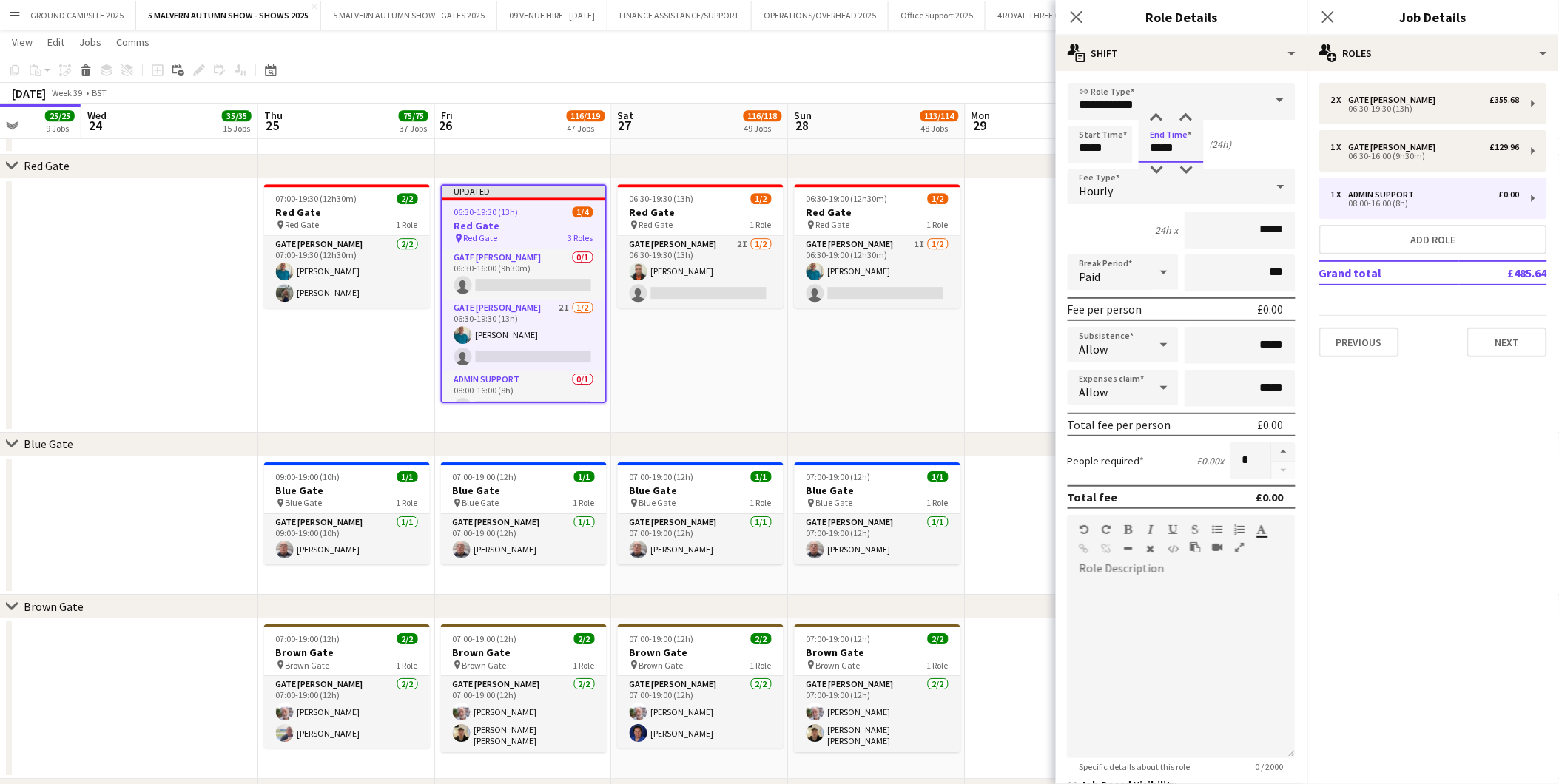
click at [1045, 144] on input "*****" at bounding box center [1172, 144] width 65 height 37
click at [1045, 113] on div at bounding box center [1157, 118] width 30 height 15
click at [1045, 171] on div at bounding box center [1187, 170] width 30 height 15
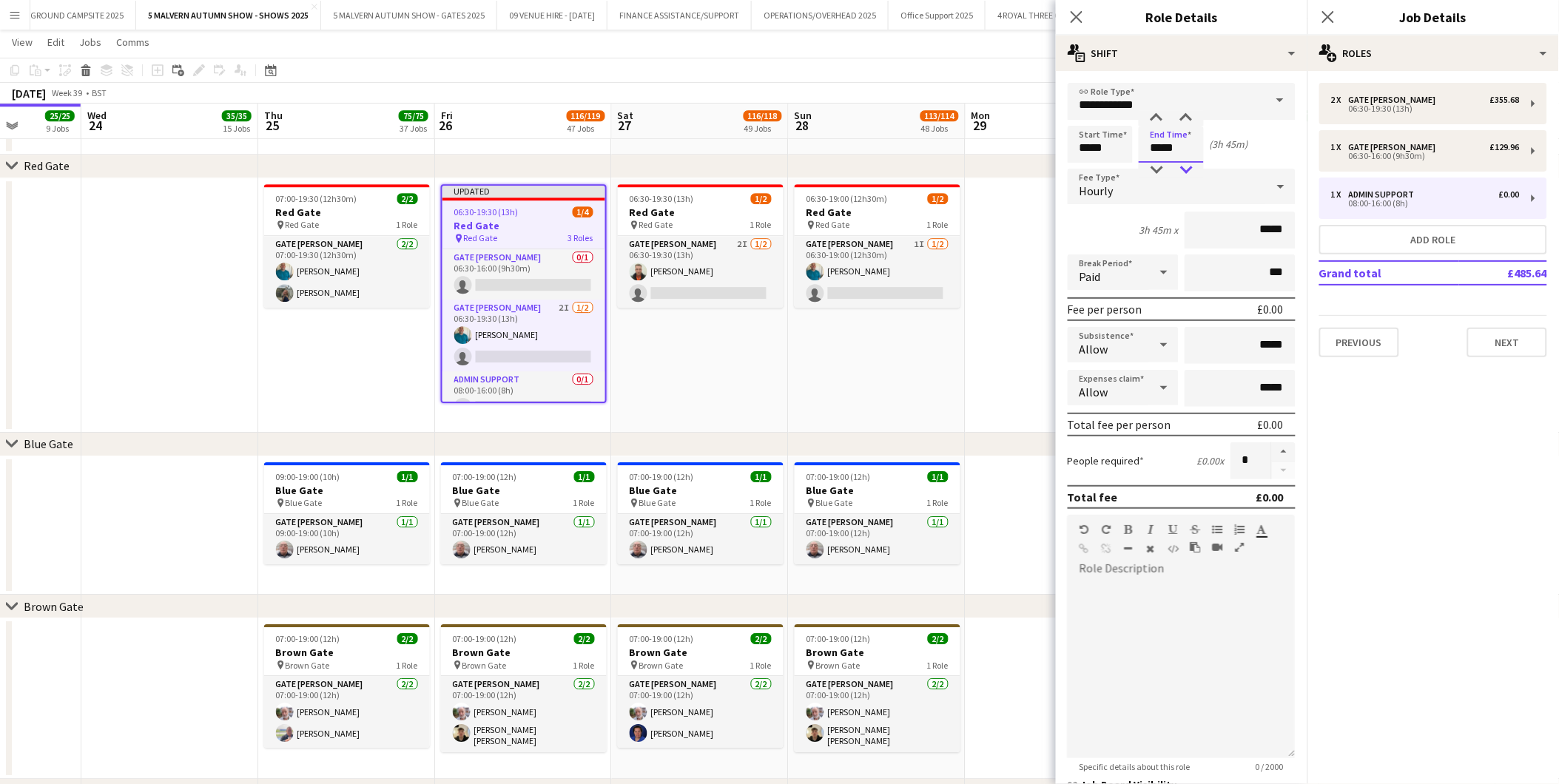
type input "*****"
click at [1045, 171] on div at bounding box center [1187, 170] width 30 height 15
drag, startPoint x: 1293, startPoint y: 226, endPoint x: 1284, endPoint y: 225, distance: 9.1
click at [1045, 225] on form "**********" at bounding box center [1182, 504] width 252 height 843
drag, startPoint x: 1284, startPoint y: 225, endPoint x: 1230, endPoint y: 219, distance: 54.3
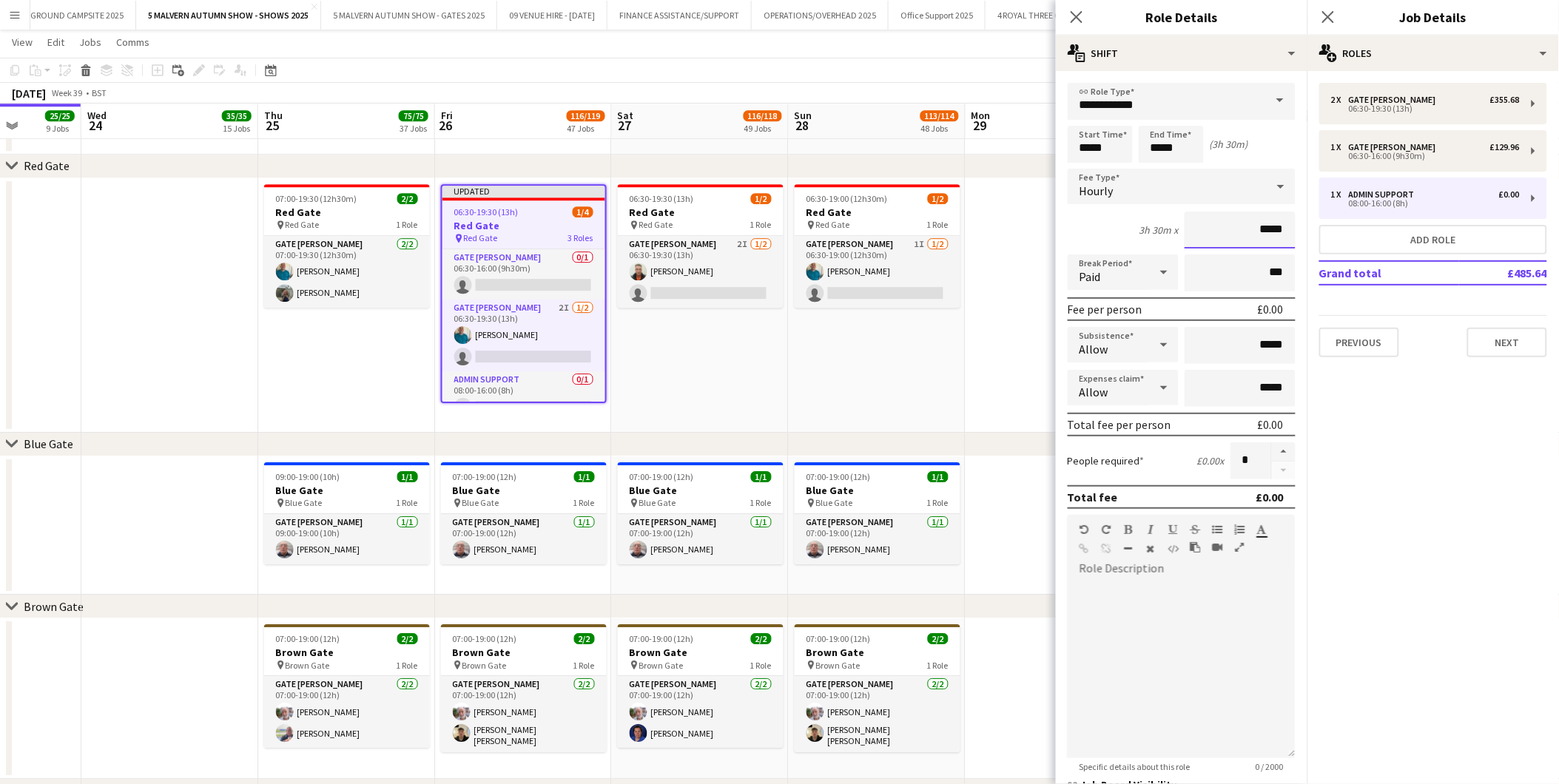
click at [1045, 219] on input "*****" at bounding box center [1240, 230] width 111 height 37
type input "******"
click at [897, 376] on app-date-cell "06:30-19:00 (12h30m) 1/2 Red Gate pin Red Gate 1 Role Gate Steward 1I 1/2 06:30…" at bounding box center [877, 305] width 177 height 254
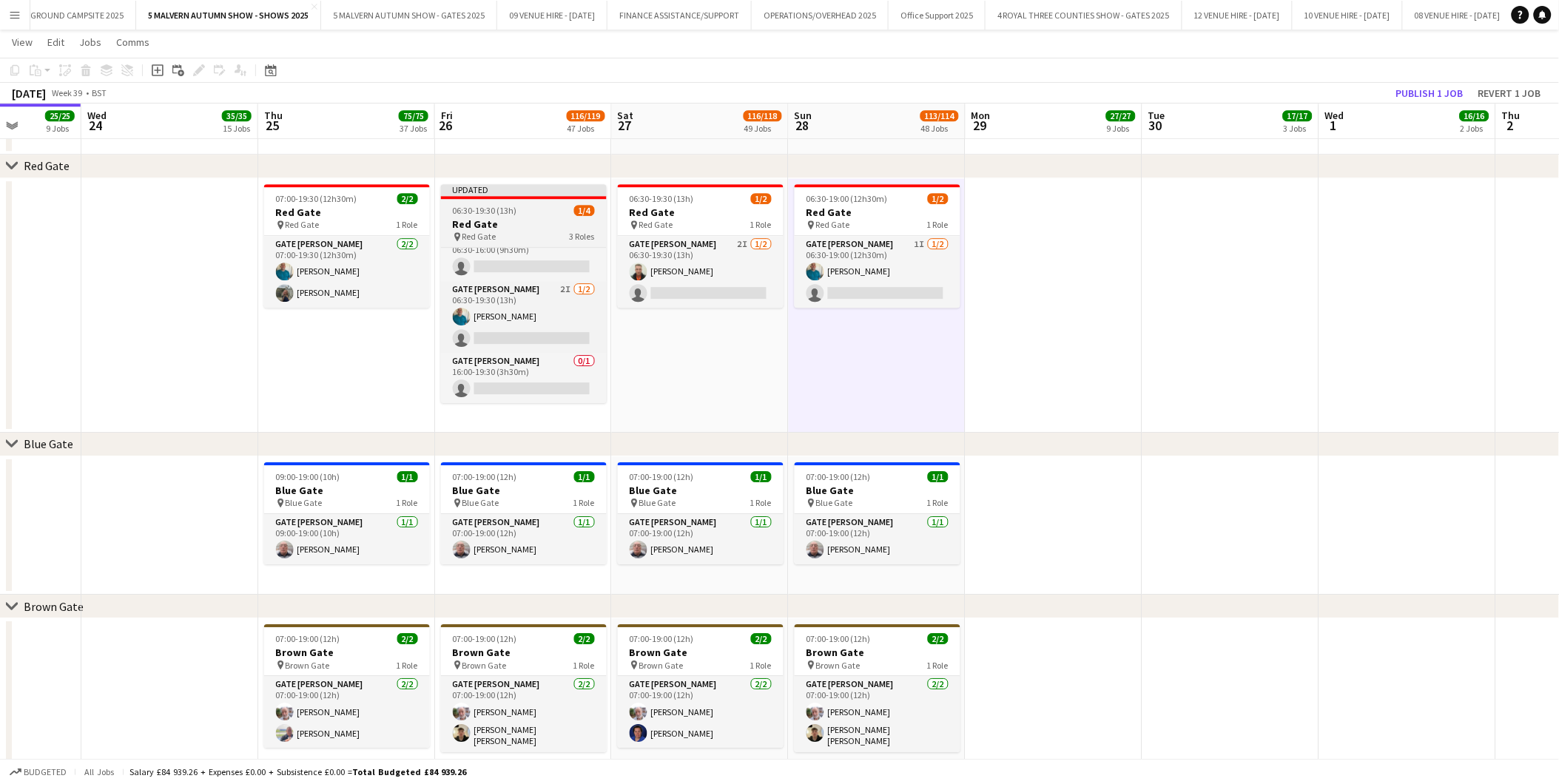
scroll to position [0, 0]
click at [505, 209] on span "06:30-19:30 (13h)" at bounding box center [485, 210] width 65 height 11
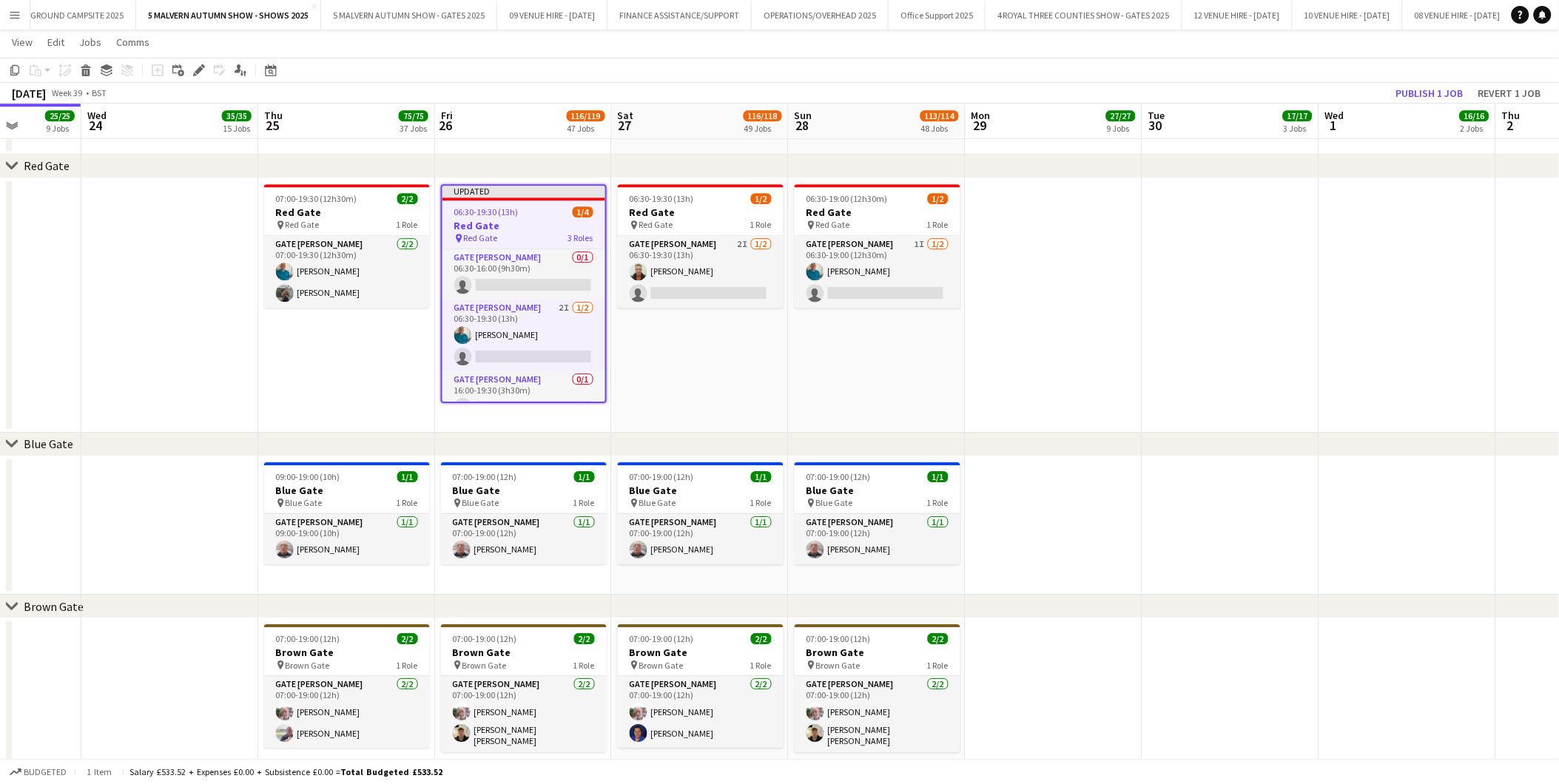
click at [197, 60] on app-toolbar "Copy Paste Paste Ctrl+V Paste with crew Ctrl+Shift+V Paste linked Job Delete Gr…" at bounding box center [779, 70] width 1559 height 25
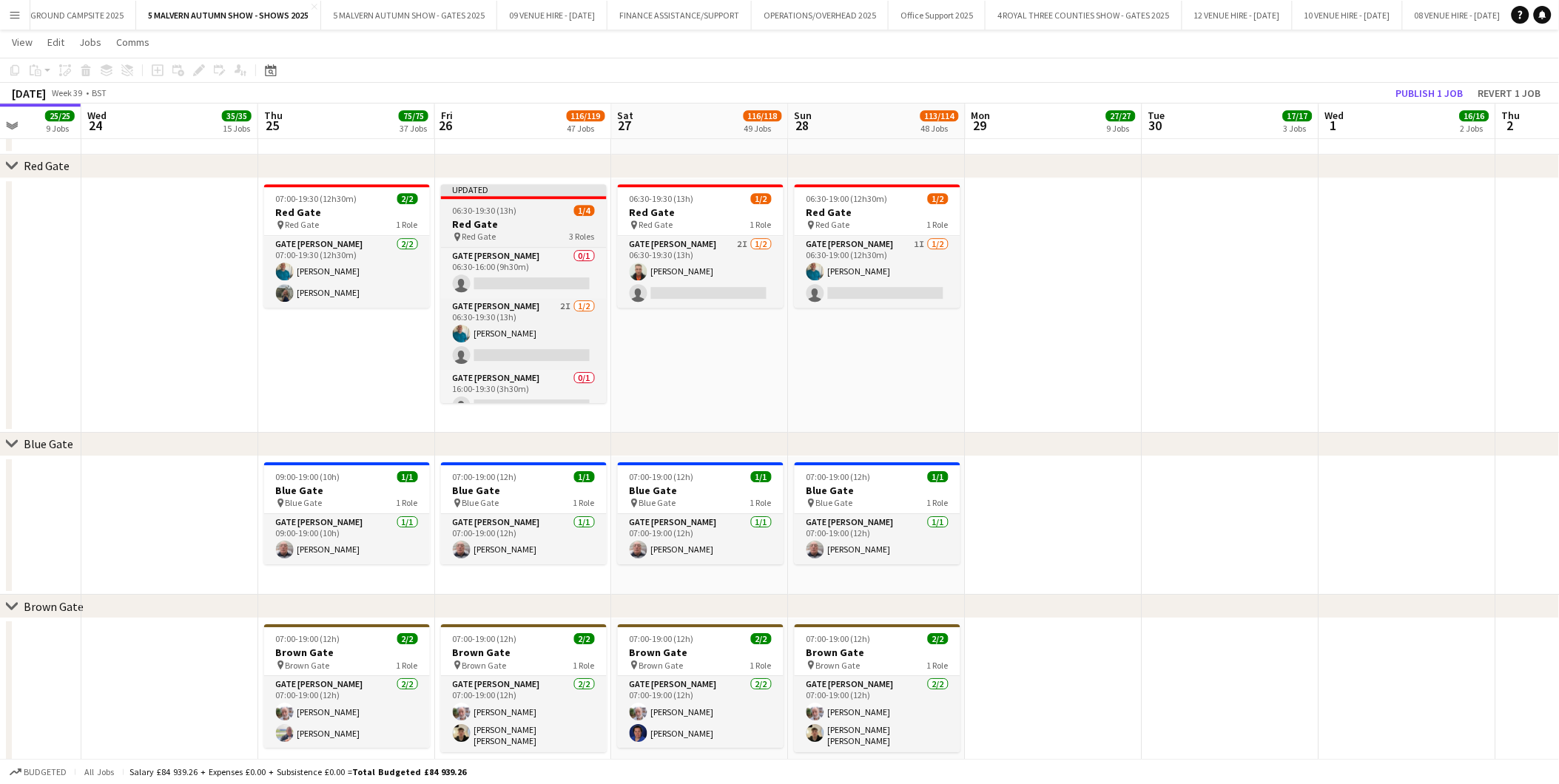
click at [479, 219] on h3 "Red Gate" at bounding box center [524, 224] width 166 height 13
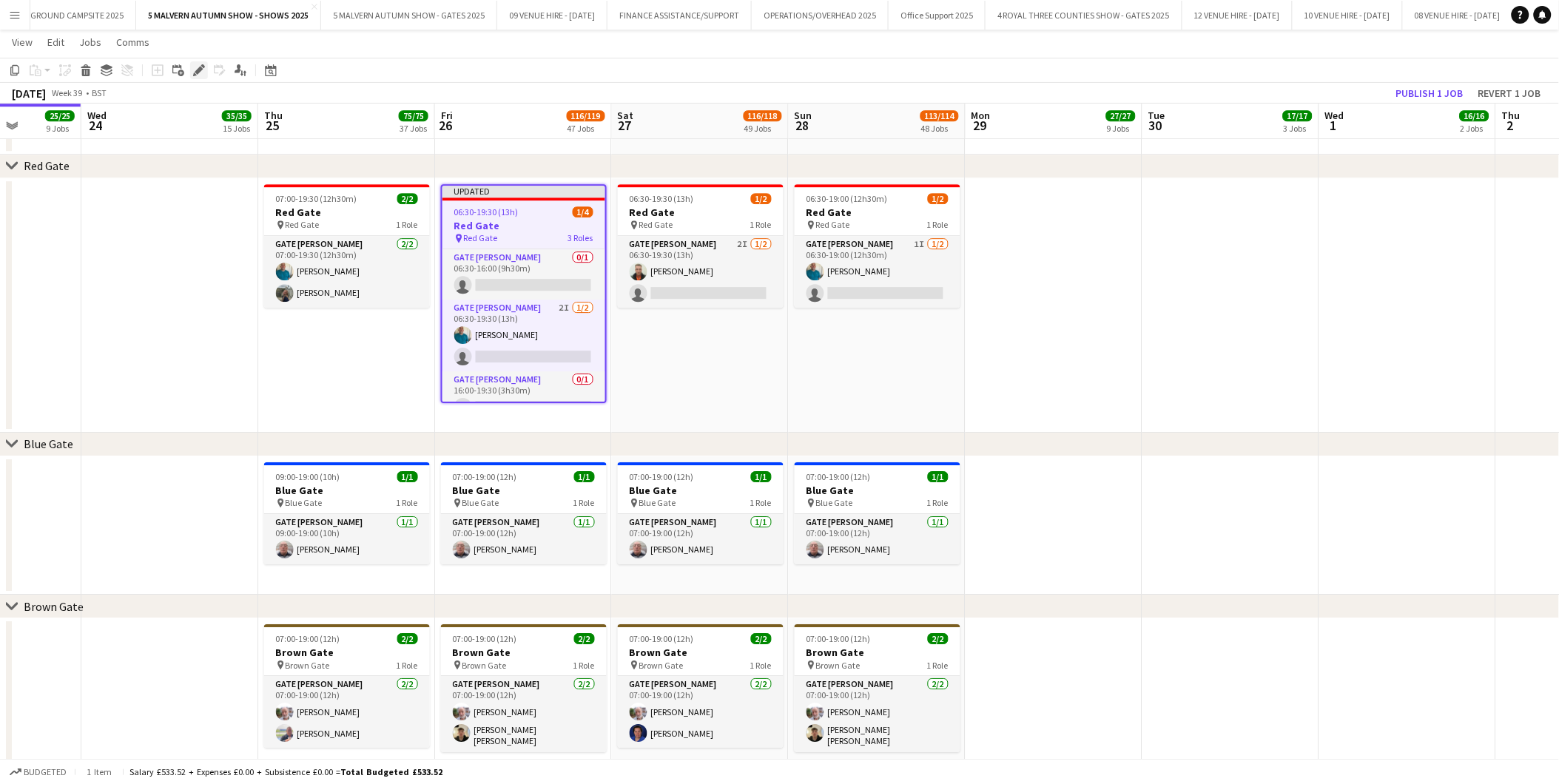
click at [200, 65] on icon "Edit" at bounding box center [199, 71] width 12 height 12
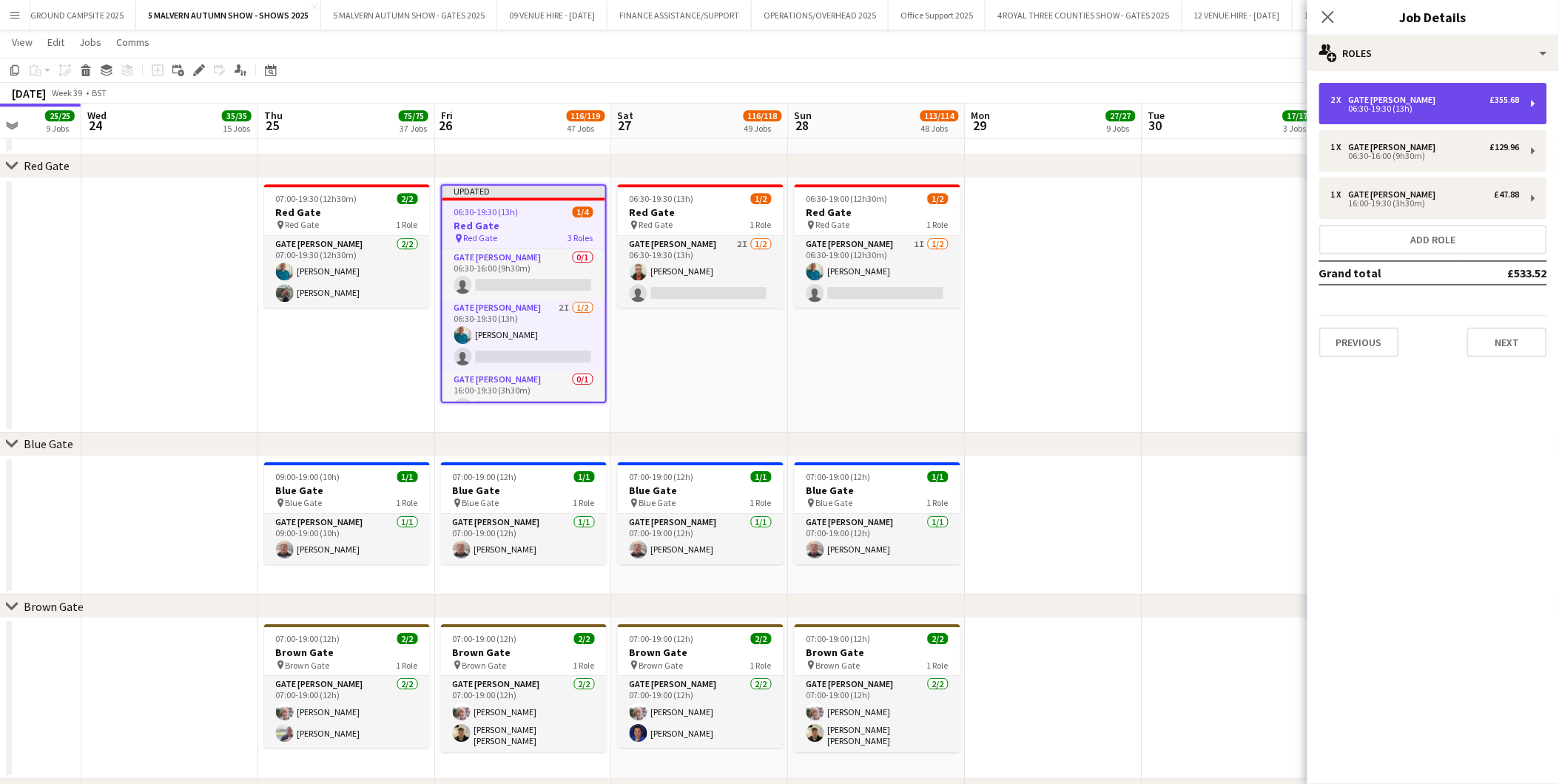
click at [1045, 114] on div "2 x Gate Steward £355.68 06:30-19:30 (13h)" at bounding box center [1433, 103] width 228 height 41
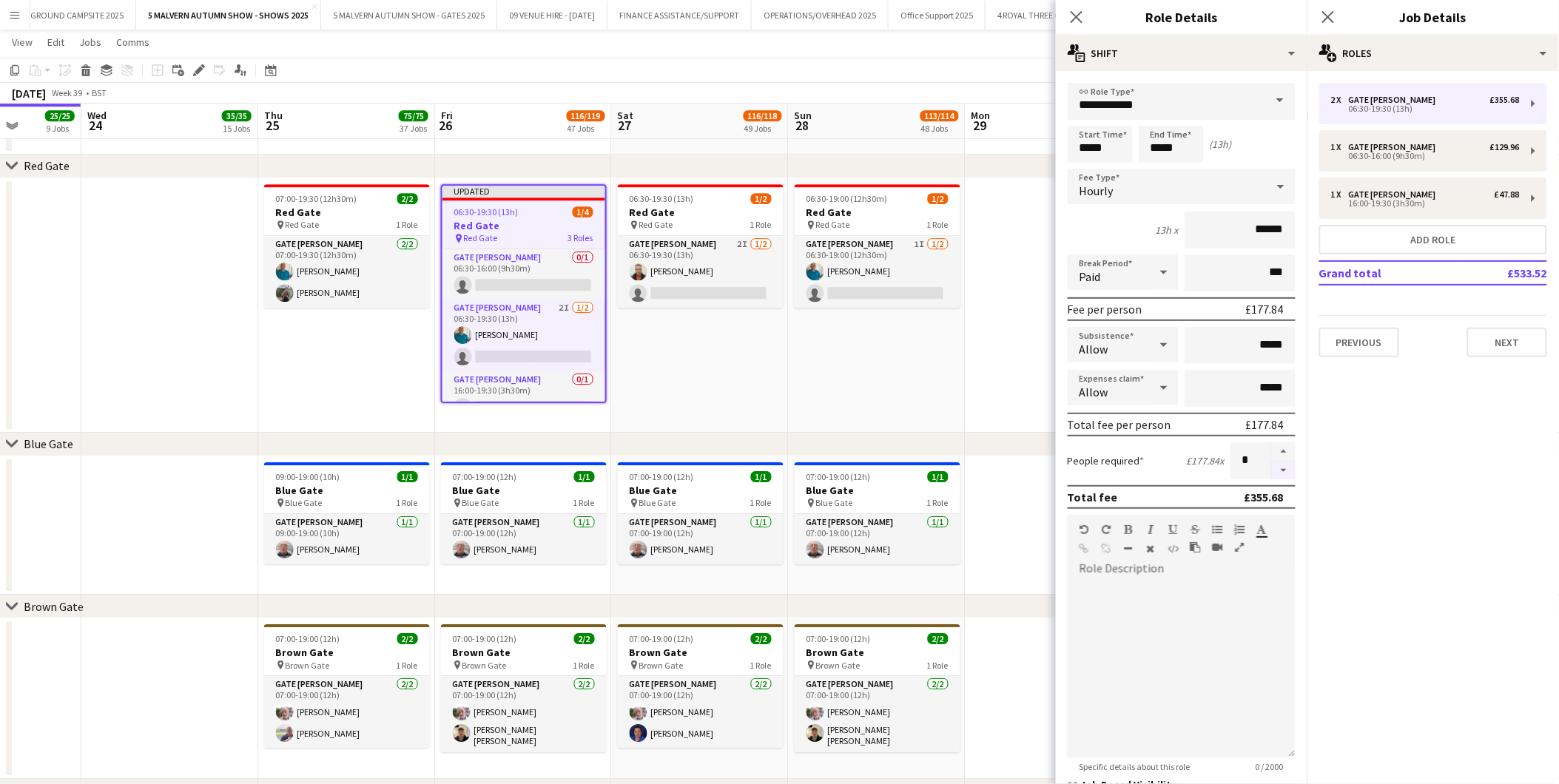
click at [1045, 464] on button "button" at bounding box center [1284, 470] width 24 height 18
type input "*"
drag, startPoint x: 943, startPoint y: 385, endPoint x: 992, endPoint y: 319, distance: 82.2
click at [946, 383] on app-date-cell "06:30-19:00 (12h30m) 1/2 Red Gate pin Red Gate 1 Role Gate Steward 1I 1/2 06:30…" at bounding box center [877, 305] width 177 height 254
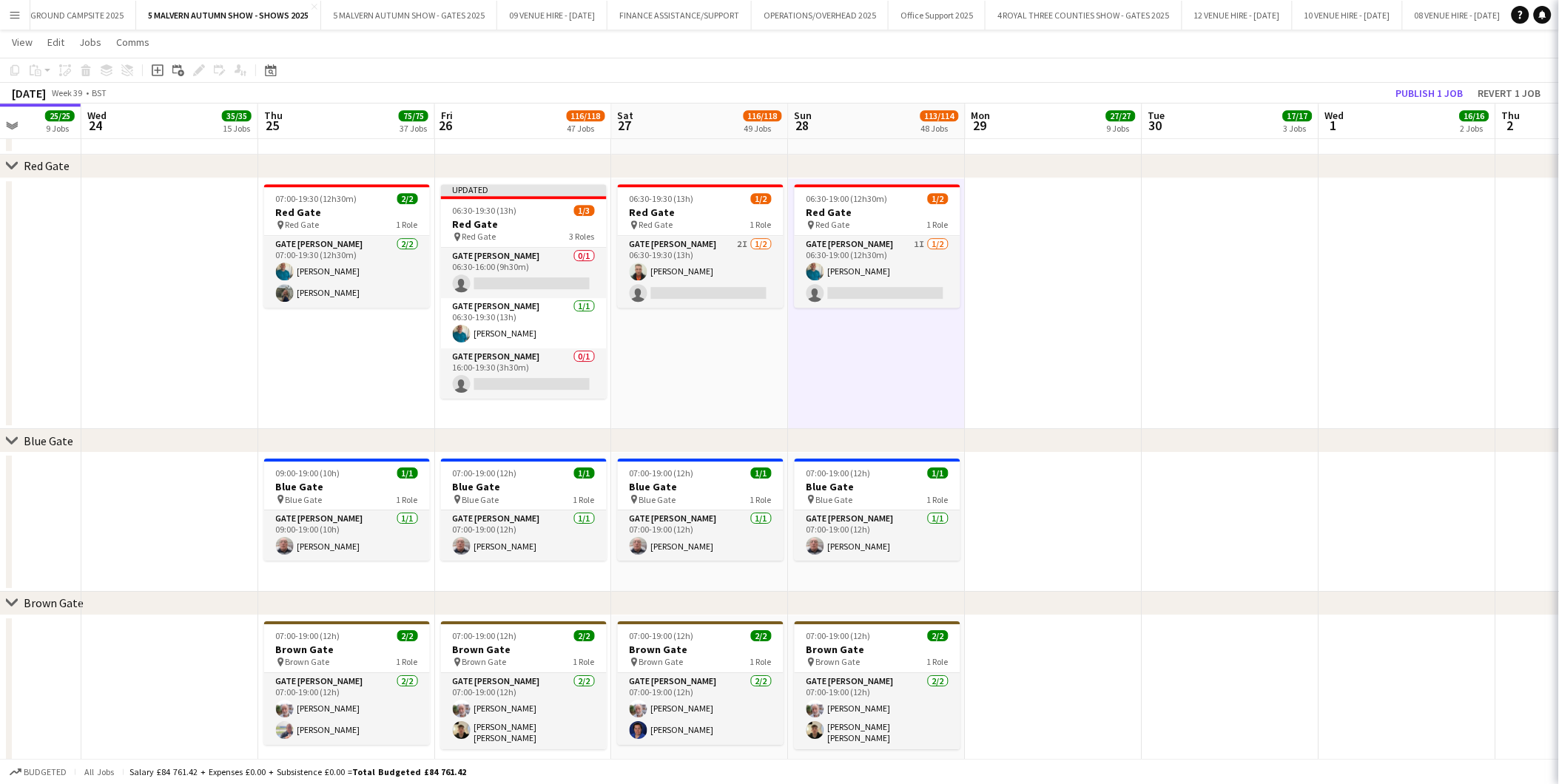
scroll to position [0, 447]
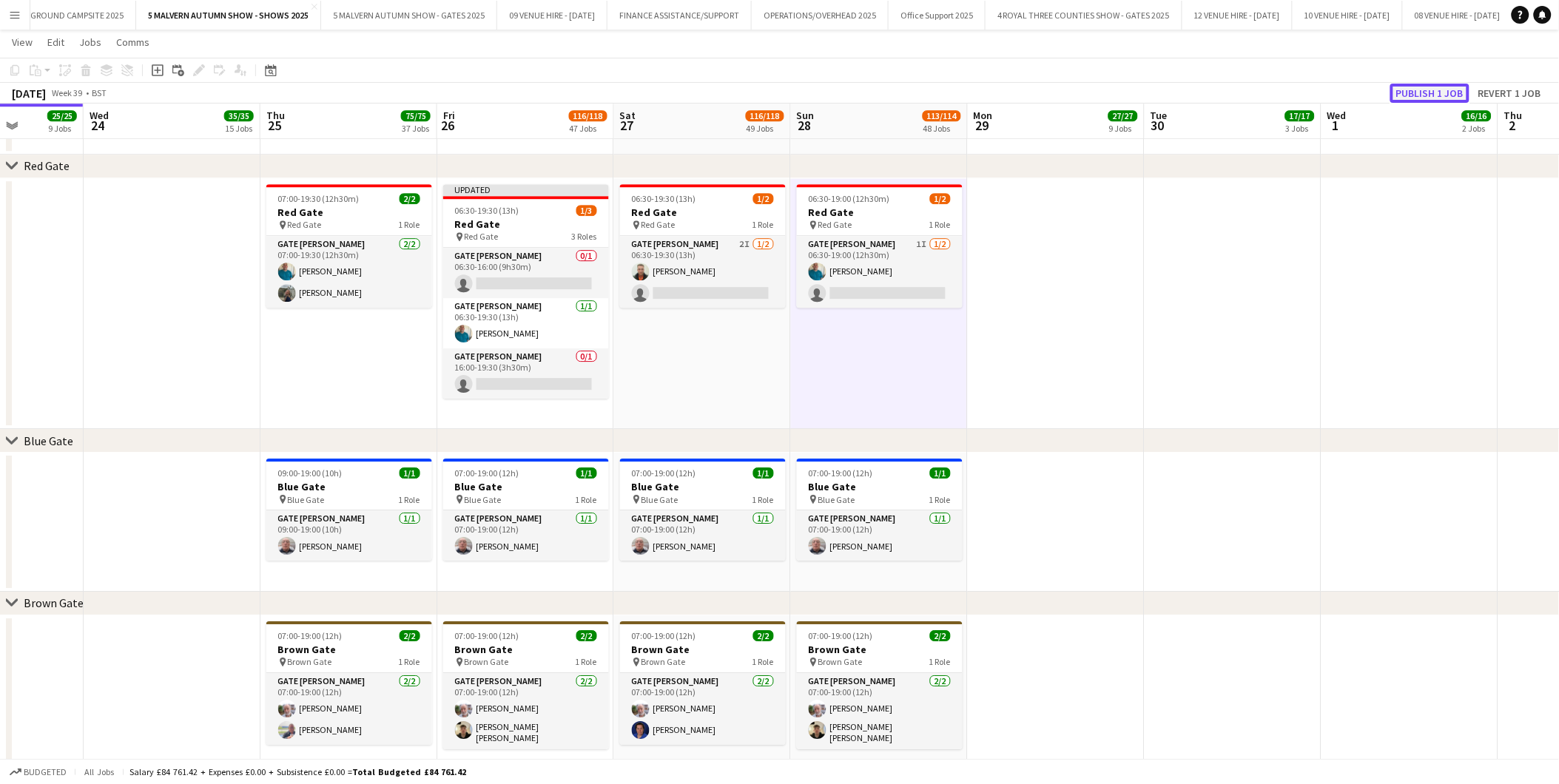
click at [1045, 94] on button "Publish 1 job" at bounding box center [1430, 94] width 80 height 19
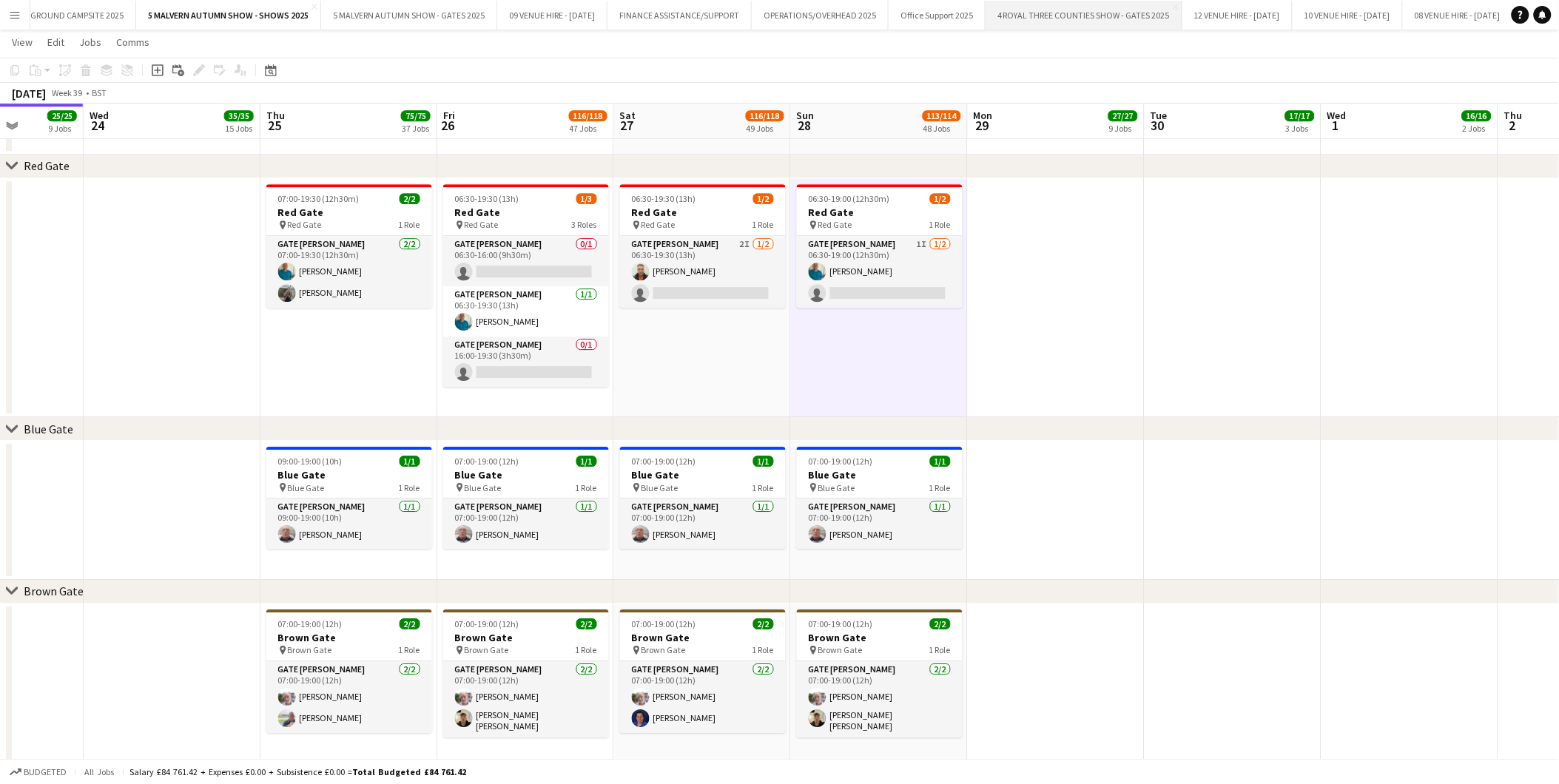
drag, startPoint x: 527, startPoint y: 262, endPoint x: 1207, endPoint y: 10, distance: 725.2
click at [527, 262] on app-card-role "Gate Steward 0/1 06:30-16:00 (9h30m) single-neutral-actions" at bounding box center [526, 261] width 166 height 51
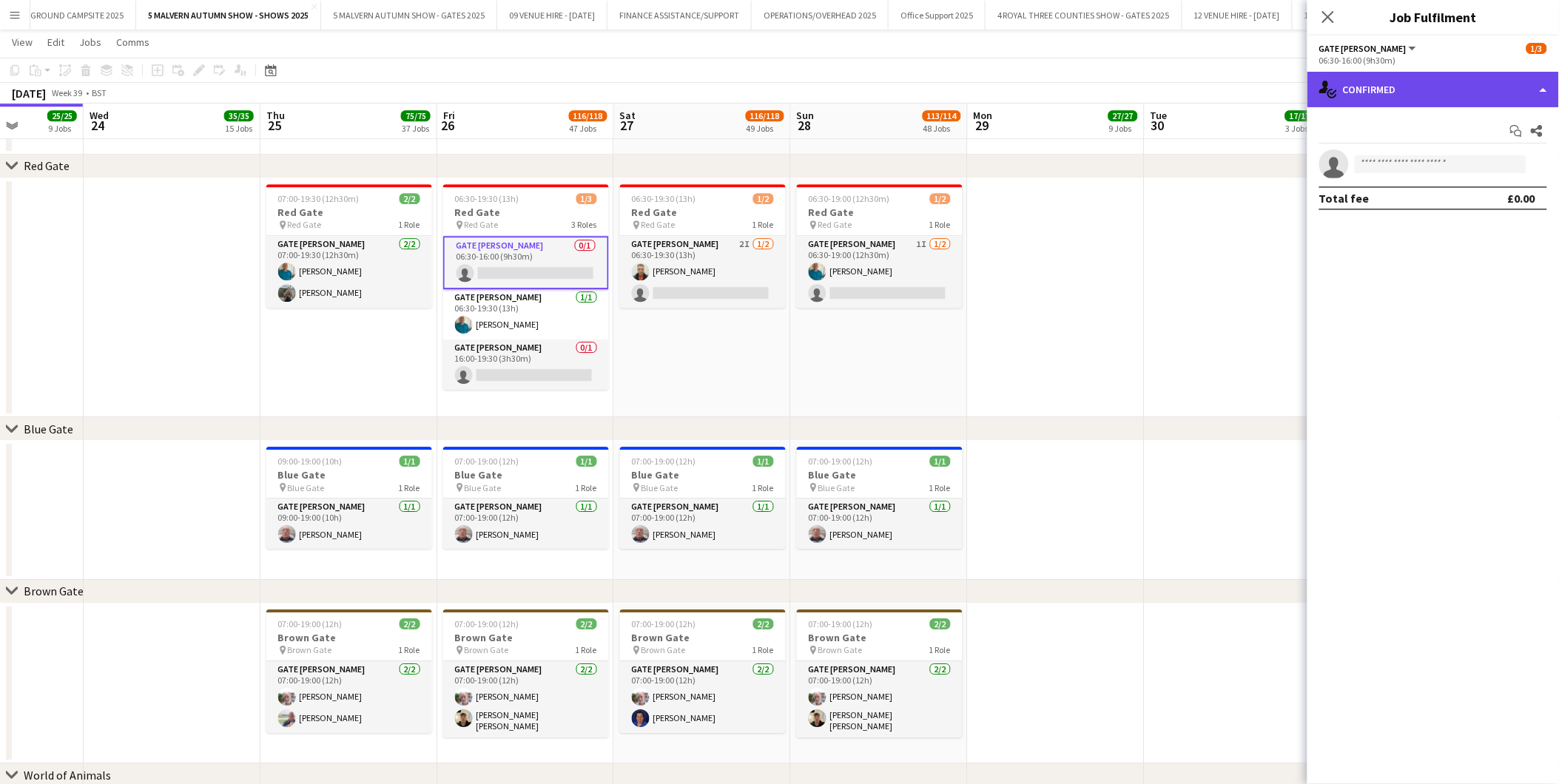
click at [1045, 92] on div "single-neutral-actions-check-2 Confirmed" at bounding box center [1434, 89] width 252 height 36
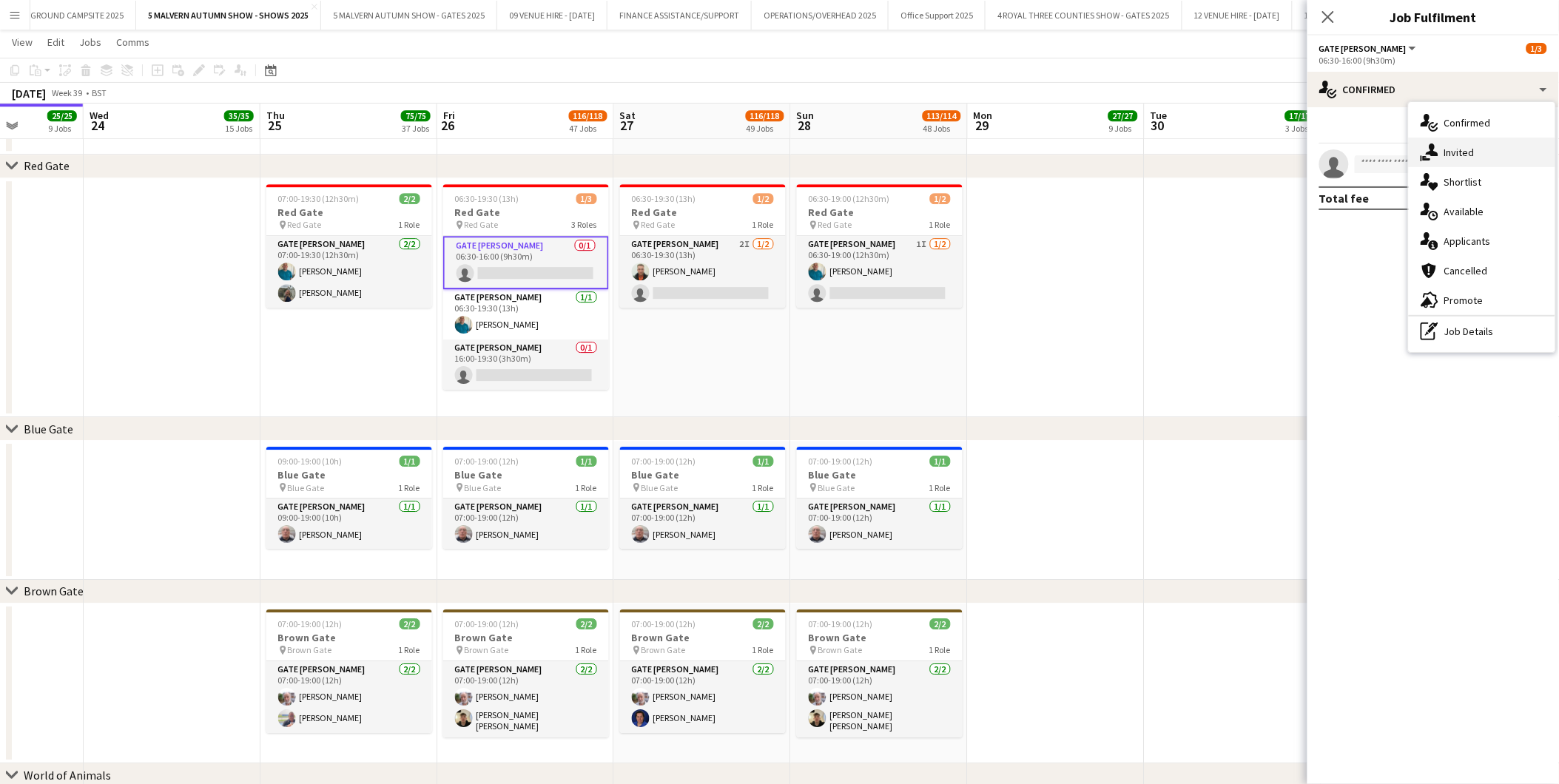
click at [1045, 147] on span "Invited" at bounding box center [1459, 152] width 31 height 13
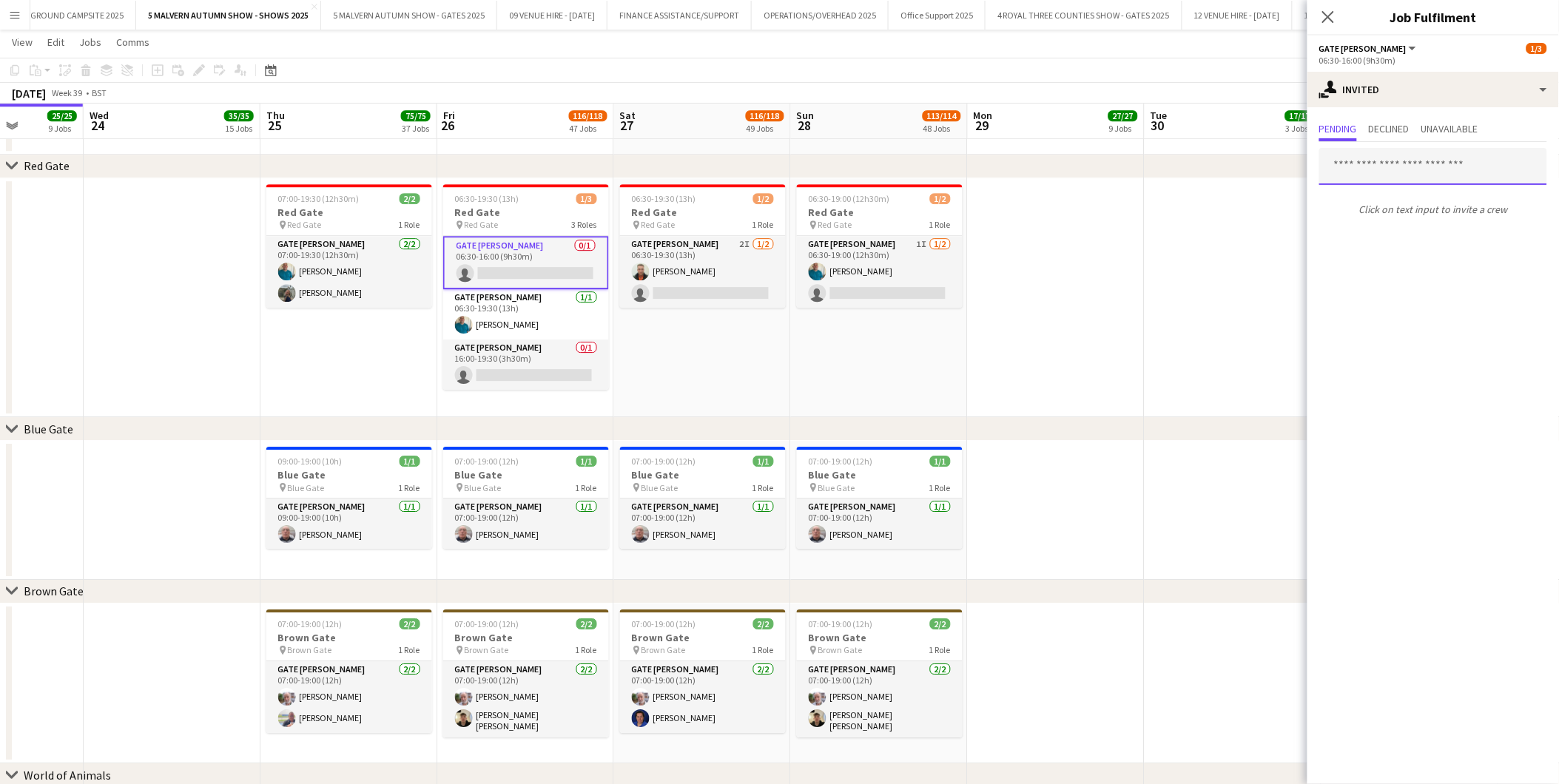
click at [1045, 164] on input "text" at bounding box center [1433, 166] width 228 height 37
type input "****"
click at [1045, 210] on span "[EMAIL_ADDRESS][DOMAIN_NAME]" at bounding box center [1434, 215] width 205 height 12
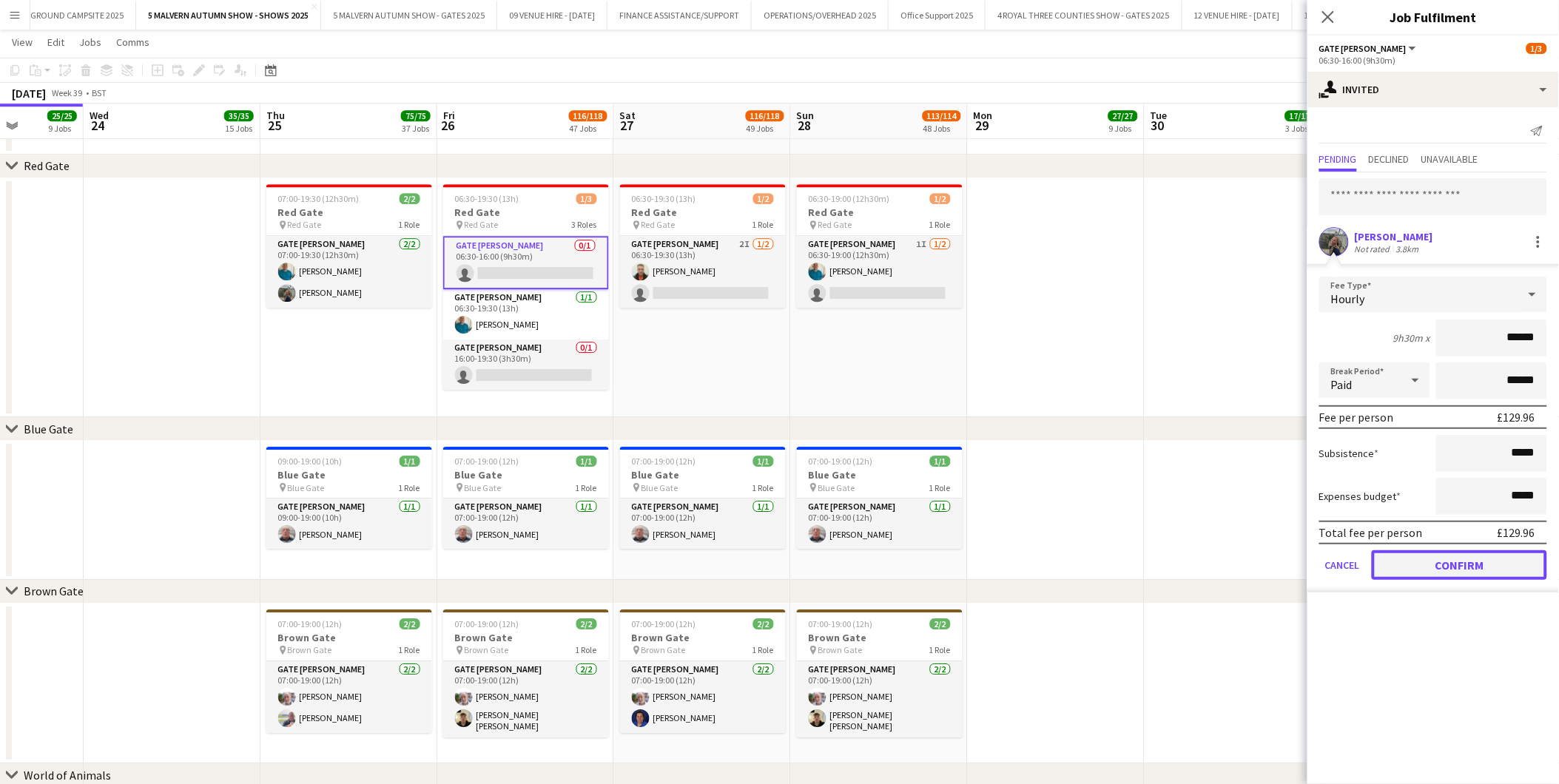
click at [1045, 488] on button "Confirm" at bounding box center [1459, 565] width 176 height 30
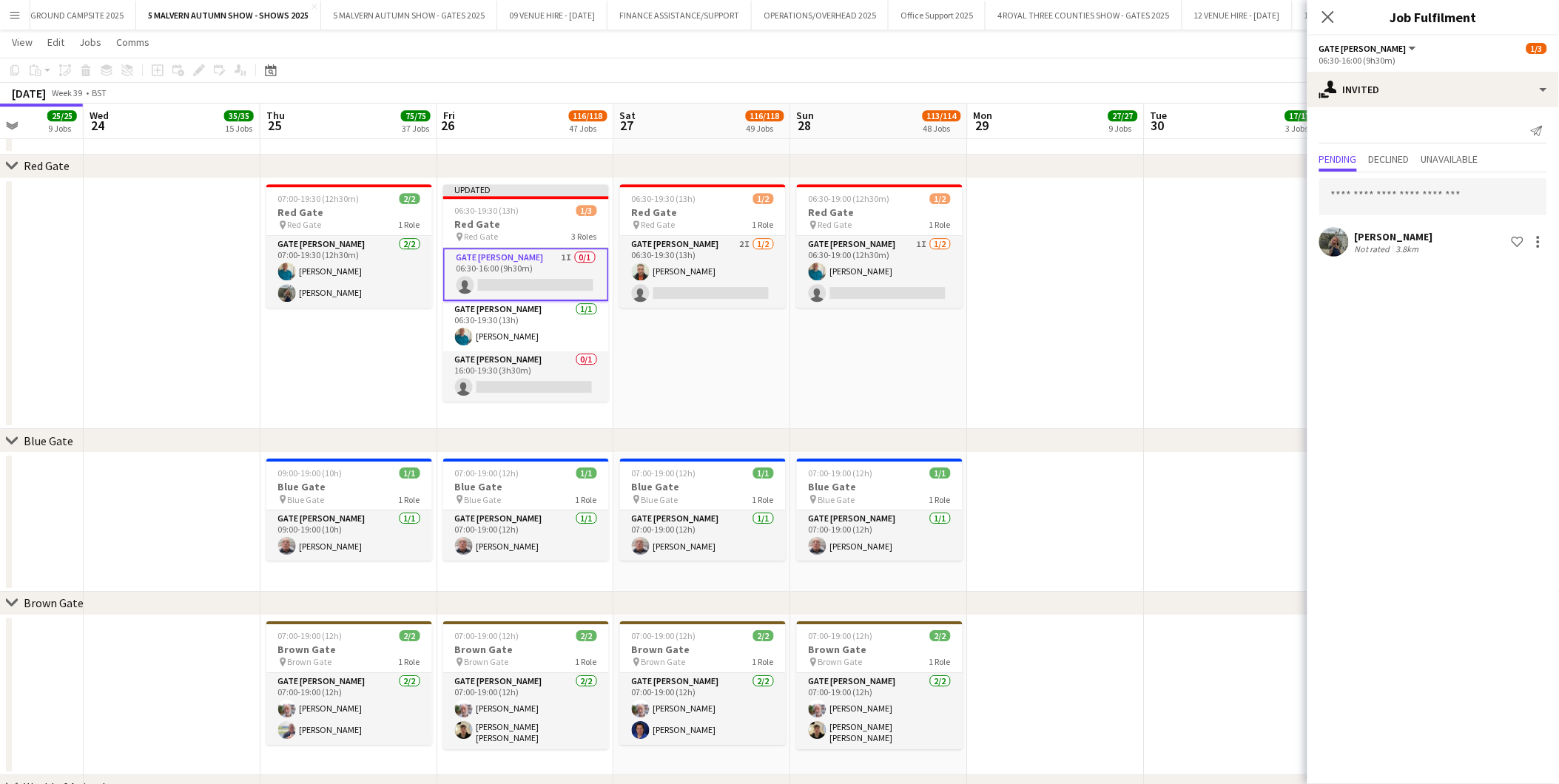
click at [943, 385] on app-date-cell "06:30-19:00 (12h30m) 1/2 Red Gate pin Red Gate 1 Role Gate Steward 1I 1/2 06:30…" at bounding box center [880, 304] width 177 height 252
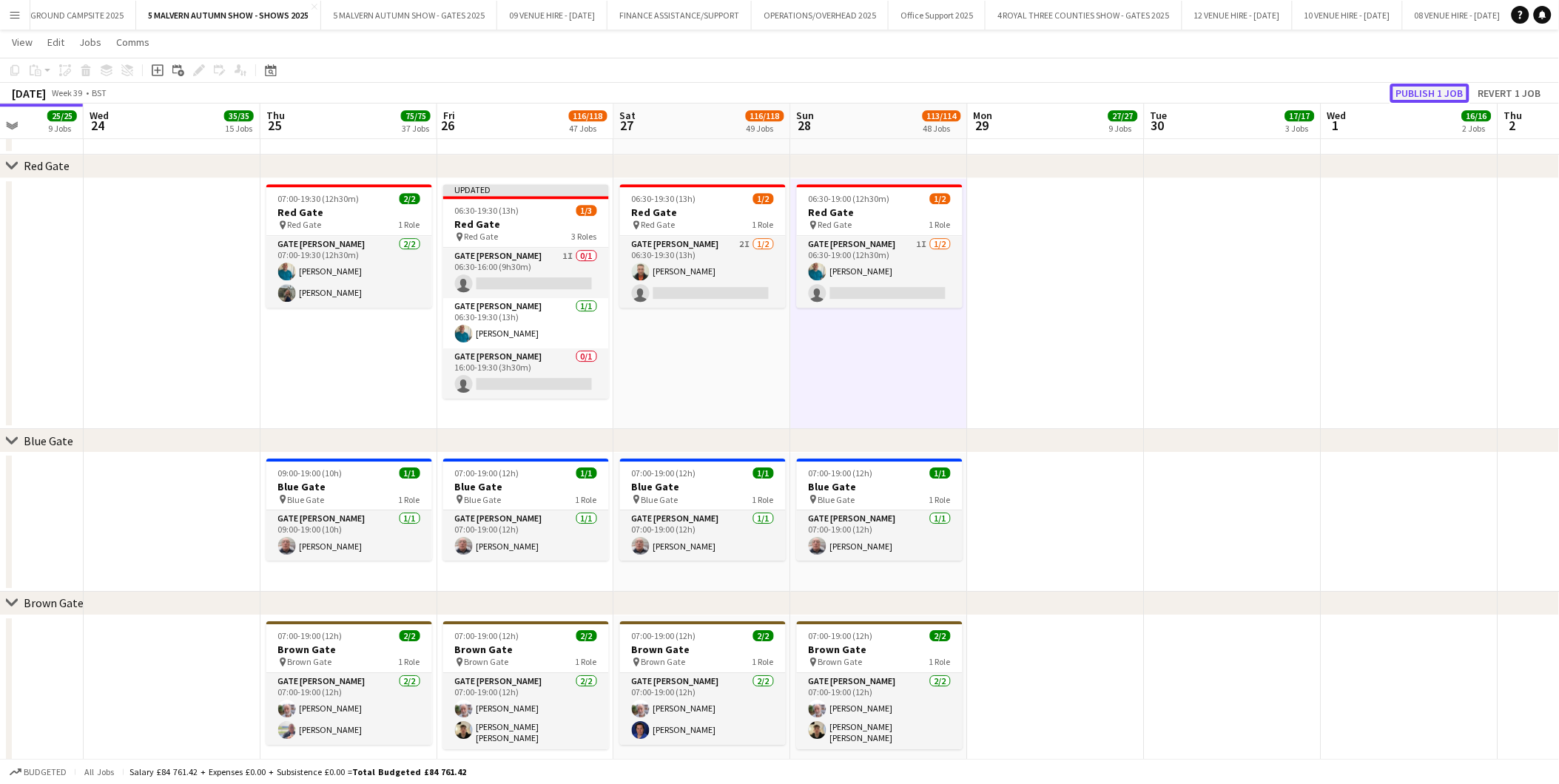
click at [1045, 94] on button "Publish 1 job" at bounding box center [1430, 94] width 80 height 19
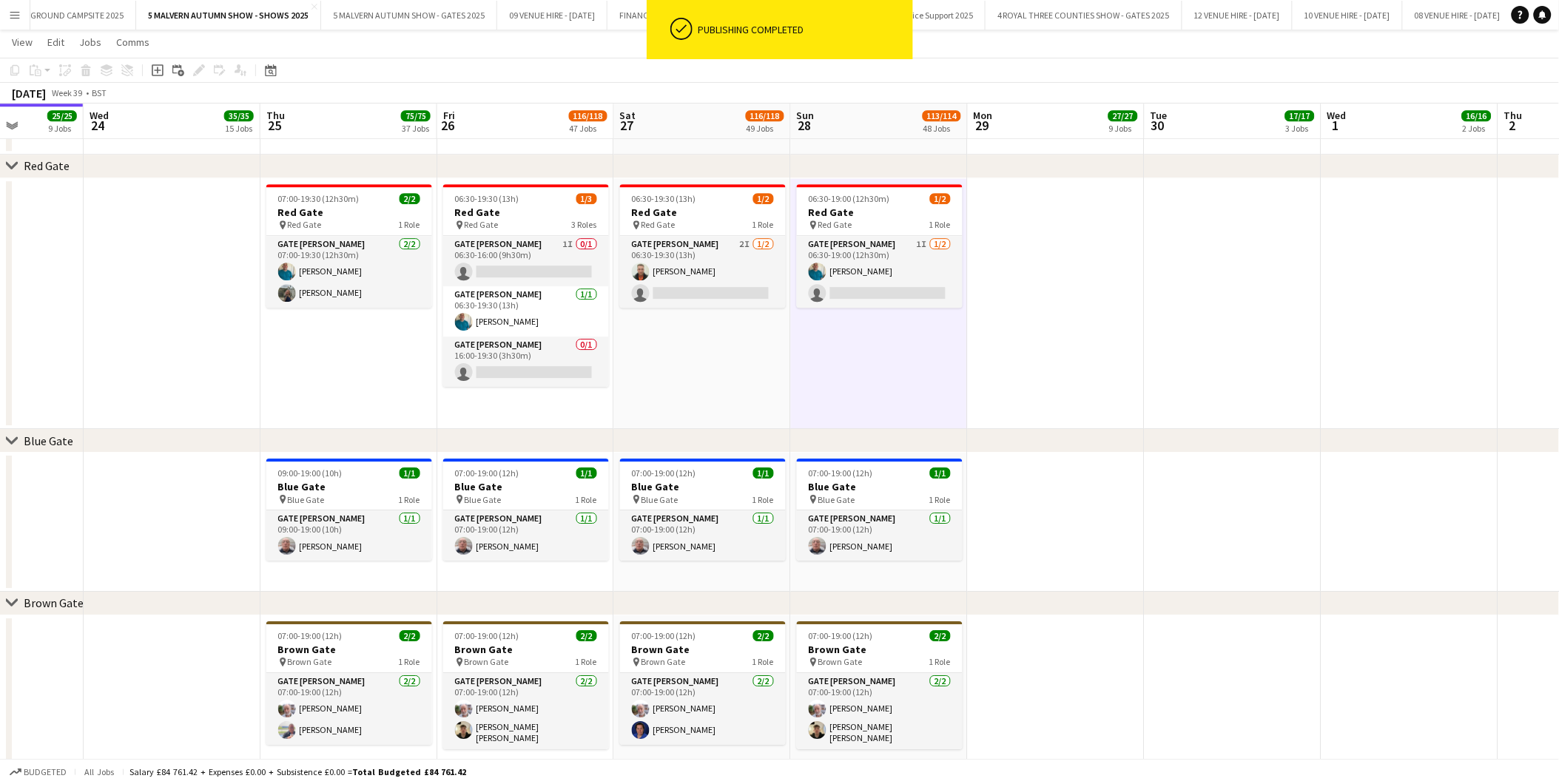
click at [846, 288] on app-card-role "Gate Steward 1I 1/2 06:30-19:00 (12h30m) Philip Haste single-neutral-actions" at bounding box center [880, 272] width 166 height 72
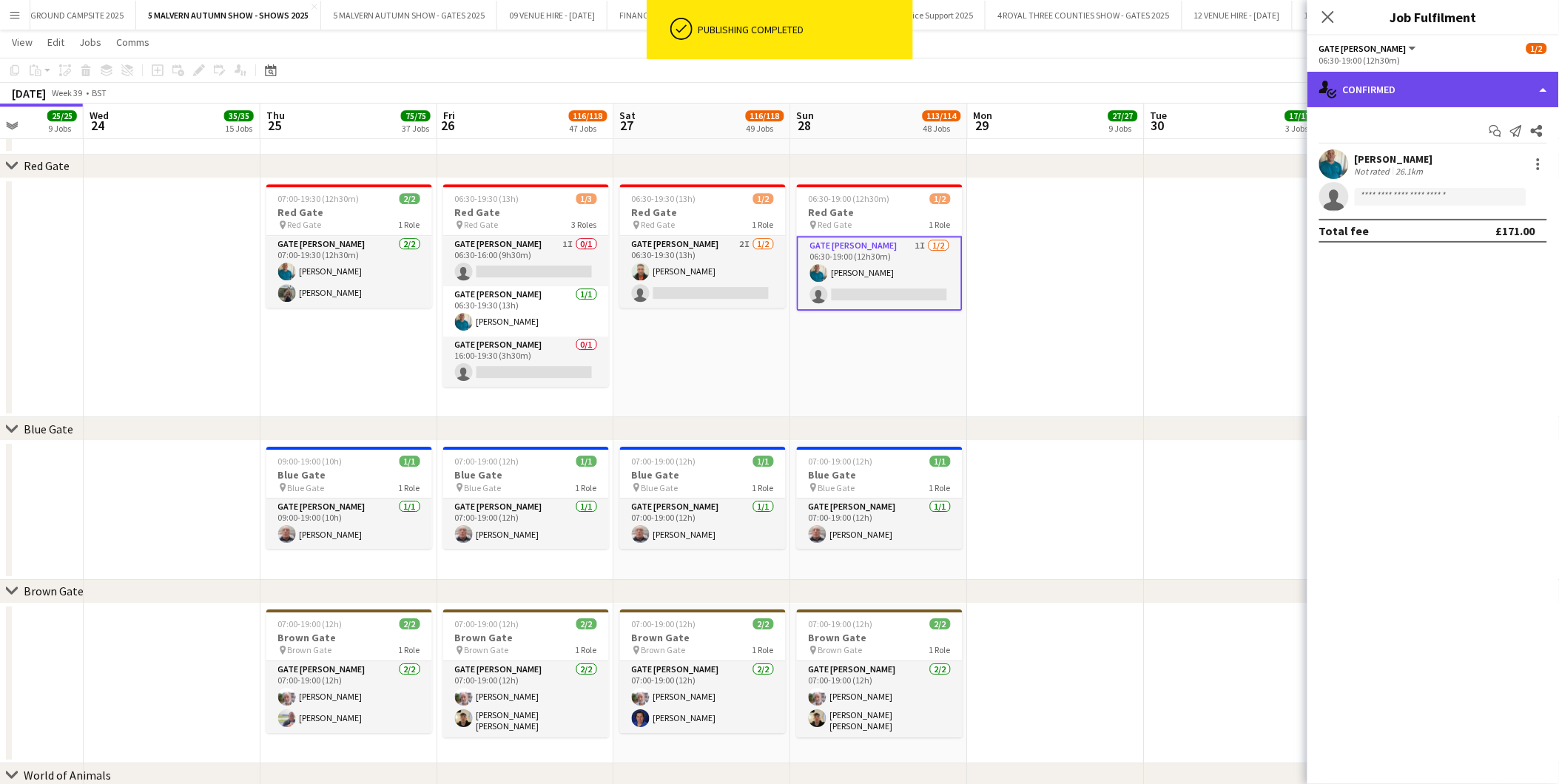
click at [1045, 94] on div "single-neutral-actions-check-2 Confirmed" at bounding box center [1434, 89] width 252 height 36
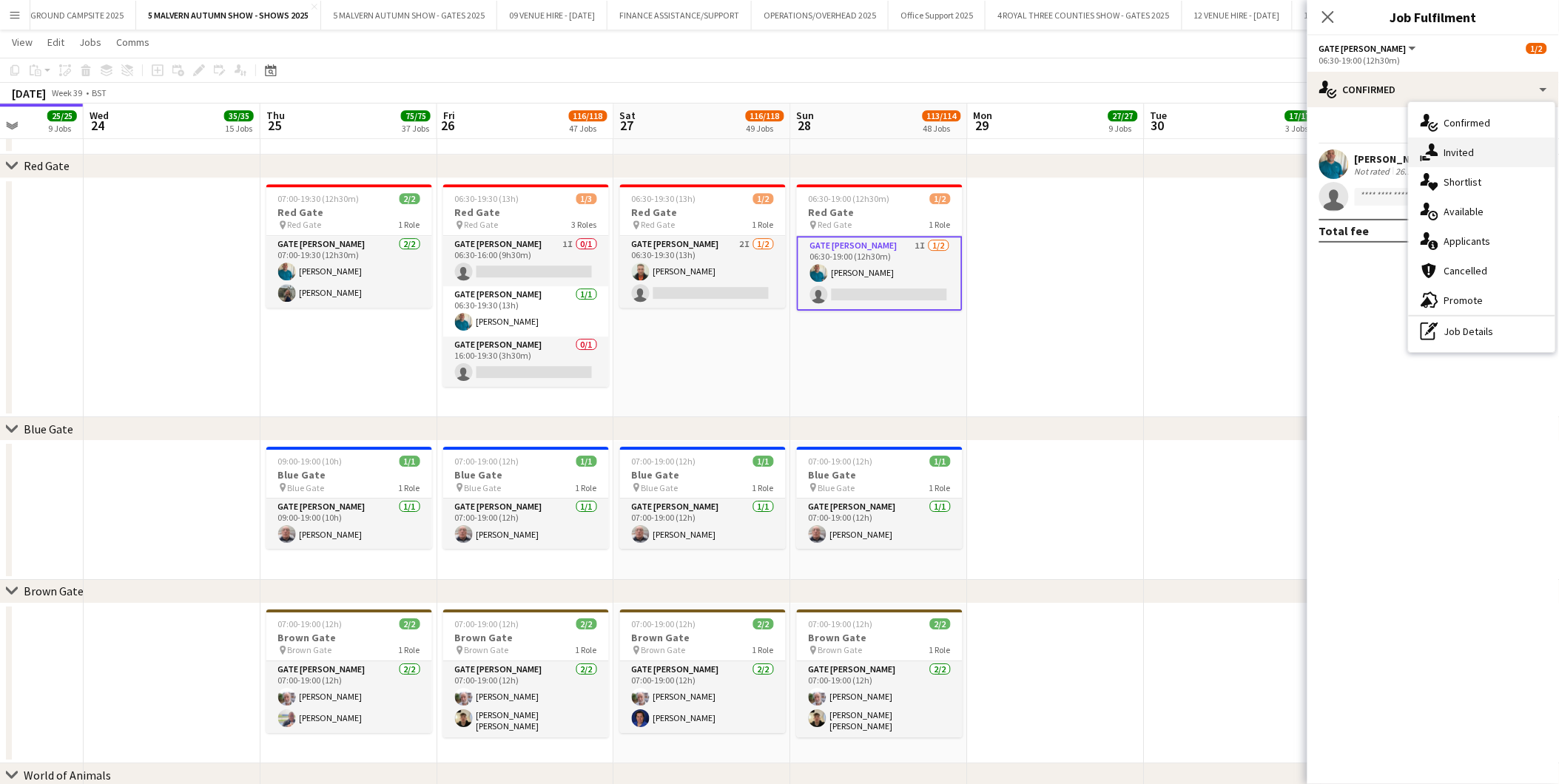
click at [1045, 146] on span "Invited" at bounding box center [1459, 152] width 31 height 13
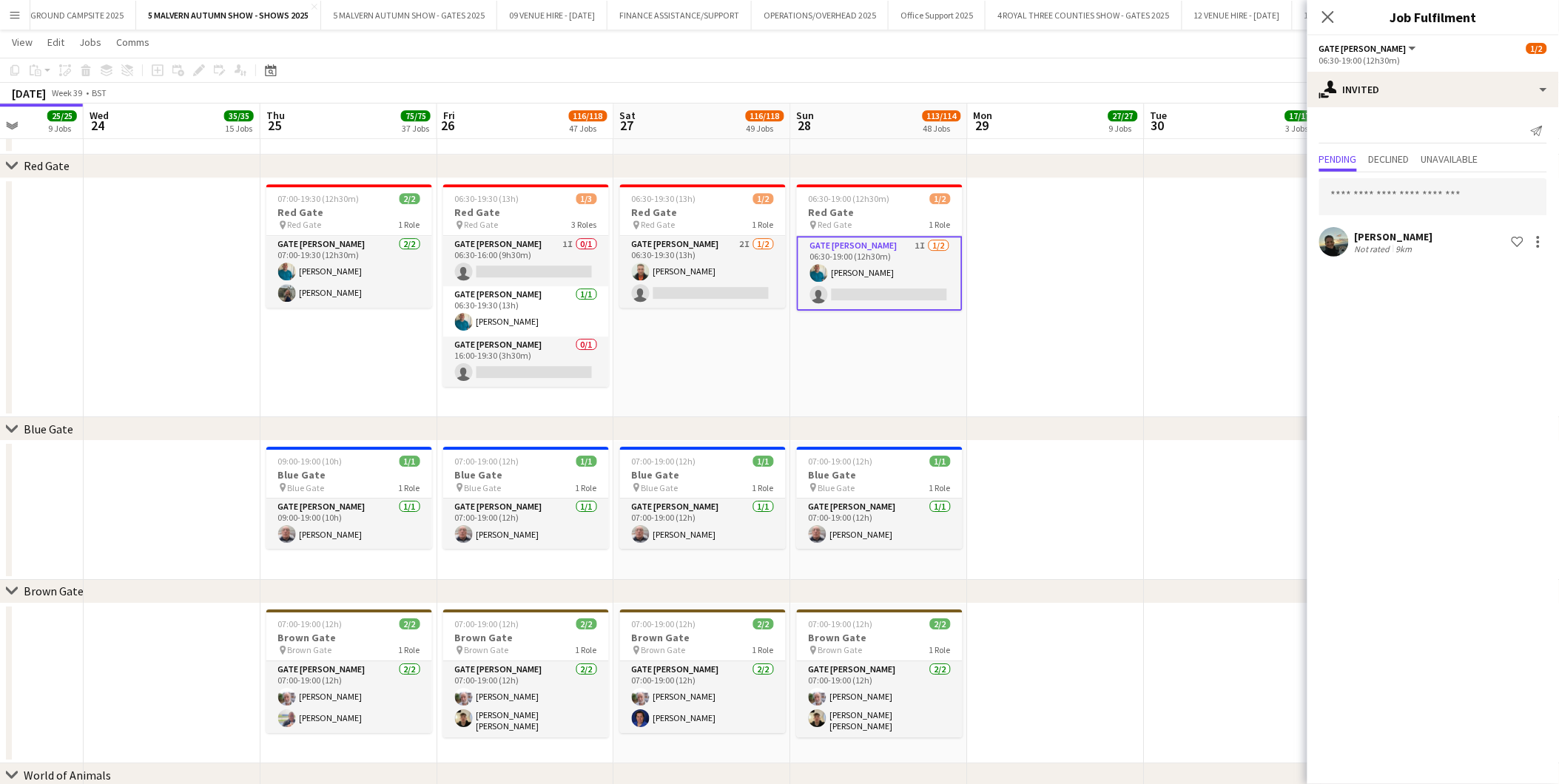
click at [1045, 230] on div "Joanne-Lyn Greaves Not rated 9km Shortlist crew" at bounding box center [1434, 242] width 252 height 30
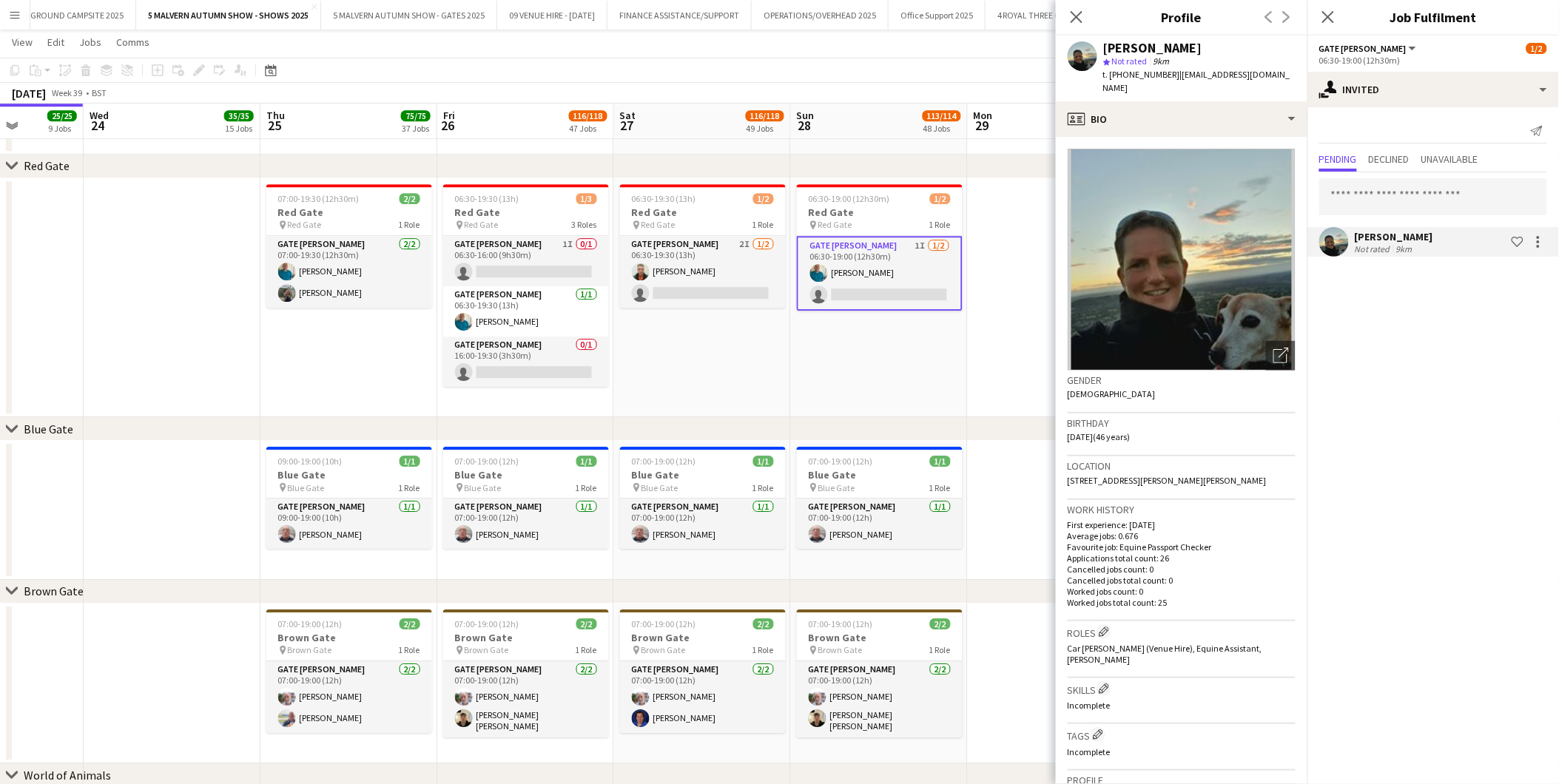
click at [1026, 257] on app-date-cell at bounding box center [1056, 298] width 177 height 239
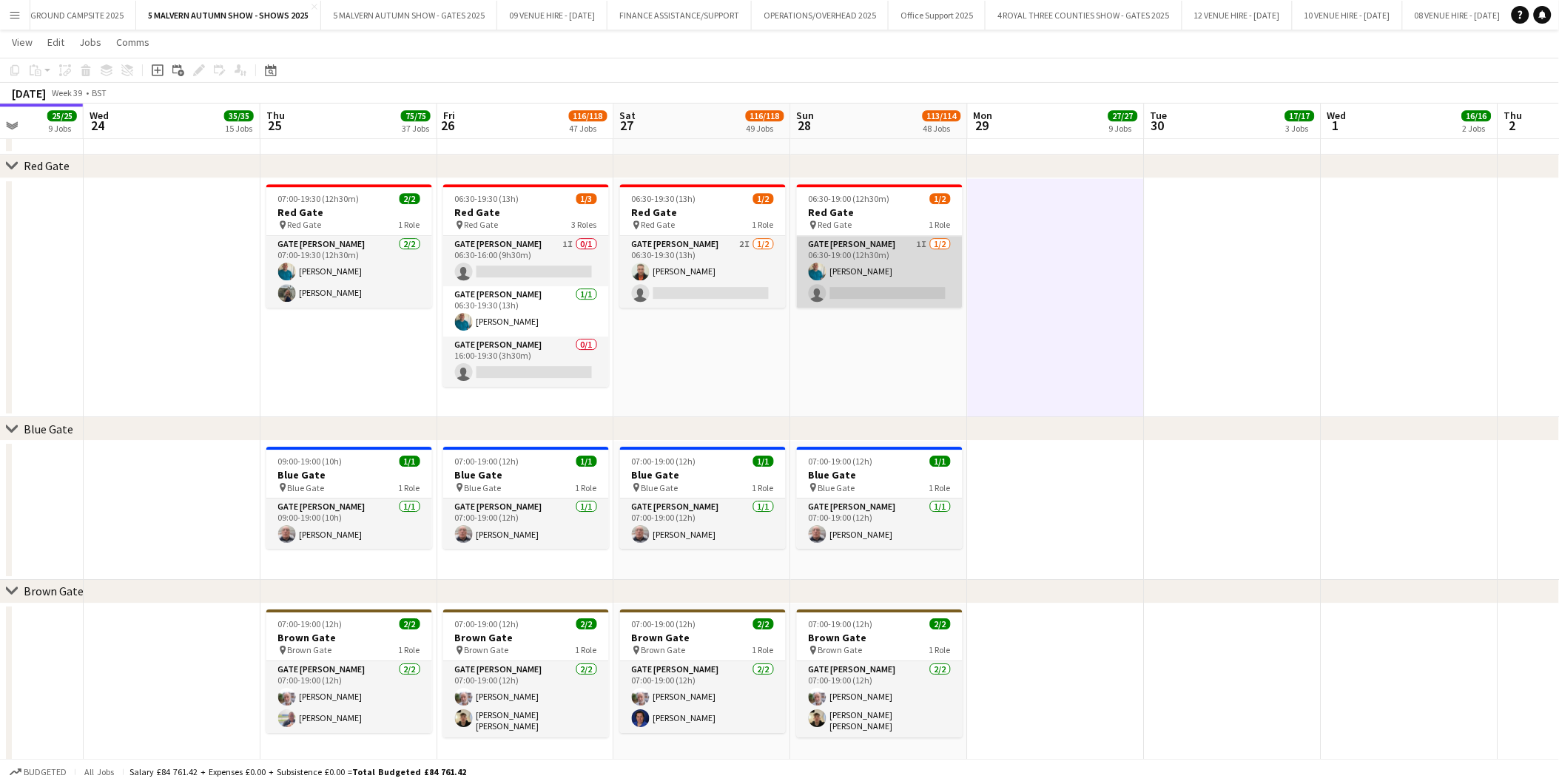
click at [838, 283] on app-card-role "Gate Steward 1I 1/2 06:30-19:00 (12h30m) Philip Haste single-neutral-actions" at bounding box center [880, 272] width 166 height 72
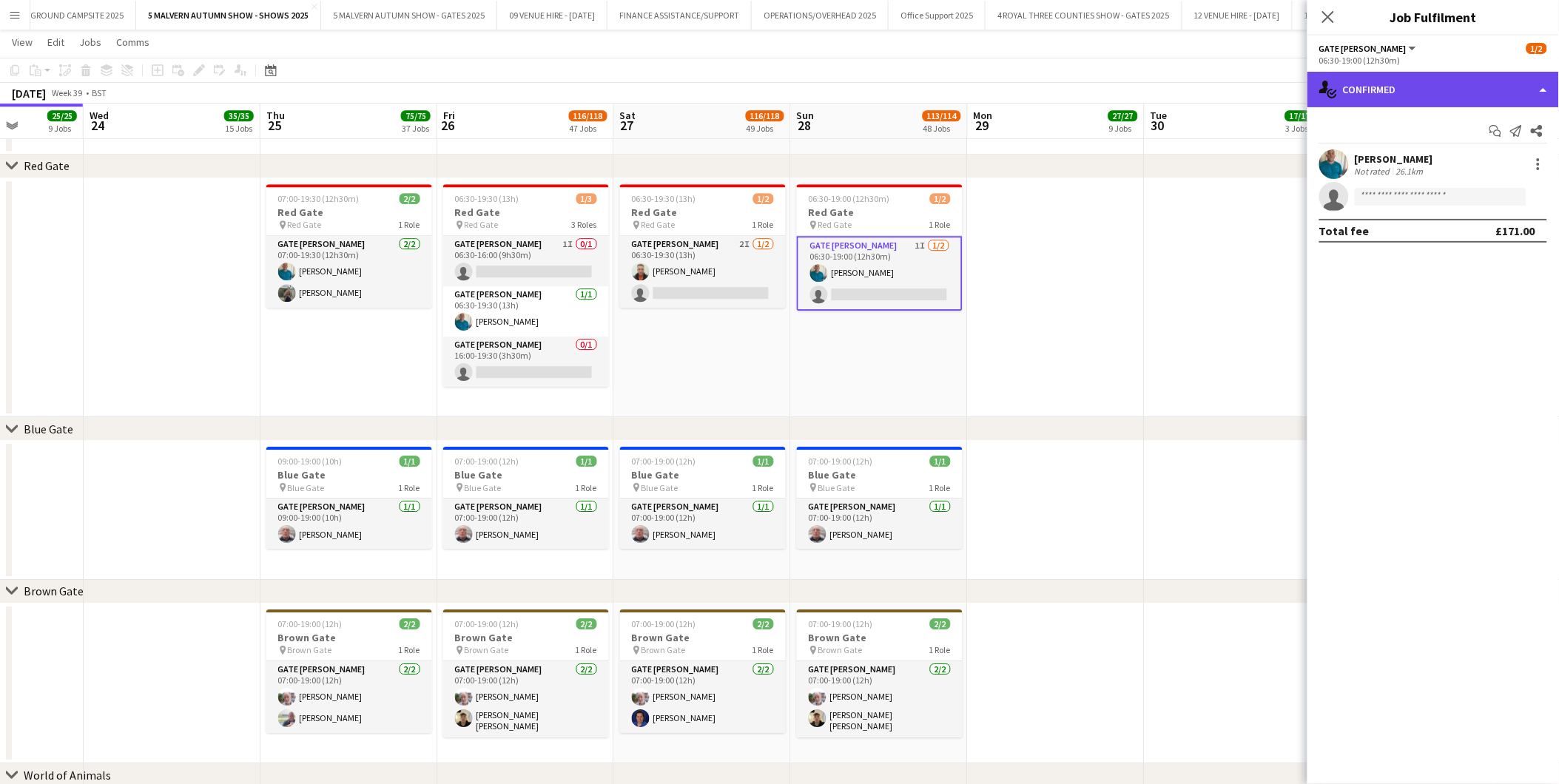
click at [1045, 90] on div "single-neutral-actions-check-2 Confirmed" at bounding box center [1434, 89] width 252 height 36
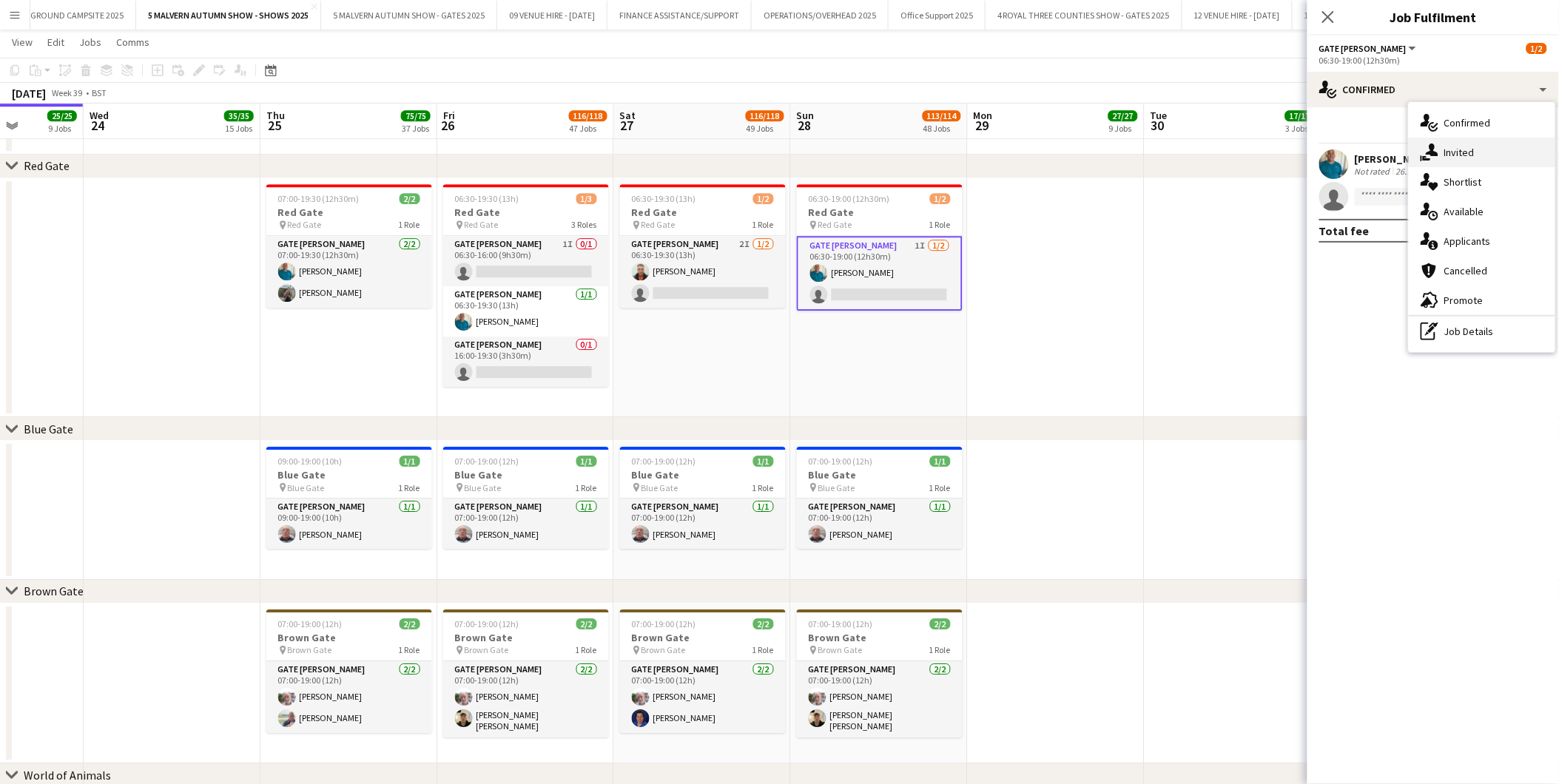
click at [1045, 151] on span "Invited" at bounding box center [1459, 152] width 31 height 13
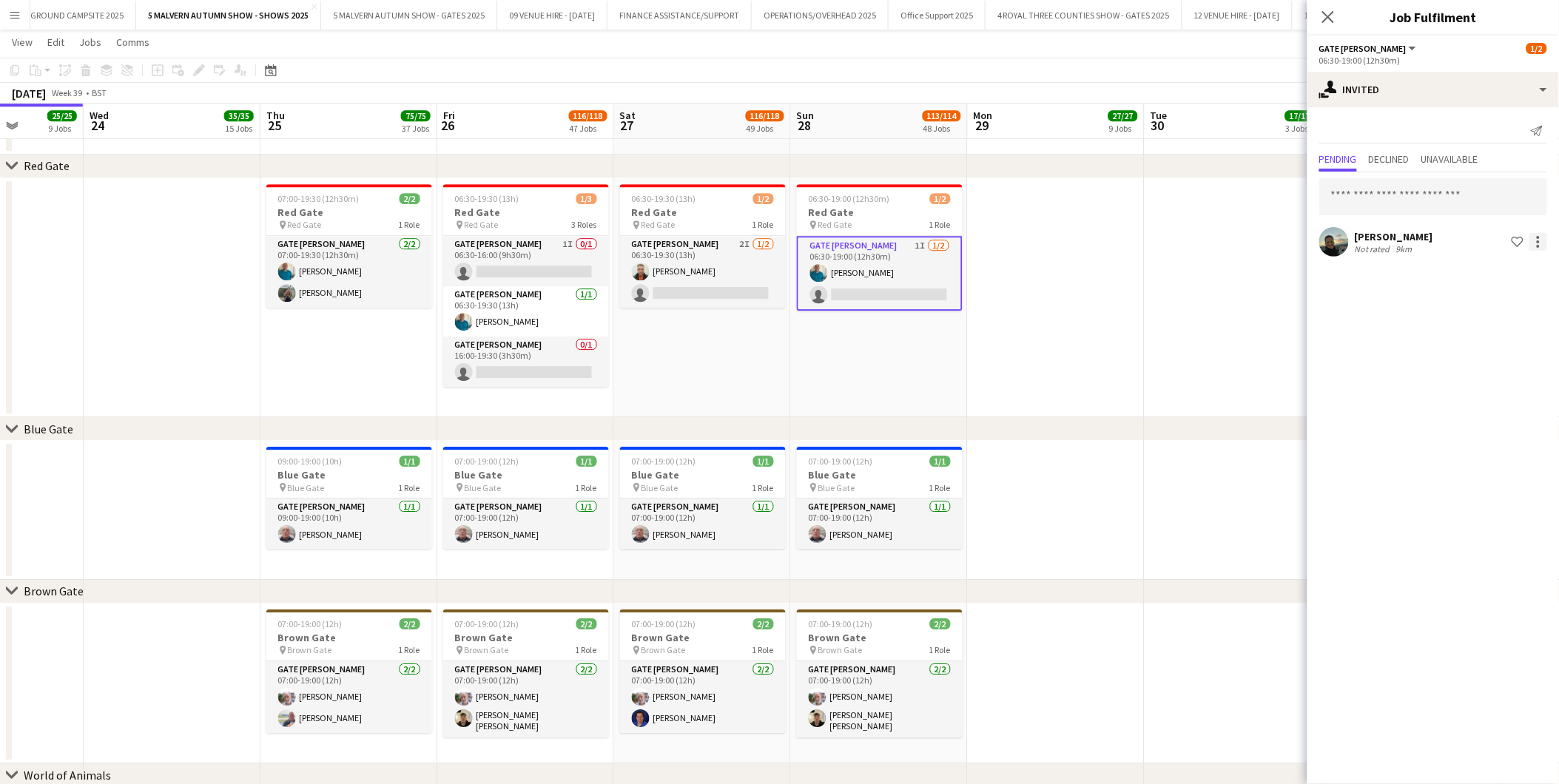
click at [1045, 240] on div at bounding box center [1538, 241] width 3 height 3
click at [1045, 373] on span "Cancel invitation" at bounding box center [1491, 374] width 87 height 12
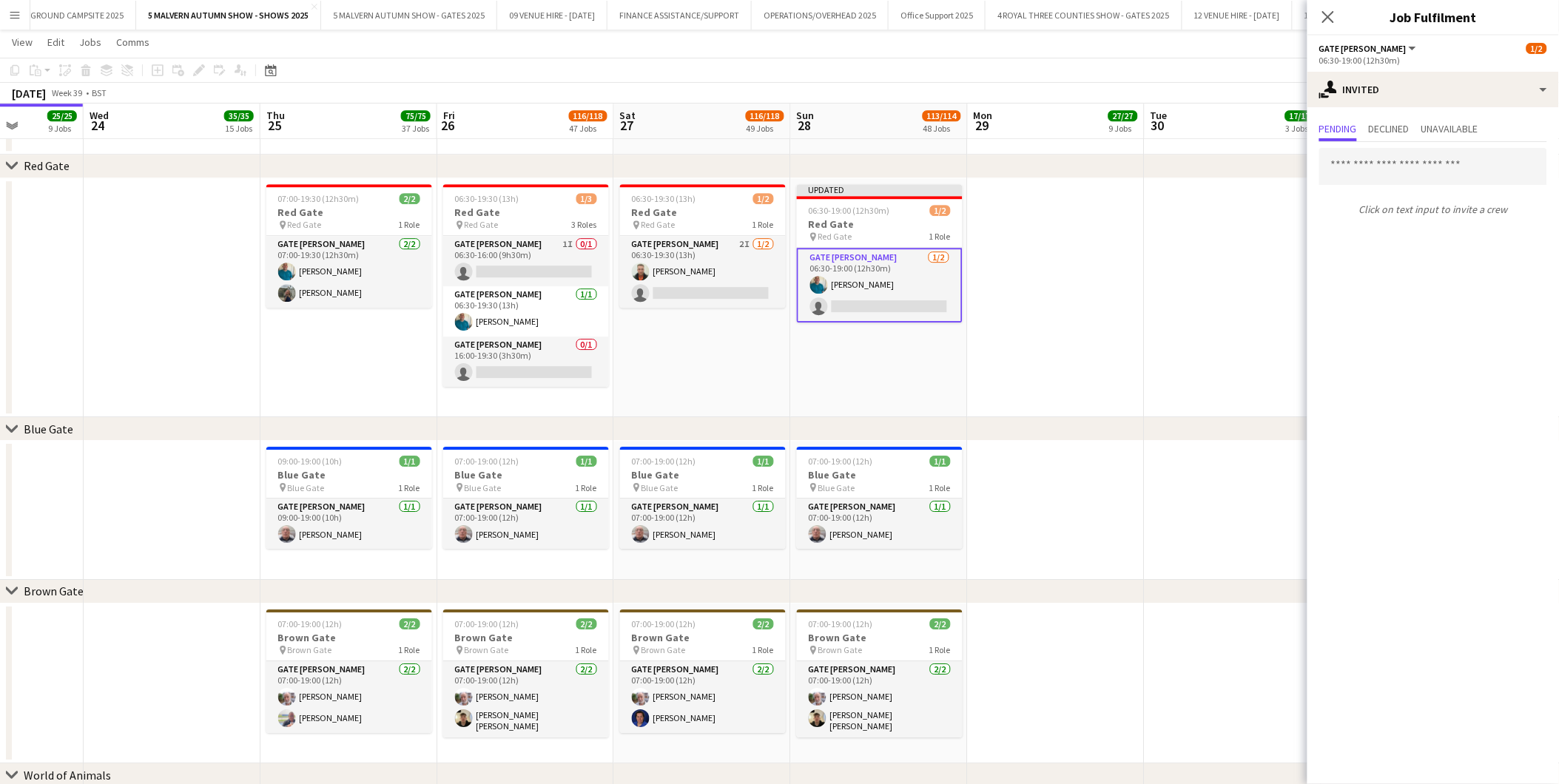
click at [1045, 322] on app-date-cell at bounding box center [1056, 298] width 177 height 239
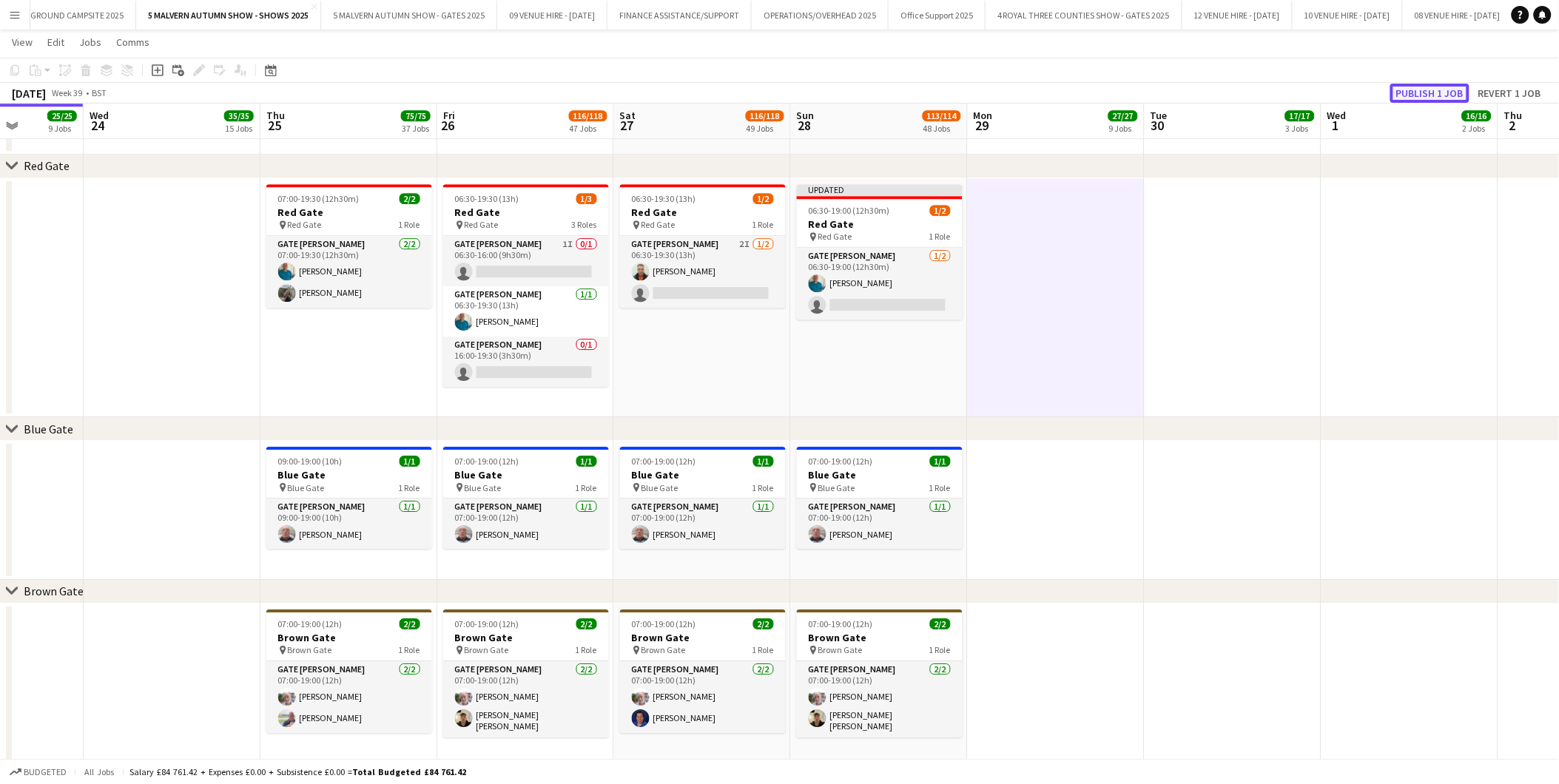
click at [1045, 89] on button "Publish 1 job" at bounding box center [1430, 94] width 80 height 19
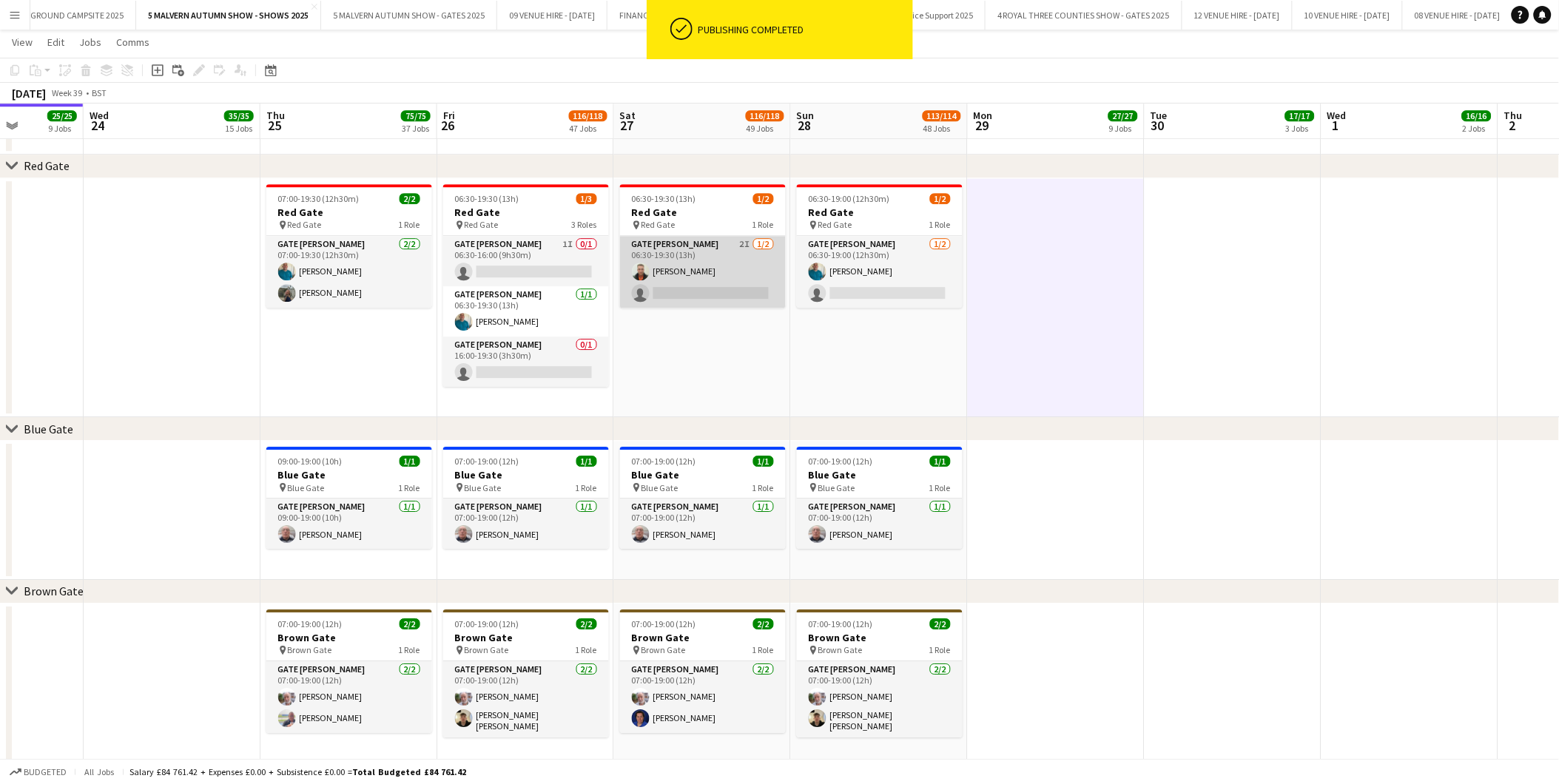
click at [677, 281] on app-card-role "Gate Steward 2I 1/2 06:30-19:30 (13h) Paul Lowry single-neutral-actions" at bounding box center [703, 272] width 166 height 72
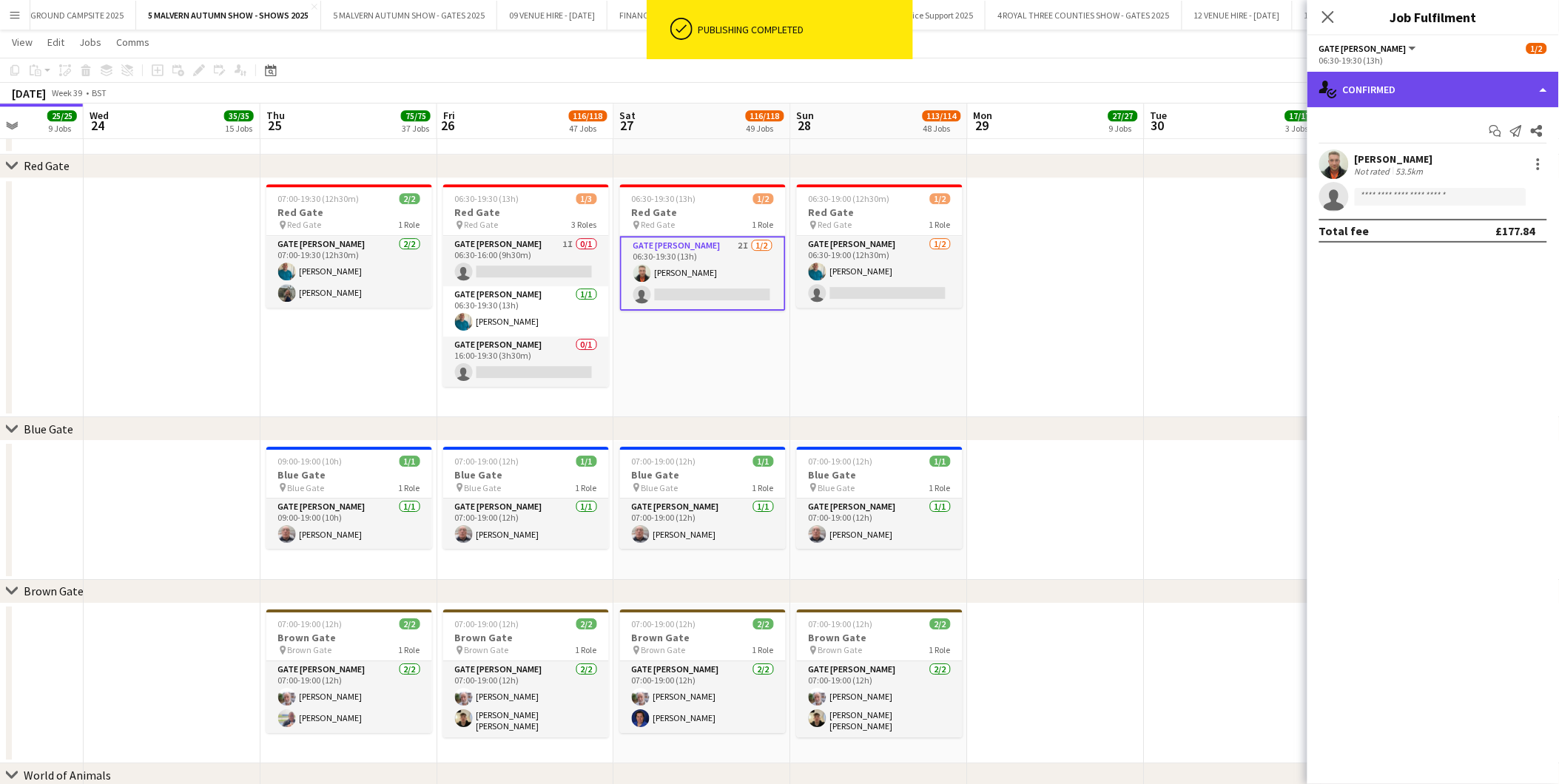
click at [1045, 97] on div "single-neutral-actions-check-2 Confirmed" at bounding box center [1434, 89] width 252 height 36
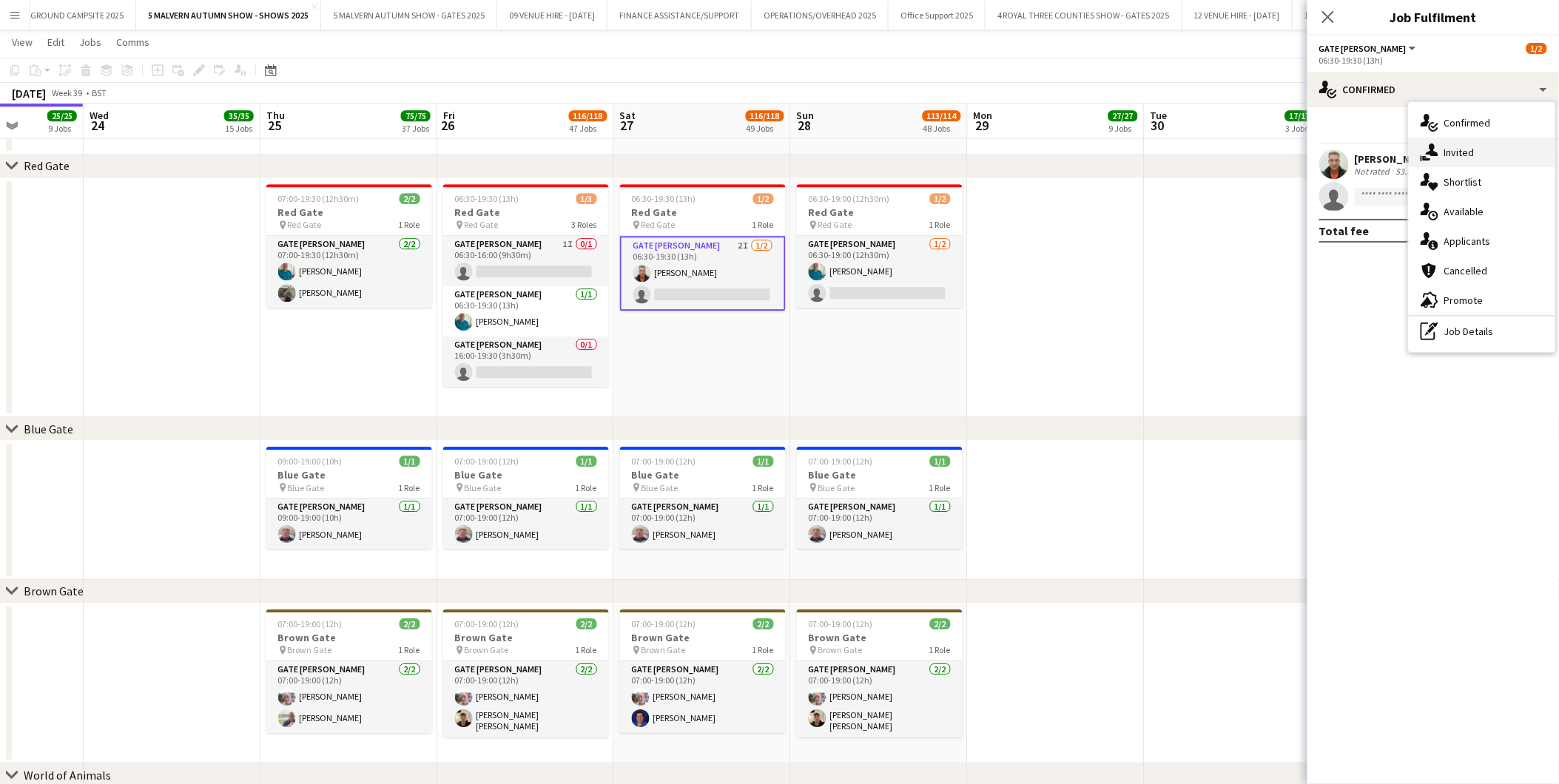
click at [1045, 150] on span "Invited" at bounding box center [1459, 152] width 31 height 13
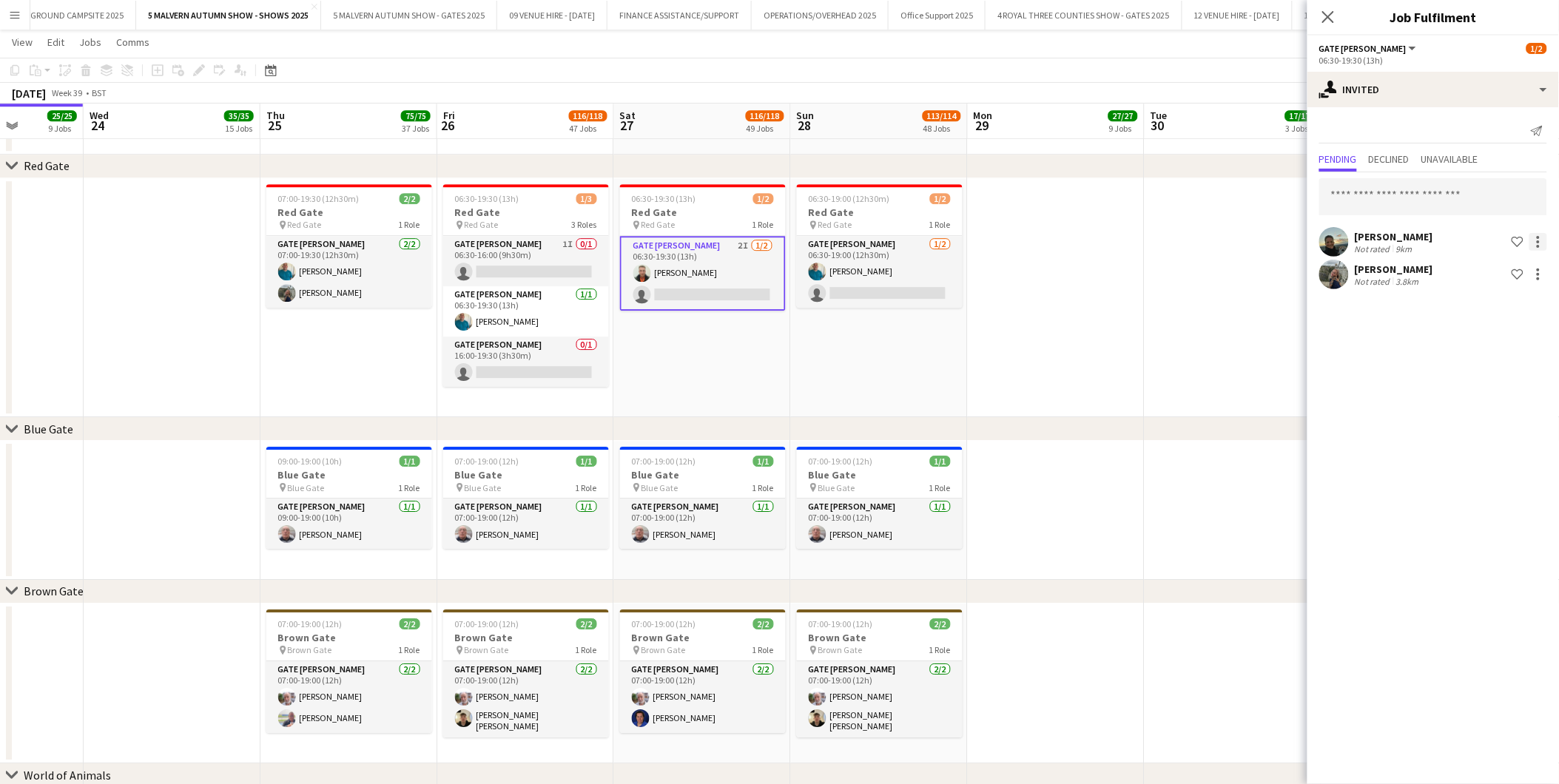
click at [1045, 235] on div at bounding box center [1538, 242] width 17 height 17
click at [1045, 371] on span "Cancel invitation" at bounding box center [1491, 374] width 87 height 12
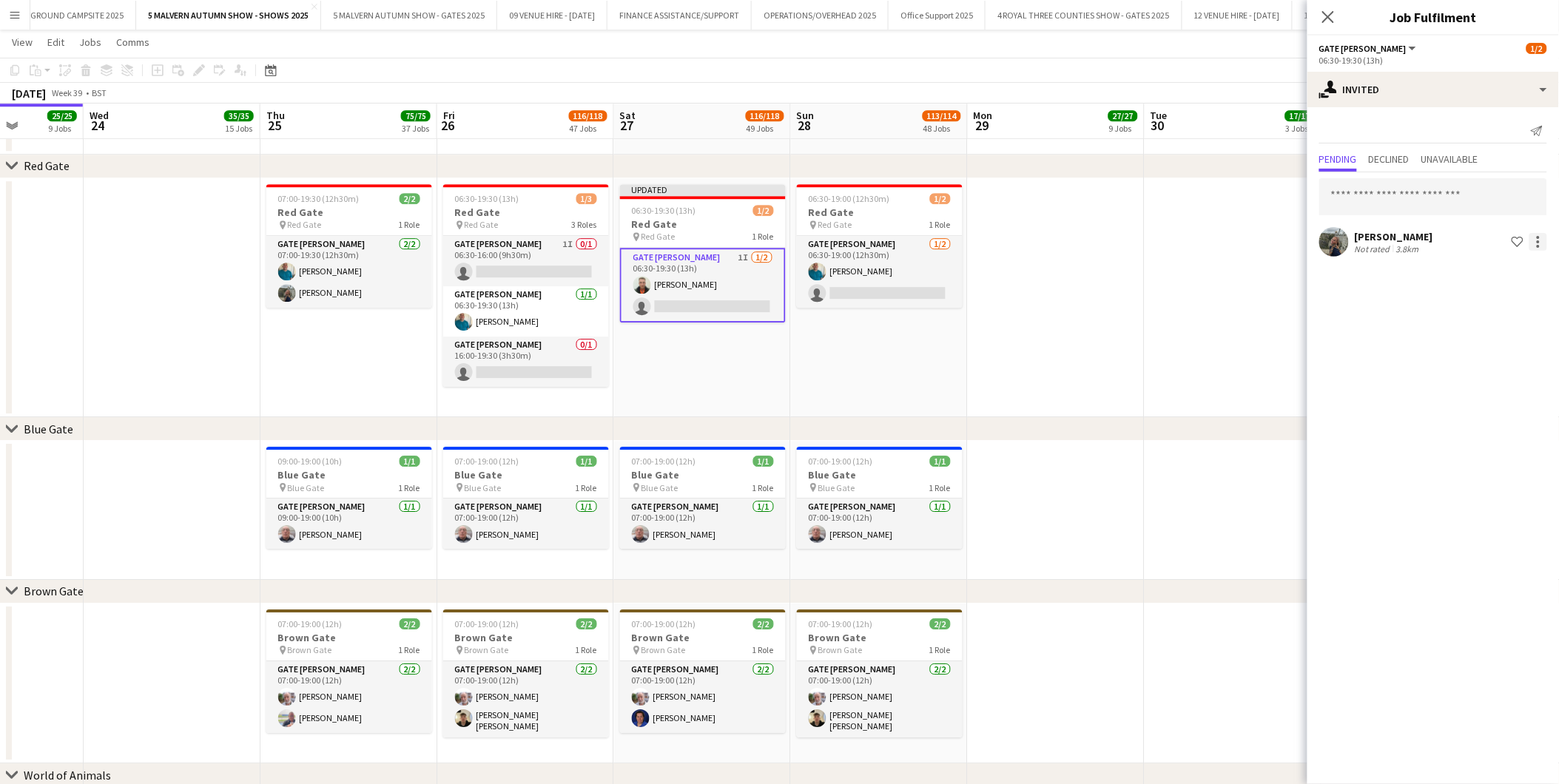
click at [1045, 239] on div at bounding box center [1538, 242] width 17 height 17
click at [1045, 378] on span "Cancel invitation" at bounding box center [1491, 374] width 87 height 12
click at [1045, 382] on app-date-cell at bounding box center [1233, 298] width 177 height 239
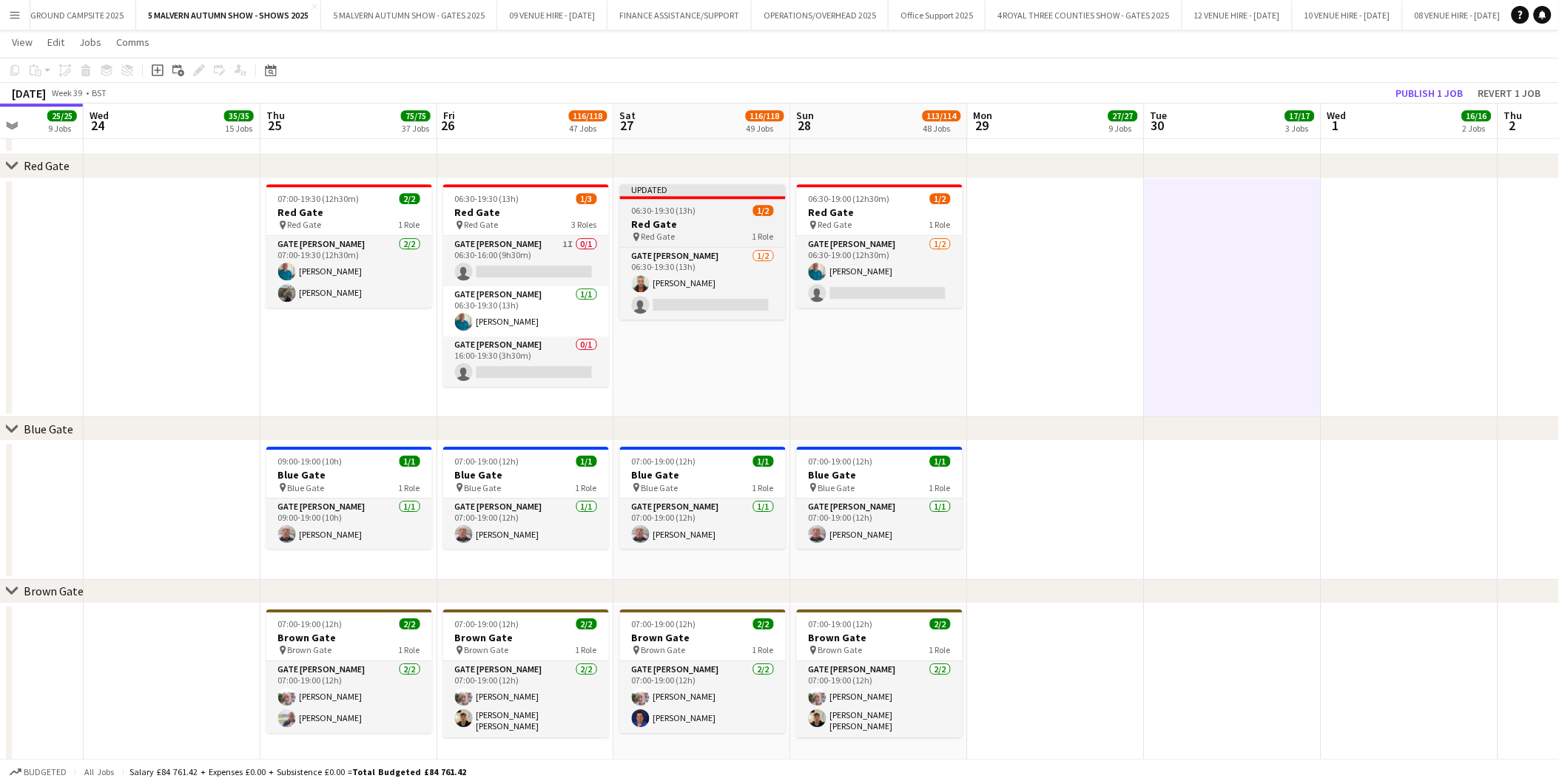
click at [684, 211] on span "06:30-19:30 (13h)" at bounding box center [665, 210] width 65 height 11
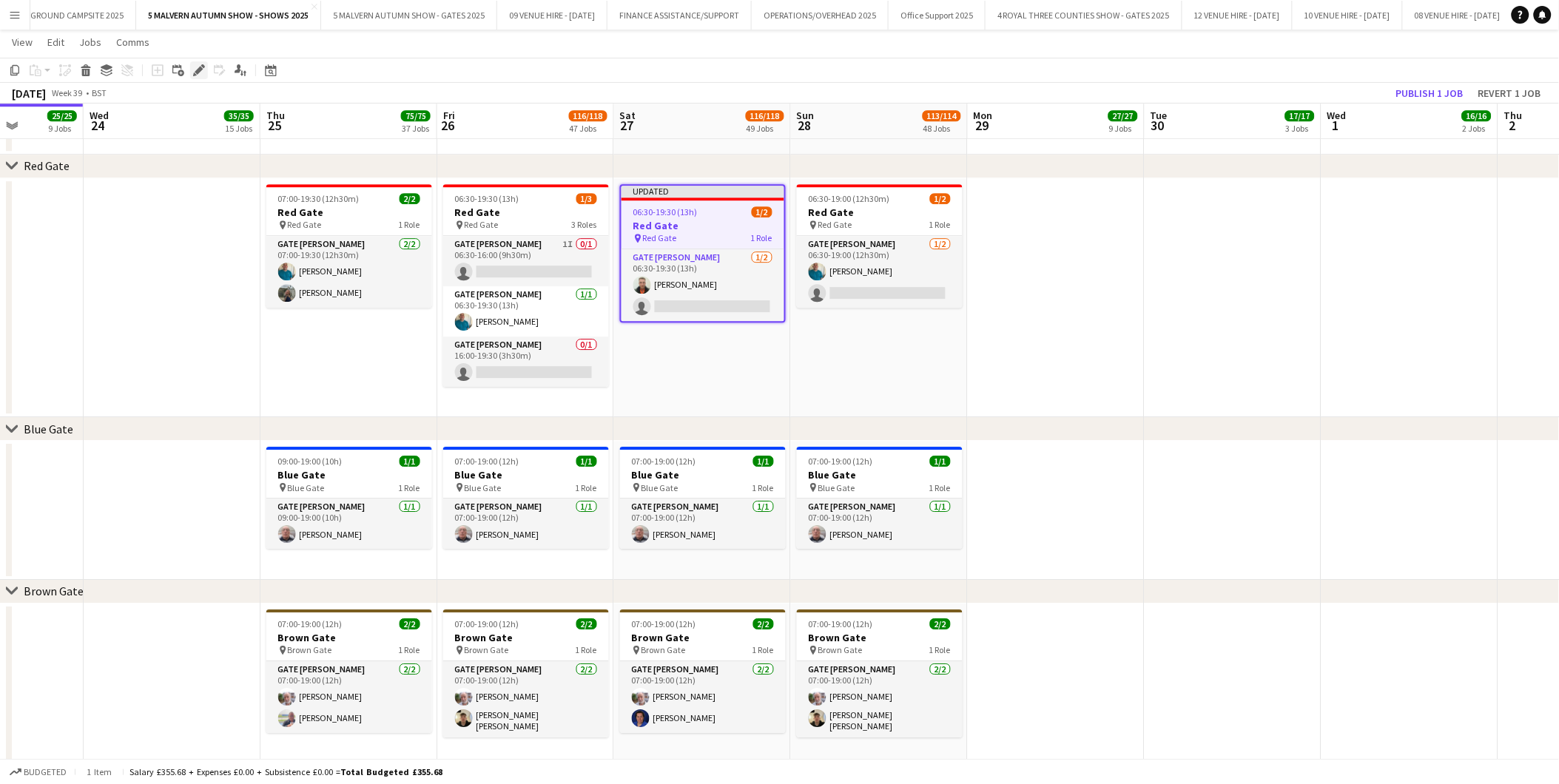
click at [194, 65] on icon "Edit" at bounding box center [199, 71] width 12 height 12
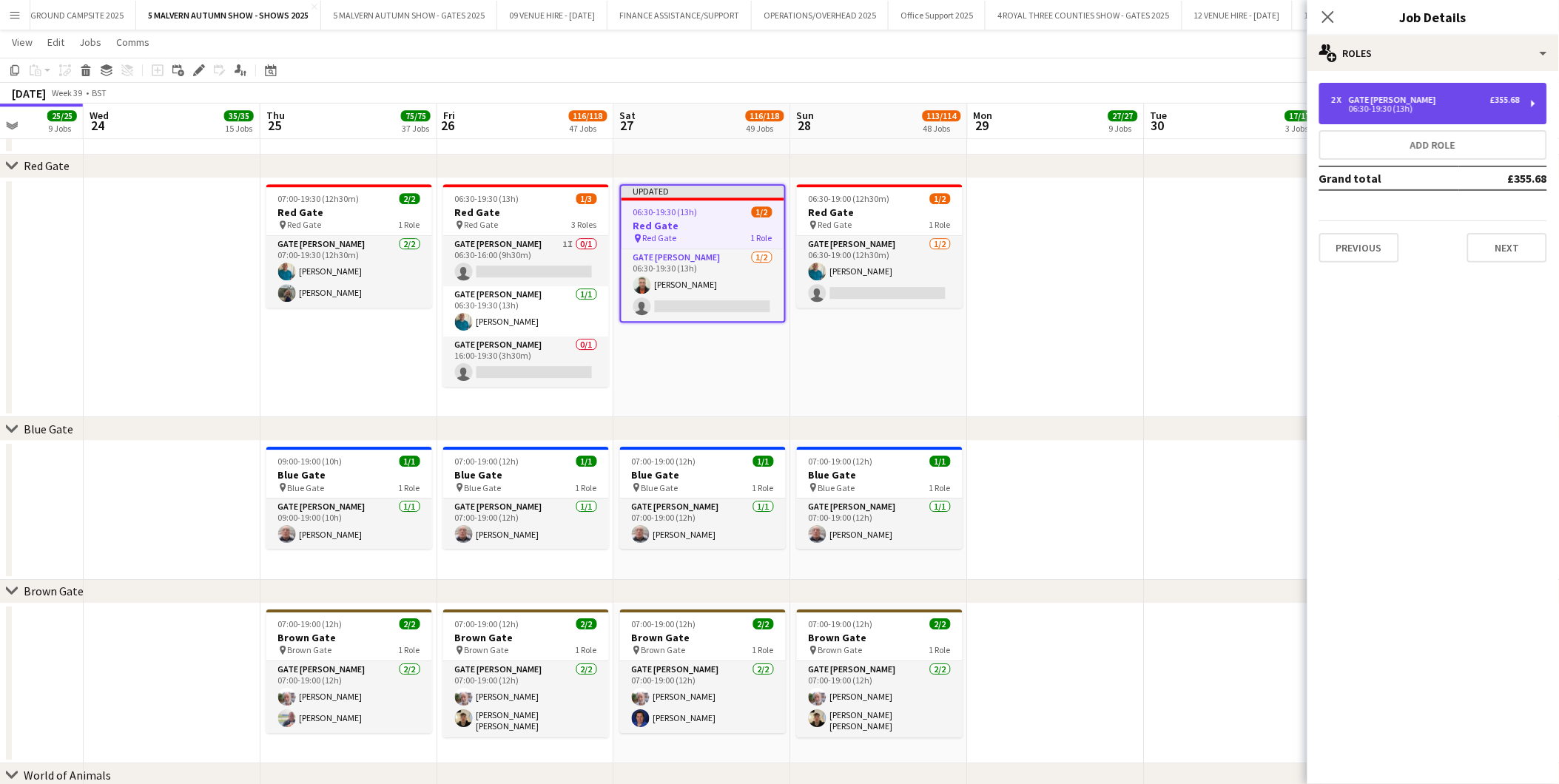
click at [1045, 117] on div "2 x Gate Steward £355.68 06:30-19:30 (13h)" at bounding box center [1433, 103] width 228 height 41
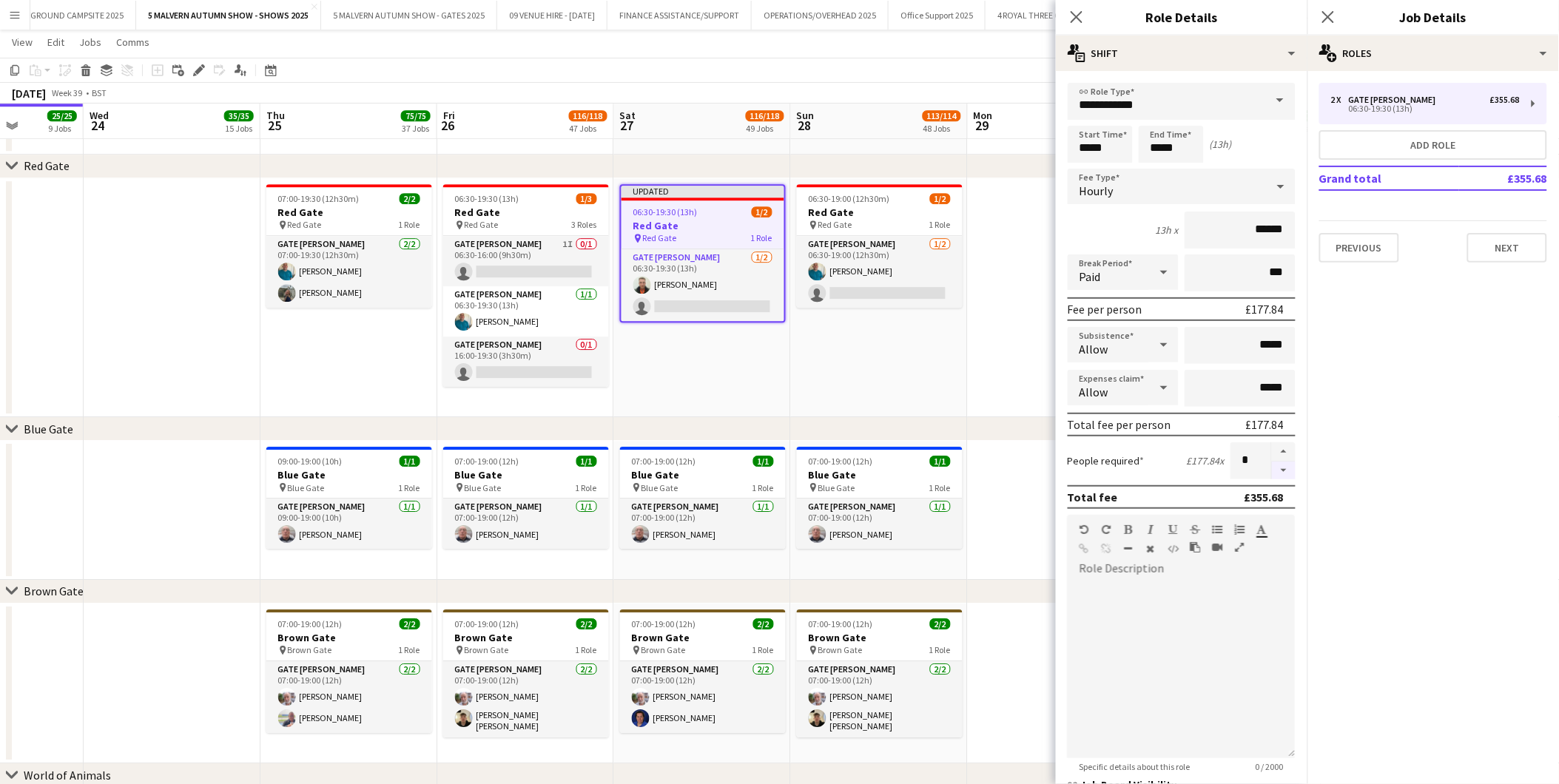
click at [1045, 461] on button "button" at bounding box center [1284, 470] width 24 height 18
type input "*"
click at [996, 331] on app-date-cell at bounding box center [1056, 298] width 177 height 239
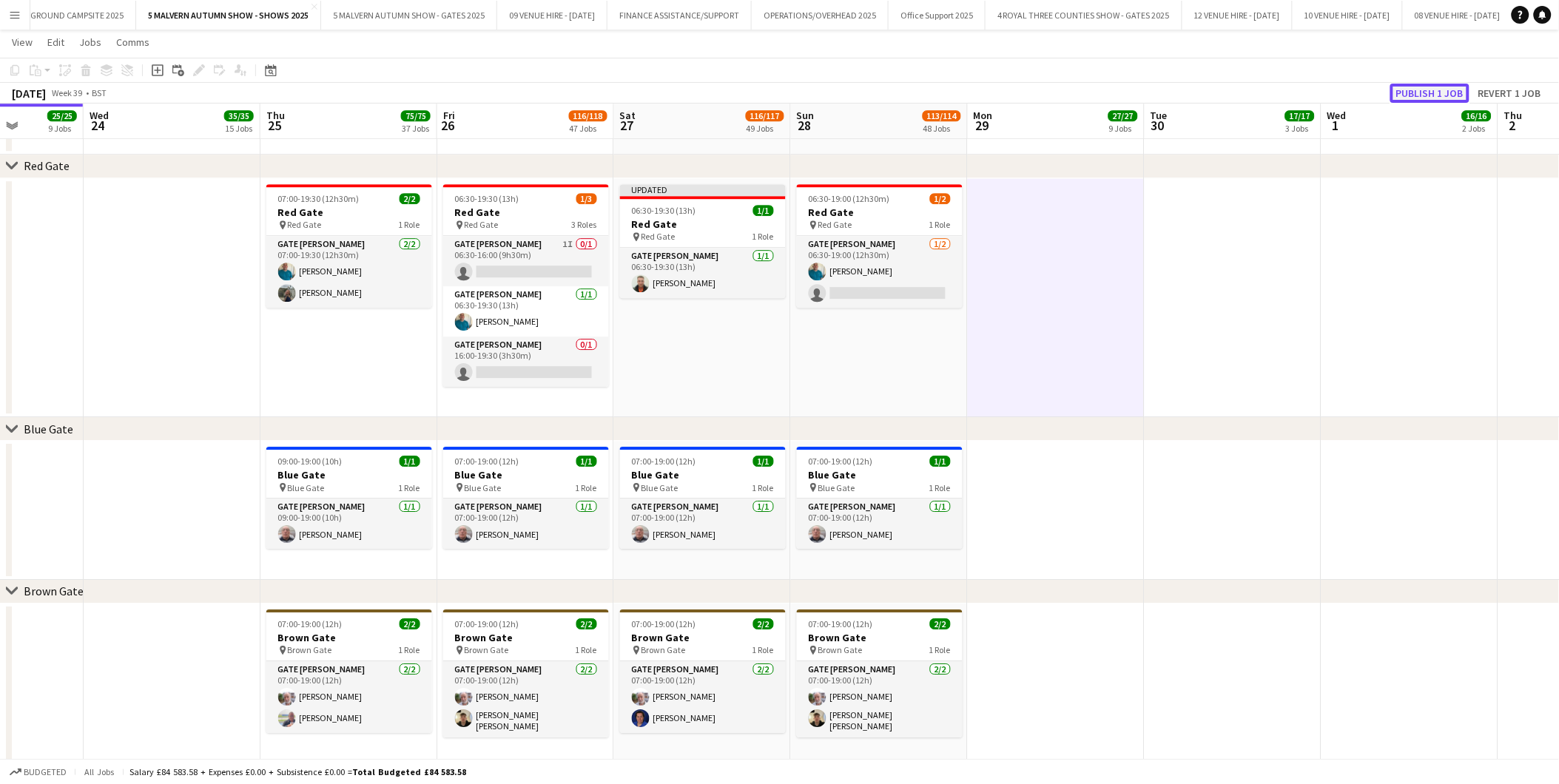
click at [1045, 94] on button "Publish 1 job" at bounding box center [1430, 94] width 80 height 19
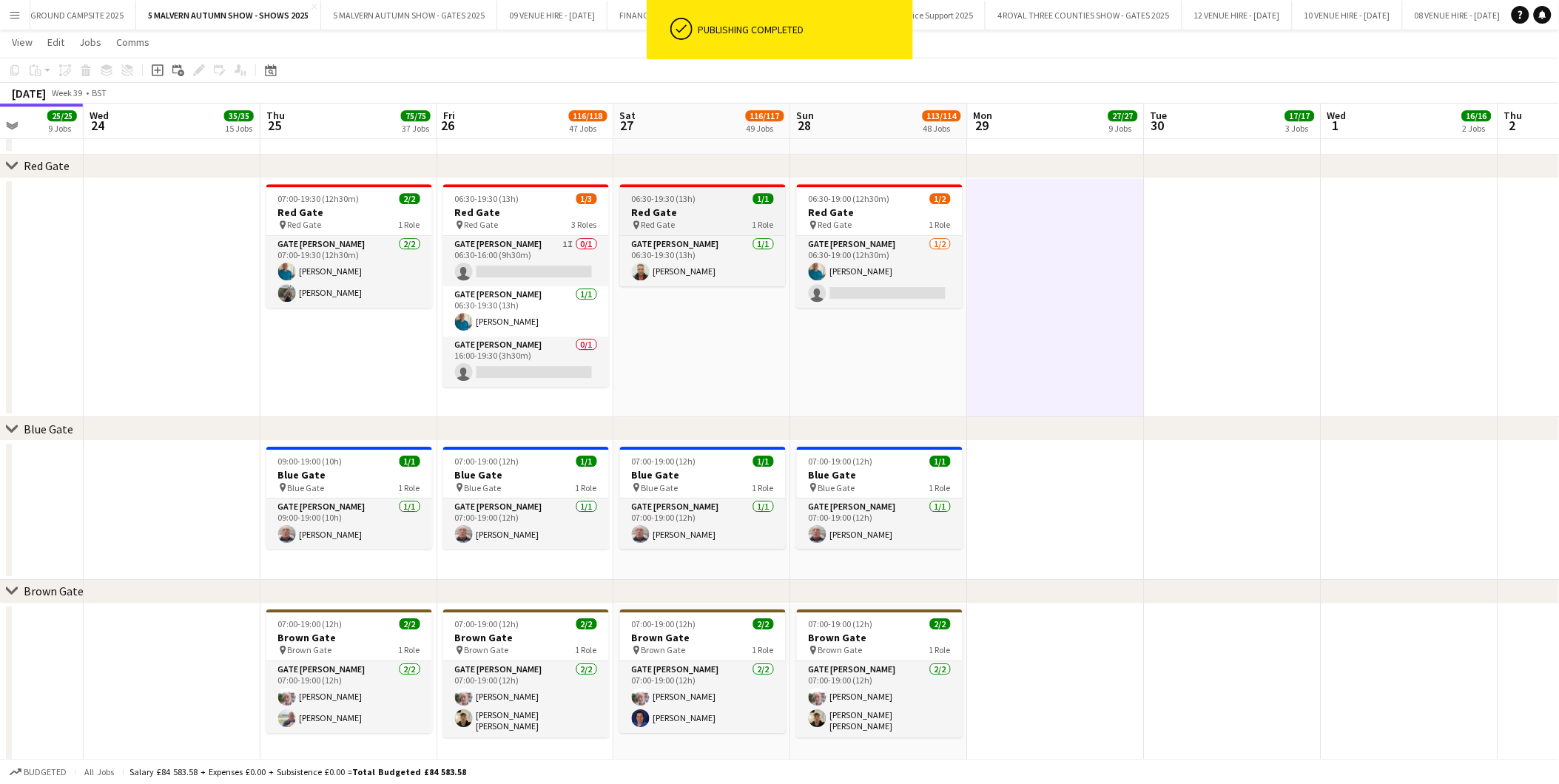
click at [682, 208] on h3 "Red Gate" at bounding box center [703, 212] width 166 height 13
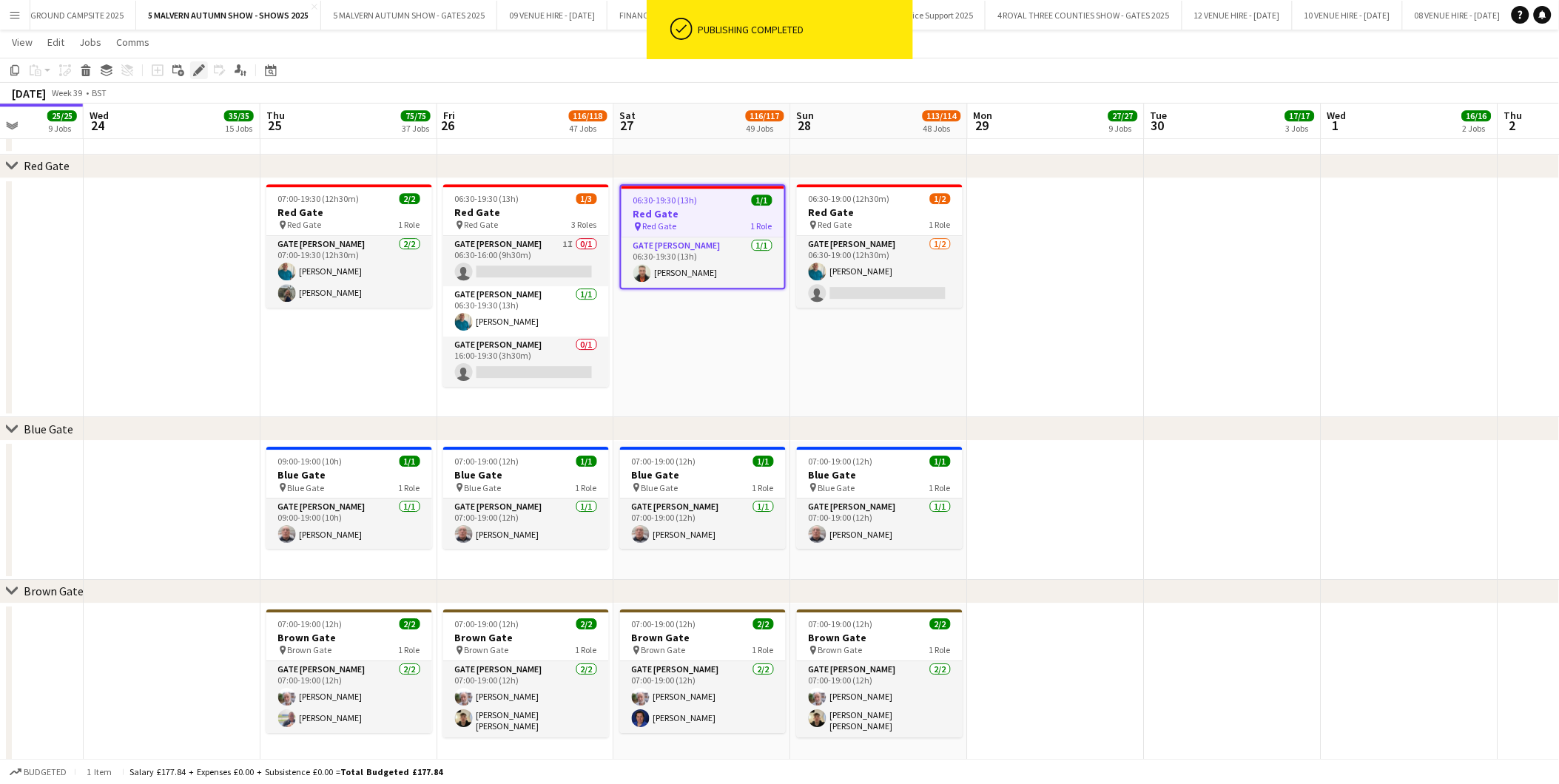
click at [202, 66] on icon at bounding box center [203, 66] width 3 height 3
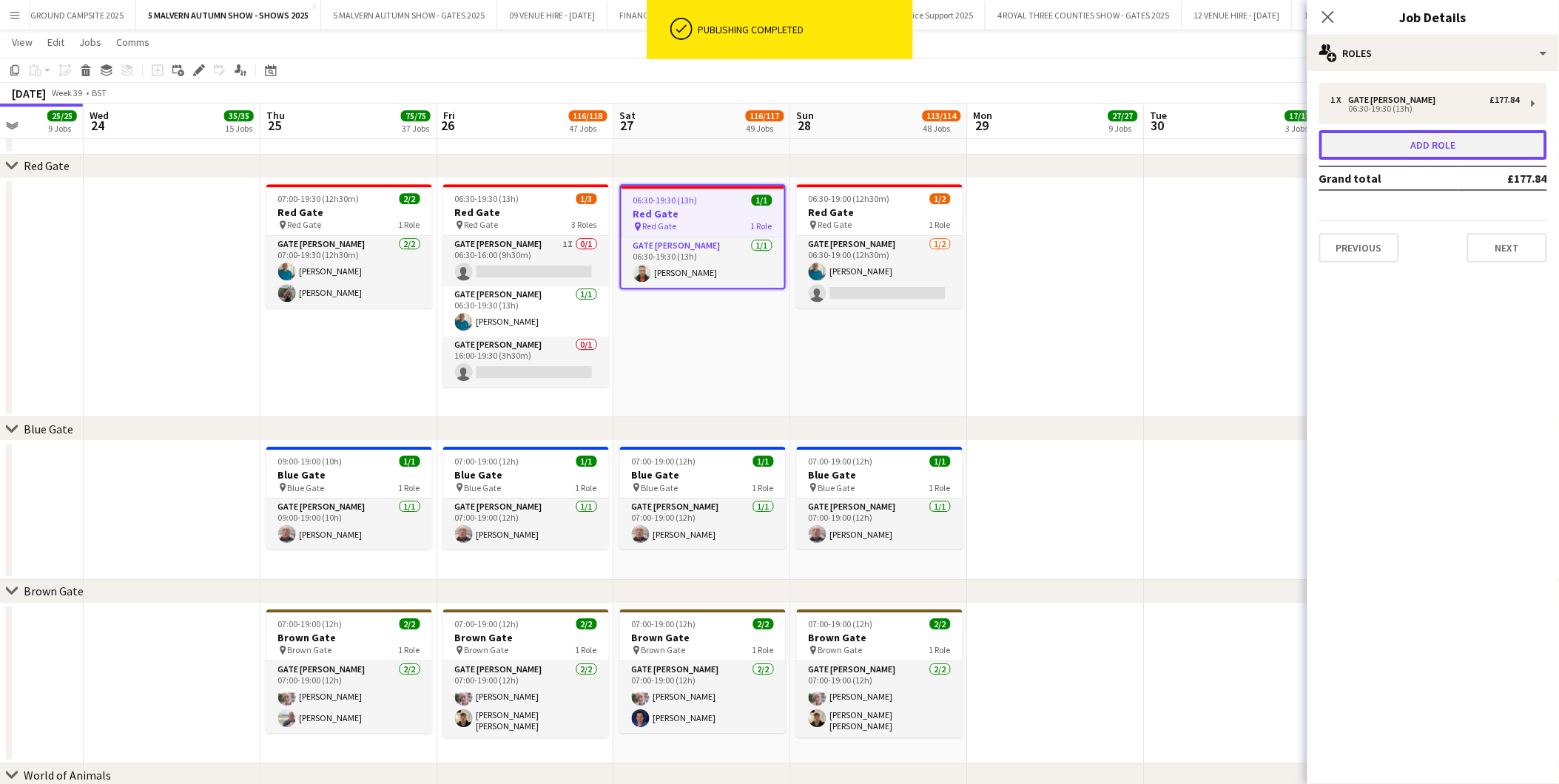
click at [1045, 135] on button "Add role" at bounding box center [1433, 145] width 228 height 30
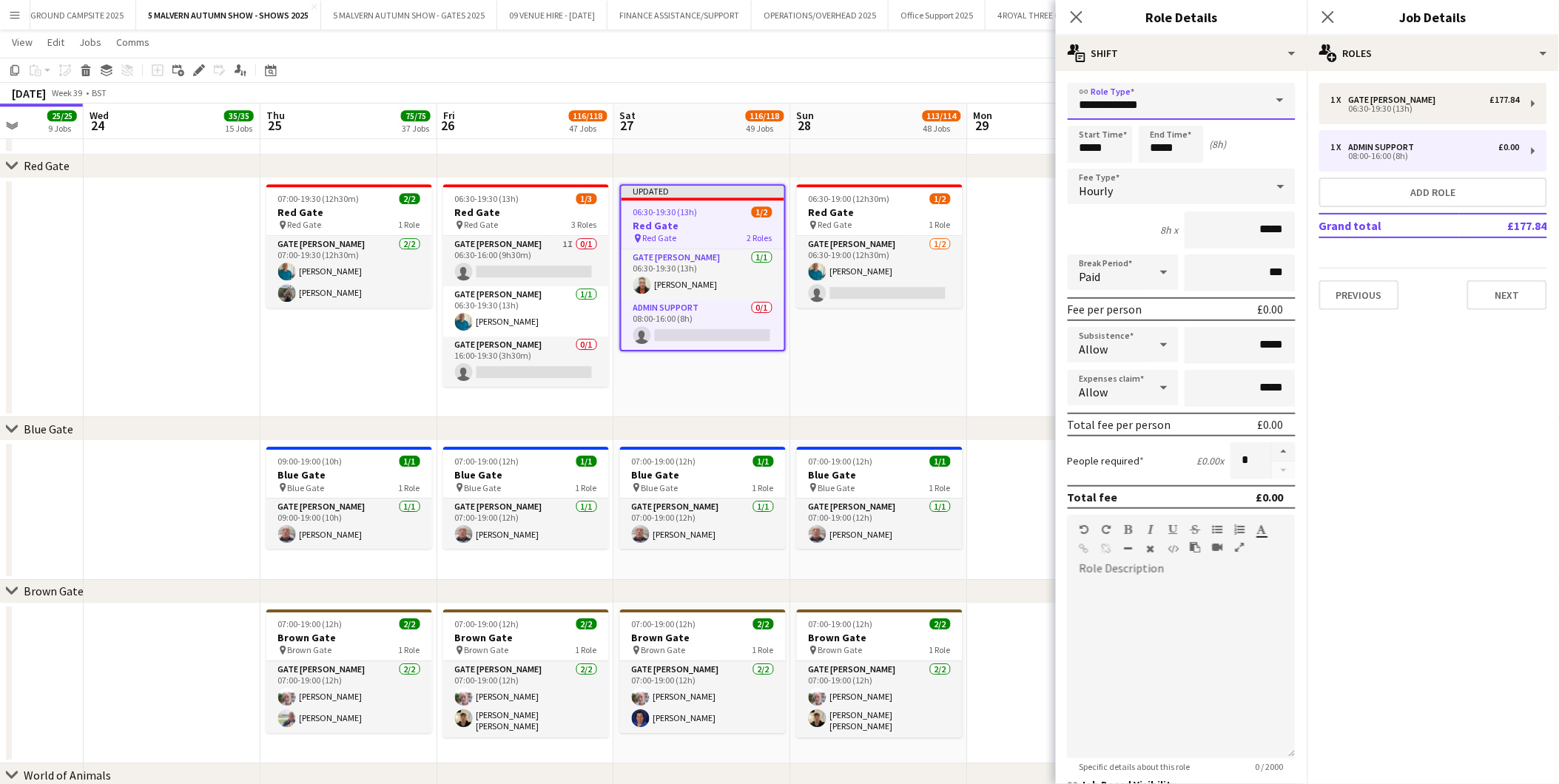
drag, startPoint x: 1180, startPoint y: 101, endPoint x: 980, endPoint y: 91, distance: 200.2
type input "*"
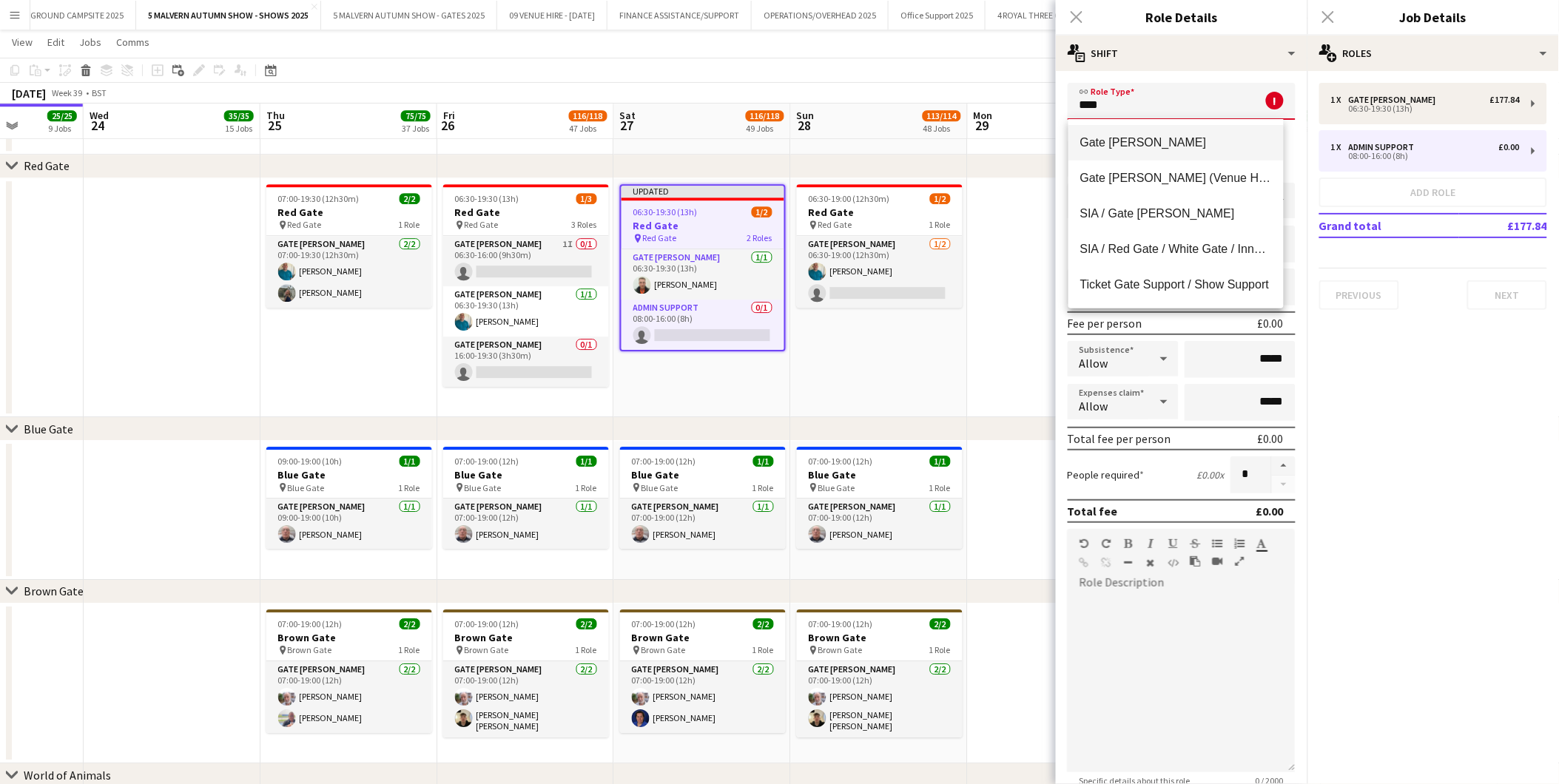
click at [1045, 132] on mat-option "Gate [PERSON_NAME]" at bounding box center [1176, 142] width 215 height 36
type input "**********"
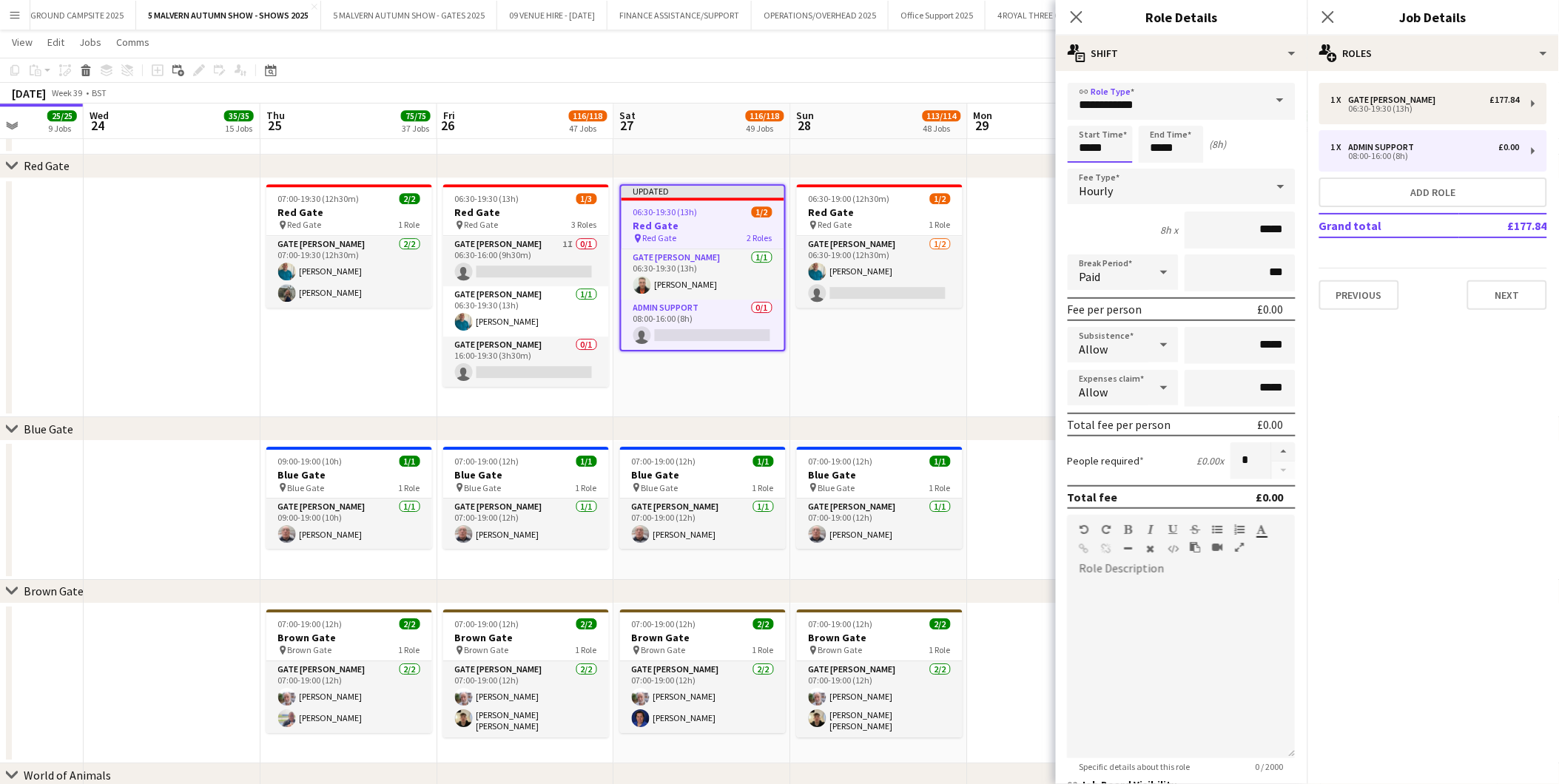
click at [1045, 137] on input "*****" at bounding box center [1100, 144] width 65 height 37
click at [1045, 174] on div at bounding box center [1086, 170] width 30 height 15
click at [1045, 164] on div at bounding box center [1116, 170] width 30 height 15
type input "*****"
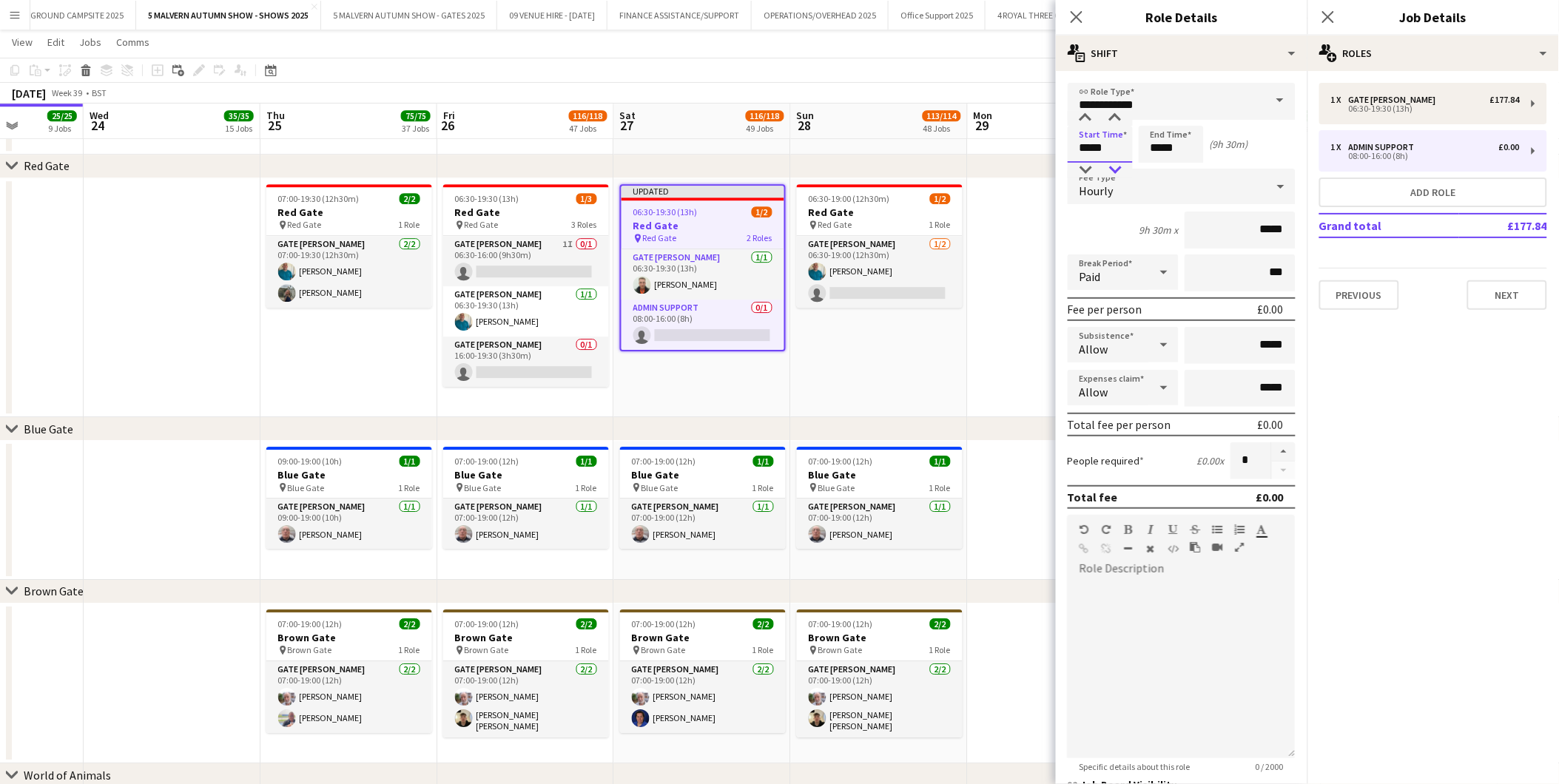
click at [1045, 164] on div at bounding box center [1116, 170] width 30 height 15
drag, startPoint x: 1281, startPoint y: 224, endPoint x: 1245, endPoint y: 195, distance: 46.2
click at [1045, 222] on input "*****" at bounding box center [1240, 230] width 111 height 37
type input "******"
click at [1045, 293] on button "Next" at bounding box center [1507, 295] width 80 height 30
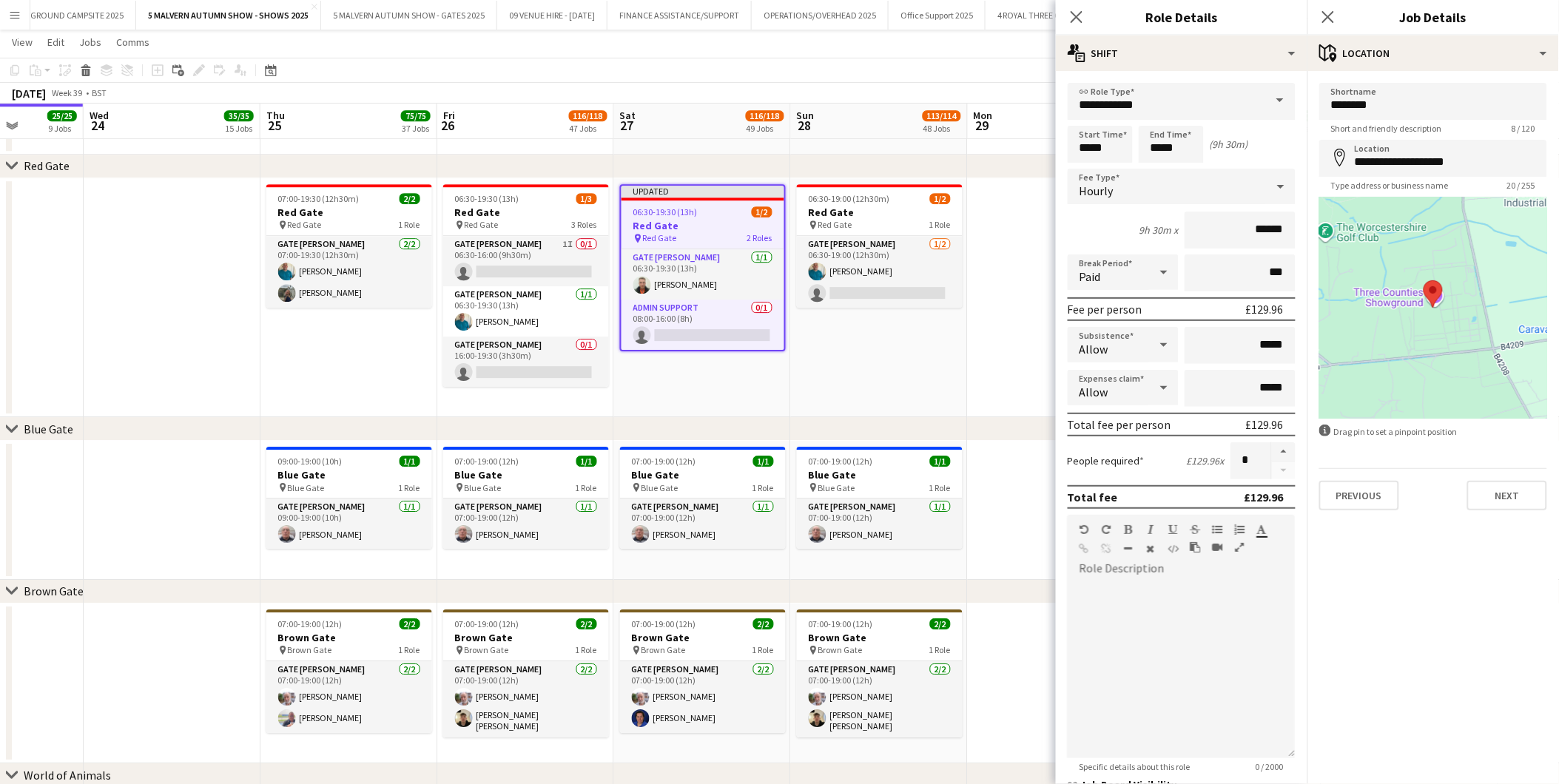
click at [937, 350] on app-date-cell "06:30-19:00 (12h30m) 1/2 Red Gate pin Red Gate 1 Role Gate Steward 1/2 06:30-19…" at bounding box center [880, 298] width 177 height 239
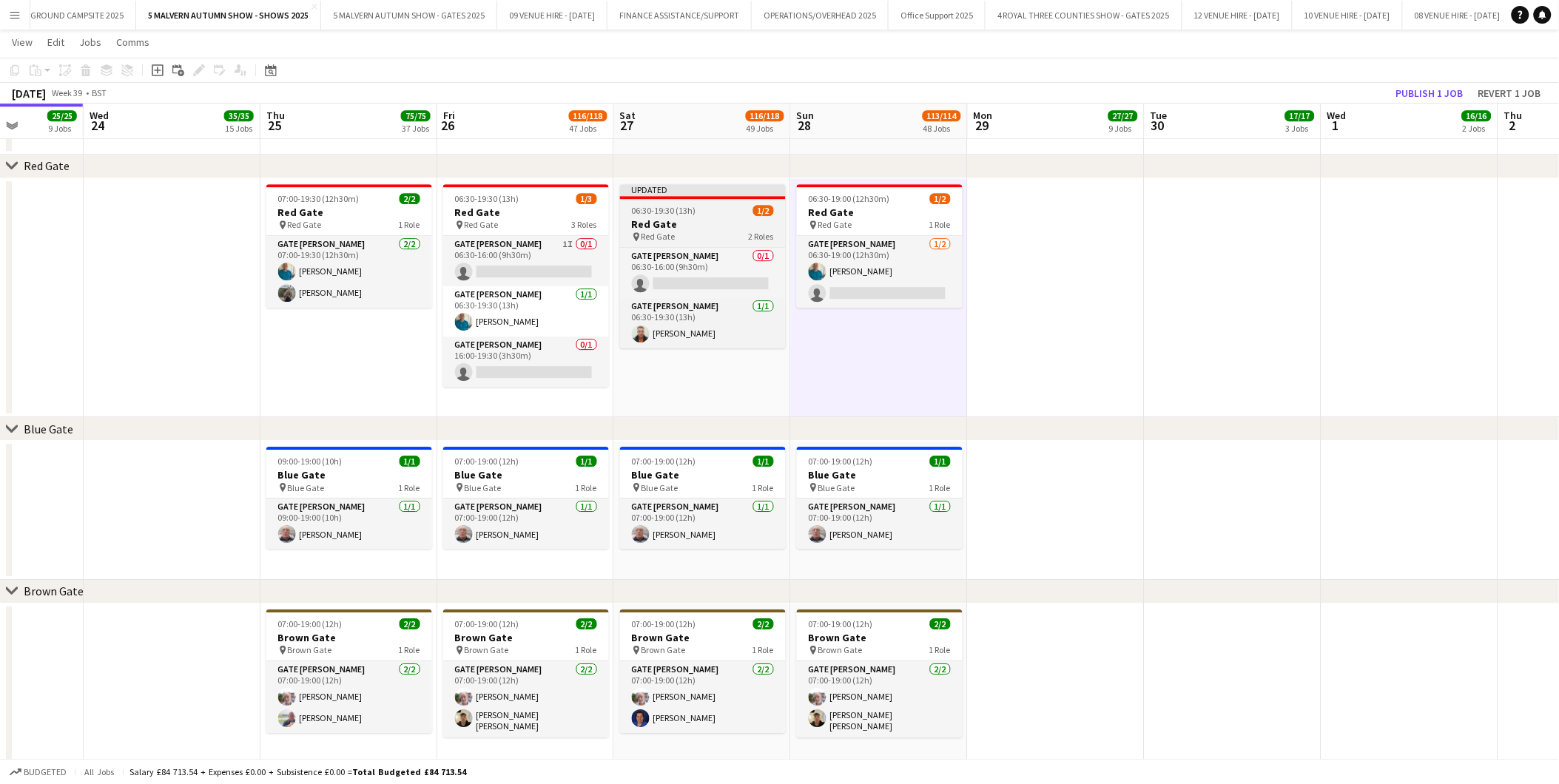
scroll to position [0, 446]
click at [686, 218] on h3 "Red Gate" at bounding box center [704, 224] width 166 height 13
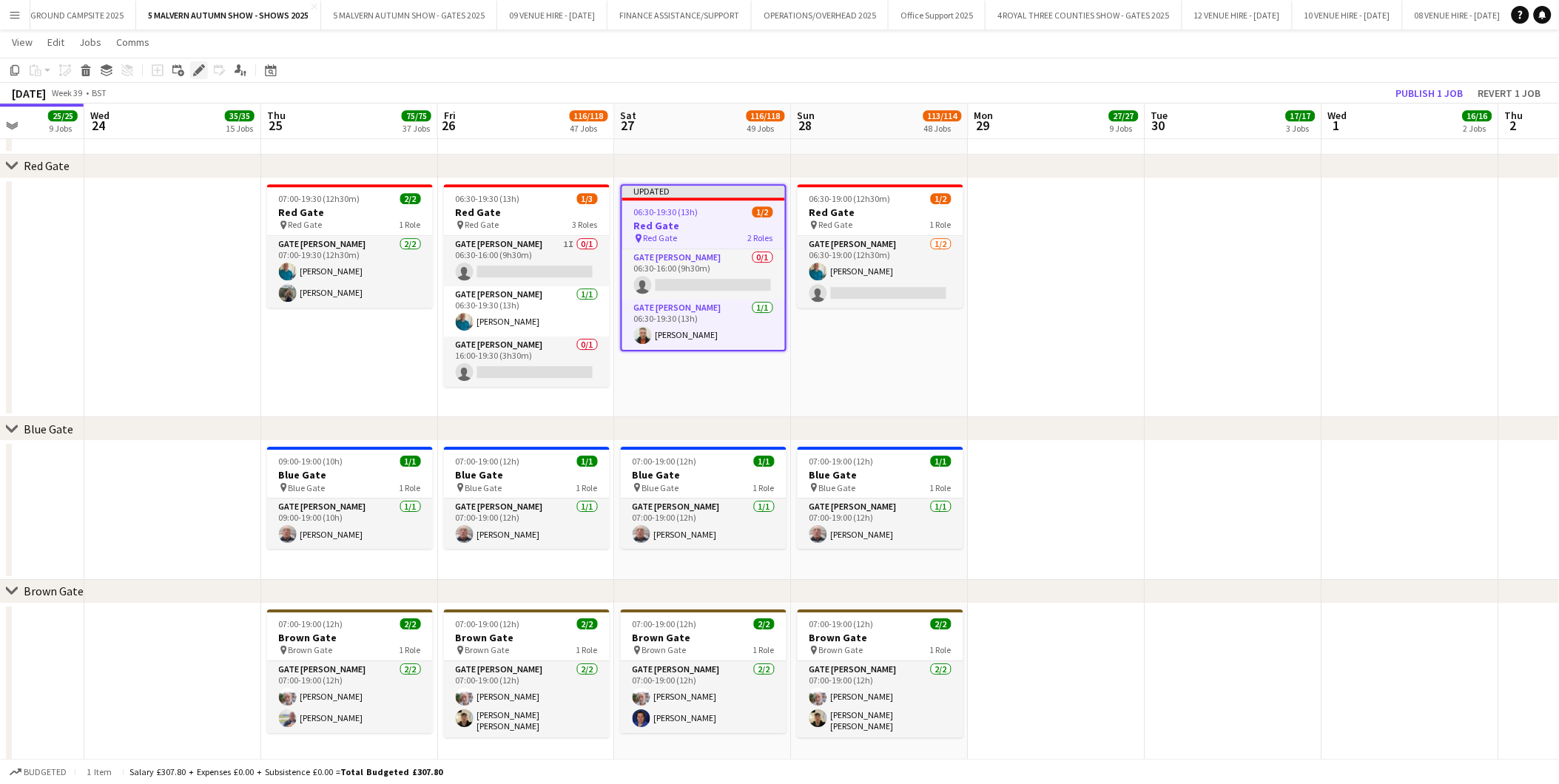
click at [200, 65] on icon "Edit" at bounding box center [199, 71] width 12 height 12
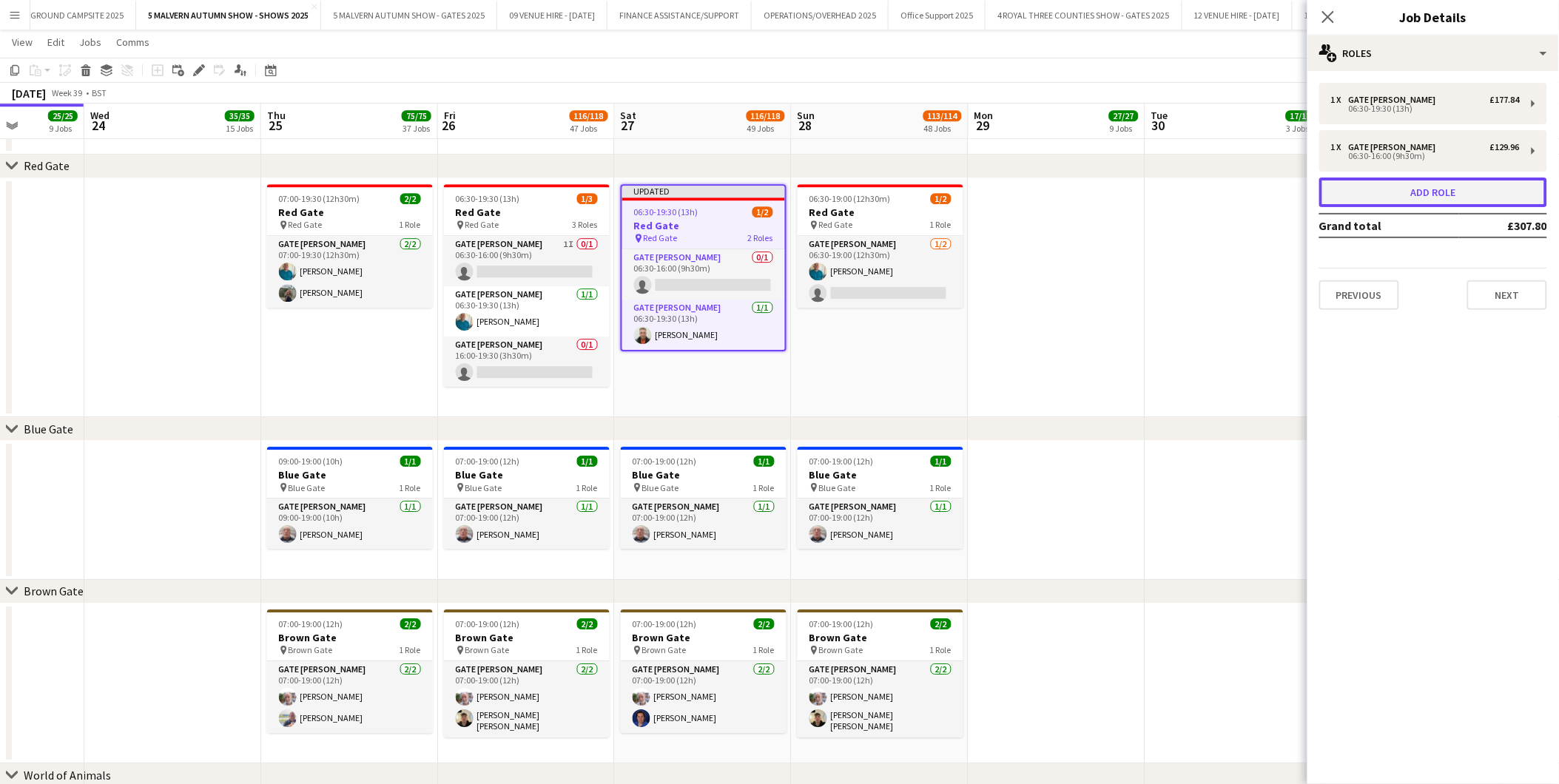
click at [1045, 185] on button "Add role" at bounding box center [1433, 192] width 228 height 30
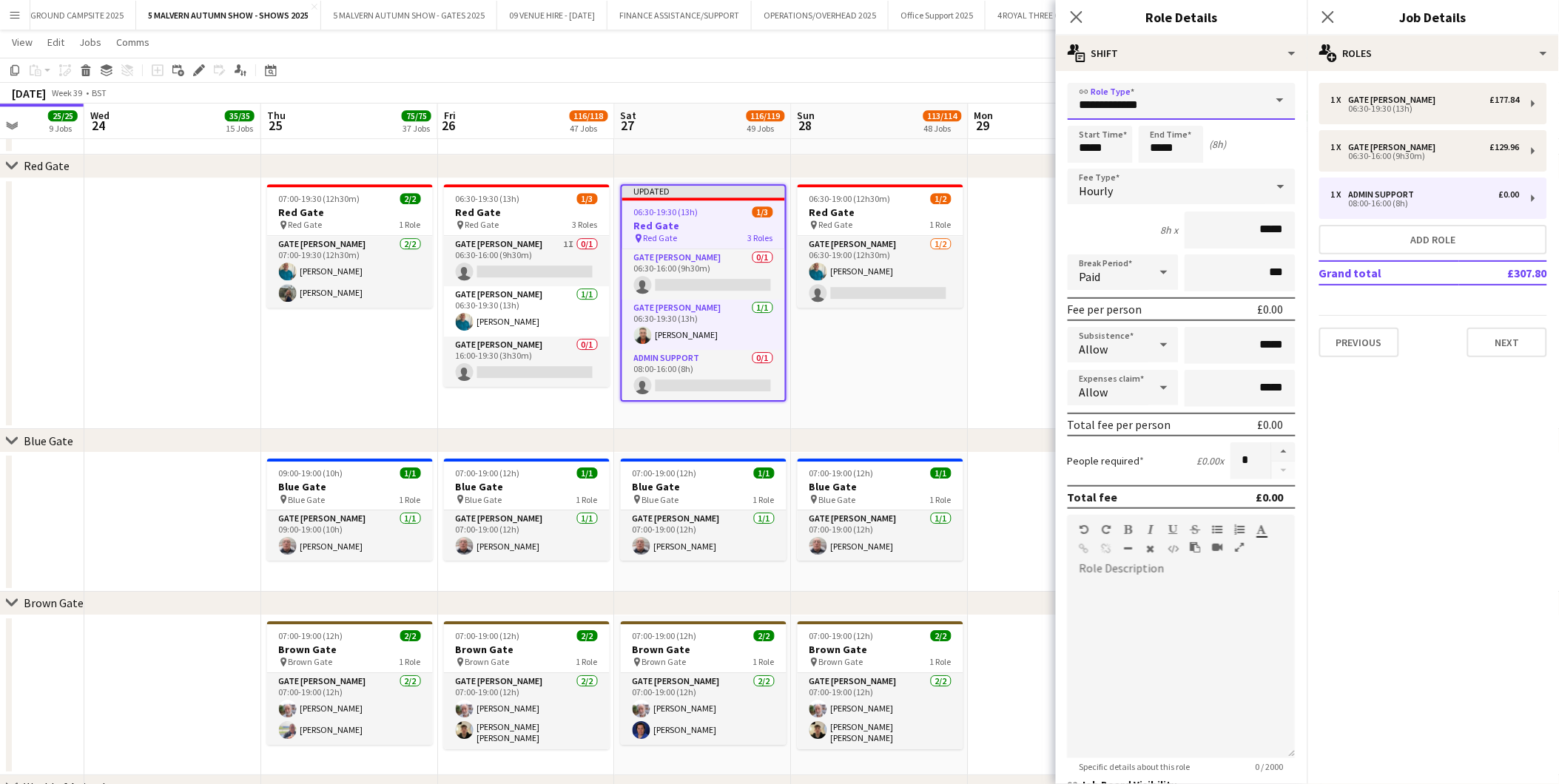
drag, startPoint x: 1173, startPoint y: 100, endPoint x: 1043, endPoint y: 97, distance: 130.0
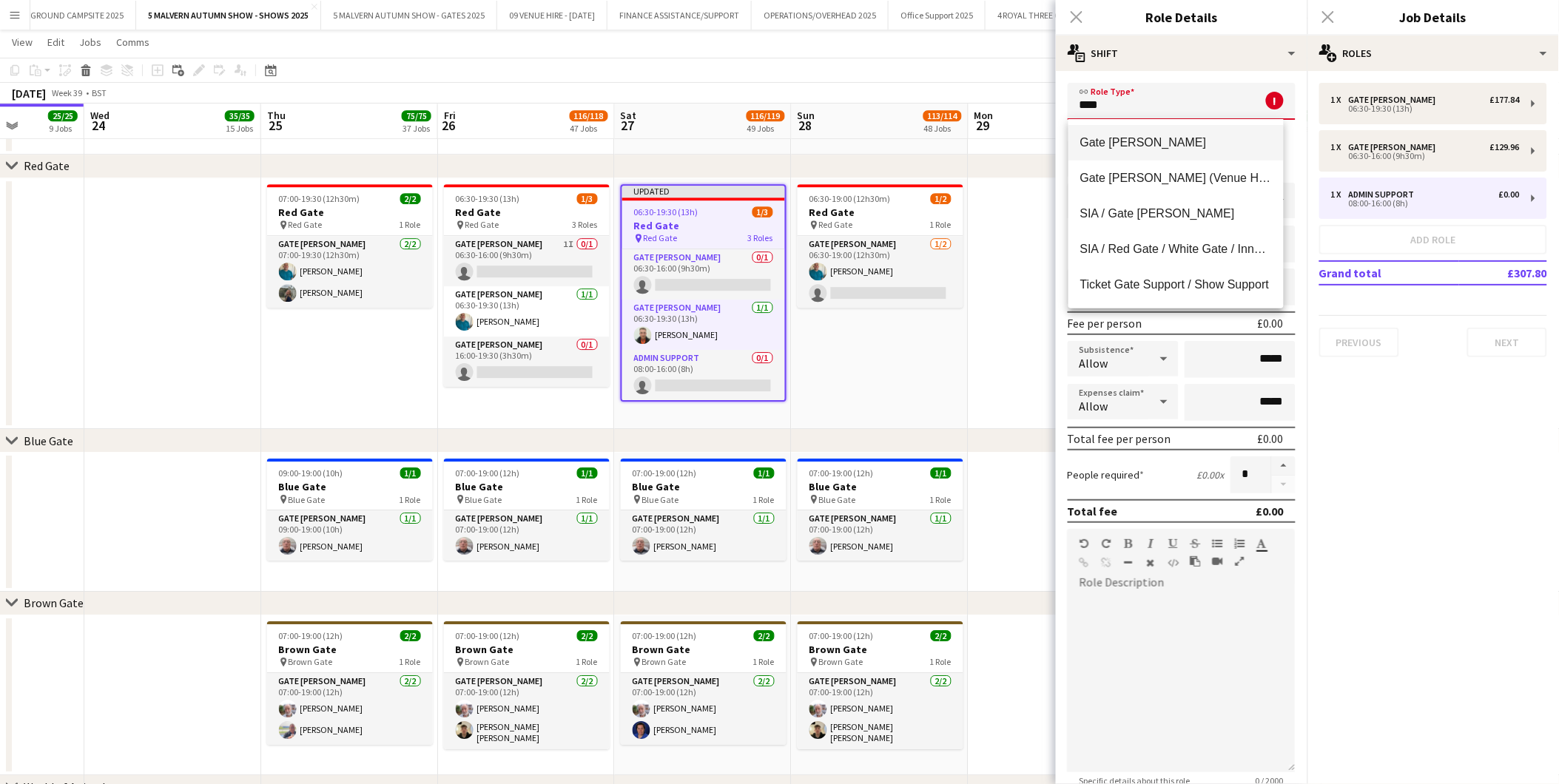
click at [1045, 149] on span "Gate [PERSON_NAME]" at bounding box center [1176, 142] width 191 height 14
type input "**********"
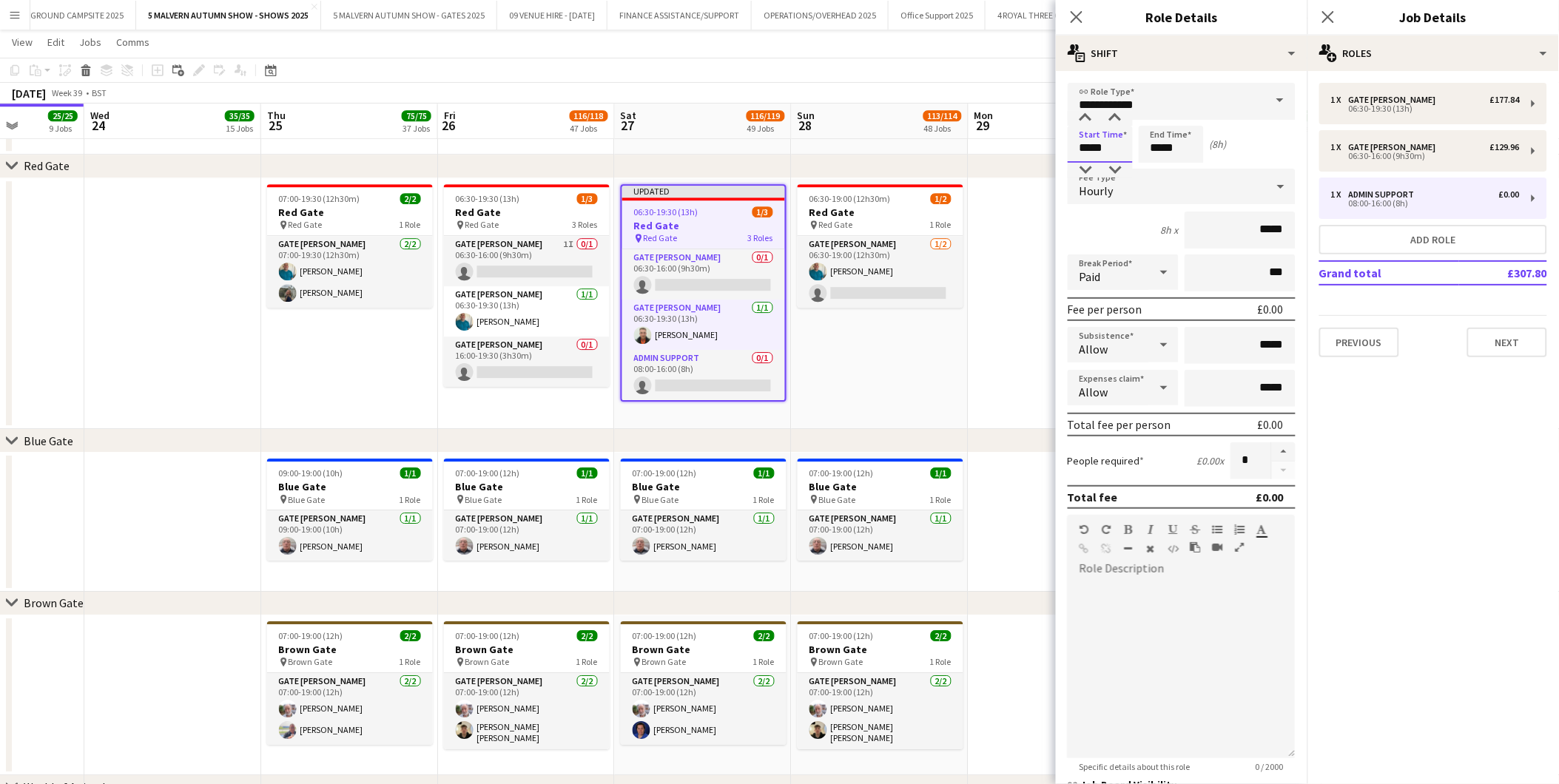
drag, startPoint x: 1125, startPoint y: 152, endPoint x: 1067, endPoint y: 142, distance: 58.9
click at [1045, 142] on form "**********" at bounding box center [1182, 504] width 252 height 843
click at [1045, 116] on div at bounding box center [1086, 118] width 30 height 15
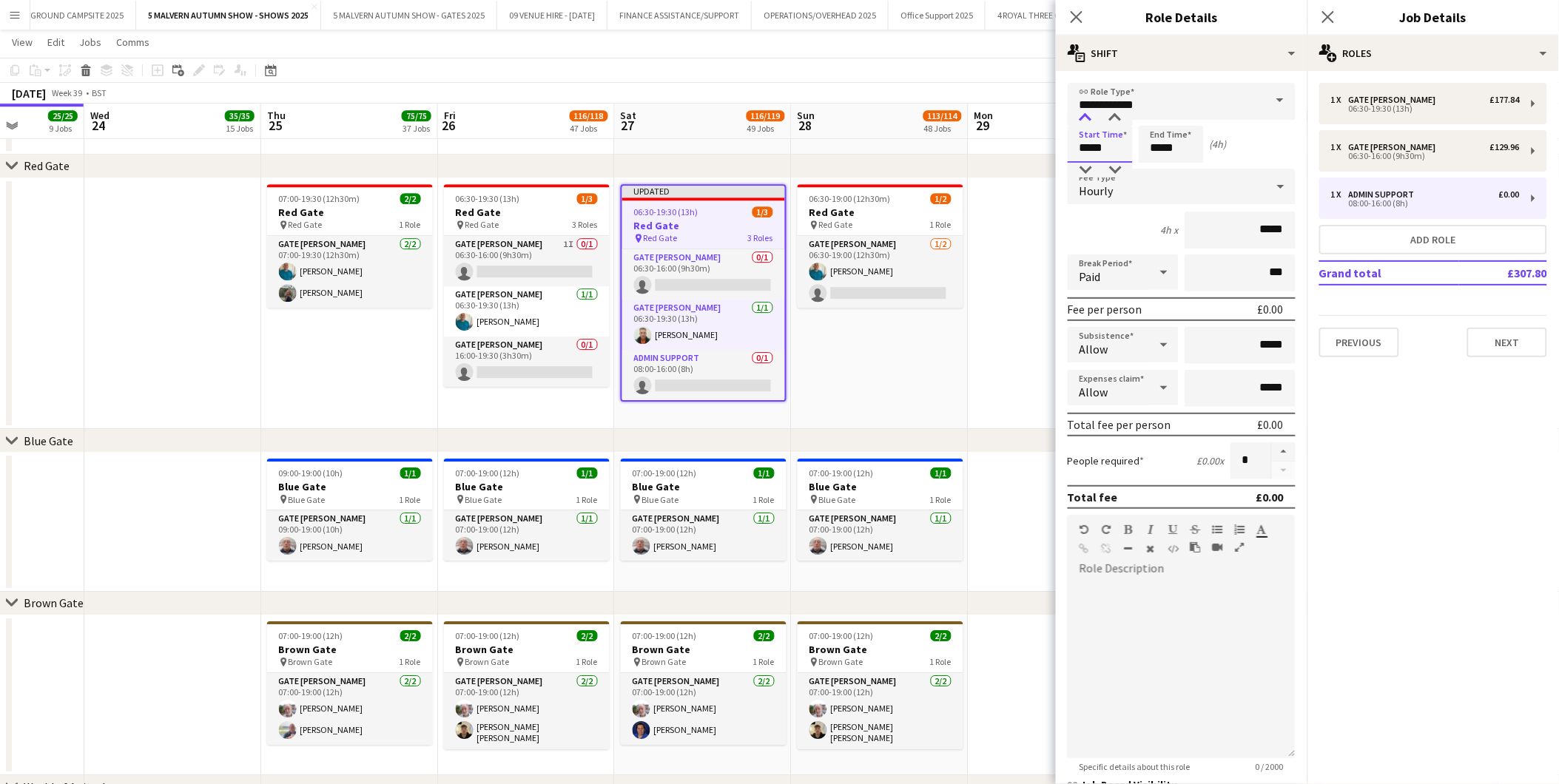
click at [1045, 116] on div at bounding box center [1086, 118] width 30 height 15
type input "*****"
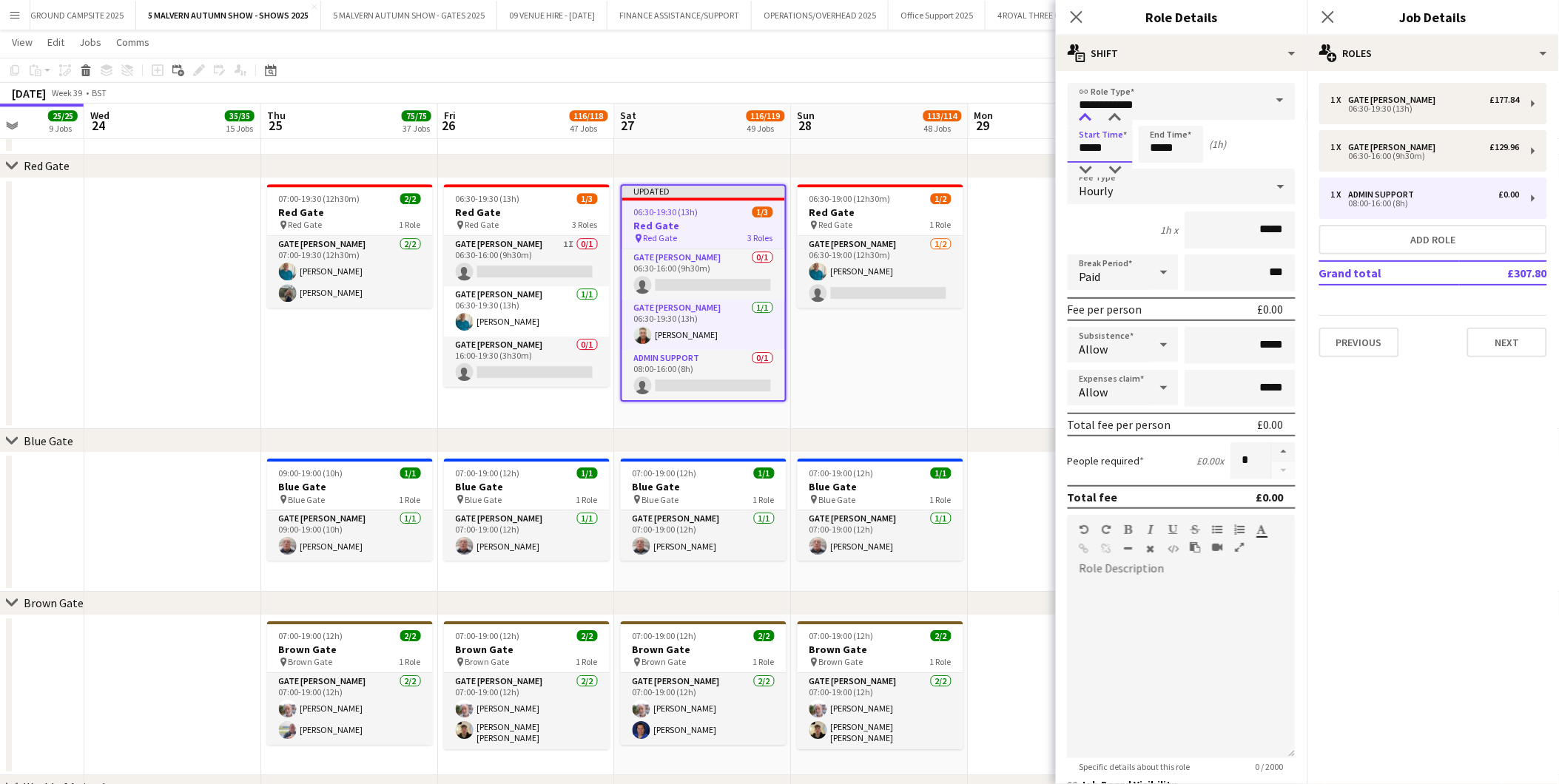
click at [1045, 116] on div at bounding box center [1086, 118] width 30 height 15
click at [1045, 149] on input "*****" at bounding box center [1172, 144] width 65 height 37
click at [1045, 117] on div at bounding box center [1157, 118] width 30 height 15
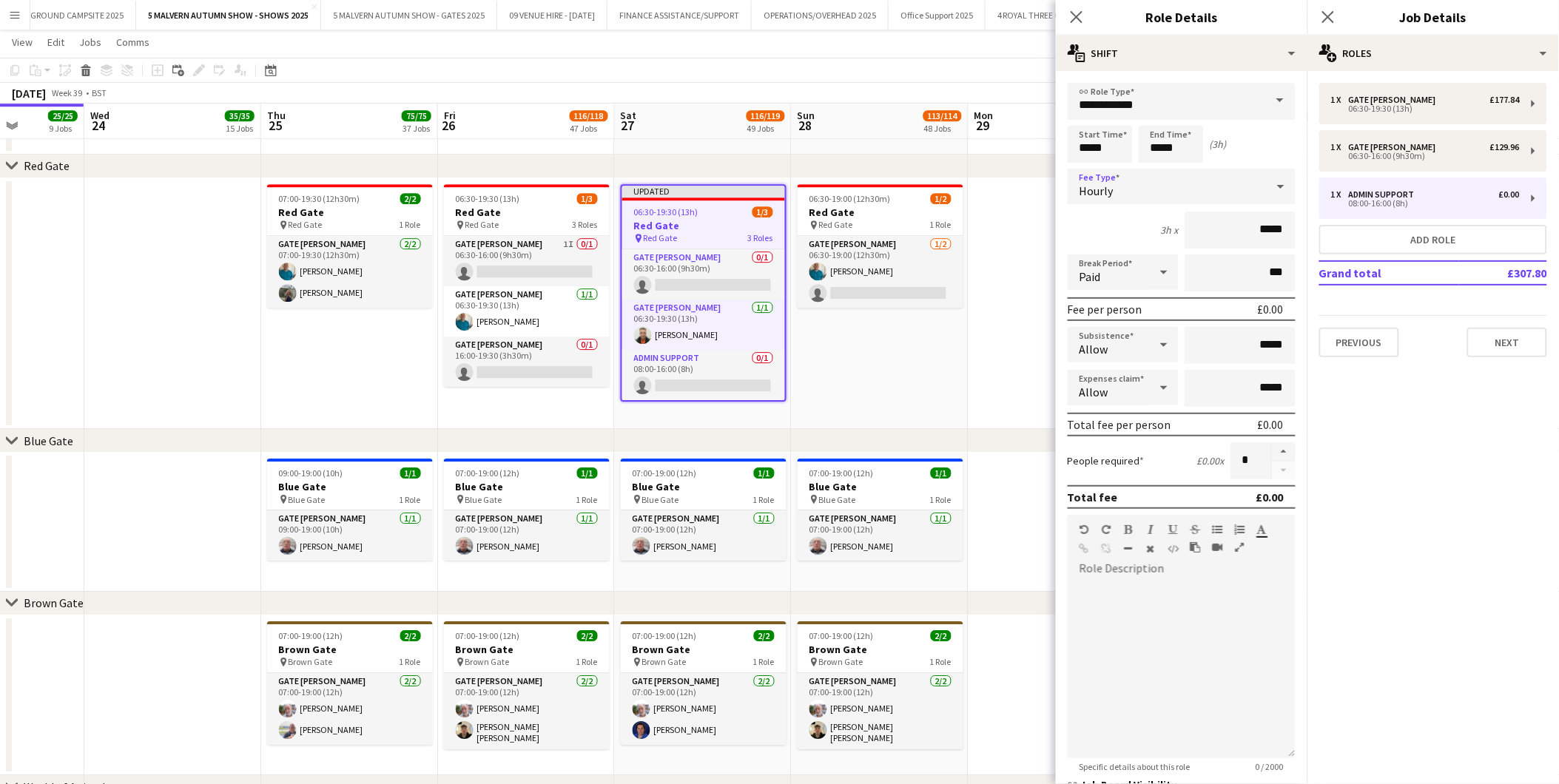
click at [1045, 180] on div "Hourly" at bounding box center [1166, 186] width 198 height 36
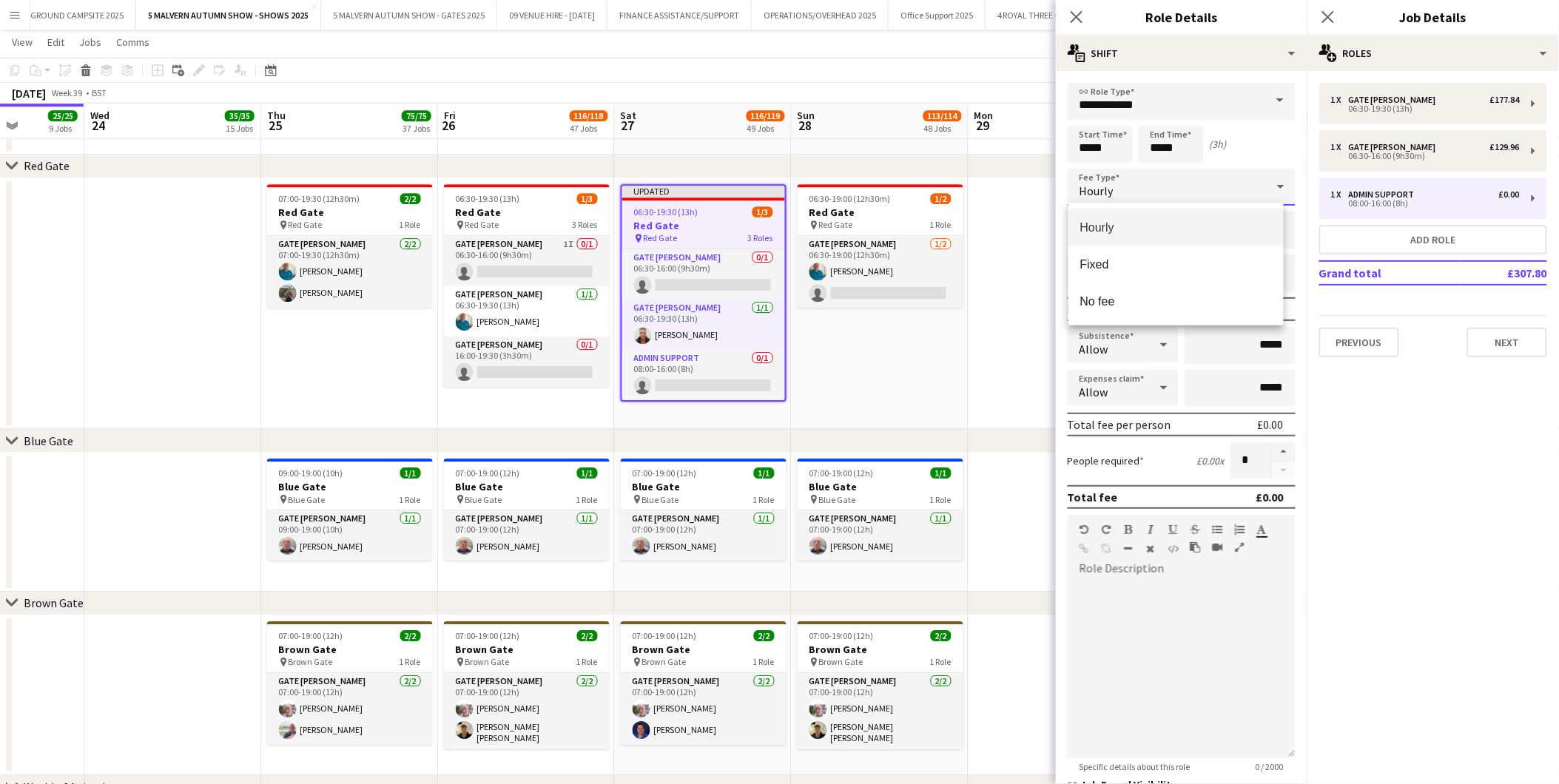
click at [1045, 180] on div at bounding box center [779, 392] width 1559 height 784
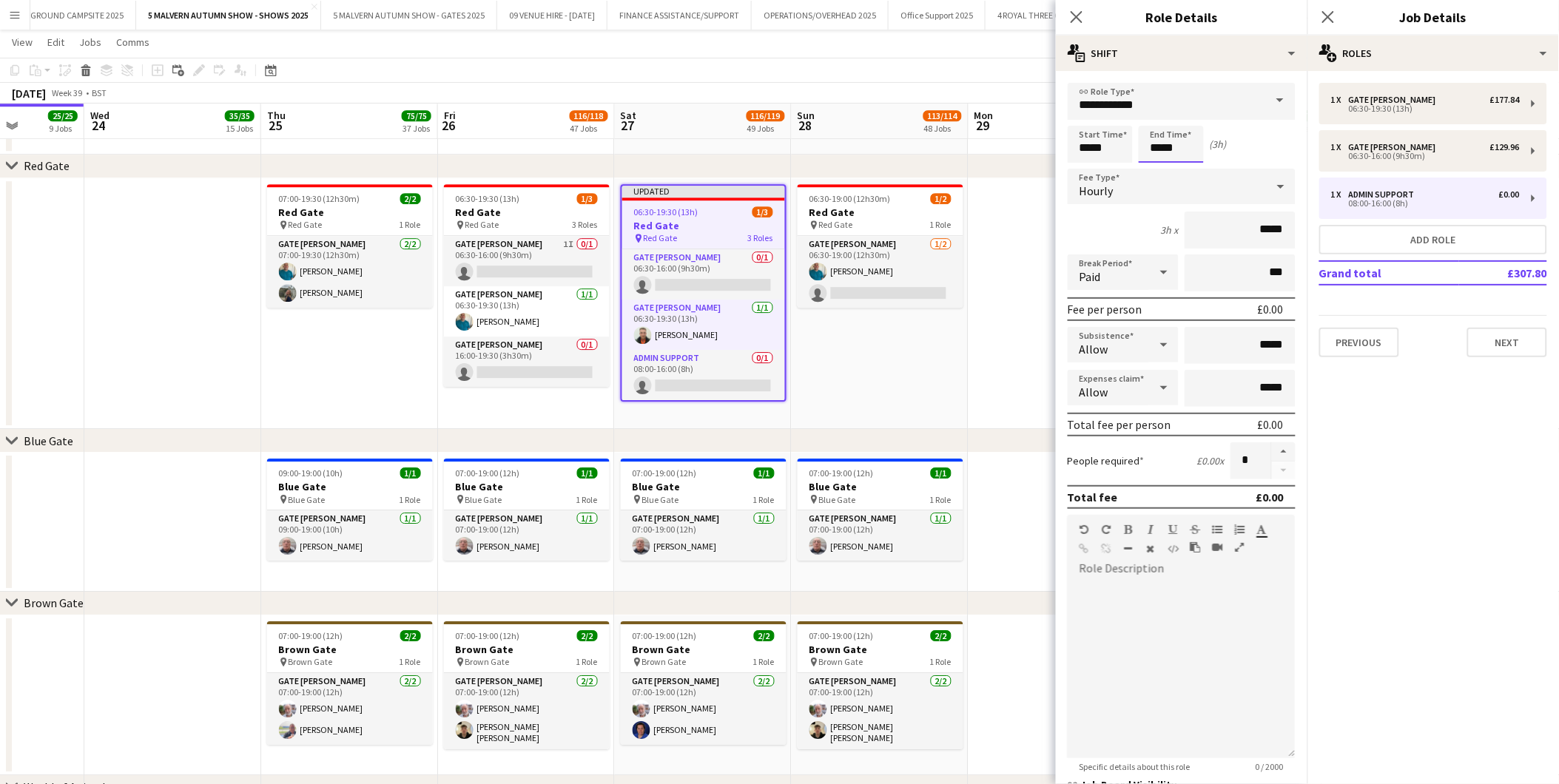
drag, startPoint x: 1189, startPoint y: 180, endPoint x: 1169, endPoint y: 135, distance: 49.2
click at [1045, 135] on input "*****" at bounding box center [1172, 144] width 65 height 37
click at [1045, 171] on div at bounding box center [1187, 170] width 30 height 15
type input "*****"
click at [1045, 171] on div at bounding box center [1187, 170] width 30 height 15
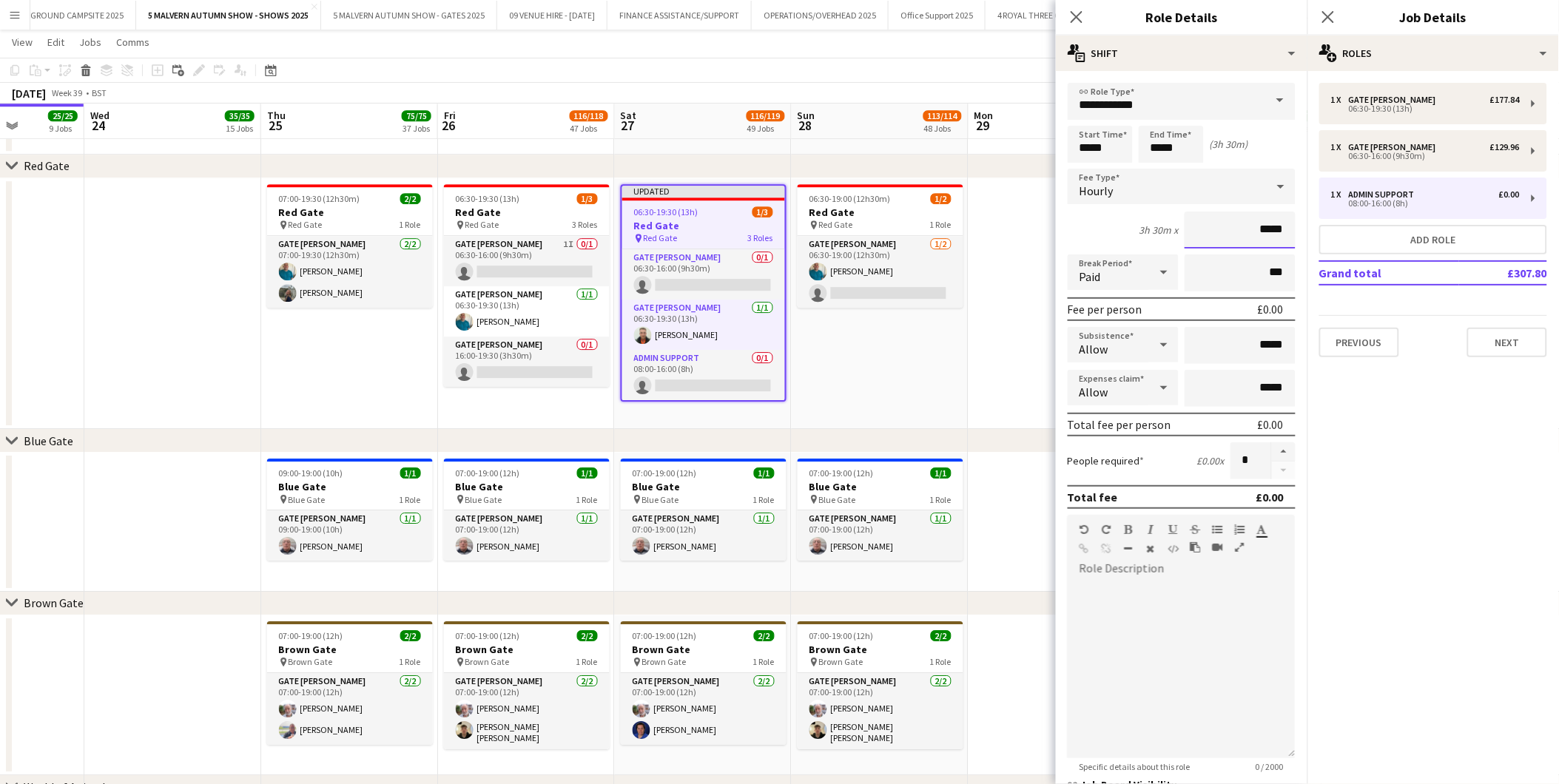
drag, startPoint x: 1280, startPoint y: 228, endPoint x: 1214, endPoint y: 219, distance: 66.6
click at [1045, 219] on input "*****" at bounding box center [1240, 230] width 111 height 37
type input "******"
click at [988, 376] on app-date-cell at bounding box center [1057, 304] width 177 height 252
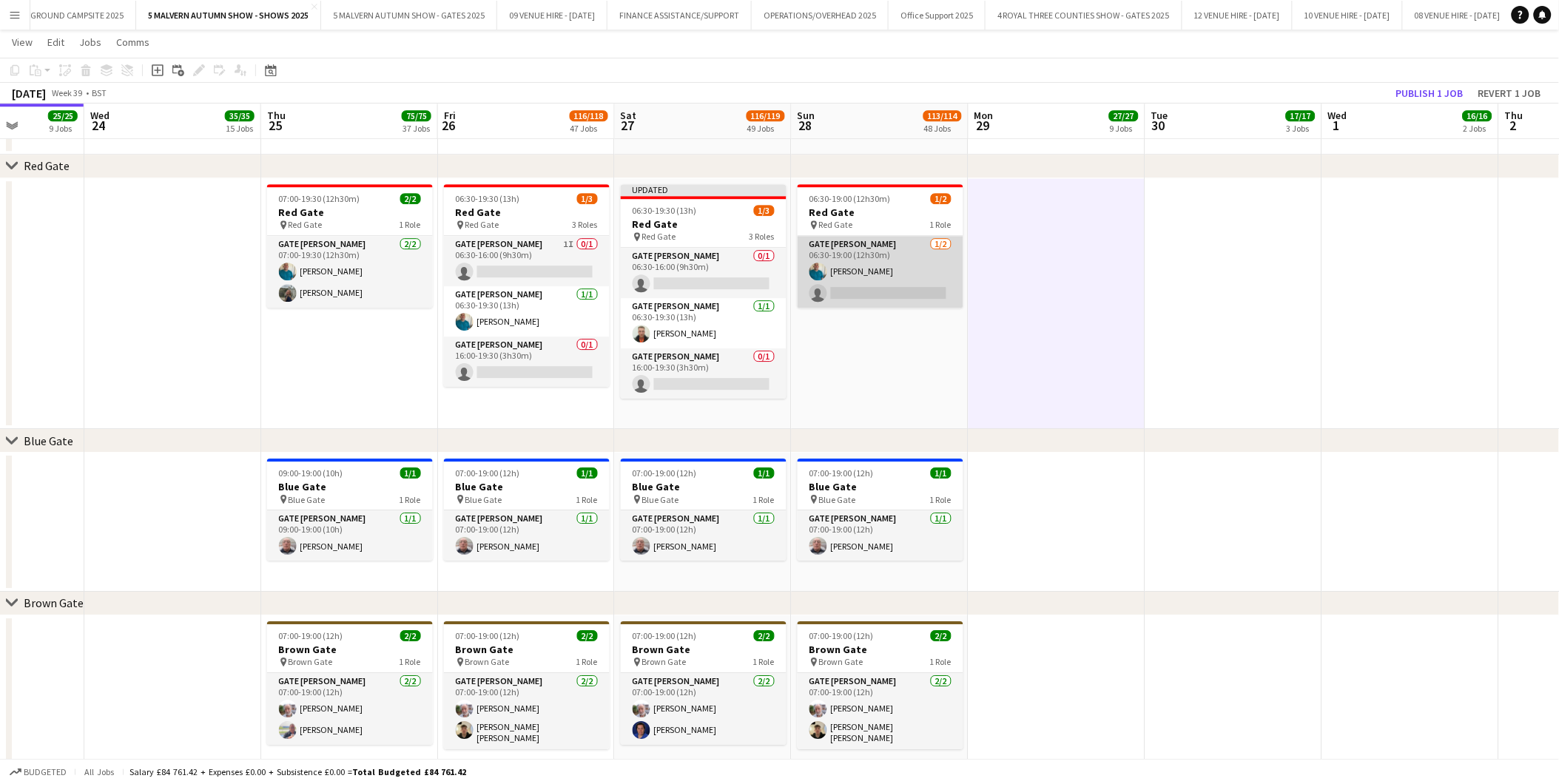
click at [889, 292] on app-card-role "Gate Steward 1/2 06:30-19:00 (12h30m) Philip Haste single-neutral-actions" at bounding box center [880, 272] width 166 height 72
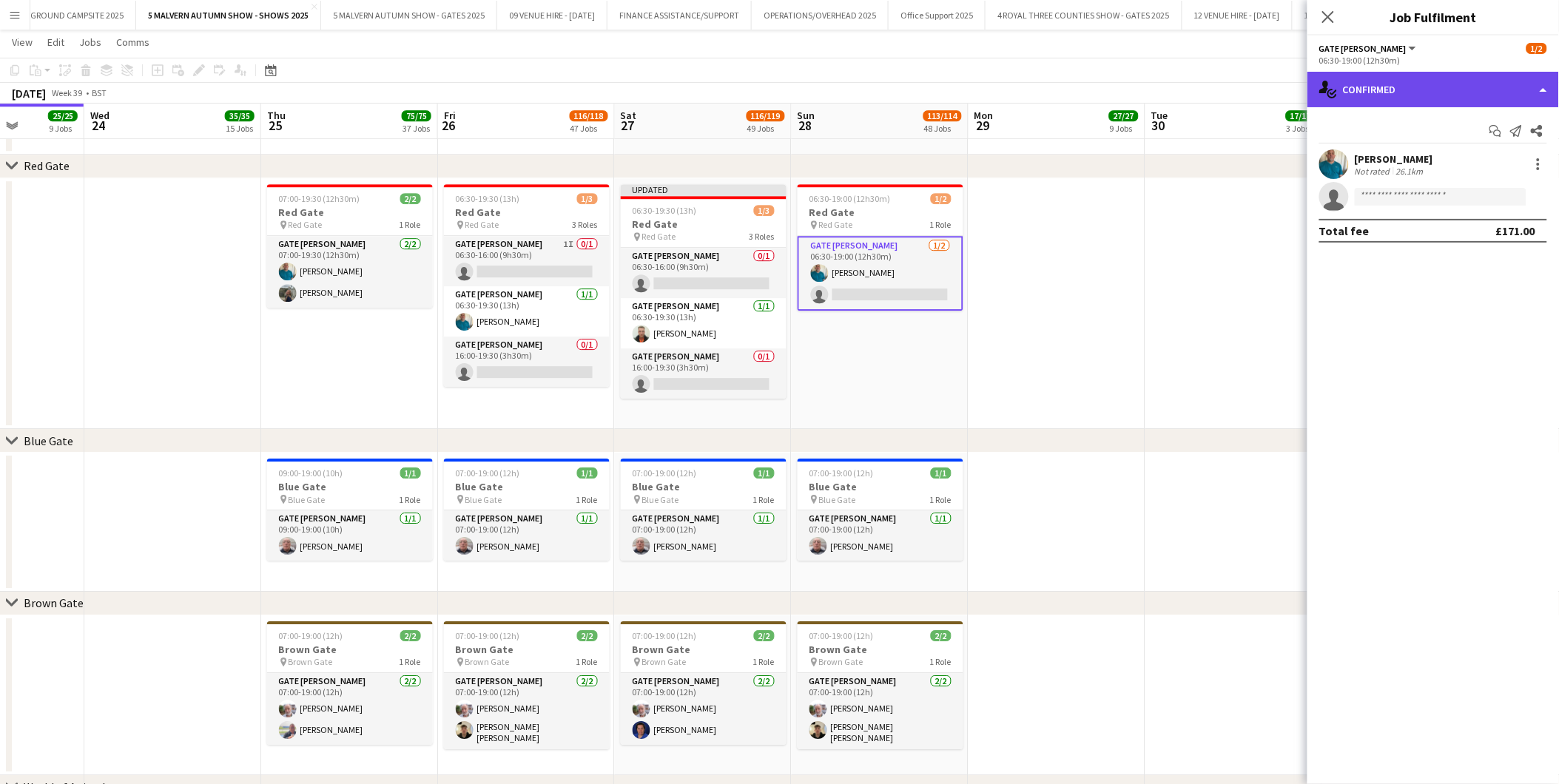
click at [1045, 84] on div "single-neutral-actions-check-2 Confirmed" at bounding box center [1434, 89] width 252 height 36
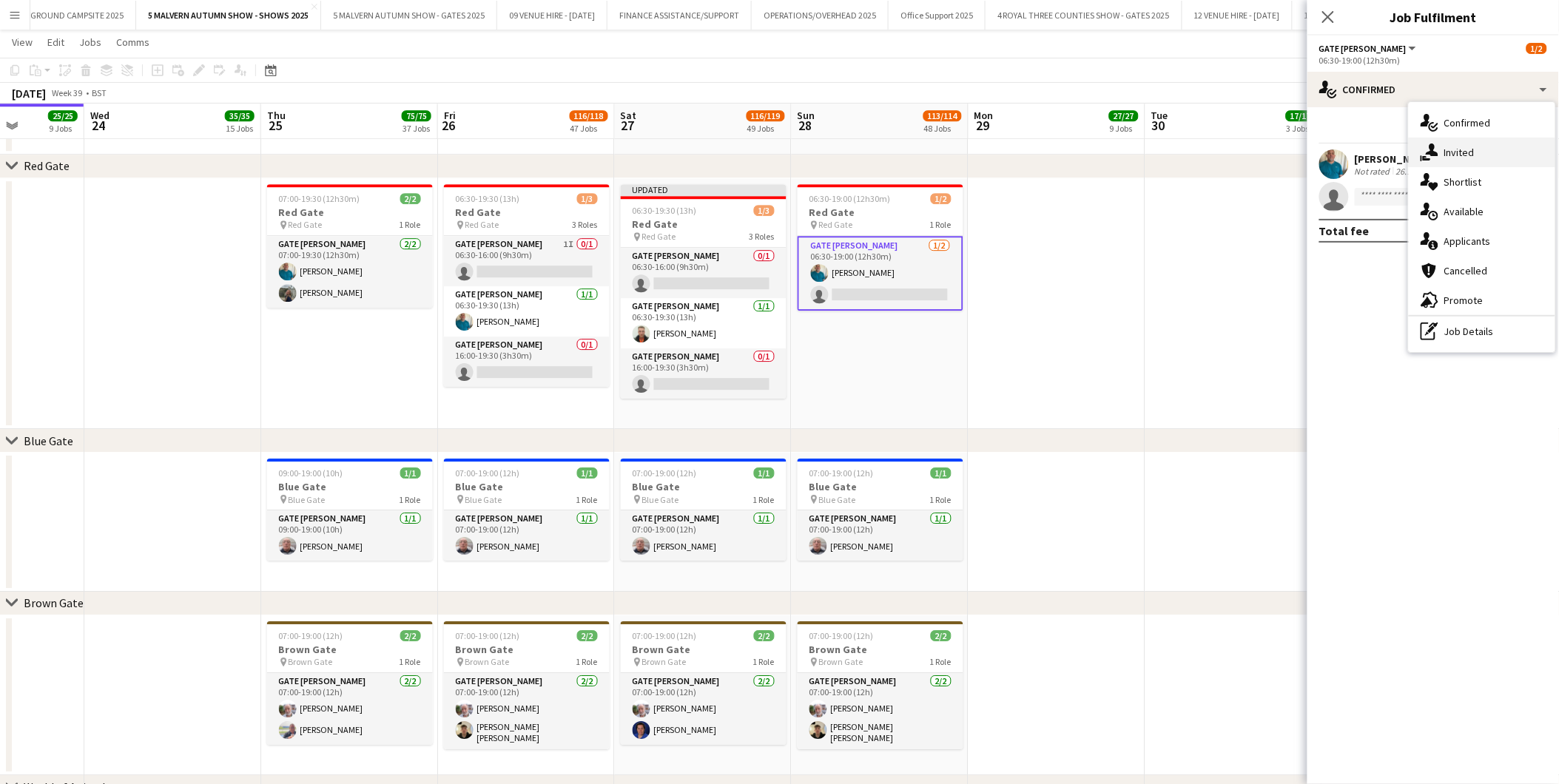
click at [1045, 156] on span "Invited" at bounding box center [1459, 152] width 31 height 13
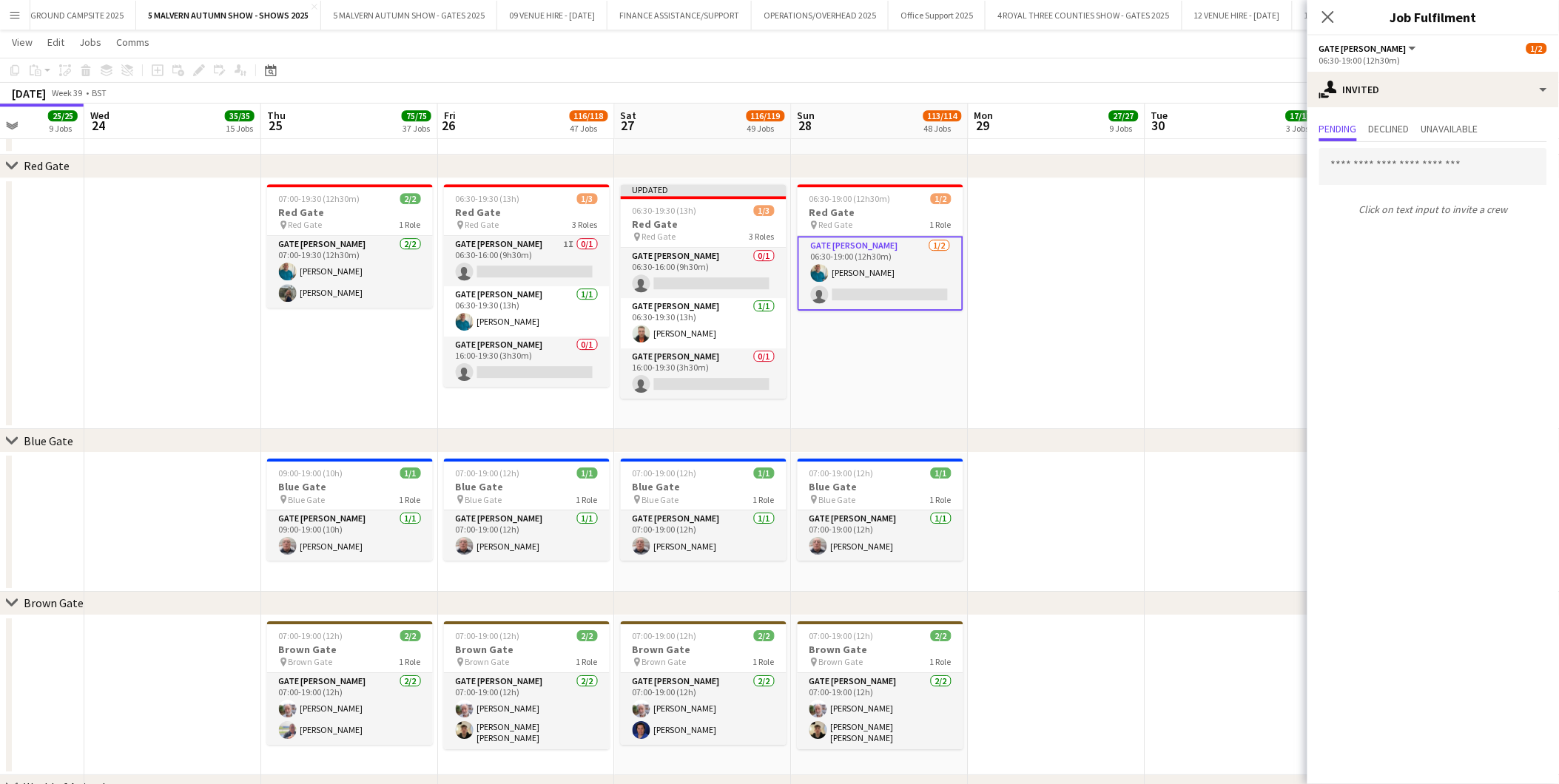
click at [1045, 244] on app-date-cell at bounding box center [1057, 304] width 177 height 252
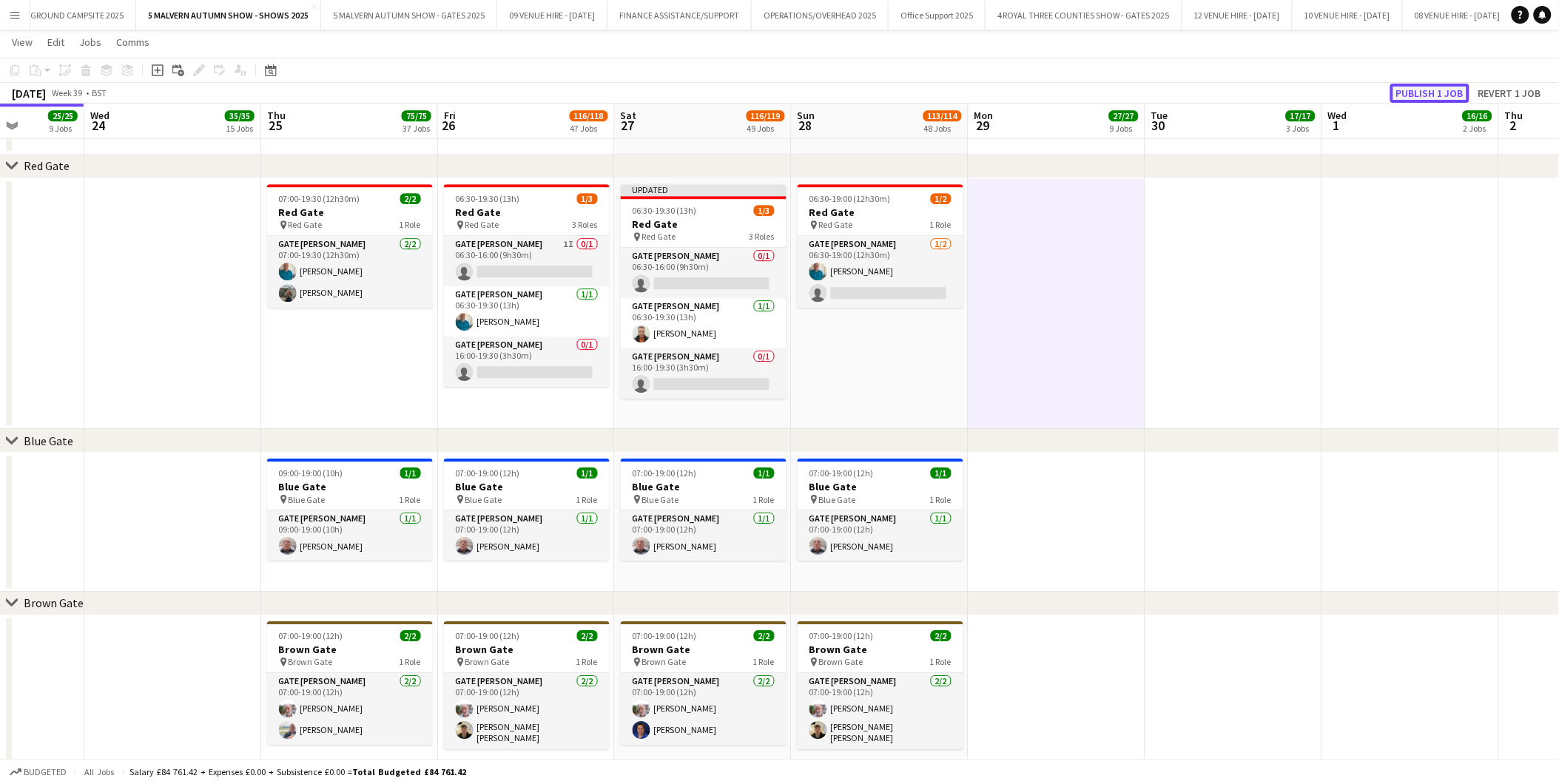
click at [1045, 86] on button "Publish 1 job" at bounding box center [1430, 94] width 80 height 19
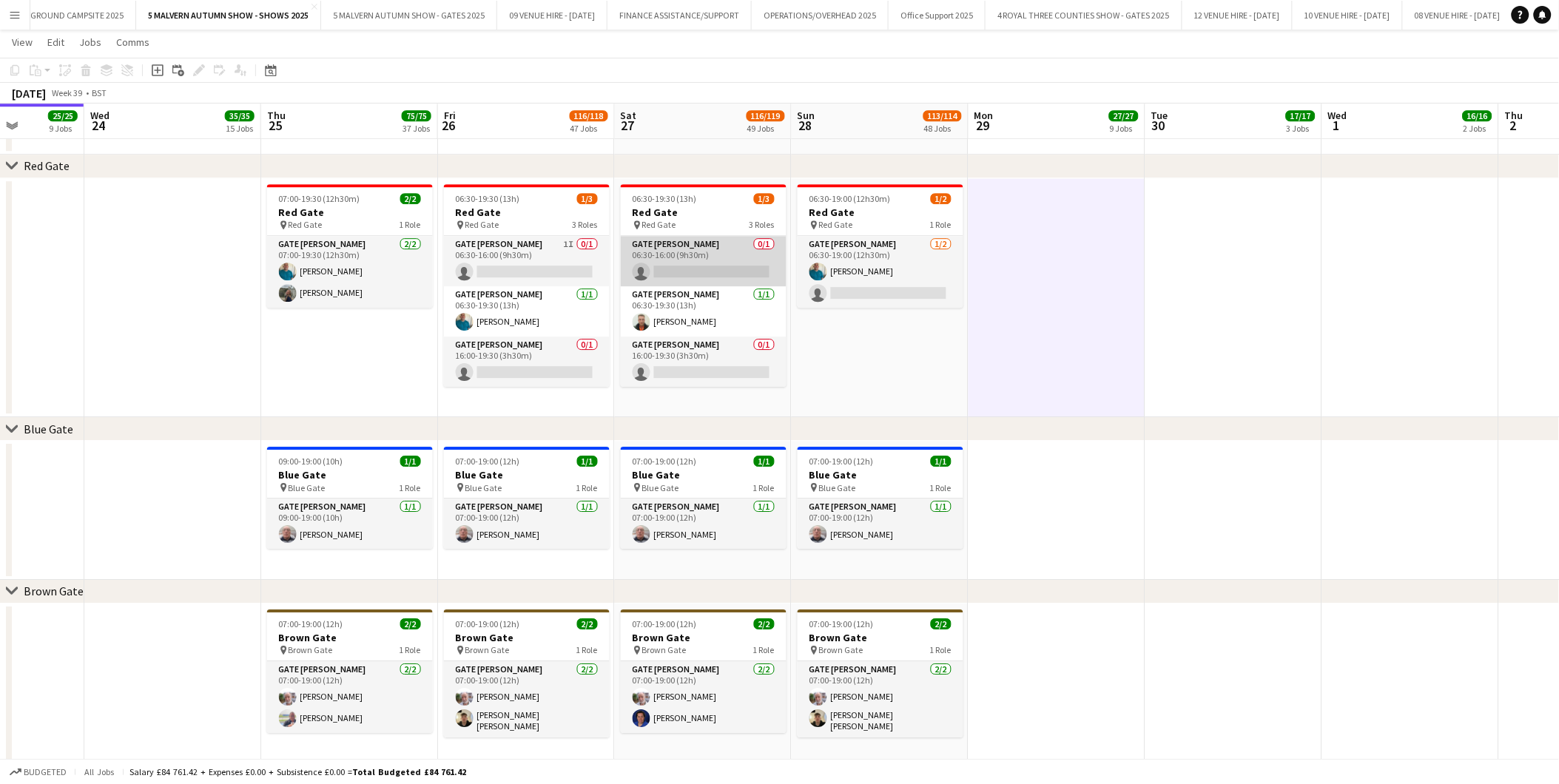
click at [727, 280] on app-card-role "Gate Steward 0/1 06:30-16:00 (9h30m) single-neutral-actions" at bounding box center [704, 261] width 166 height 51
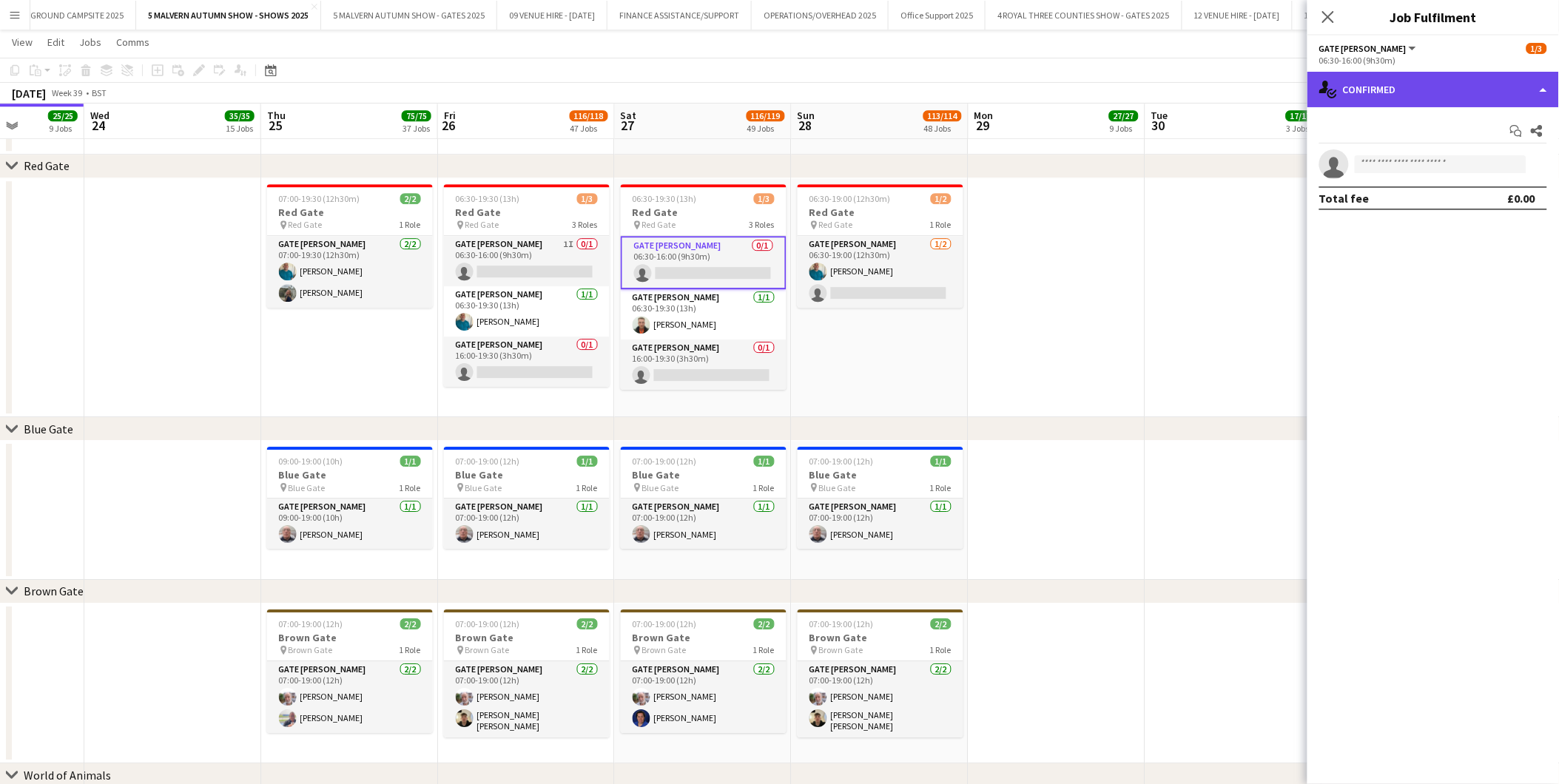
click at [1045, 94] on div "single-neutral-actions-check-2 Confirmed" at bounding box center [1434, 89] width 252 height 36
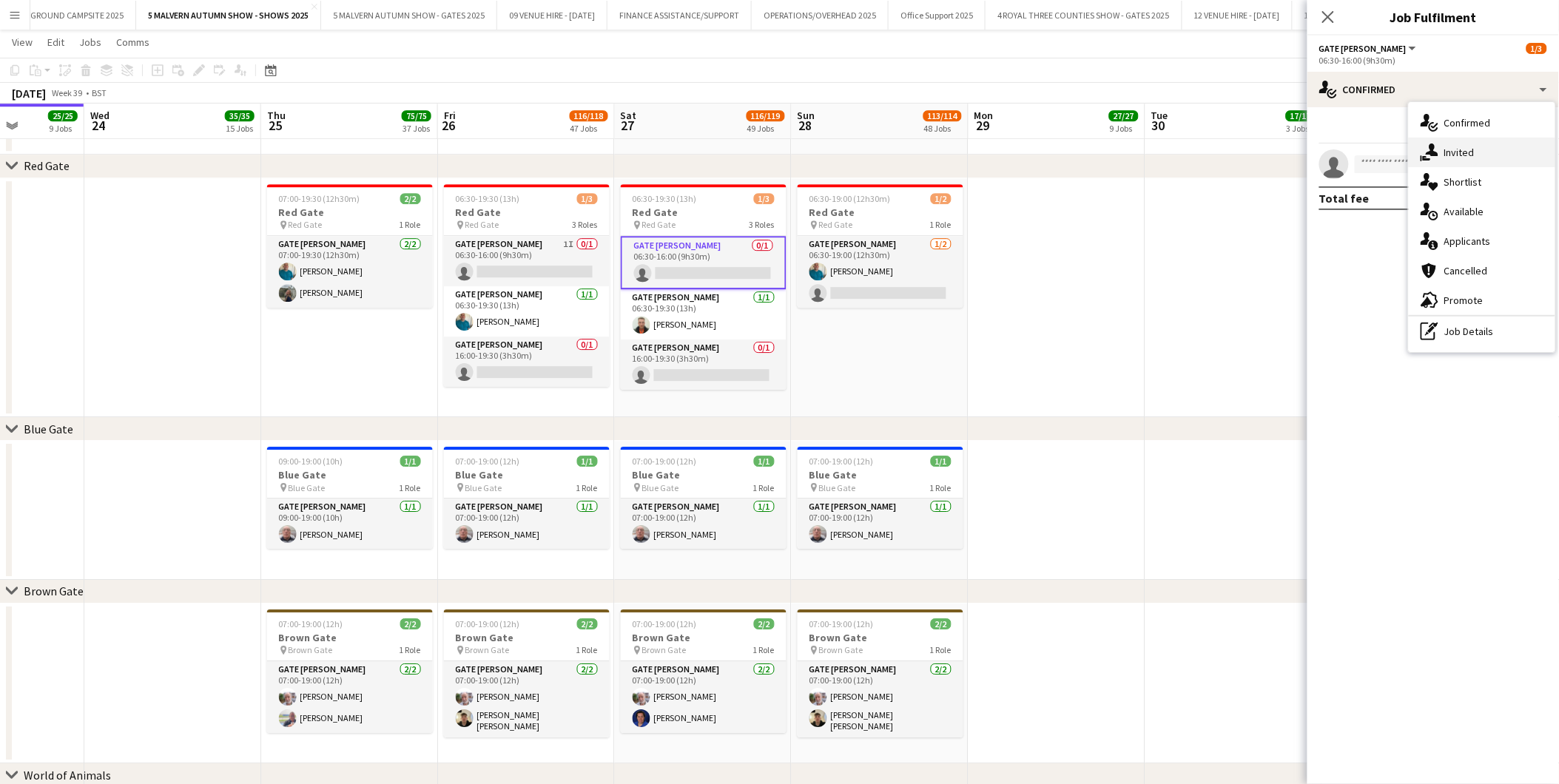
click at [1045, 147] on span "Invited" at bounding box center [1459, 152] width 31 height 13
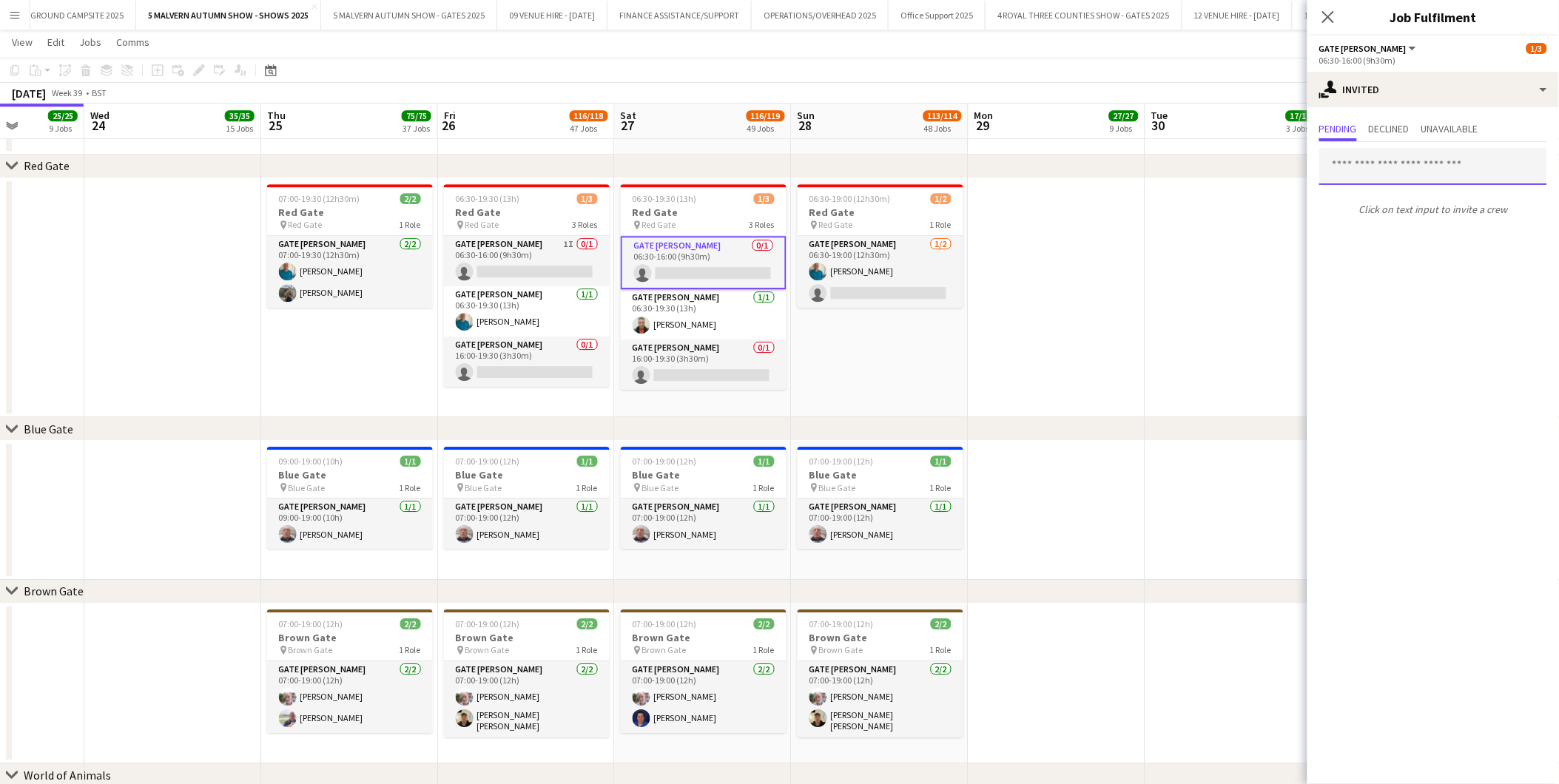
click at [1045, 157] on input "text" at bounding box center [1433, 166] width 228 height 37
type input "****"
click at [1045, 215] on span "[EMAIL_ADDRESS][DOMAIN_NAME]" at bounding box center [1434, 215] width 205 height 12
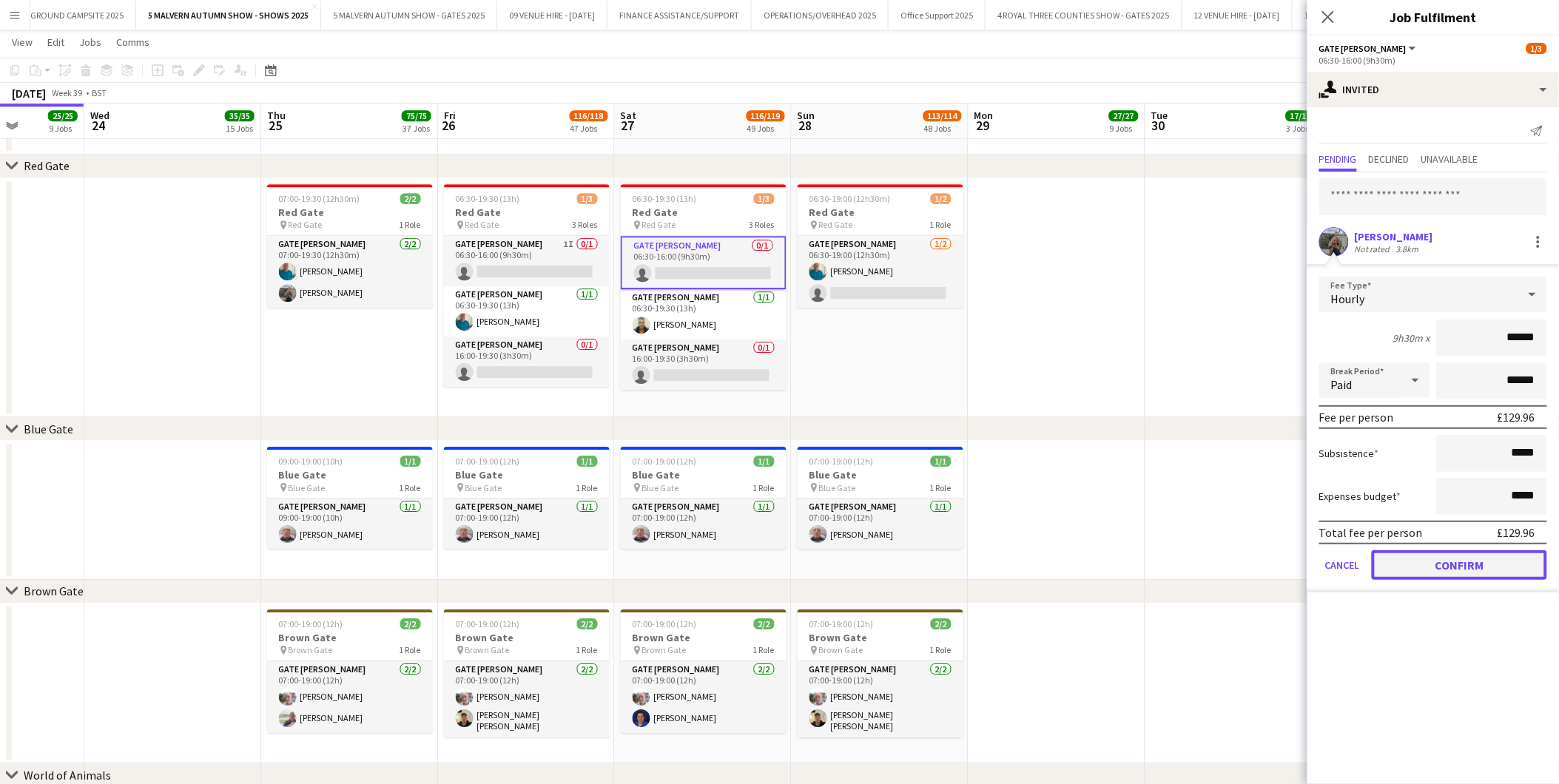
click at [1045, 488] on button "Confirm" at bounding box center [1459, 565] width 176 height 30
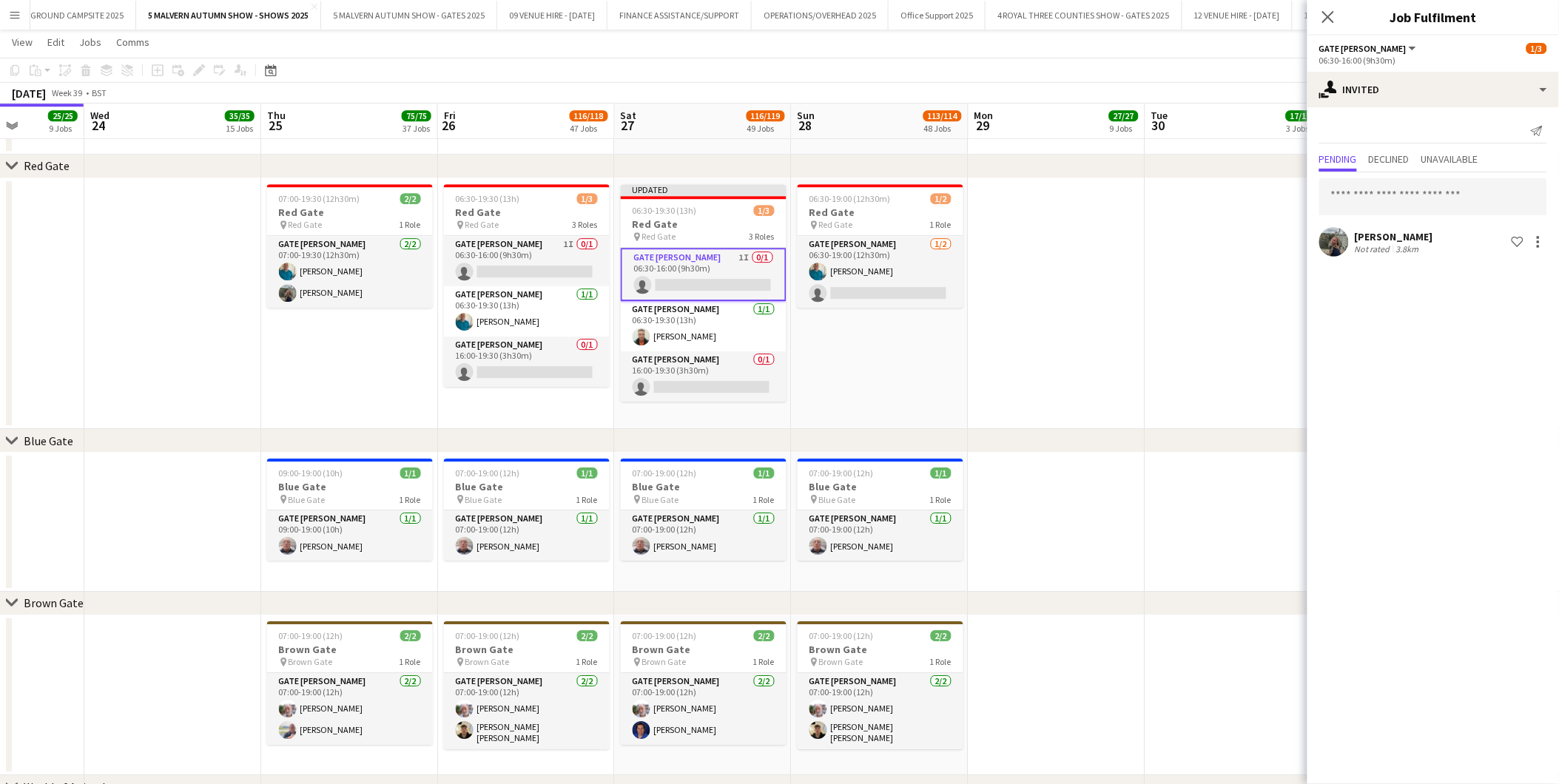
click at [1045, 379] on app-date-cell at bounding box center [1234, 304] width 177 height 252
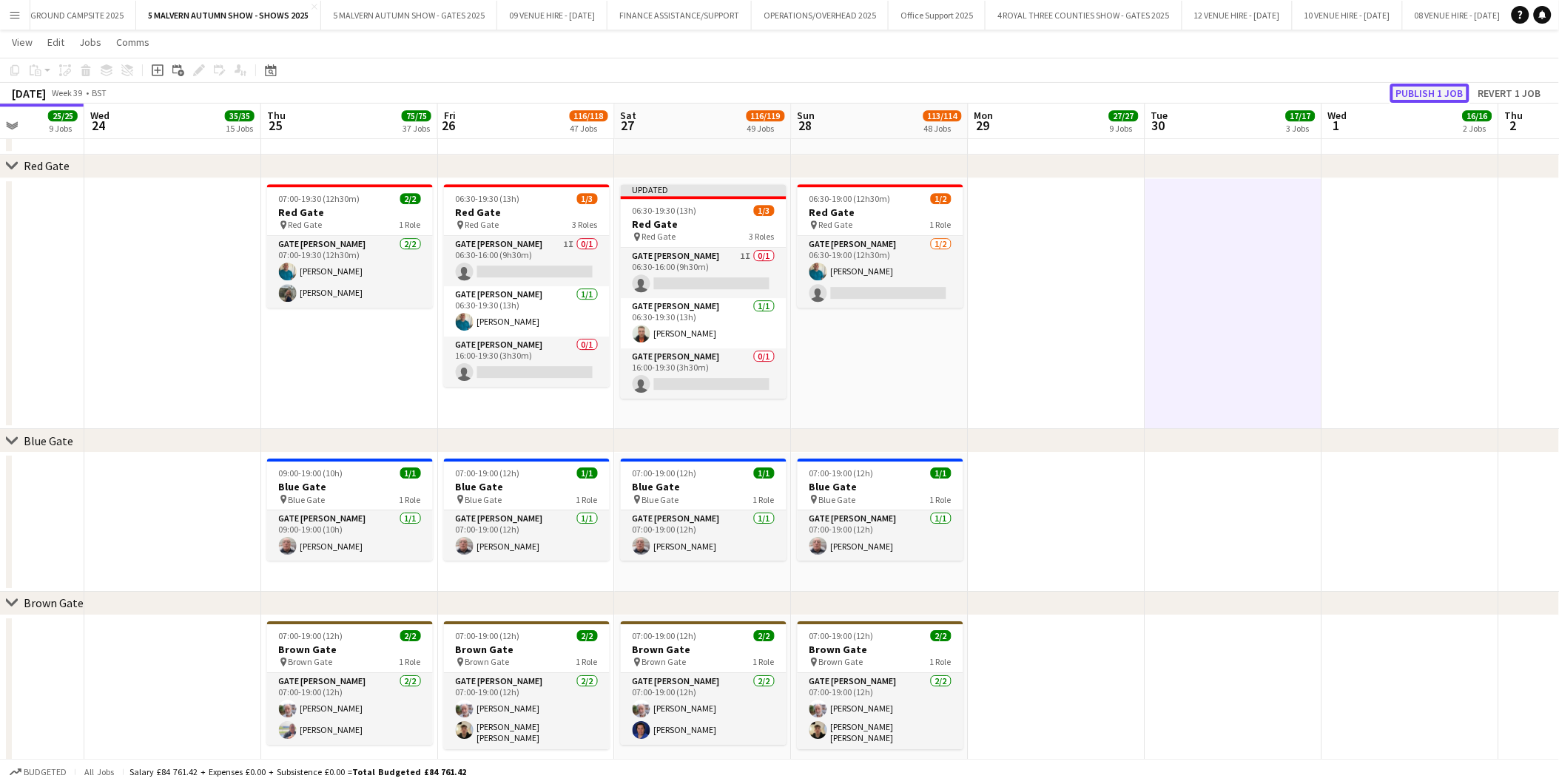
click at [1045, 93] on button "Publish 1 job" at bounding box center [1430, 94] width 80 height 19
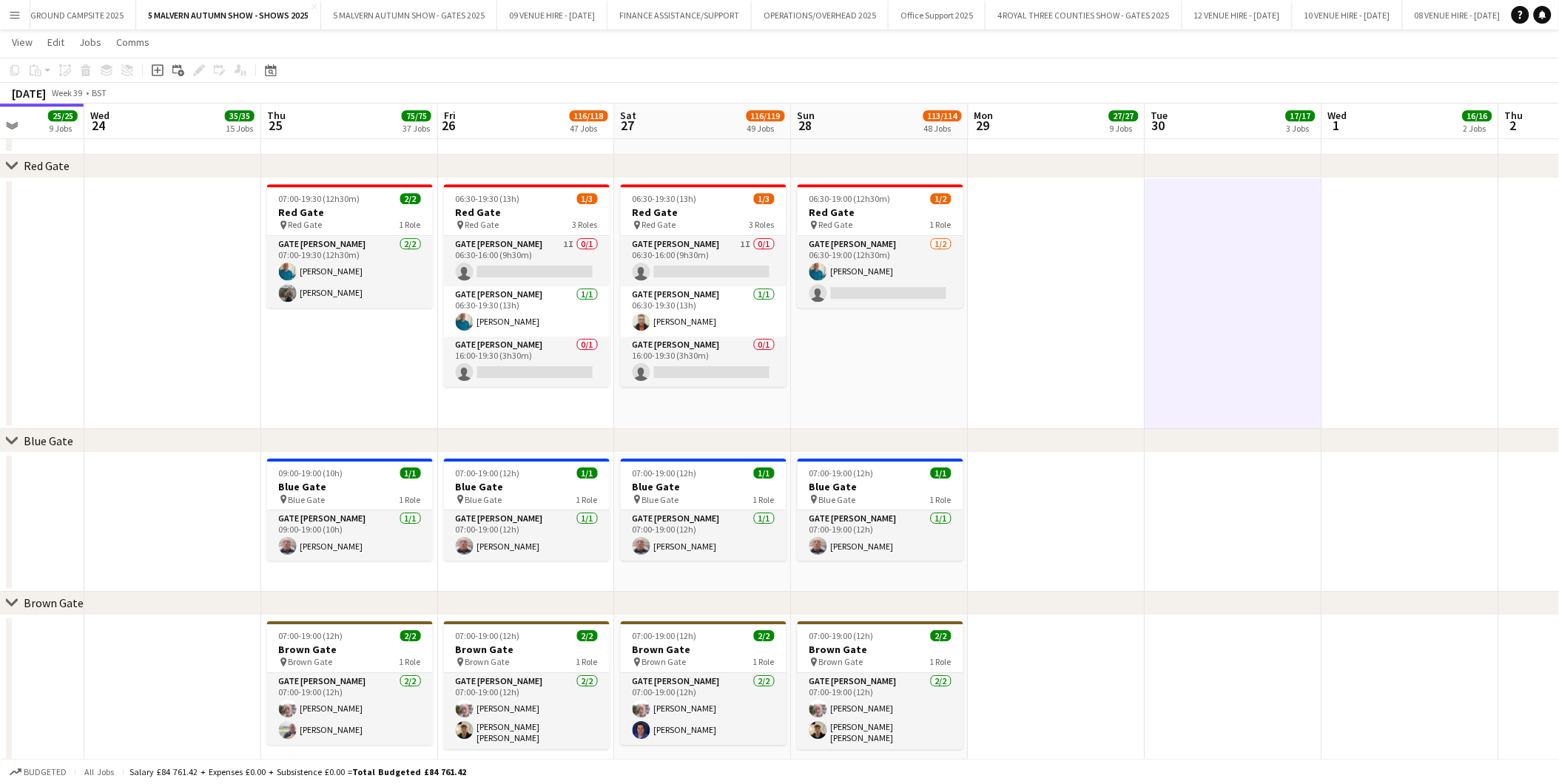
click at [1031, 346] on app-date-cell at bounding box center [1057, 304] width 177 height 252
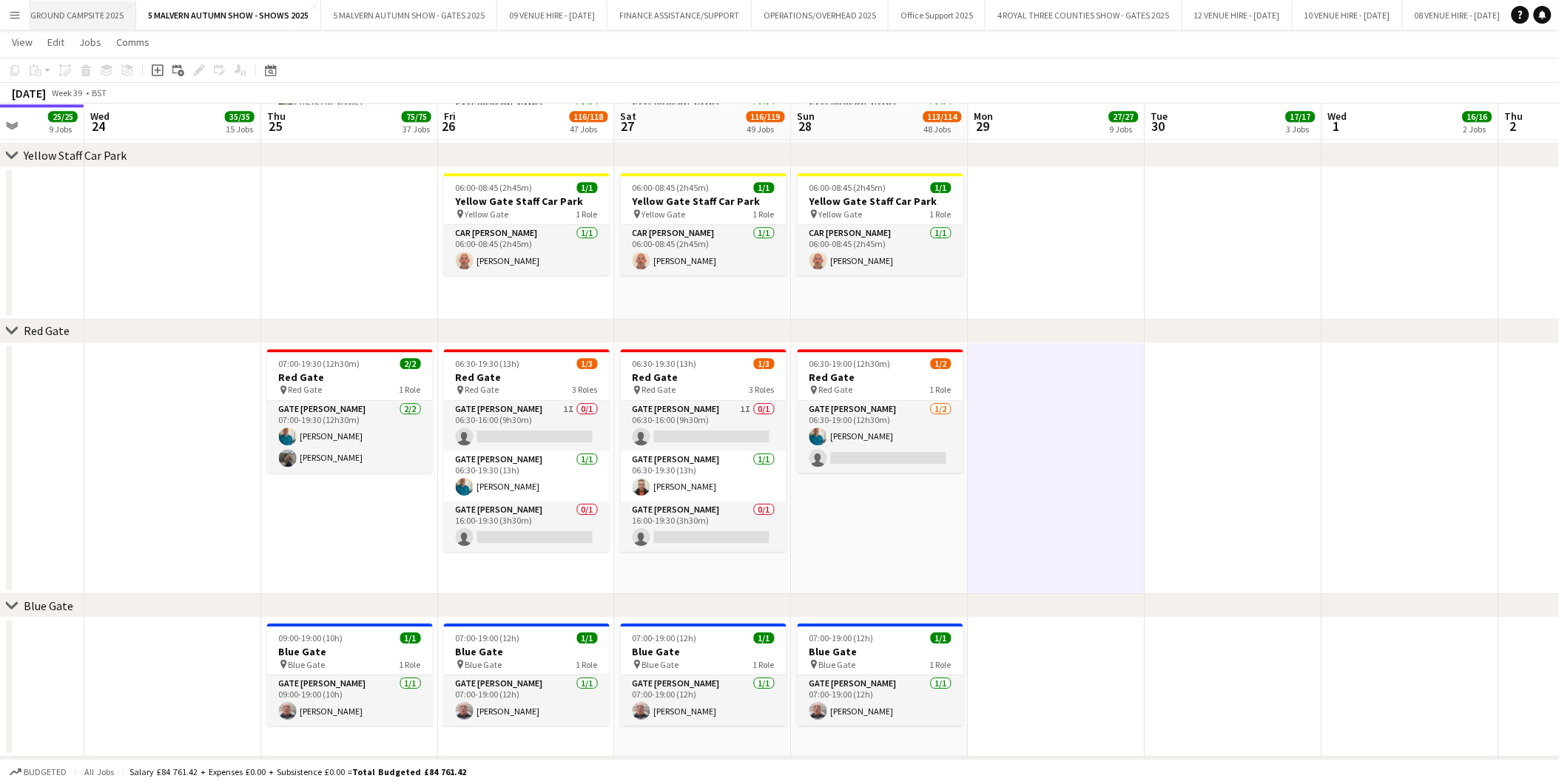
scroll to position [262, 0]
drag, startPoint x: 863, startPoint y: 453, endPoint x: 922, endPoint y: 357, distance: 112.7
click at [863, 453] on app-card-role "Gate Steward 1/2 06:30-19:00 (12h30m) Philip Haste single-neutral-actions" at bounding box center [880, 437] width 166 height 72
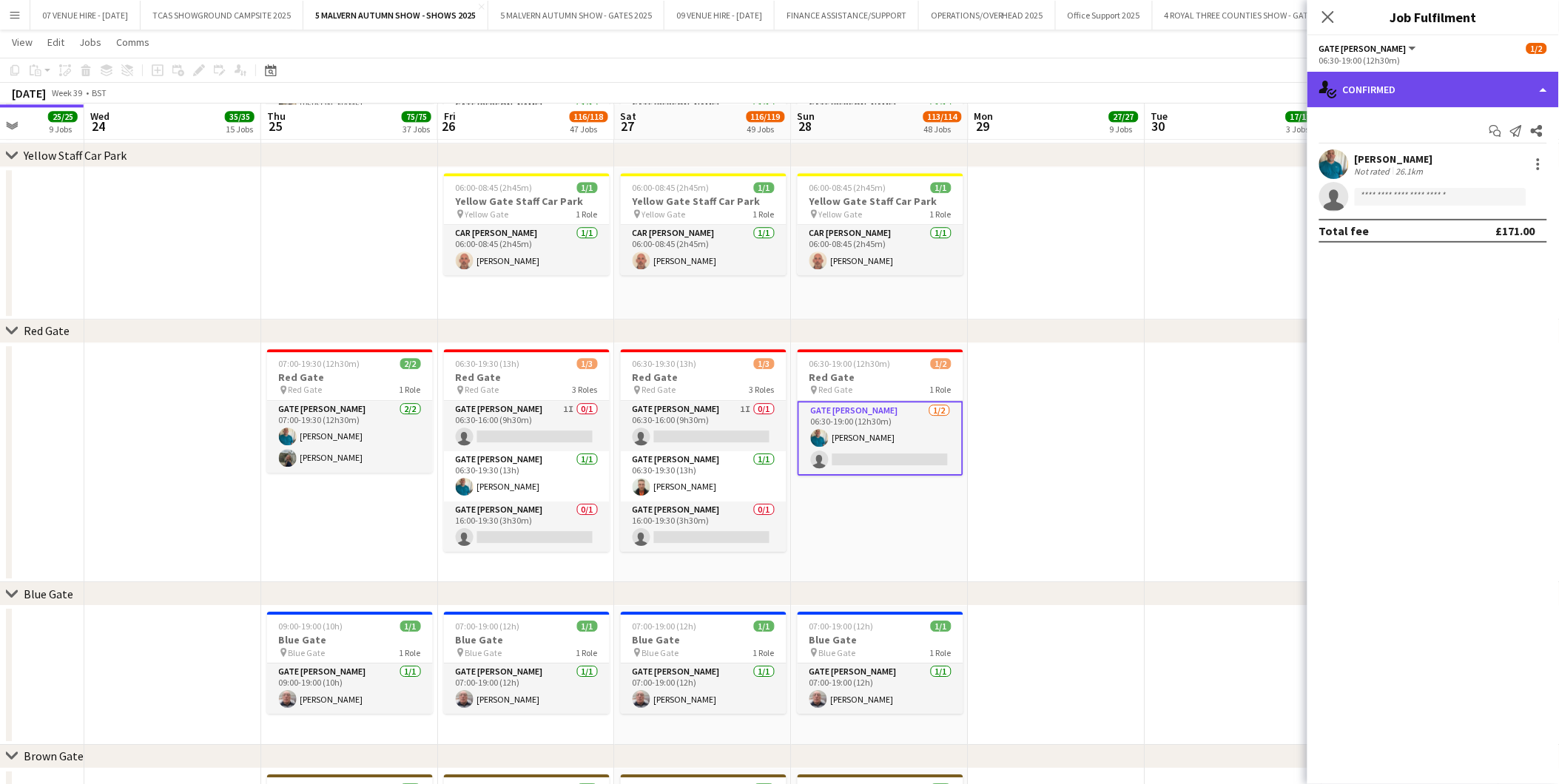
click at [1045, 79] on div "single-neutral-actions-check-2 Confirmed" at bounding box center [1434, 89] width 252 height 36
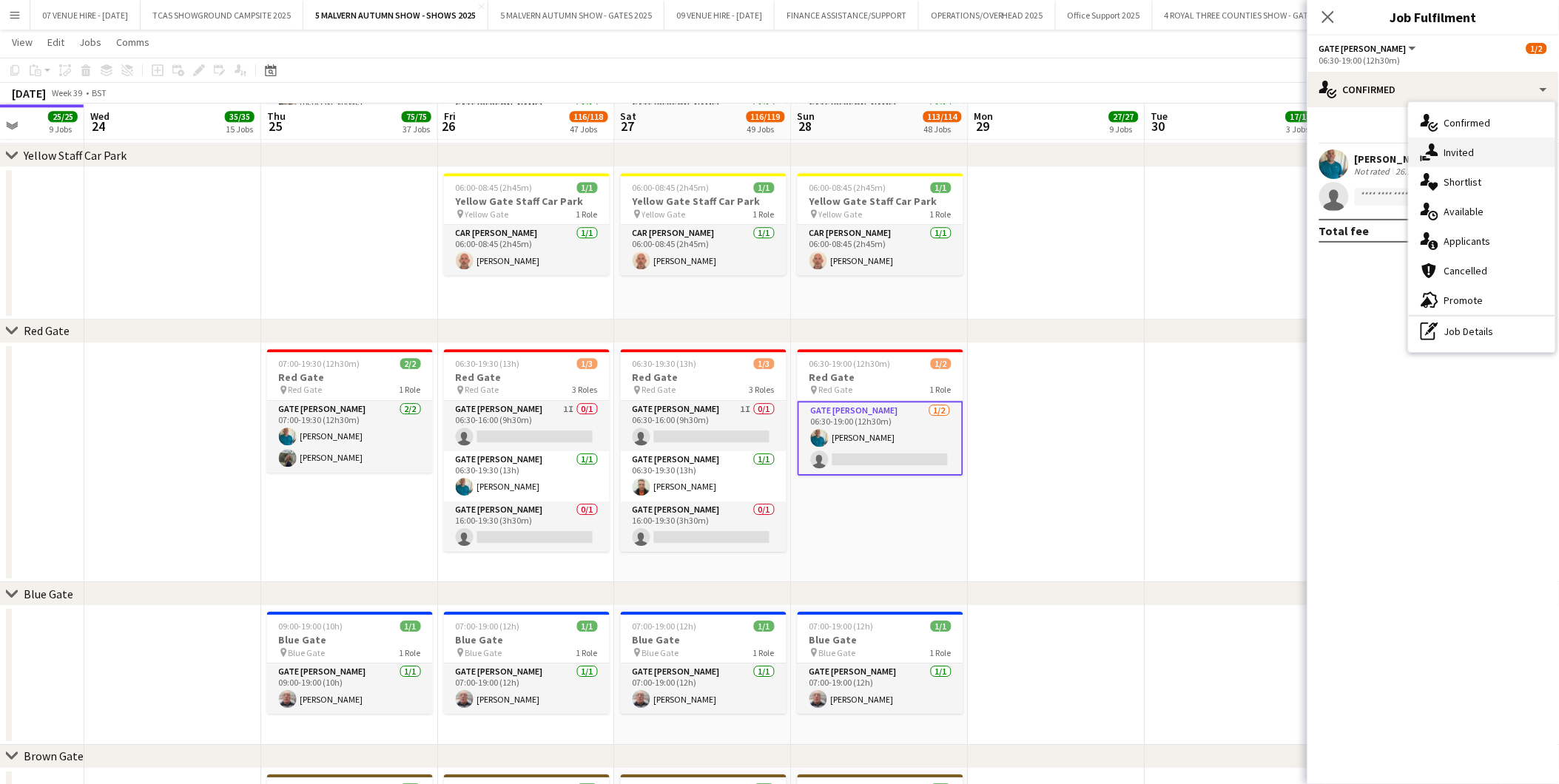
click at [1045, 156] on span "Invited" at bounding box center [1459, 152] width 31 height 13
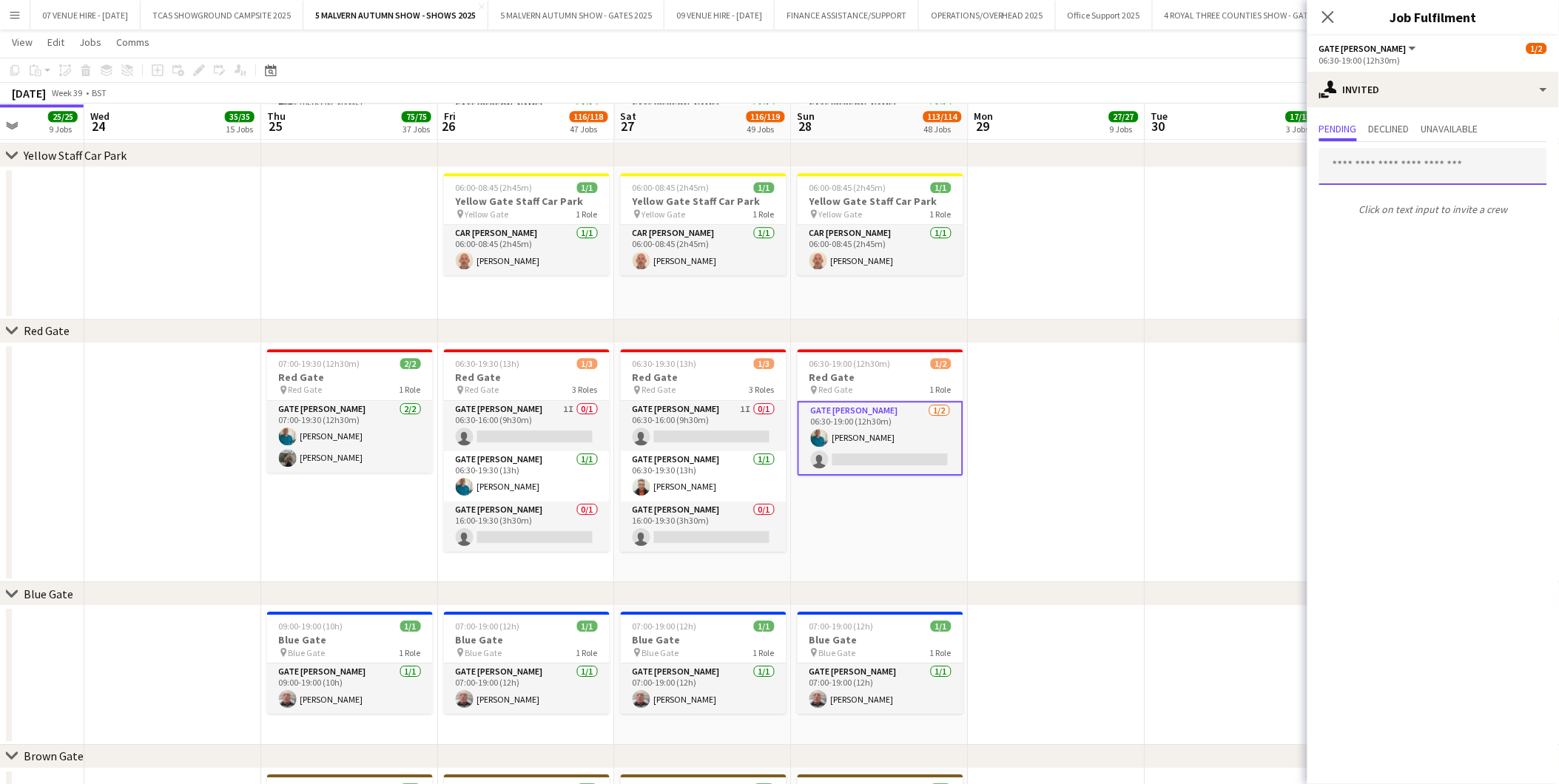
drag, startPoint x: 1399, startPoint y: 157, endPoint x: 1396, endPoint y: 166, distance: 9.5
click at [1045, 164] on input "text" at bounding box center [1433, 166] width 228 height 37
type input "****"
click at [1045, 200] on span "[PERSON_NAME]" at bounding box center [1374, 202] width 85 height 12
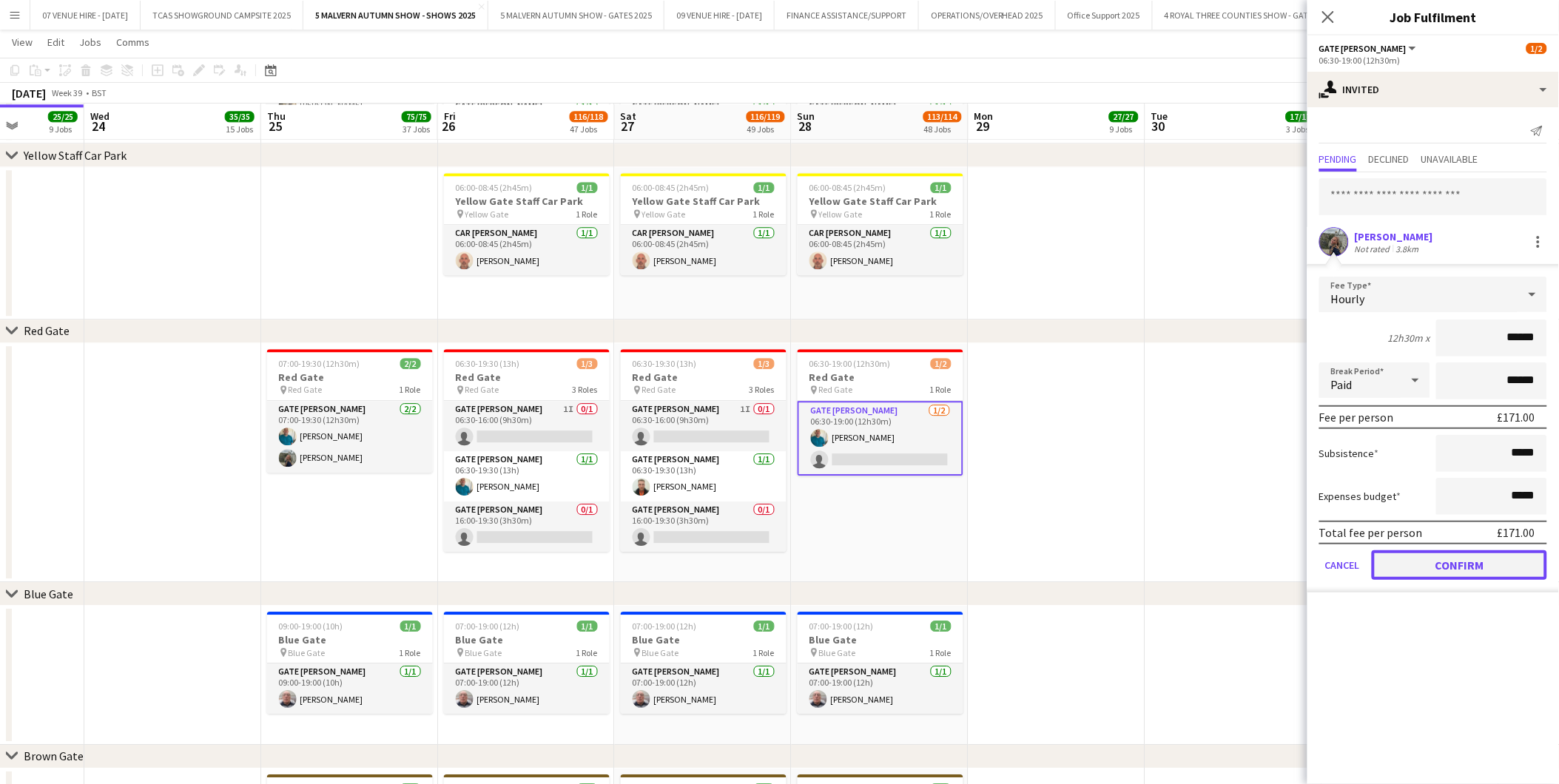
click at [1045, 488] on button "Confirm" at bounding box center [1459, 565] width 176 height 30
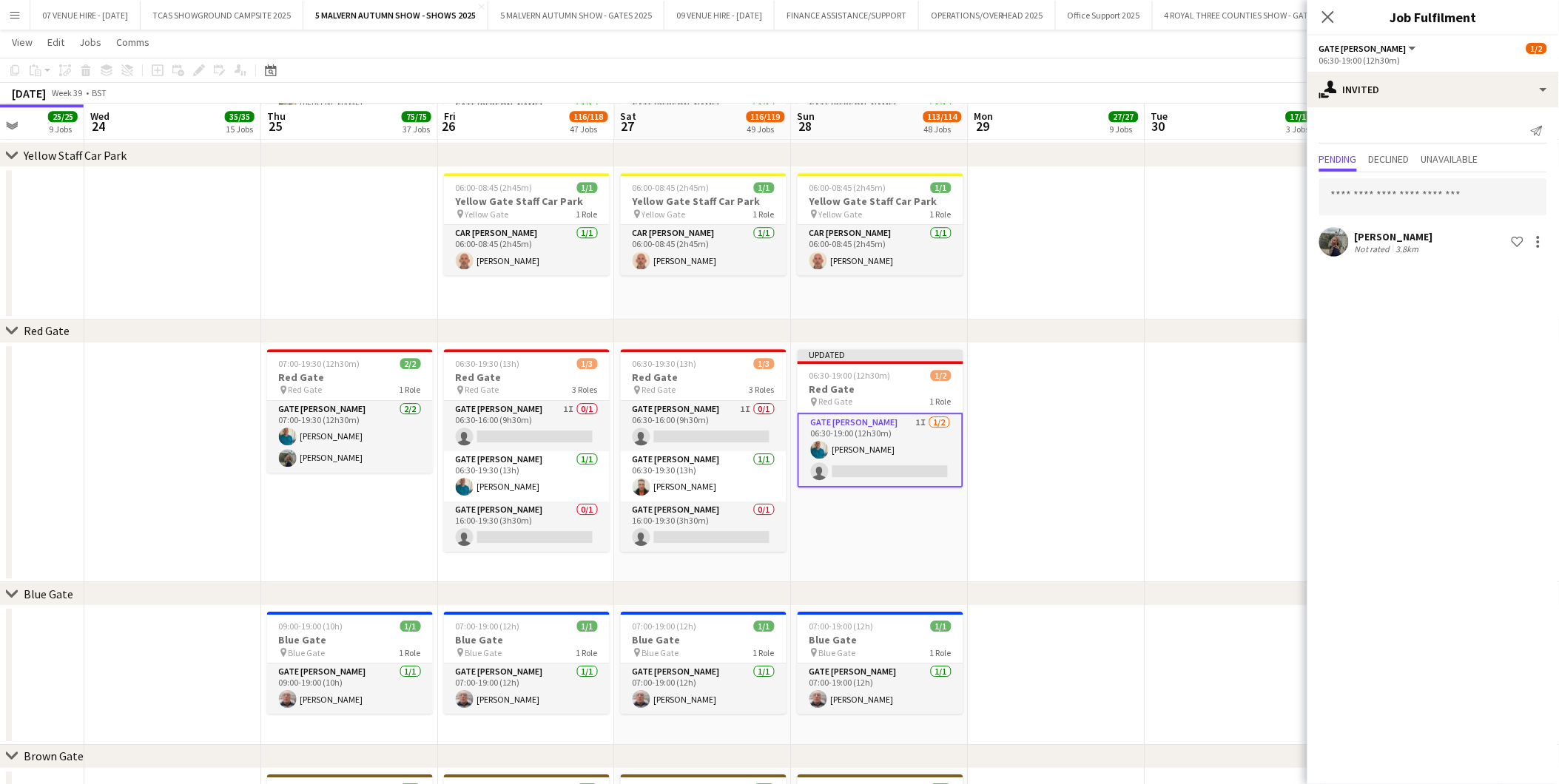
click at [1045, 464] on app-date-cell at bounding box center [1234, 463] width 177 height 239
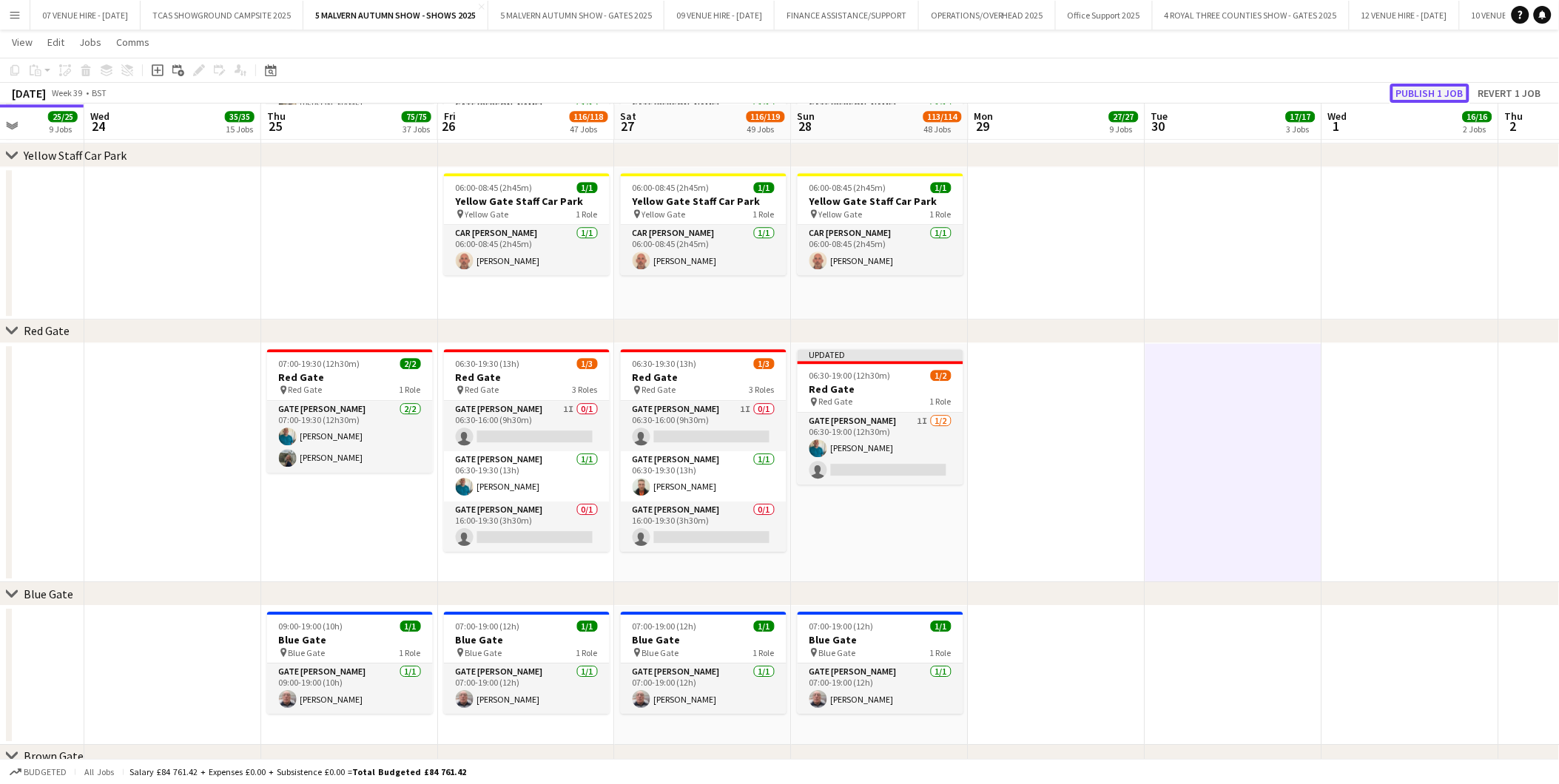
click at [1045, 94] on button "Publish 1 job" at bounding box center [1430, 94] width 80 height 19
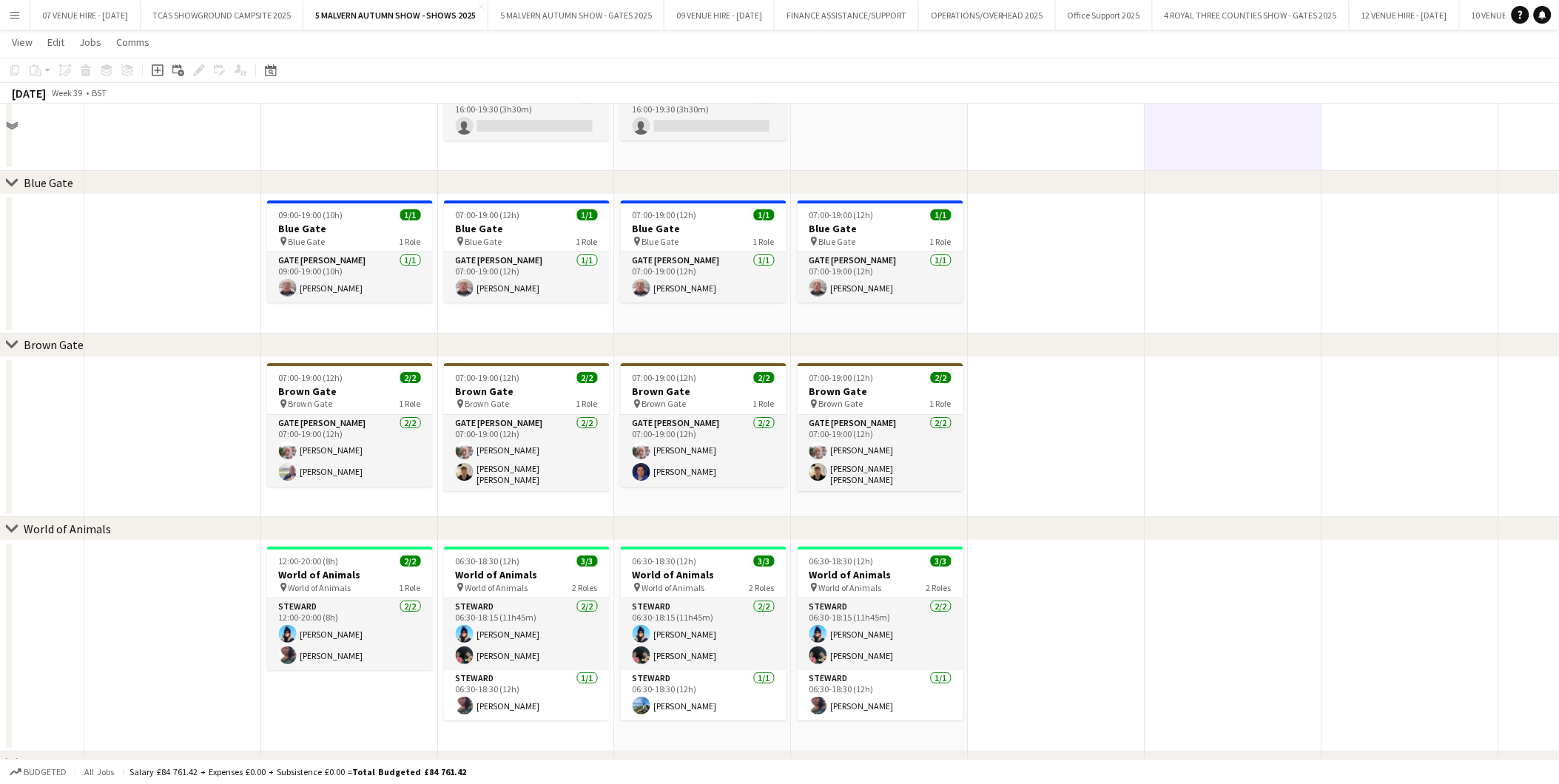
scroll to position [1315, 0]
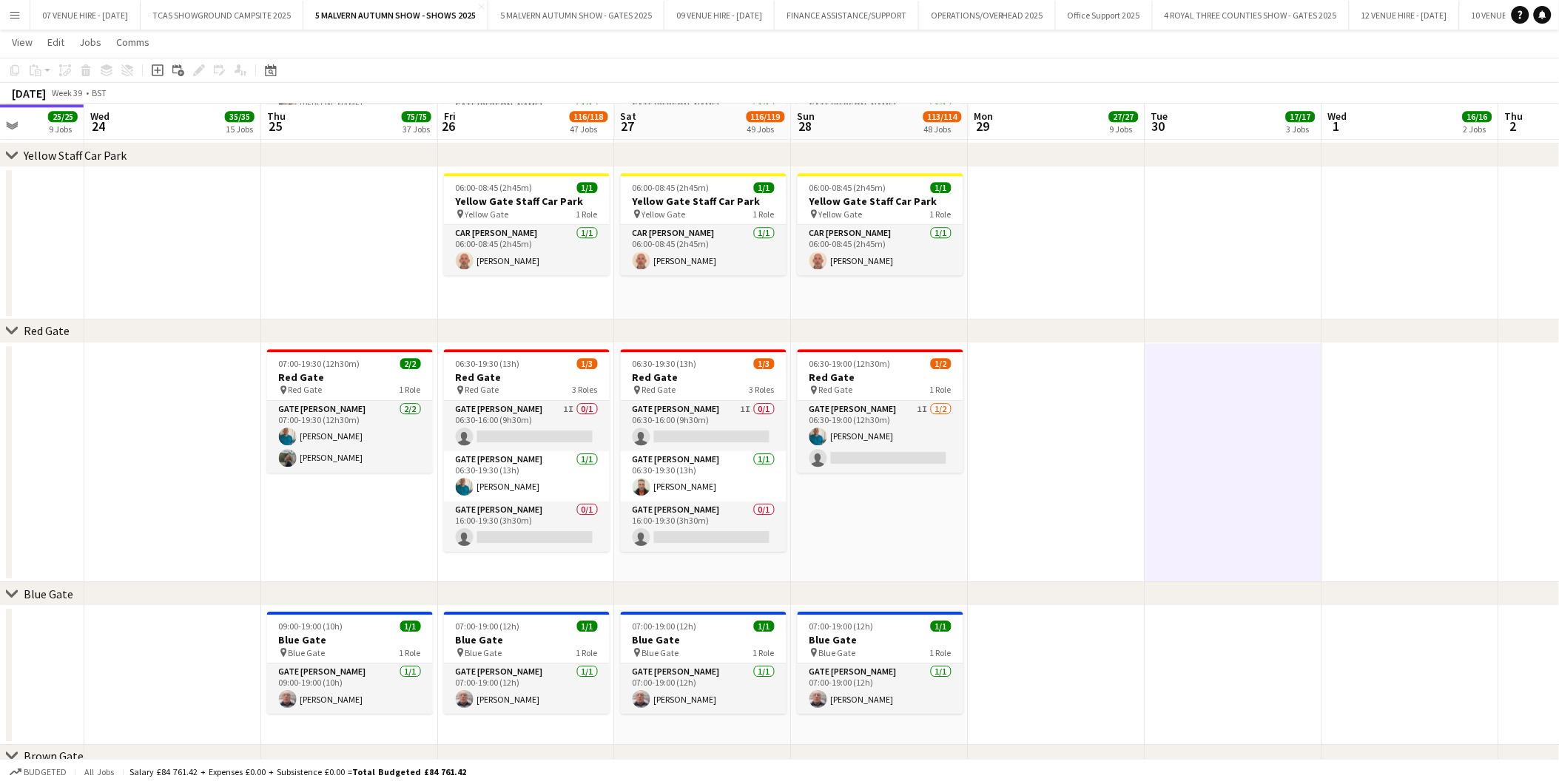
drag, startPoint x: 903, startPoint y: 447, endPoint x: 1286, endPoint y: 299, distance: 410.6
click at [903, 447] on app-card-role "Gate Steward 1I 1/2 06:30-19:00 (12h30m) Philip Haste single-neutral-actions" at bounding box center [880, 437] width 166 height 72
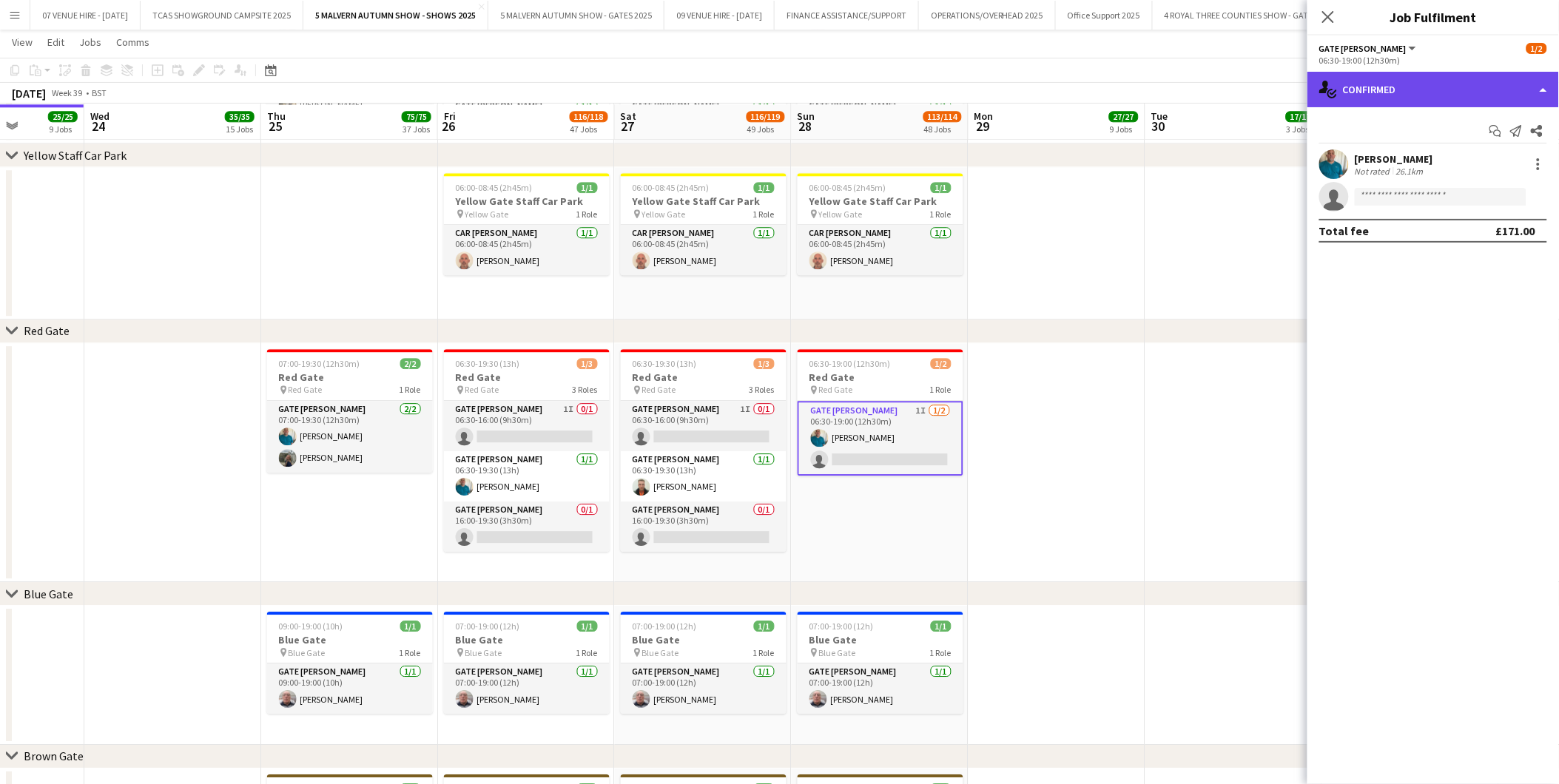
click at [1045, 90] on div "single-neutral-actions-check-2 Confirmed" at bounding box center [1434, 89] width 252 height 36
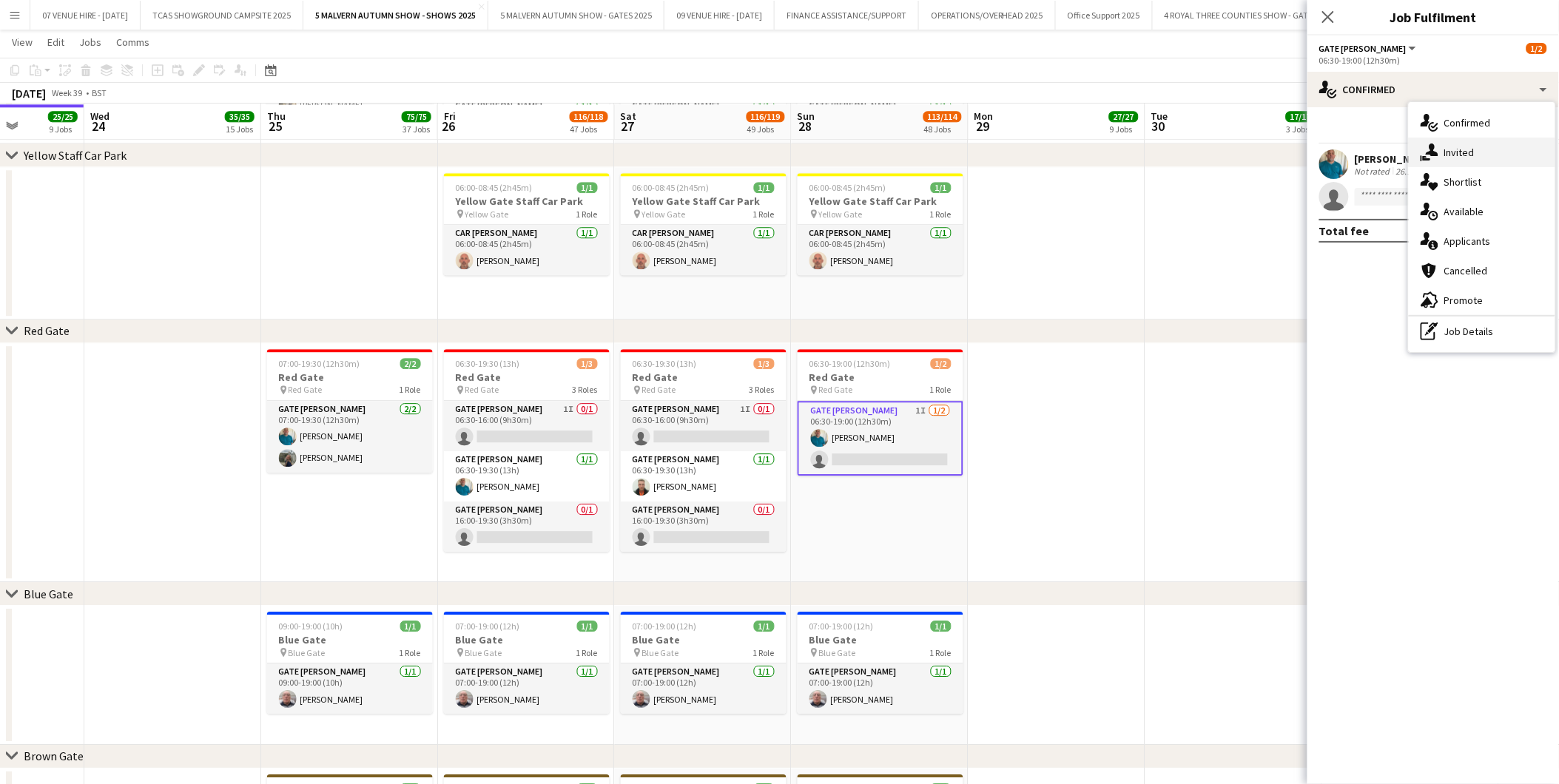
click at [1045, 144] on div "single-neutral-actions-share-1 Invited" at bounding box center [1482, 152] width 147 height 30
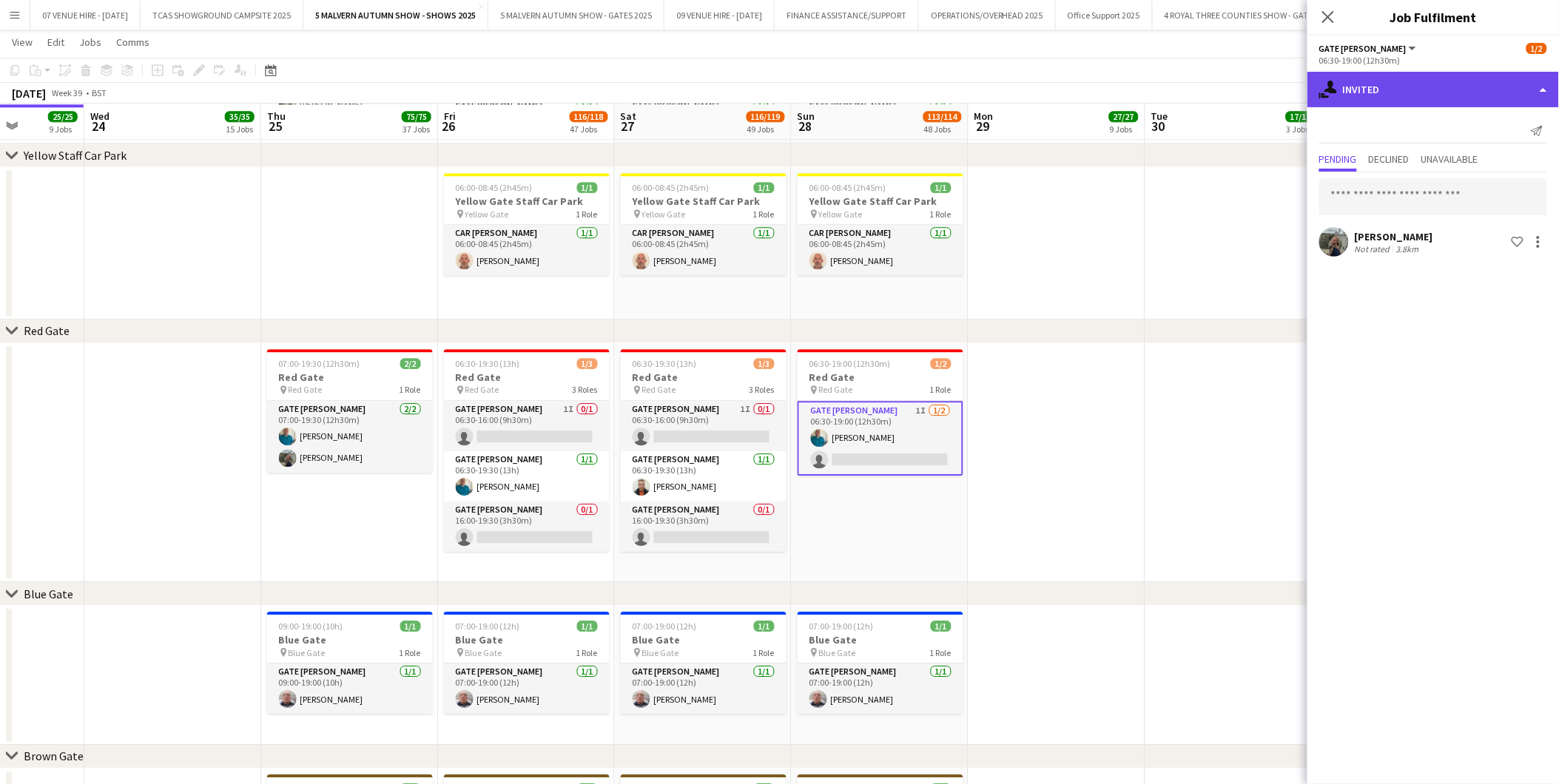
click at [1045, 96] on div "single-neutral-actions-share-1 Invited" at bounding box center [1434, 89] width 252 height 36
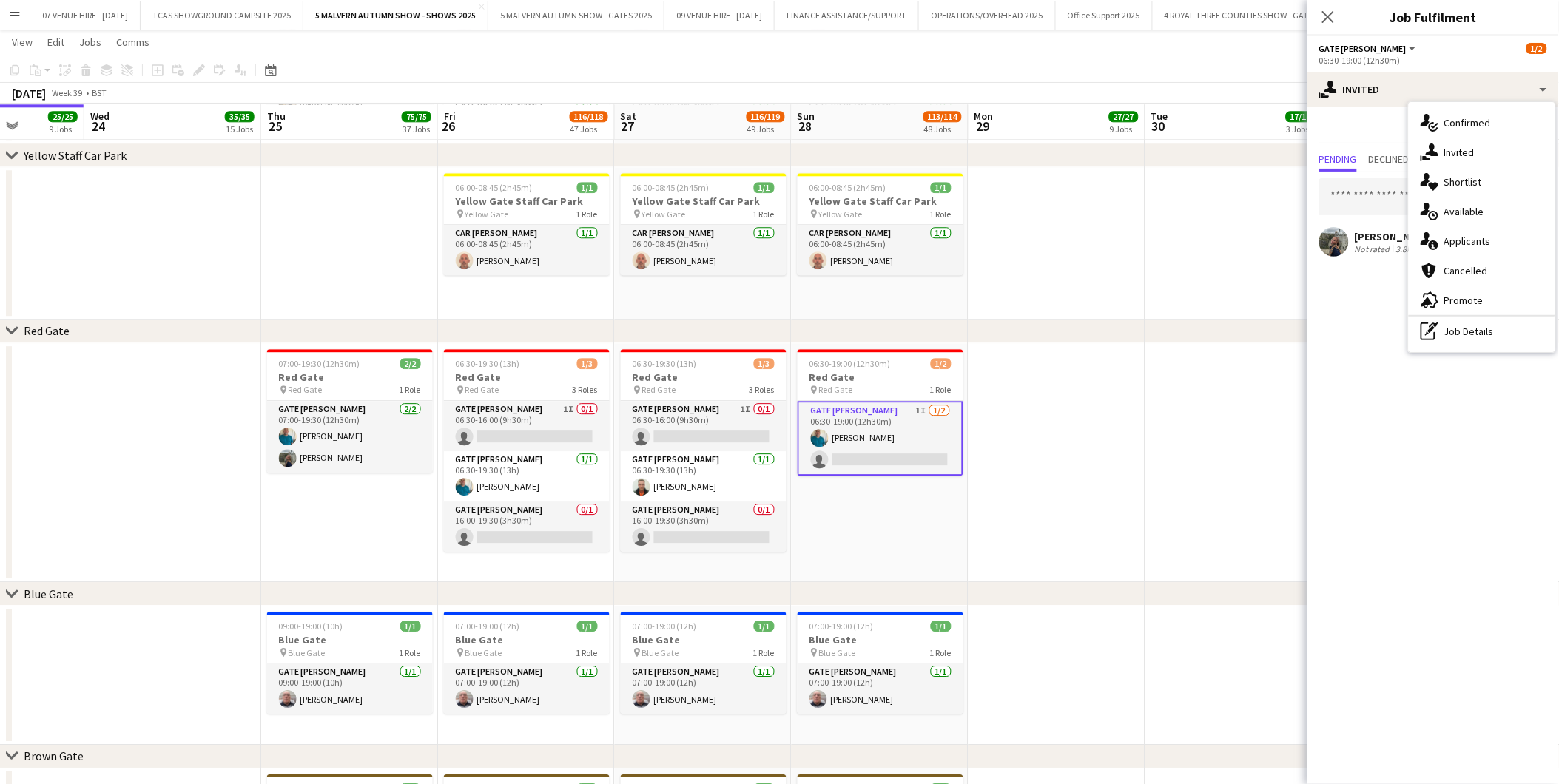
click at [1045, 246] on div "Not rated" at bounding box center [1375, 248] width 38 height 11
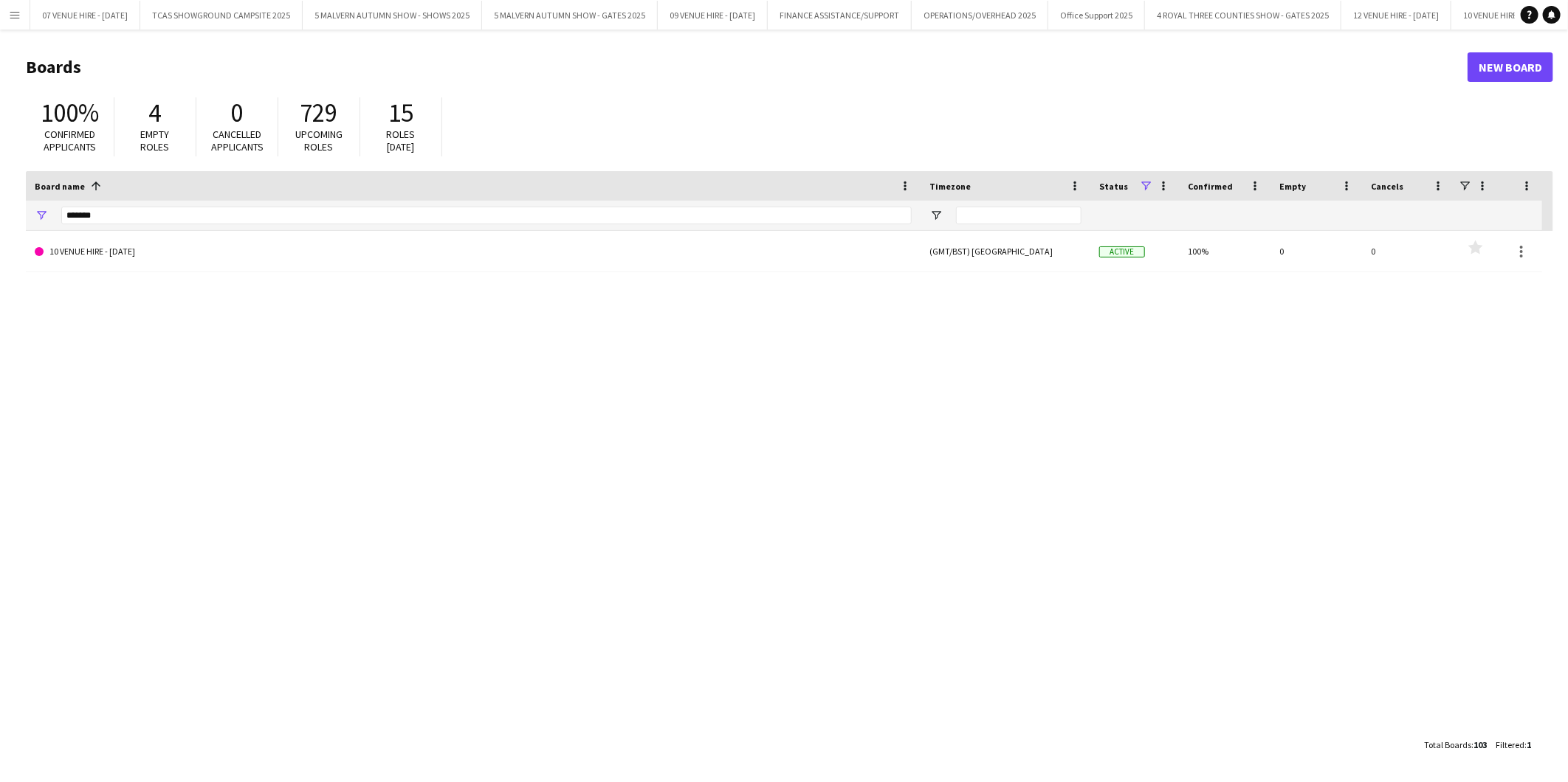
click at [140, 201] on div "*******" at bounding box center [486, 215] width 850 height 30
drag, startPoint x: 141, startPoint y: 214, endPoint x: -86, endPoint y: 745, distance: 577.5
click at [0, 745] on html "Menu Boards Boards Boards All jobs Status Workforce Workforce My Workforce Recr…" at bounding box center [784, 391] width 1568 height 782
click at [617, 17] on button "5 MALVERN AUTUMN SHOW - GATES 2025 Close" at bounding box center [569, 15] width 175 height 29
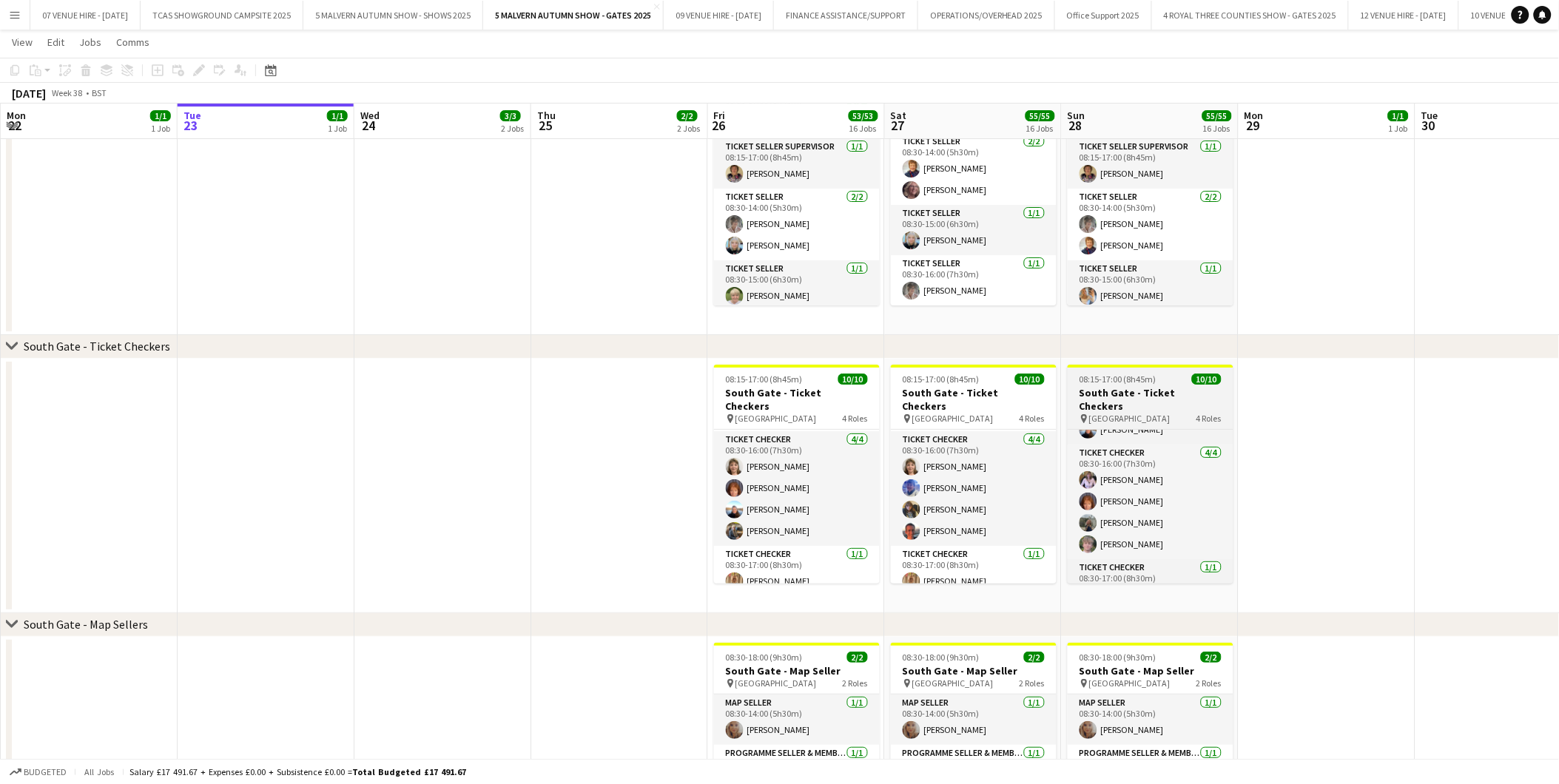
scroll to position [163, 0]
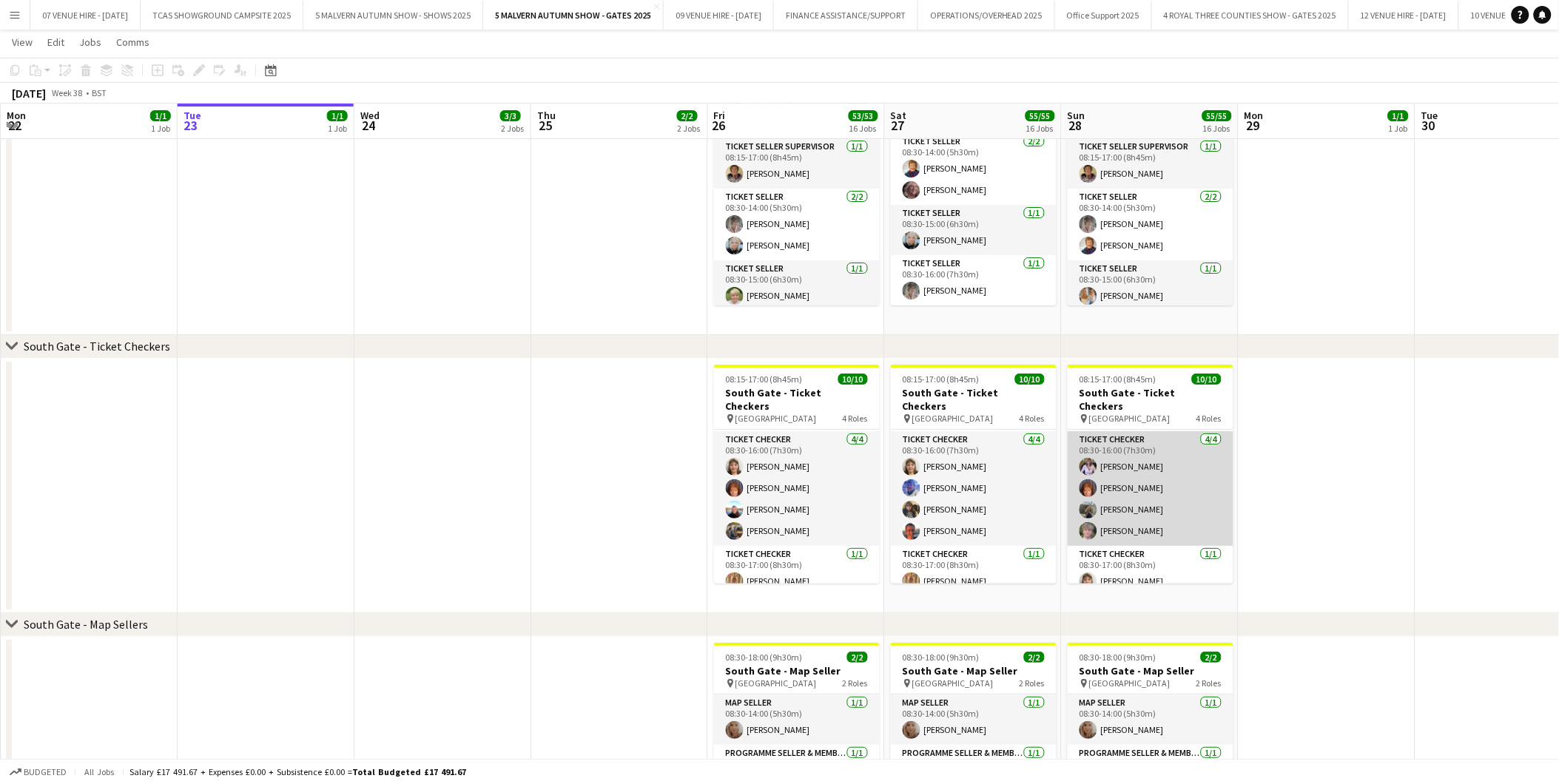
click at [1135, 489] on app-card-role "Ticket Checker 4/4 08:30-16:00 (7h30m) Gwen Woodfield Sharon Hookway Ruby Richa…" at bounding box center [1151, 488] width 166 height 114
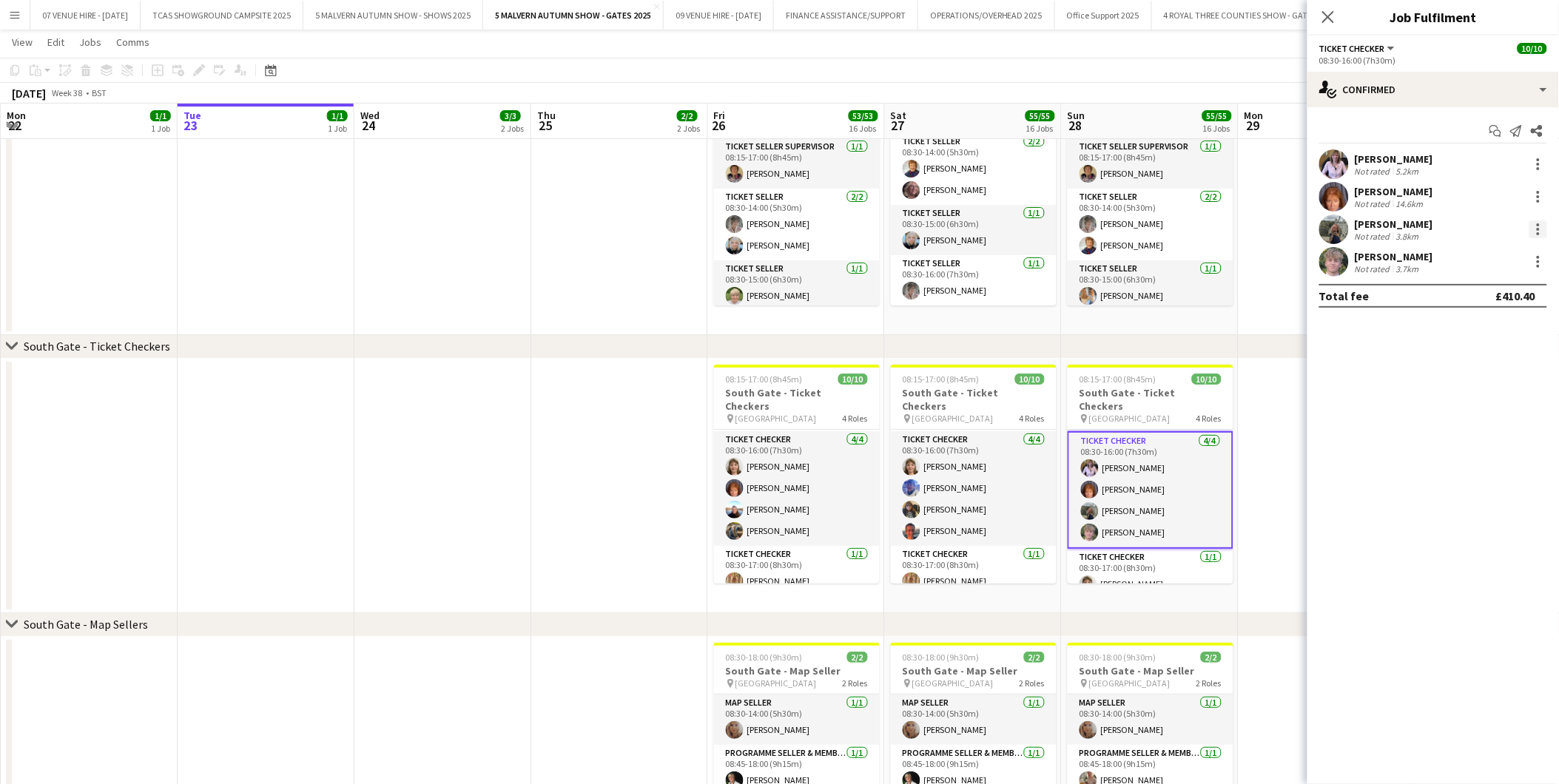
click at [1537, 225] on div at bounding box center [1538, 225] width 3 height 3
click at [1475, 401] on span "Remove" at bounding box center [1466, 399] width 45 height 12
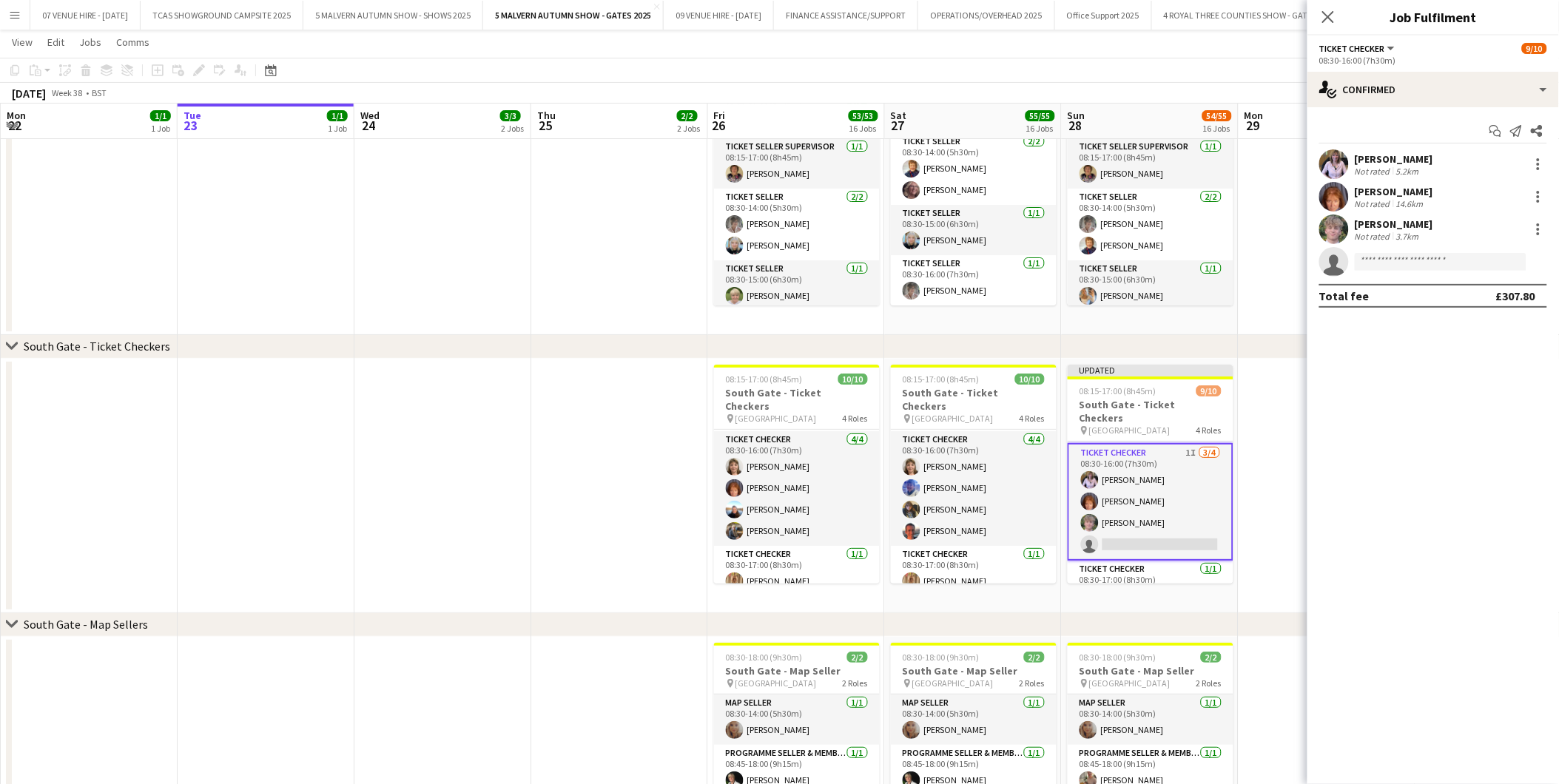
click at [608, 379] on app-date-cell at bounding box center [620, 485] width 177 height 254
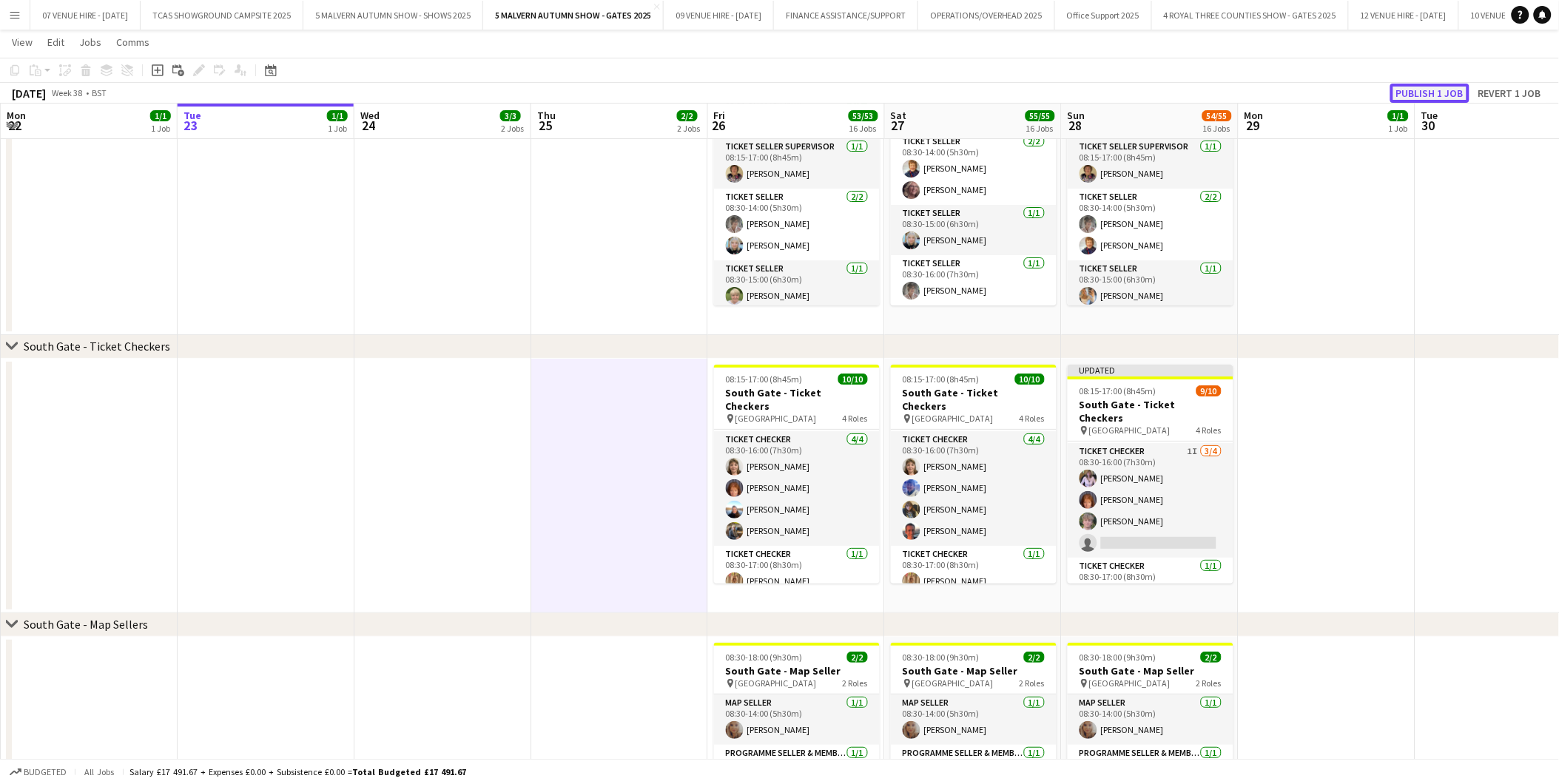
click at [1432, 86] on button "Publish 1 job" at bounding box center [1430, 94] width 80 height 19
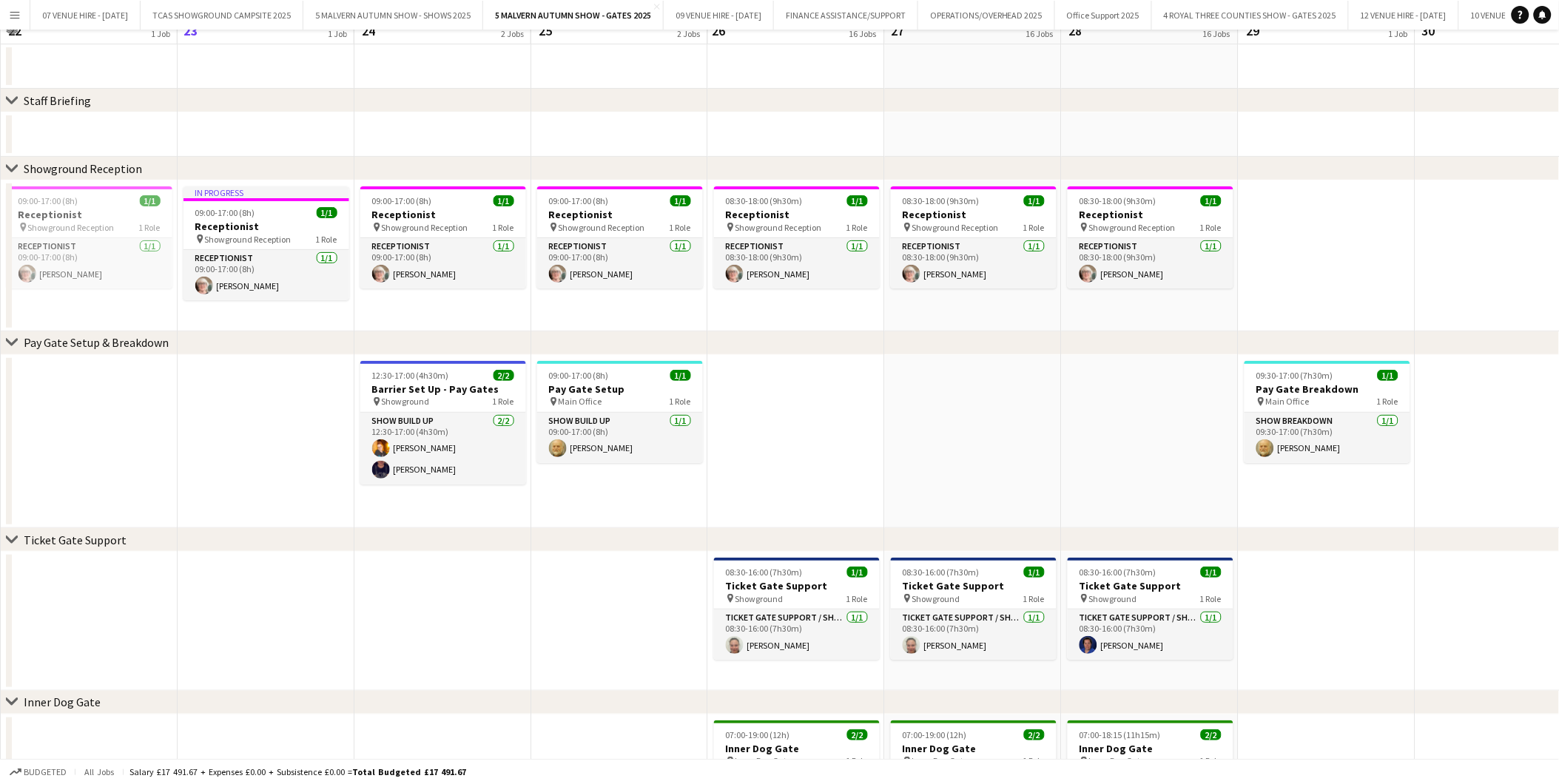
scroll to position [0, 0]
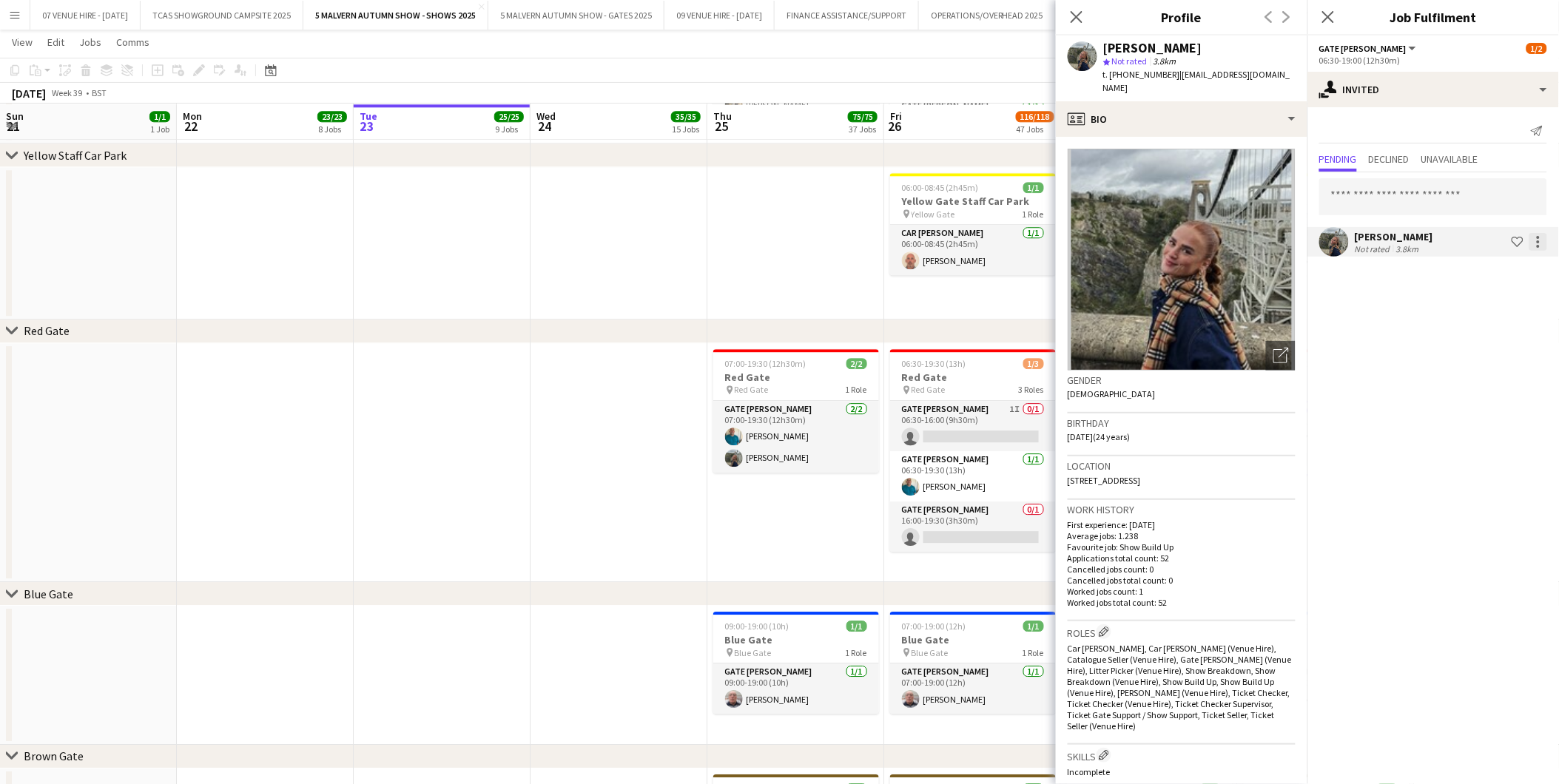
scroll to position [246, 0]
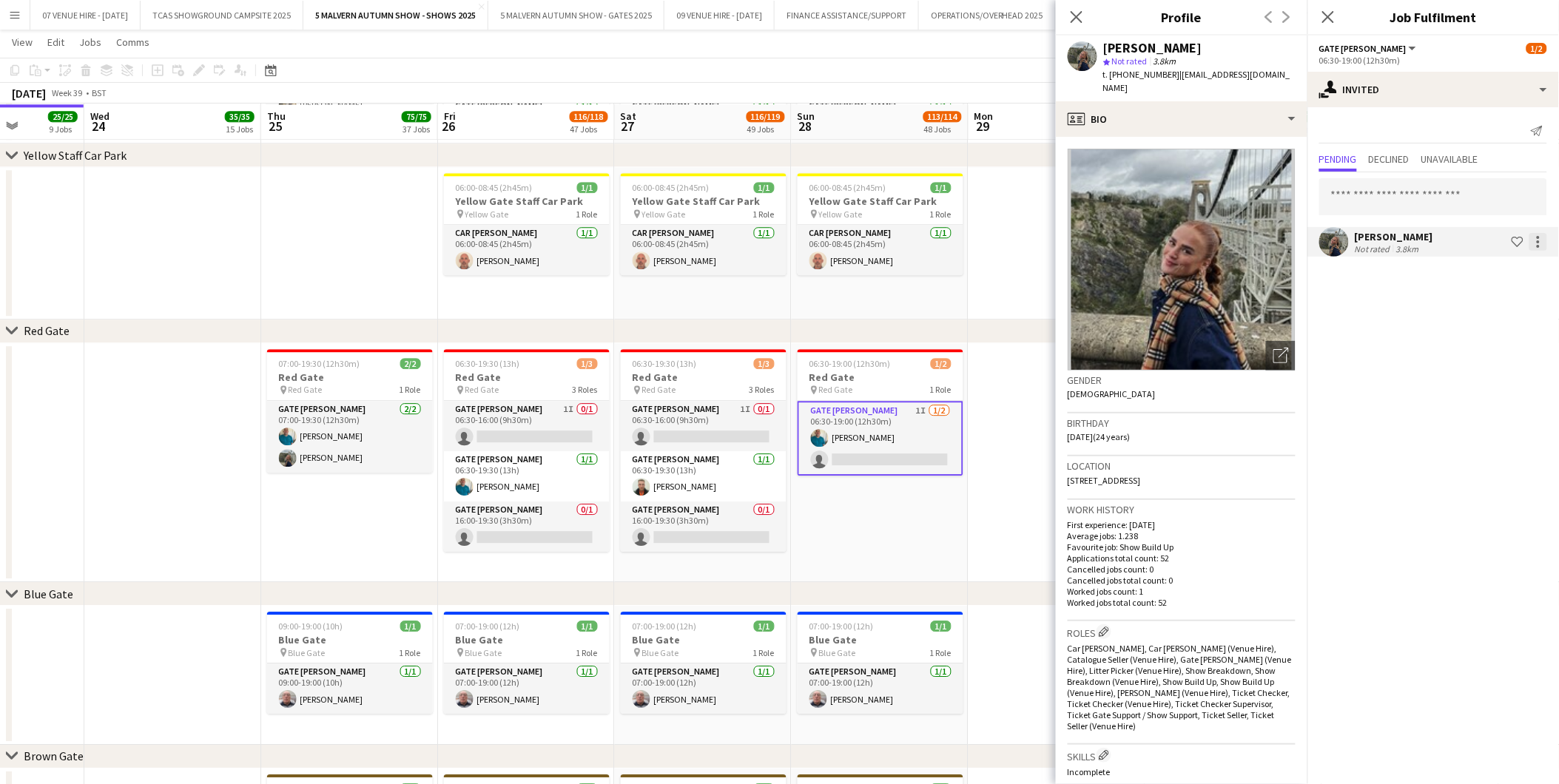
click at [1541, 239] on div at bounding box center [1538, 242] width 17 height 17
click at [1484, 379] on span "Cancel invitation" at bounding box center [1491, 374] width 87 height 12
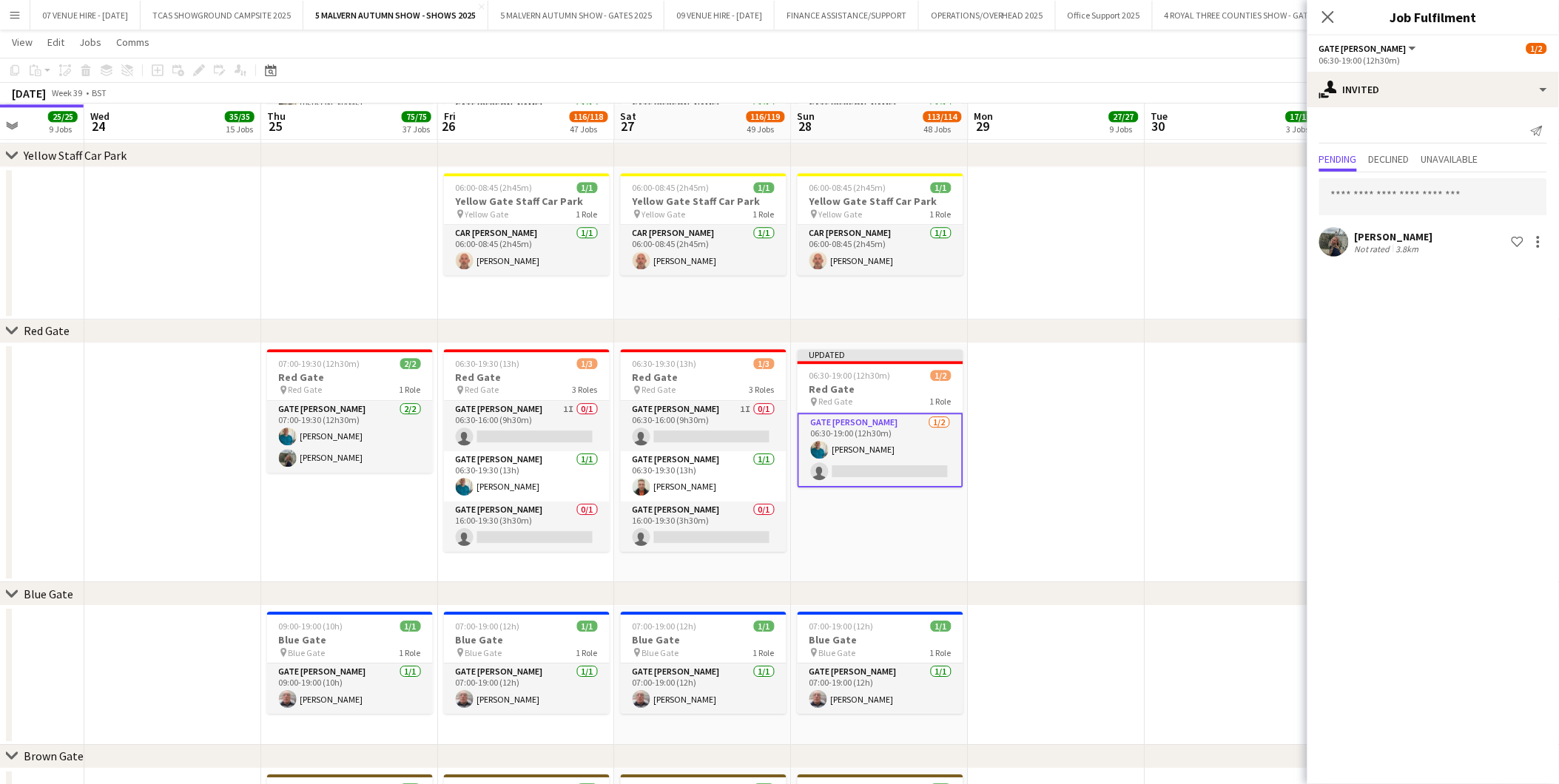
click at [1086, 471] on app-date-cell at bounding box center [1057, 463] width 177 height 239
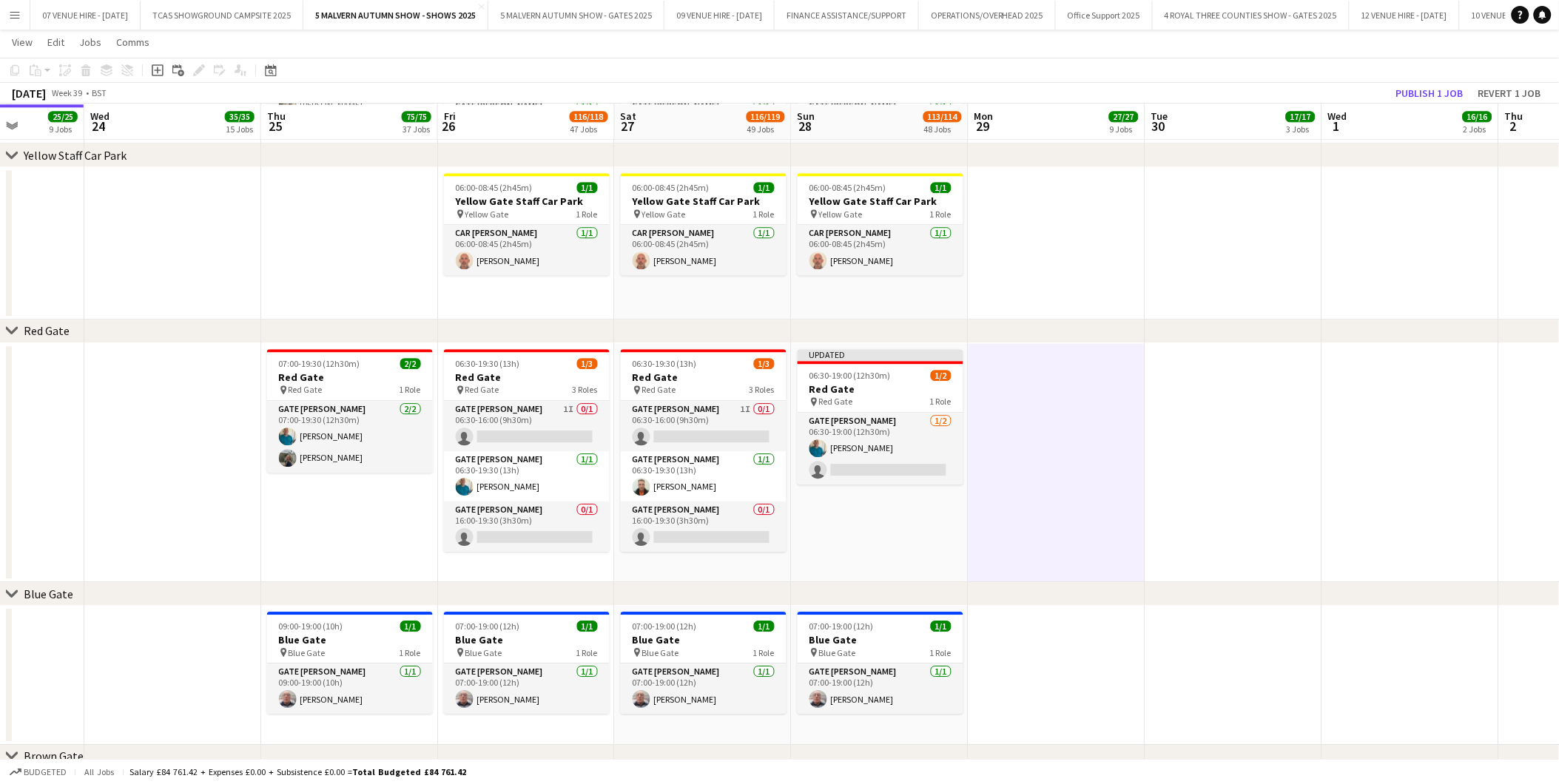
scroll to position [0, 446]
click at [904, 387] on h3 "Red Gate" at bounding box center [881, 389] width 166 height 13
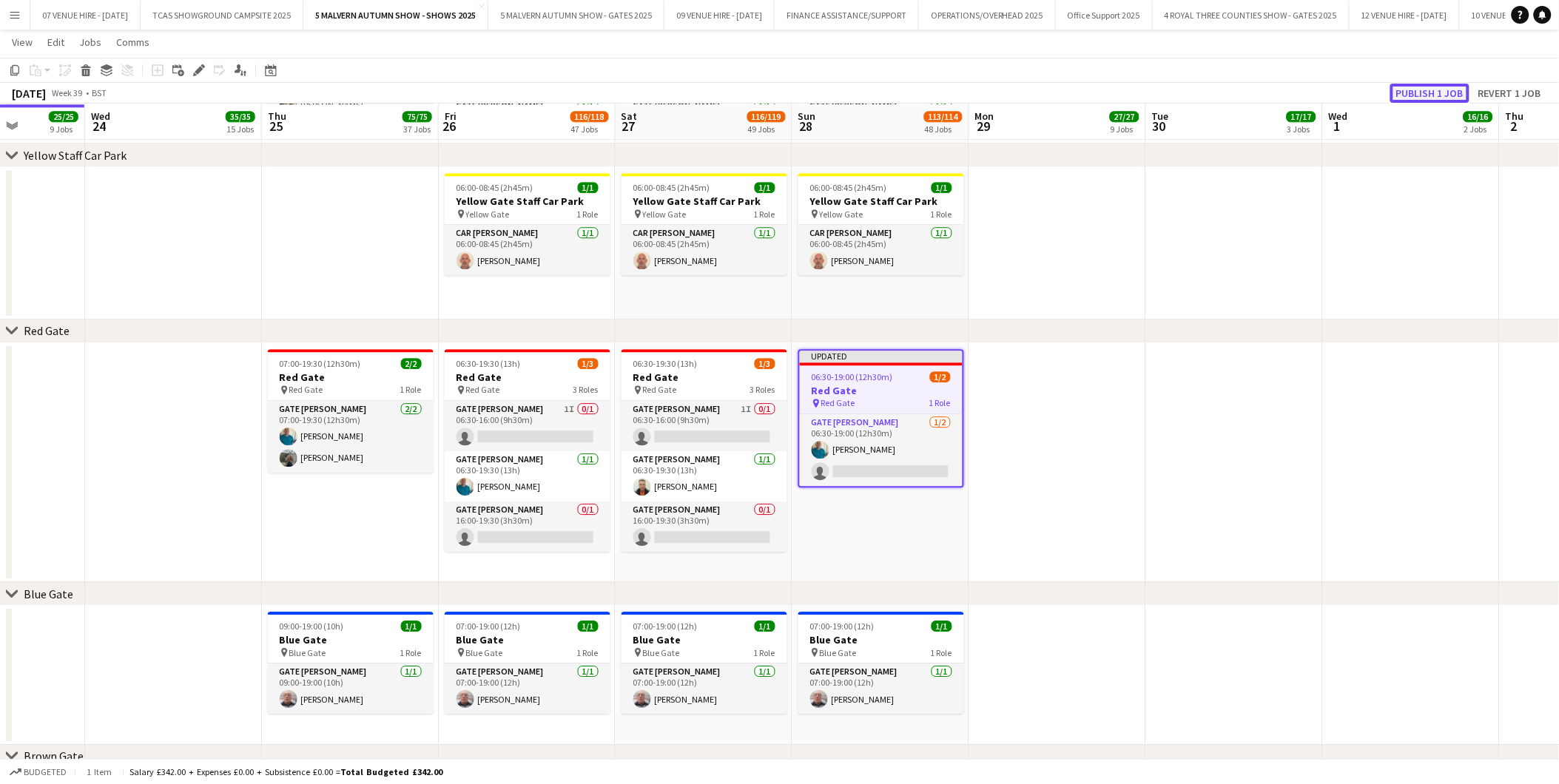
click at [1424, 89] on button "Publish 1 job" at bounding box center [1430, 94] width 80 height 19
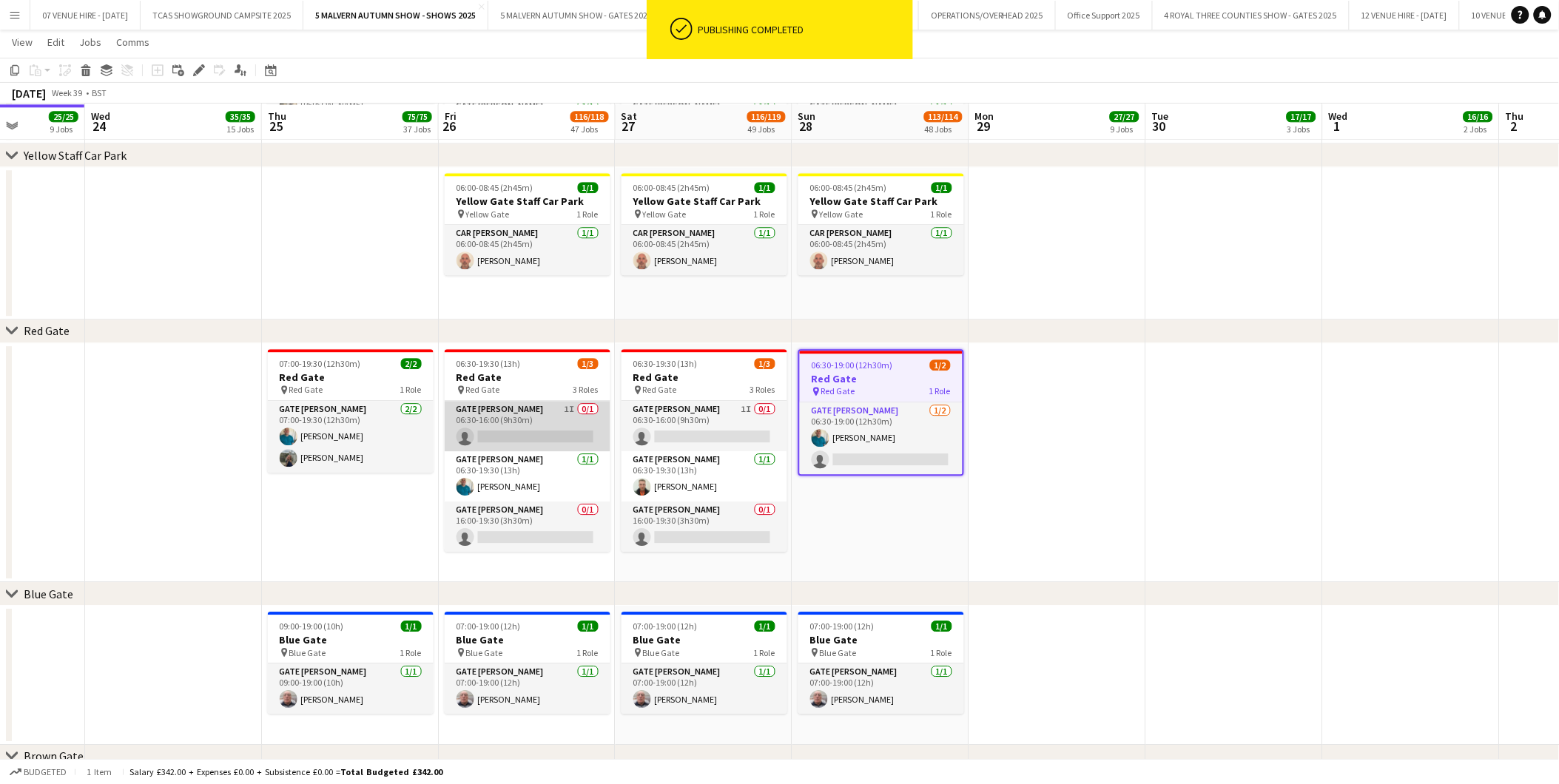
click at [518, 427] on app-card-role "Gate [PERSON_NAME] 1I 0/1 06:30-16:00 (9h30m) single-neutral-actions" at bounding box center [528, 427] width 166 height 51
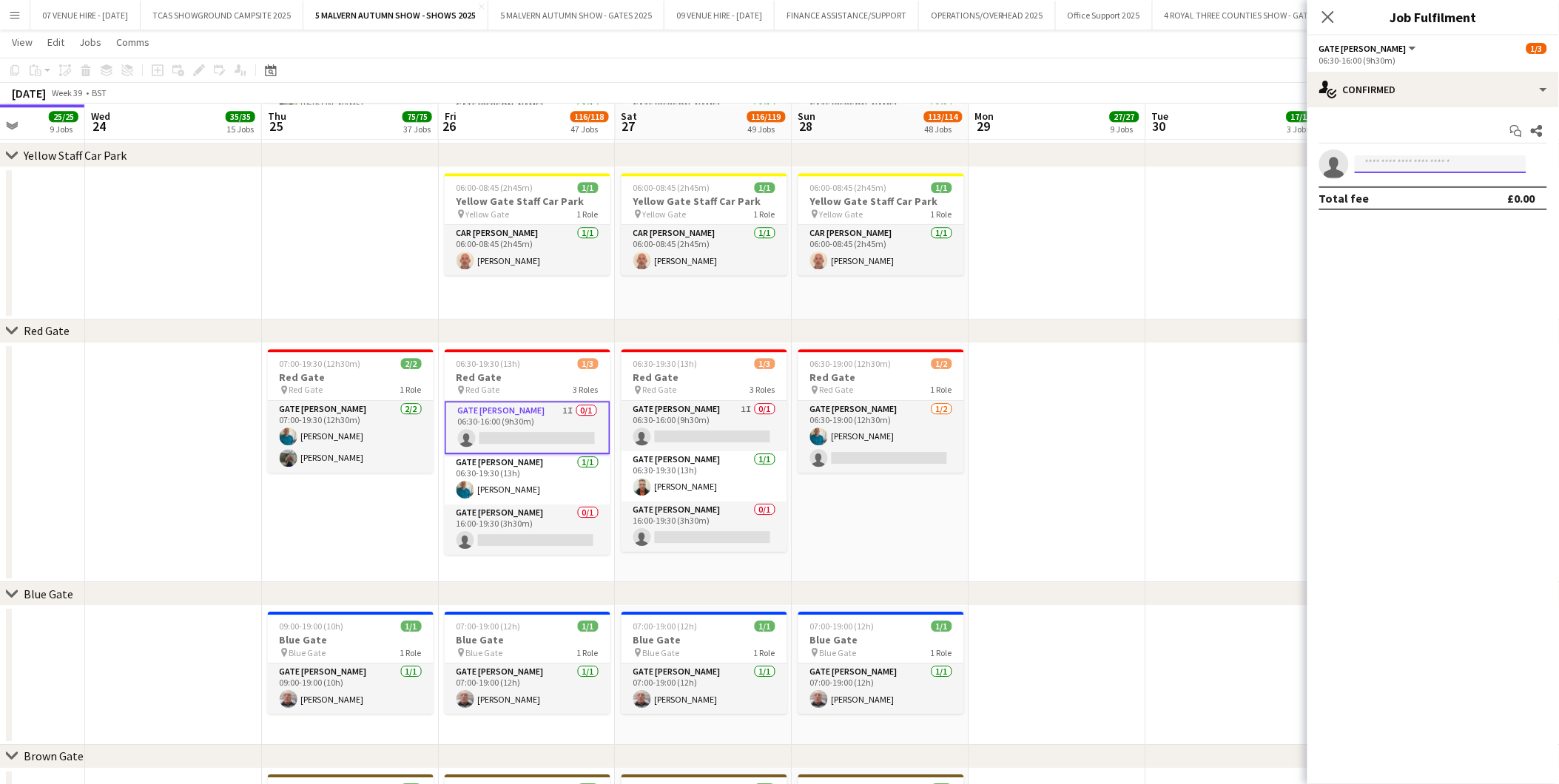
click at [1434, 170] on input at bounding box center [1441, 164] width 171 height 17
type input "****"
click at [1399, 204] on span "[PHONE_NUMBER]" at bounding box center [1441, 210] width 148 height 12
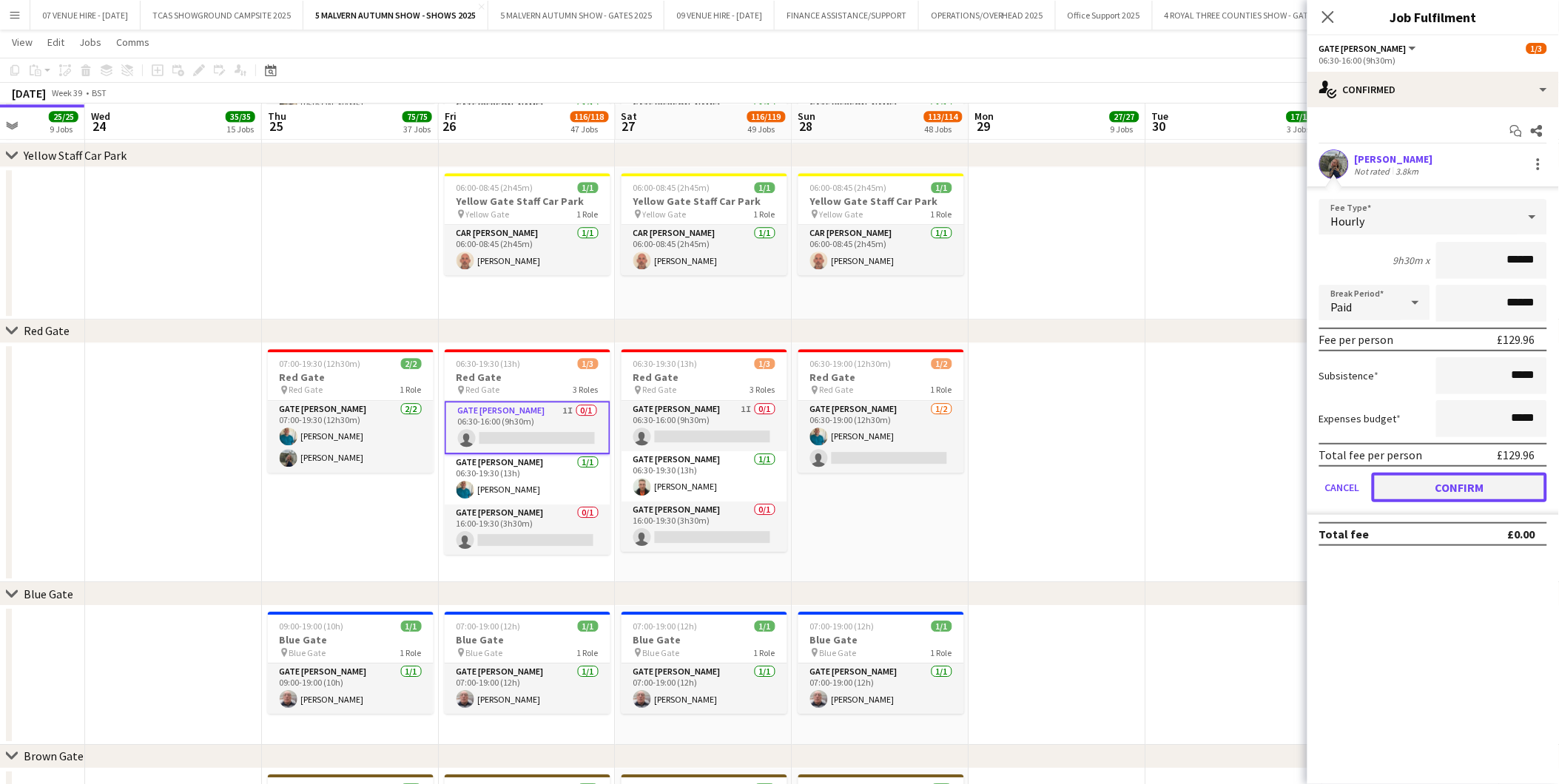
click at [1446, 482] on button "Confirm" at bounding box center [1459, 488] width 176 height 30
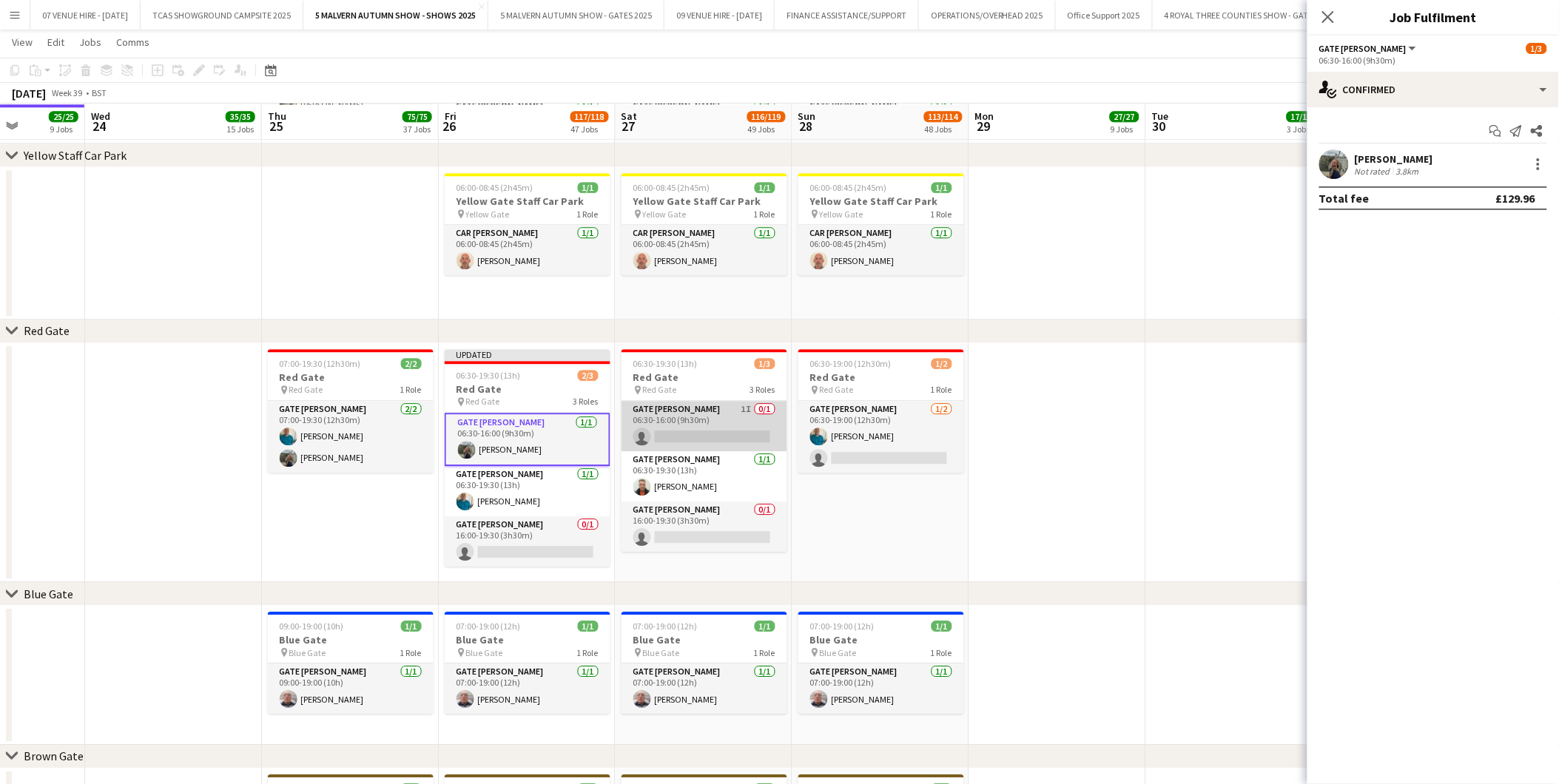
click at [713, 431] on app-card-role "Gate [PERSON_NAME] 1I 0/1 06:30-16:00 (9h30m) single-neutral-actions" at bounding box center [705, 427] width 166 height 51
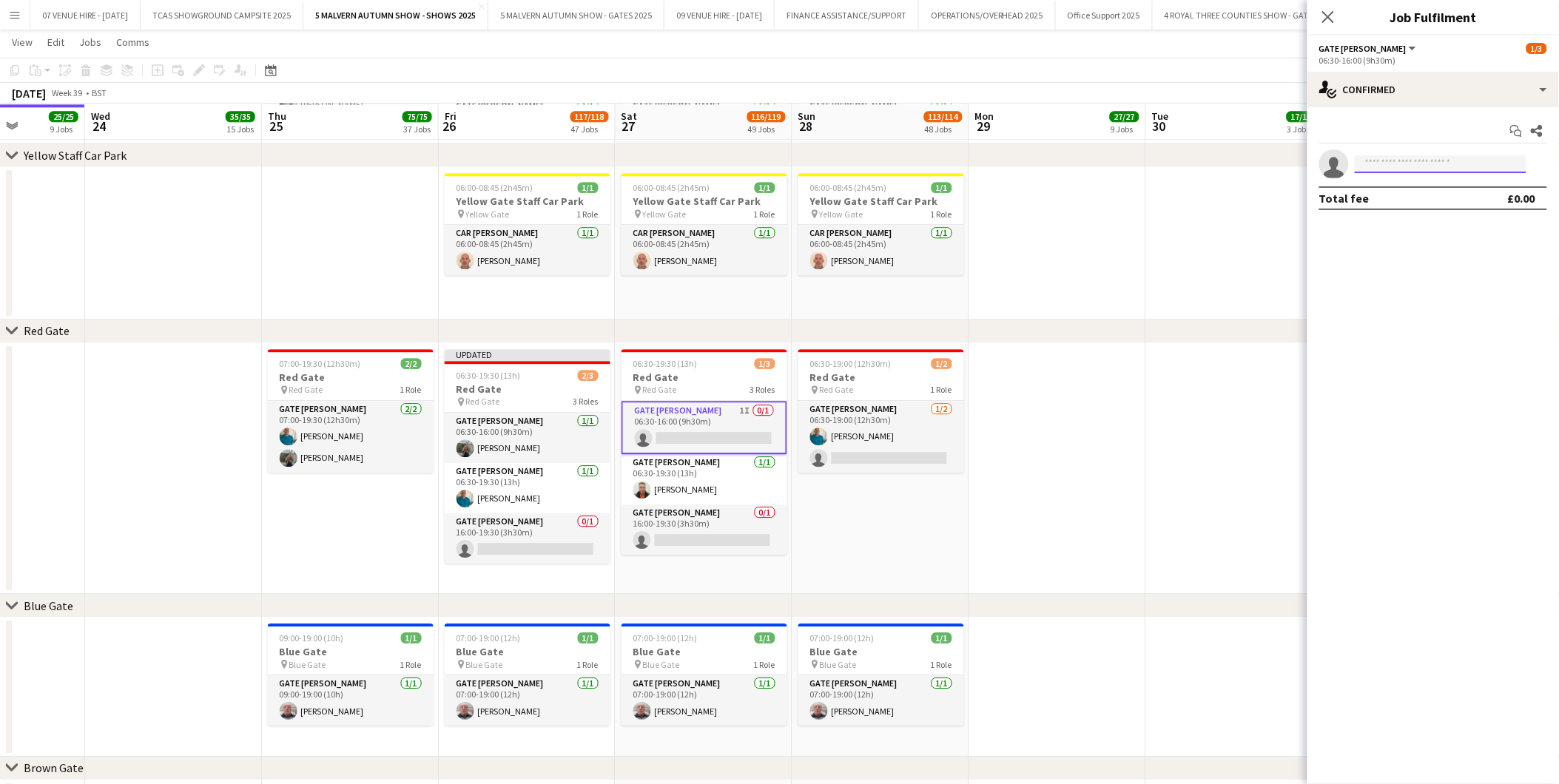
click at [1433, 160] on input at bounding box center [1441, 164] width 171 height 17
type input "****"
click at [1414, 198] on span "[EMAIL_ADDRESS][DOMAIN_NAME]" at bounding box center [1441, 198] width 148 height 12
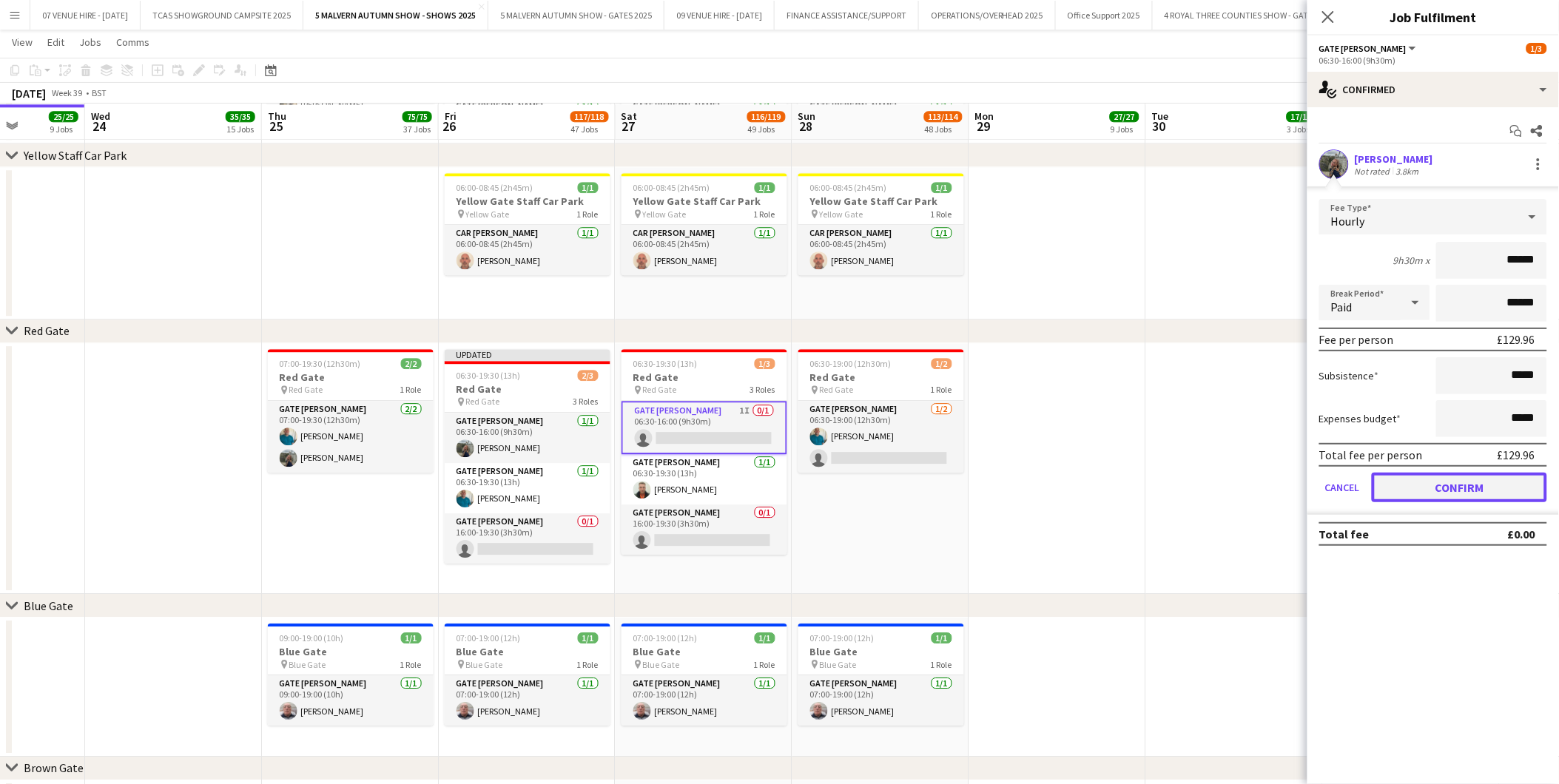
click at [1429, 475] on button "Confirm" at bounding box center [1459, 488] width 176 height 30
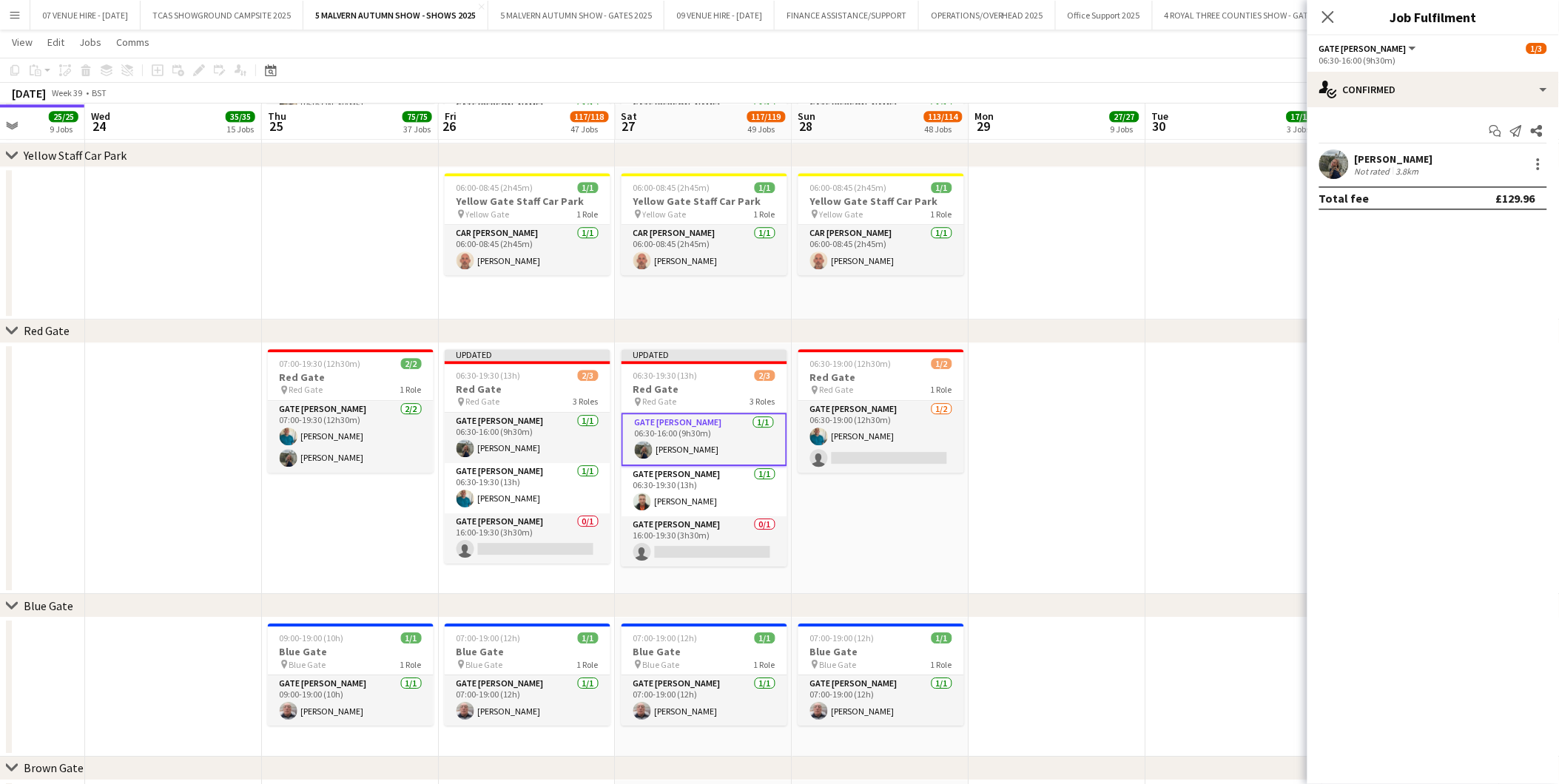
click at [1200, 479] on app-date-cell at bounding box center [1235, 469] width 177 height 252
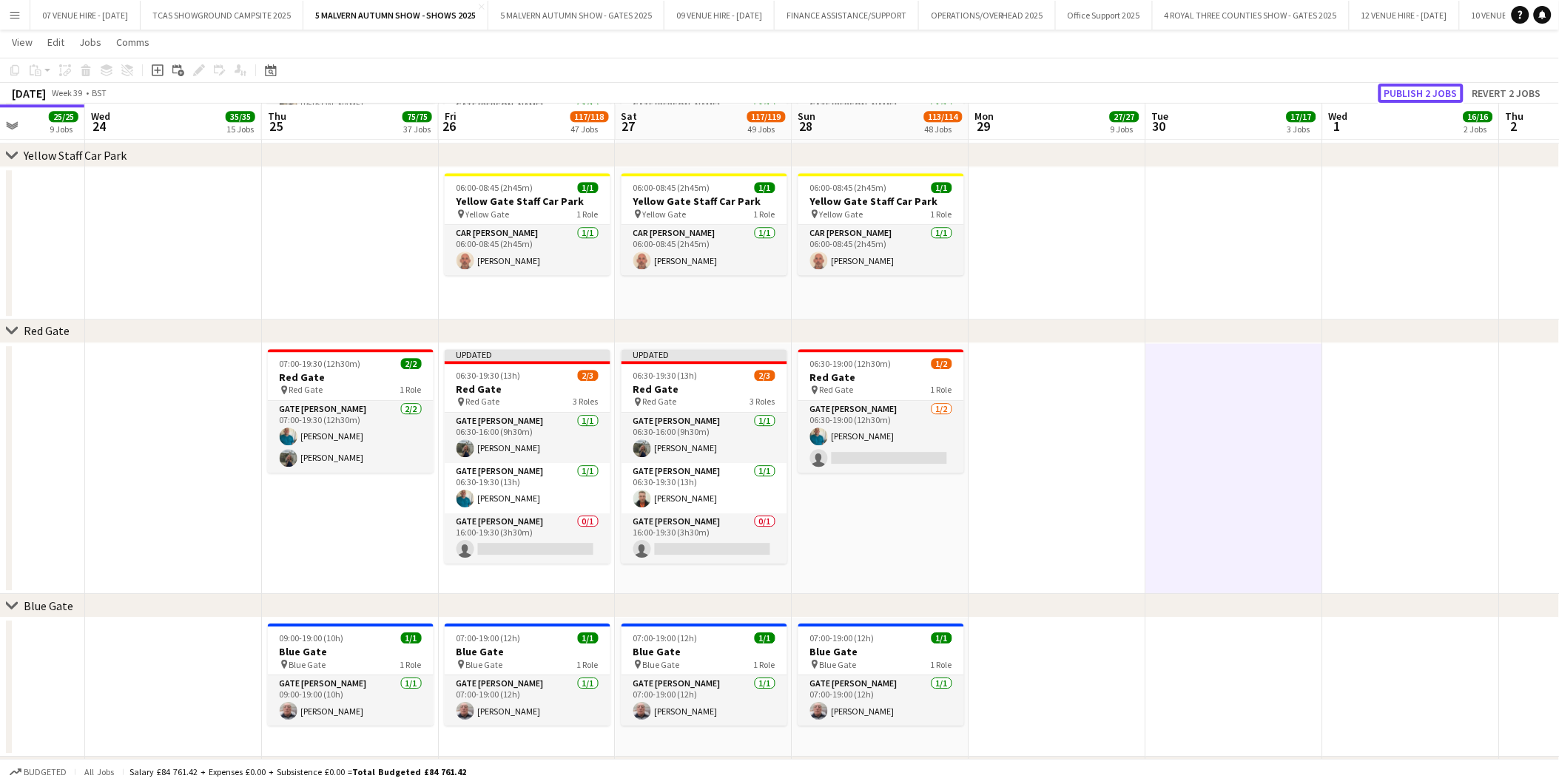
drag, startPoint x: 1425, startPoint y: 90, endPoint x: 1421, endPoint y: 100, distance: 10.8
click at [1427, 90] on button "Publish 2 jobs" at bounding box center [1421, 94] width 85 height 19
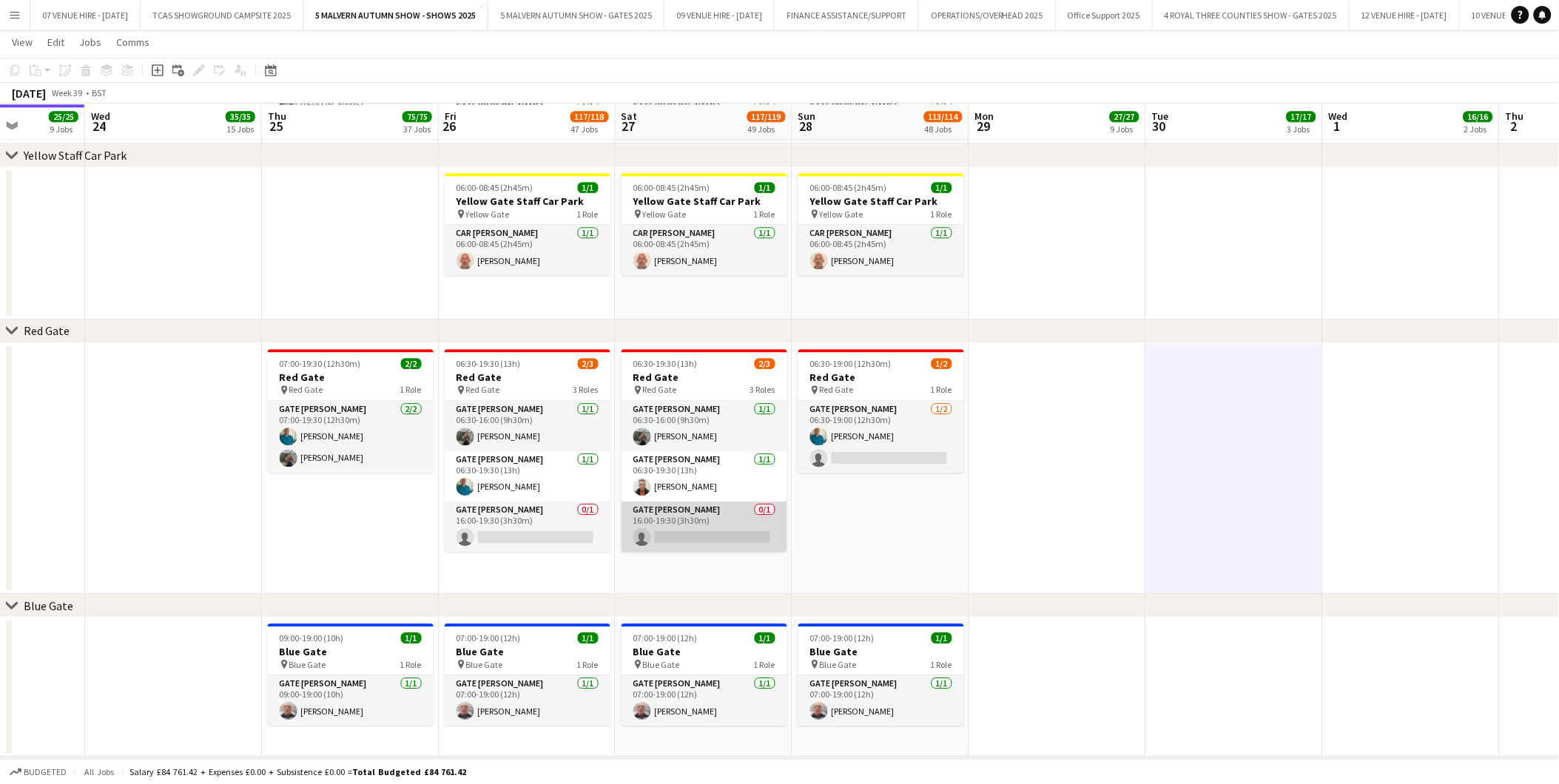
click at [715, 536] on app-card-role "Gate [PERSON_NAME] 0/1 16:00-19:30 (3h30m) single-neutral-actions" at bounding box center [705, 527] width 166 height 51
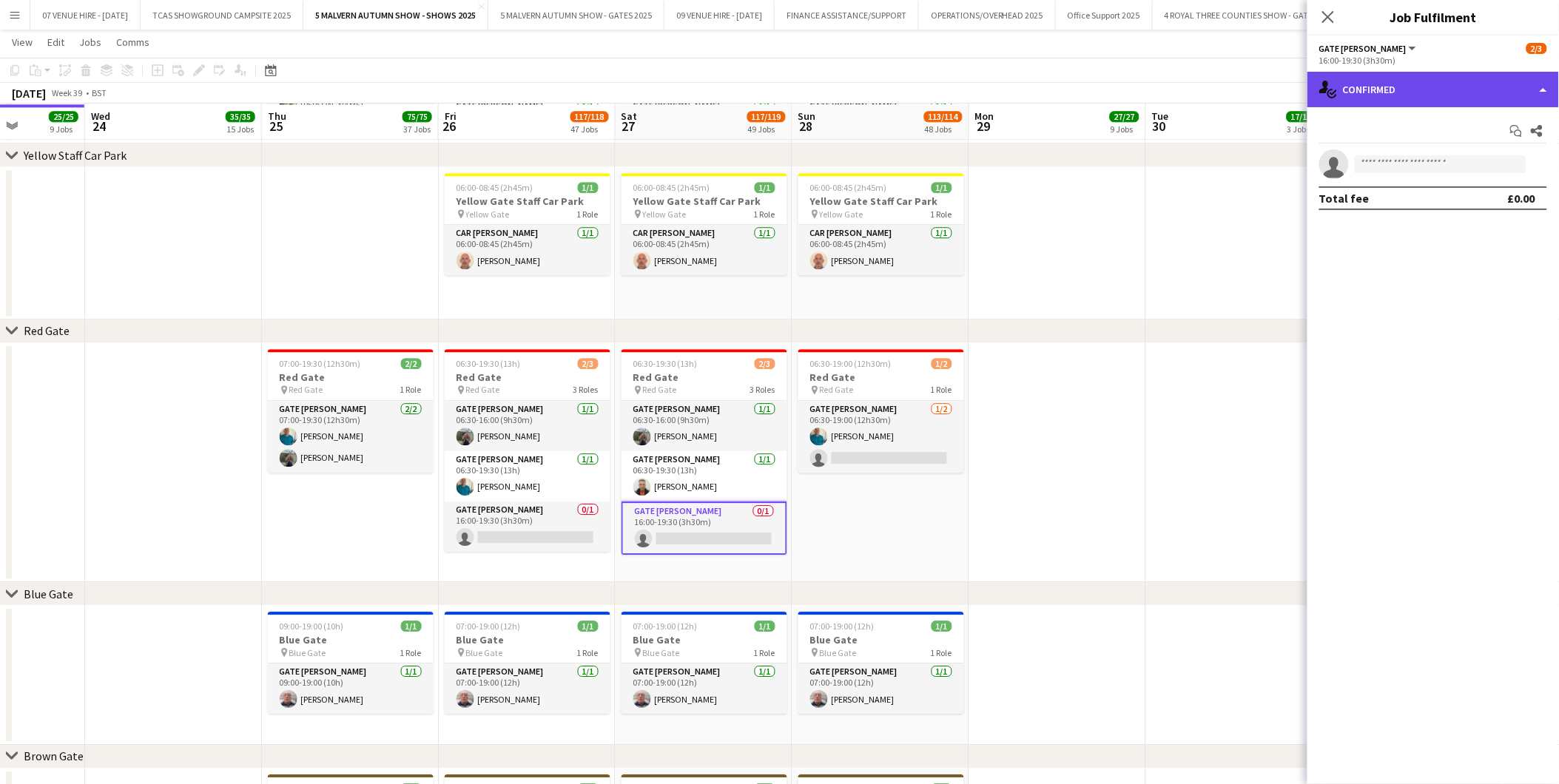
click at [1416, 96] on div "single-neutral-actions-check-2 Confirmed" at bounding box center [1434, 89] width 252 height 36
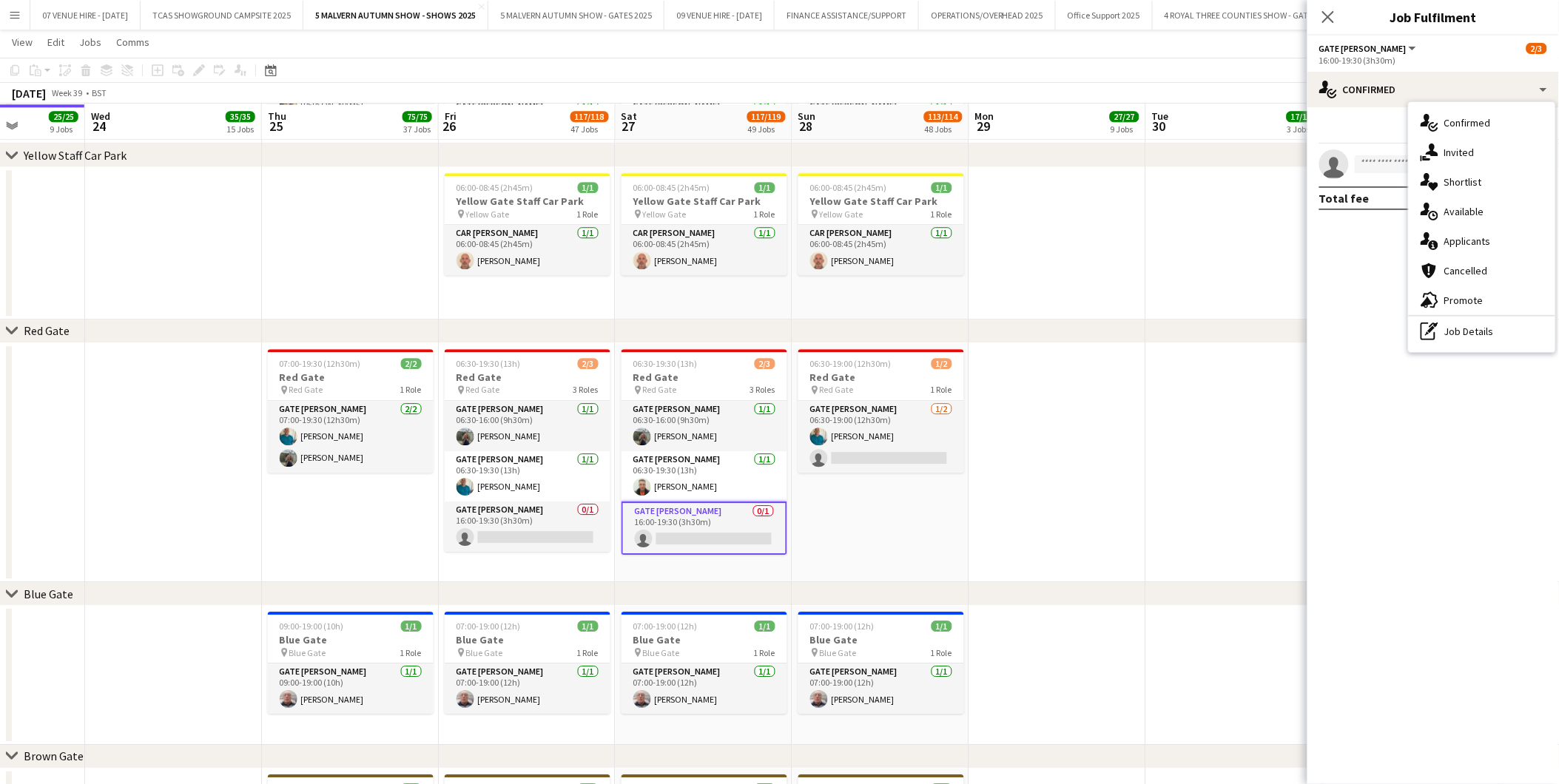
click at [1454, 146] on span "Invited" at bounding box center [1459, 152] width 31 height 13
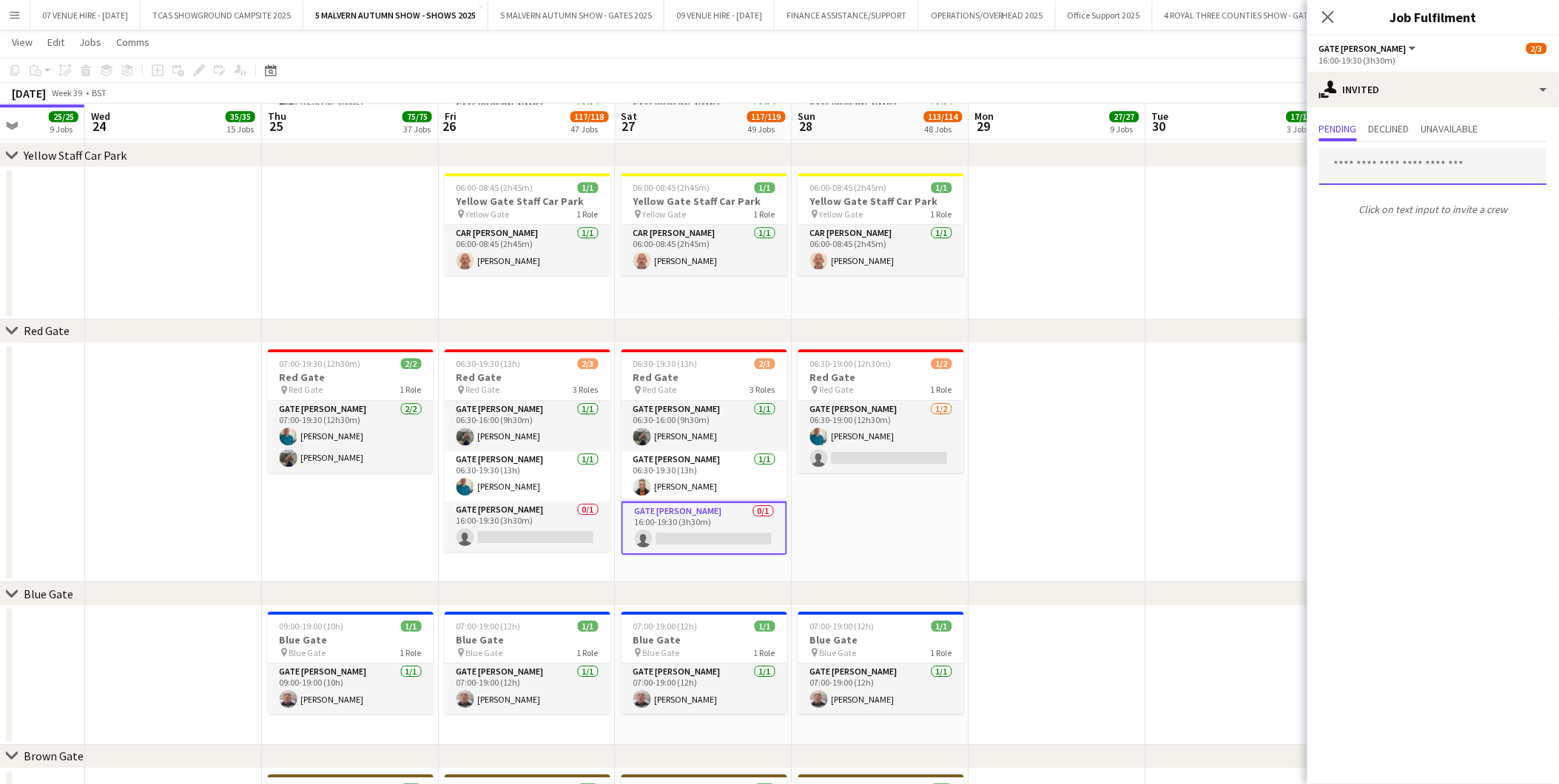
click at [1409, 156] on input "text" at bounding box center [1433, 166] width 228 height 37
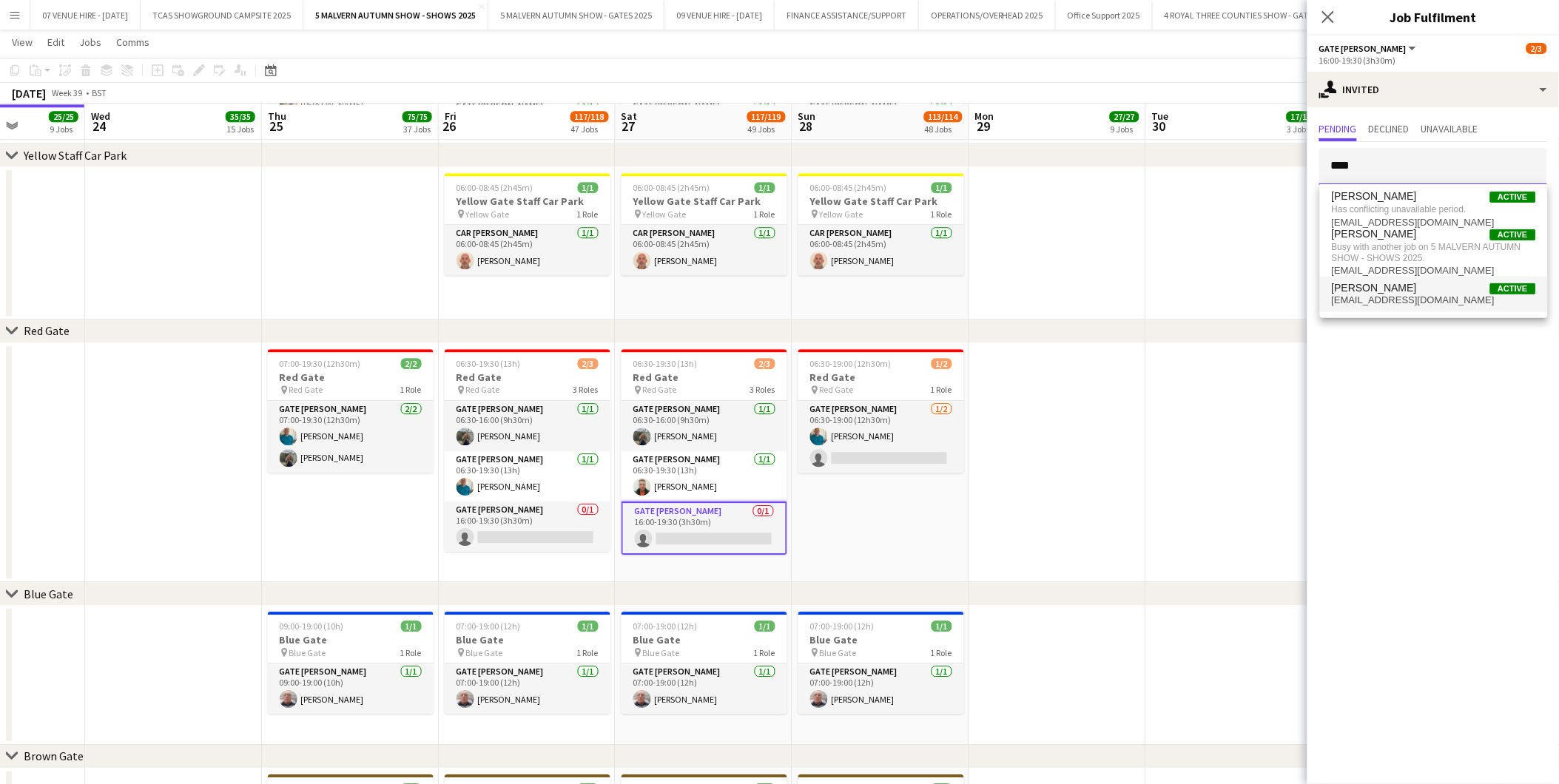
type input "****"
click at [1345, 293] on span "[PERSON_NAME]" at bounding box center [1374, 288] width 85 height 12
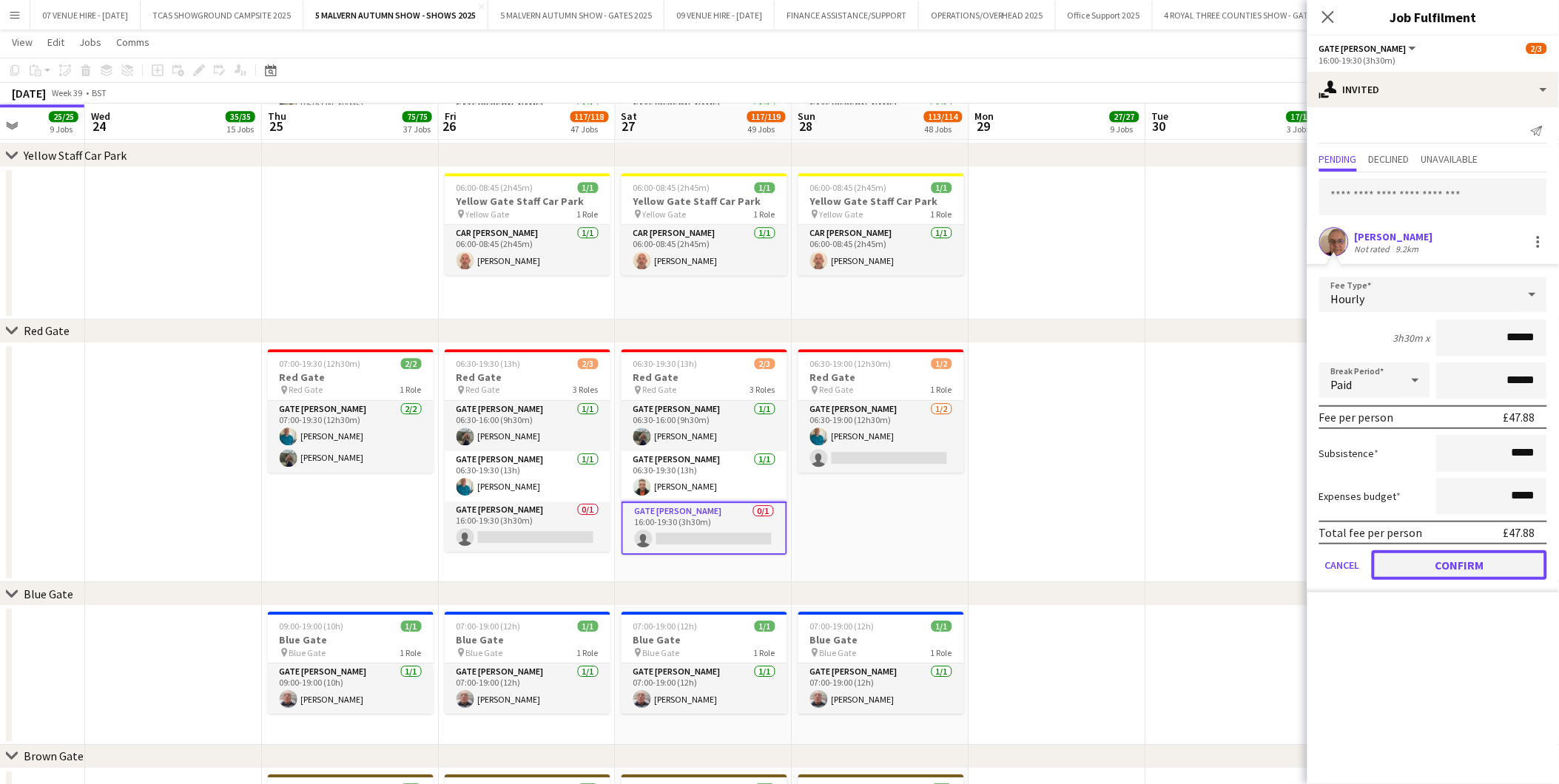
click at [1453, 559] on button "Confirm" at bounding box center [1459, 565] width 176 height 30
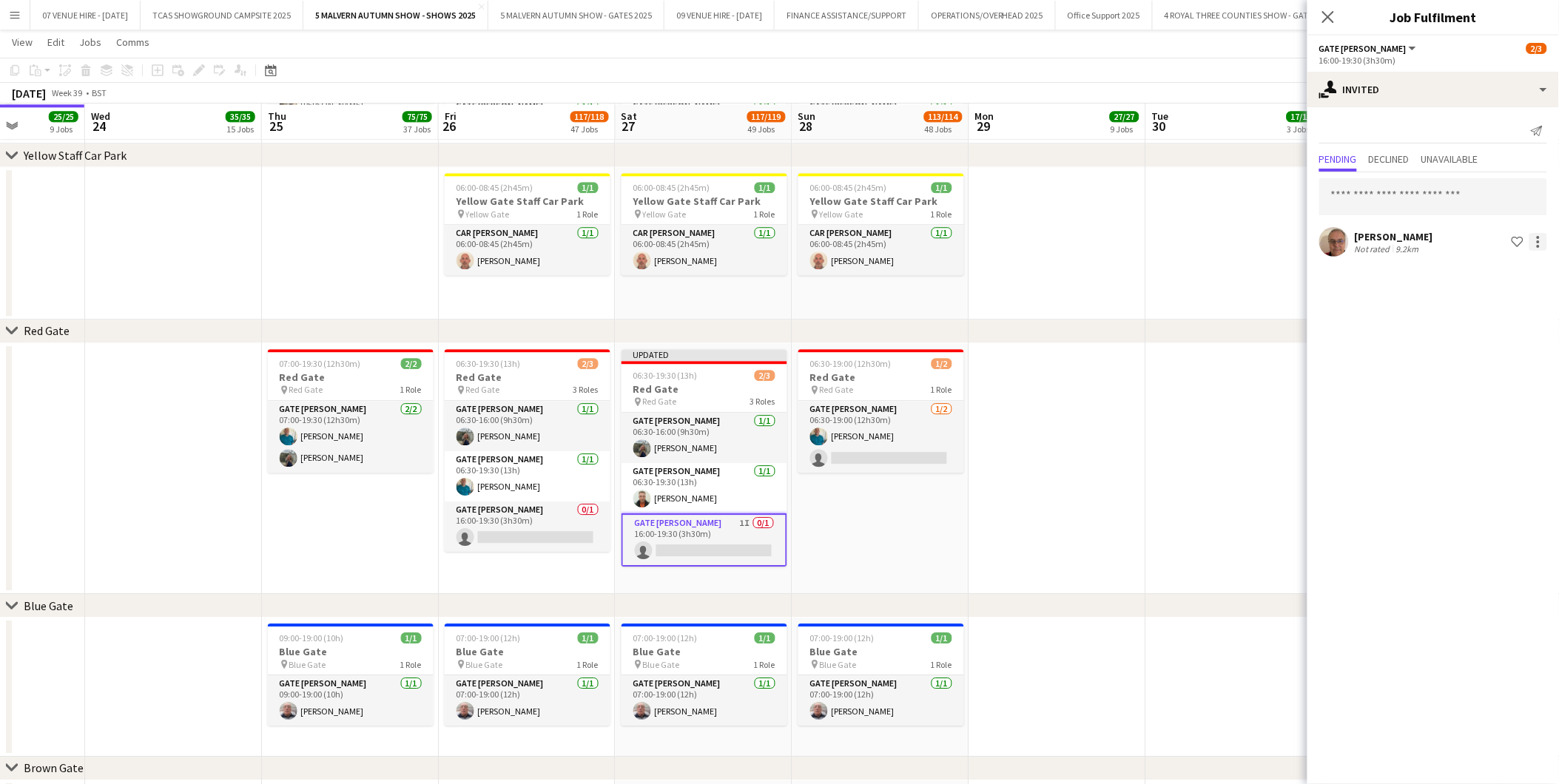
click at [1536, 240] on div at bounding box center [1538, 242] width 17 height 17
click at [1493, 368] on span "Cancel invitation" at bounding box center [1491, 374] width 87 height 12
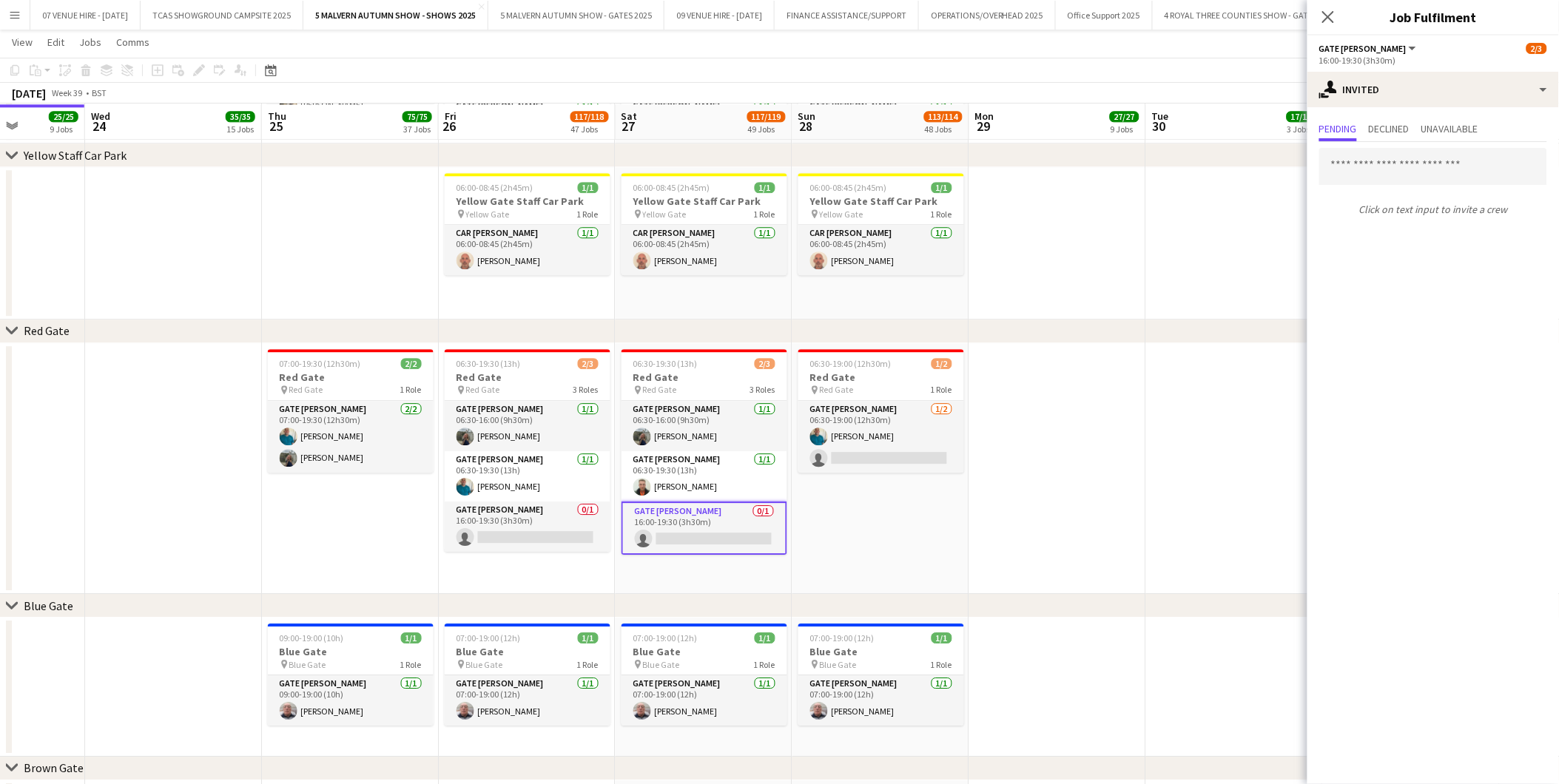
click at [1110, 485] on app-date-cell at bounding box center [1058, 469] width 177 height 252
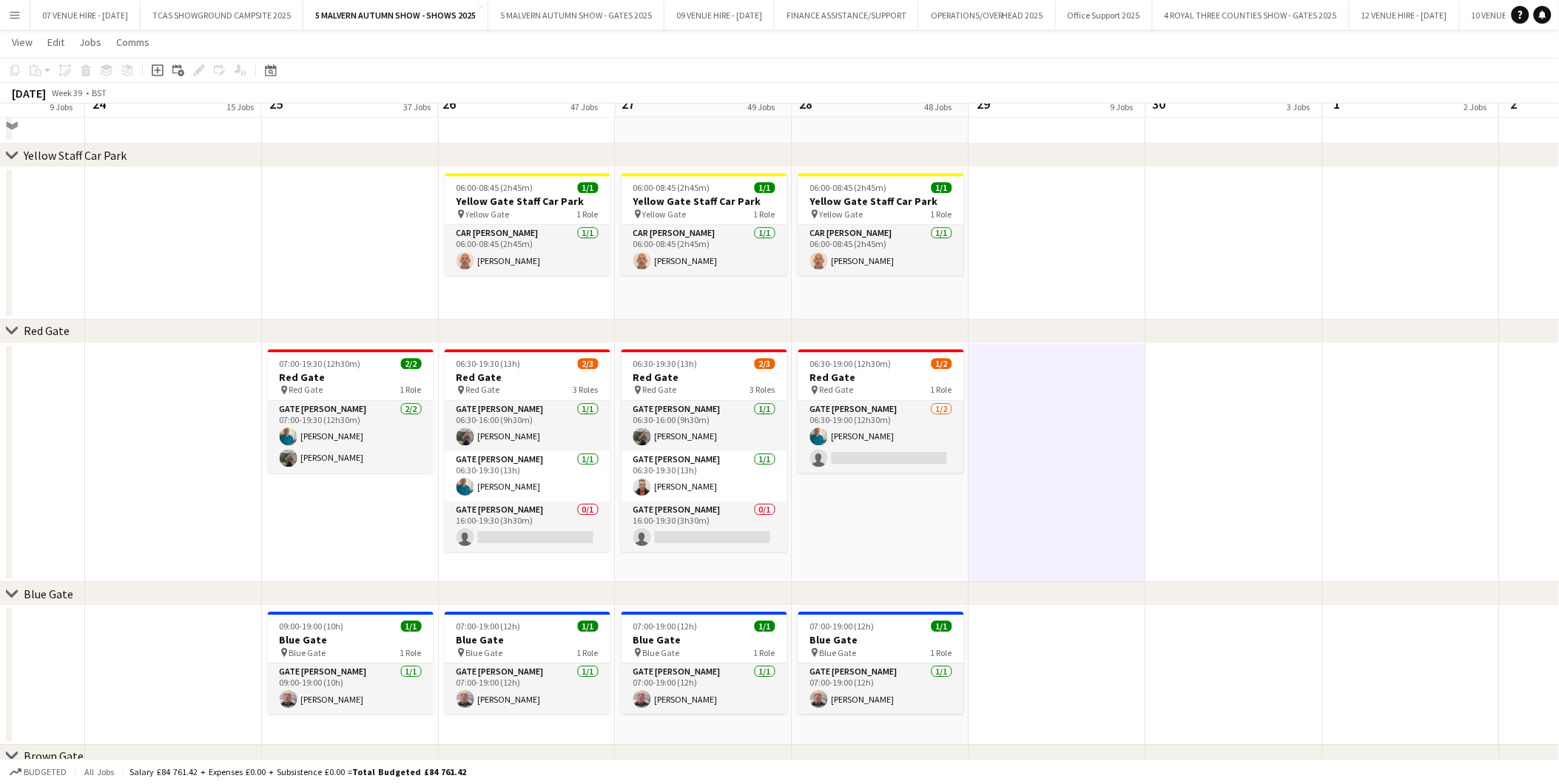
scroll to position [1232, 0]
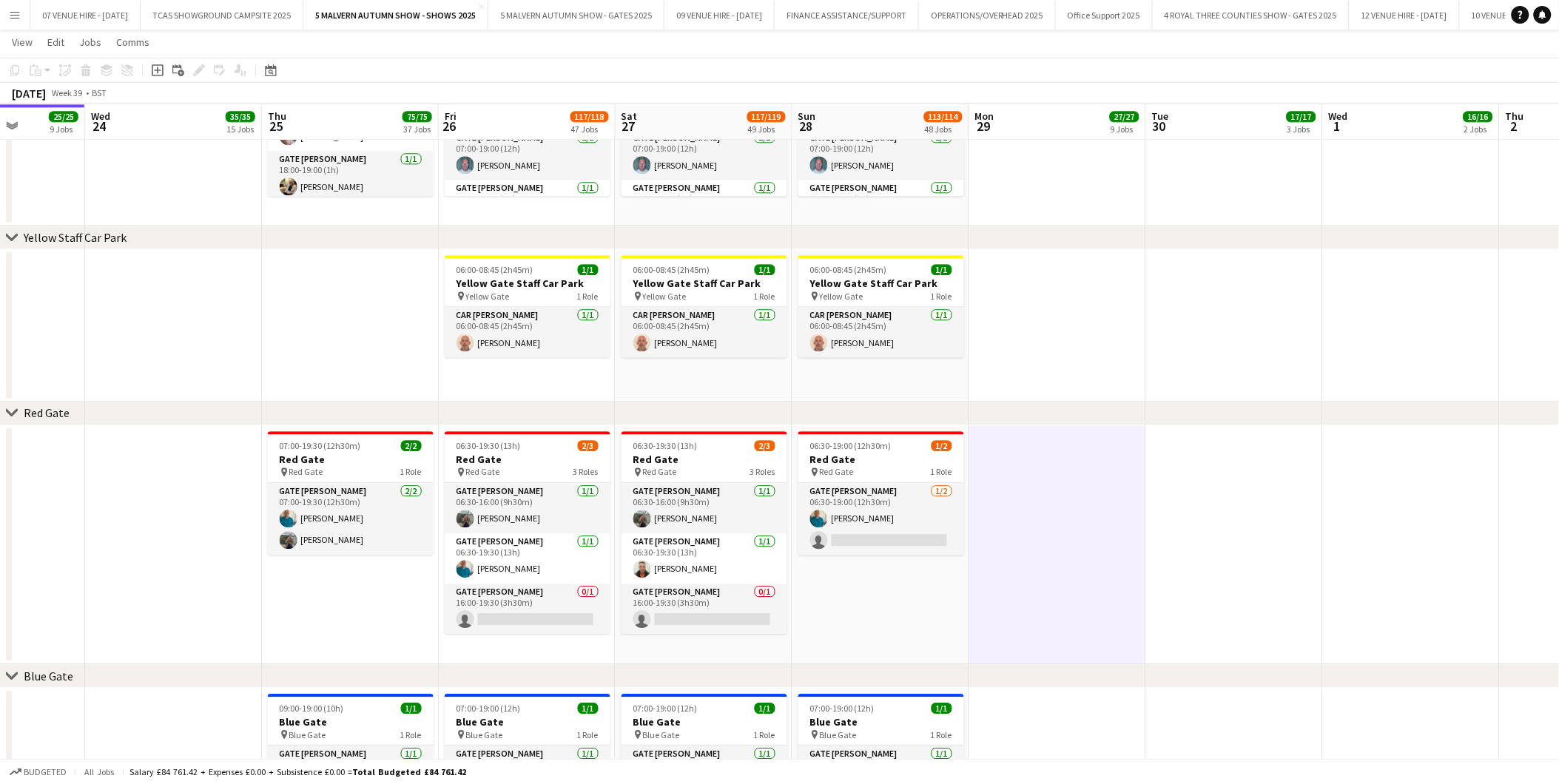
click at [1018, 531] on app-date-cell at bounding box center [1058, 545] width 177 height 239
